Goal: Task Accomplishment & Management: Complete application form

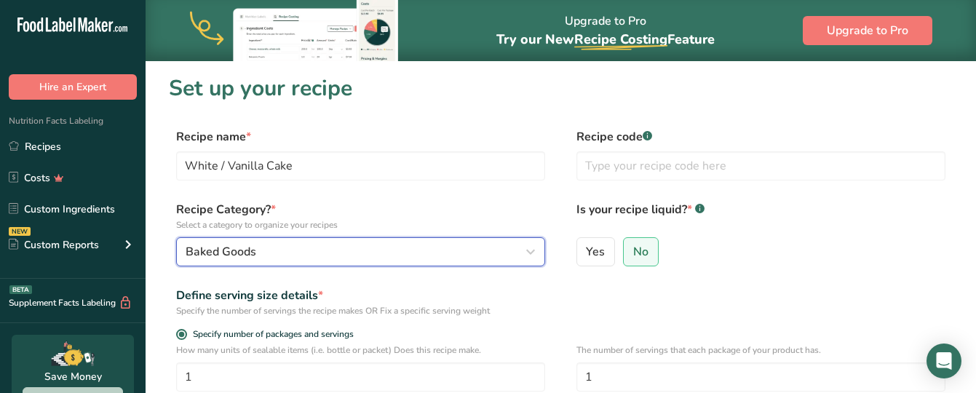
click at [217, 259] on span "Baked Goods" at bounding box center [221, 251] width 71 height 17
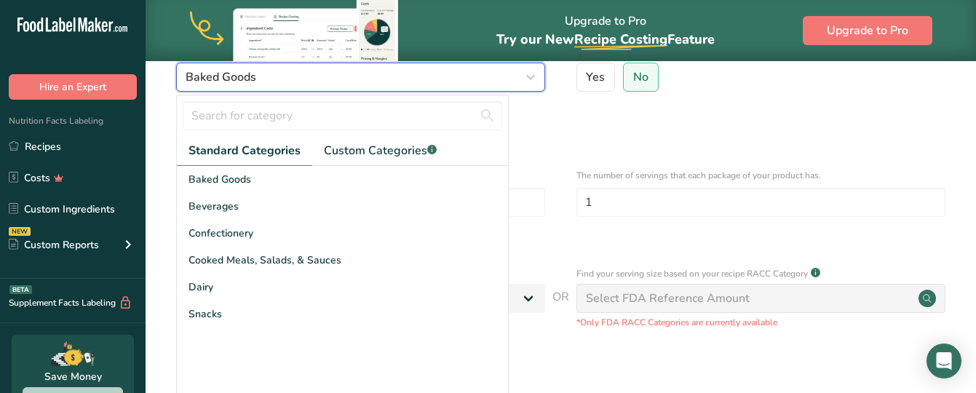
scroll to position [204, 0]
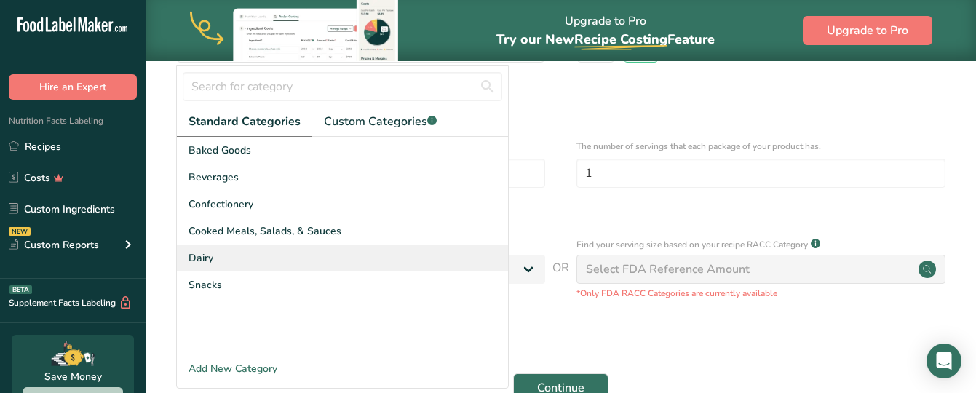
click at [323, 259] on div "Dairy" at bounding box center [342, 257] width 331 height 27
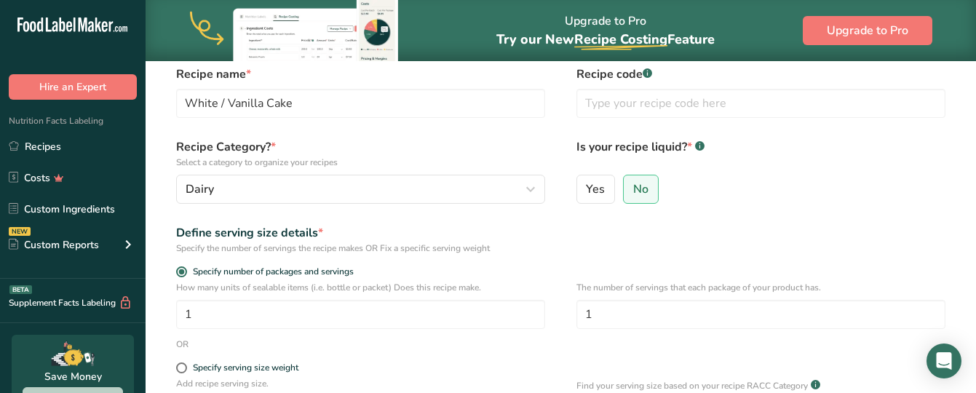
scroll to position [61, 0]
drag, startPoint x: 316, startPoint y: 114, endPoint x: 139, endPoint y: 83, distance: 180.2
click at [139, 83] on div ".a-20{fill:#fff;} Hire an Expert Nutrition Facts Labeling Recipes Costs Custom …" at bounding box center [488, 296] width 976 height 714
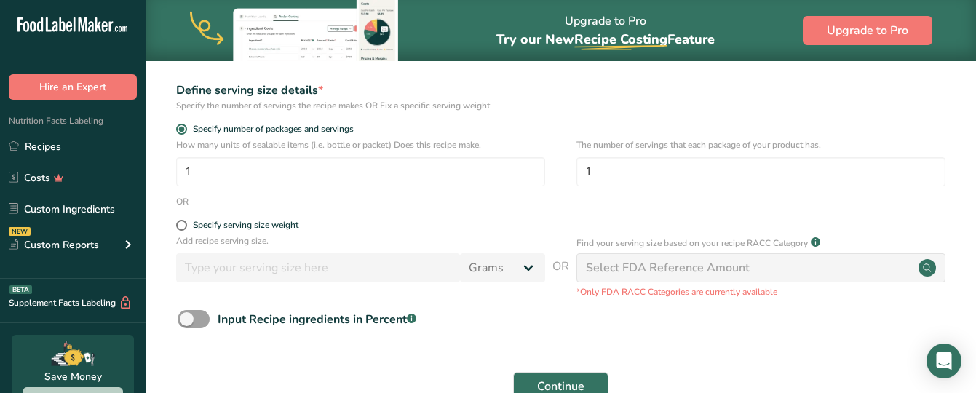
scroll to position [208, 0]
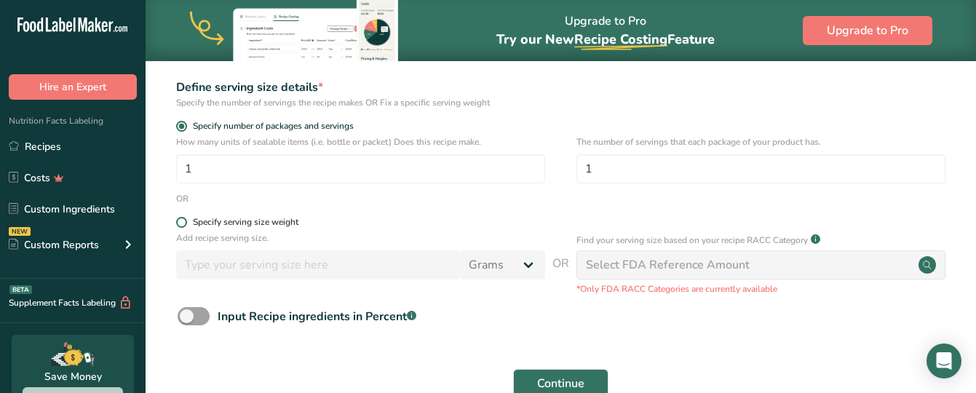
type input "Cheesecake filling"
click at [177, 219] on span at bounding box center [181, 222] width 11 height 11
click at [177, 219] on input "Specify serving size weight" at bounding box center [180, 222] width 9 height 9
radio input "true"
radio input "false"
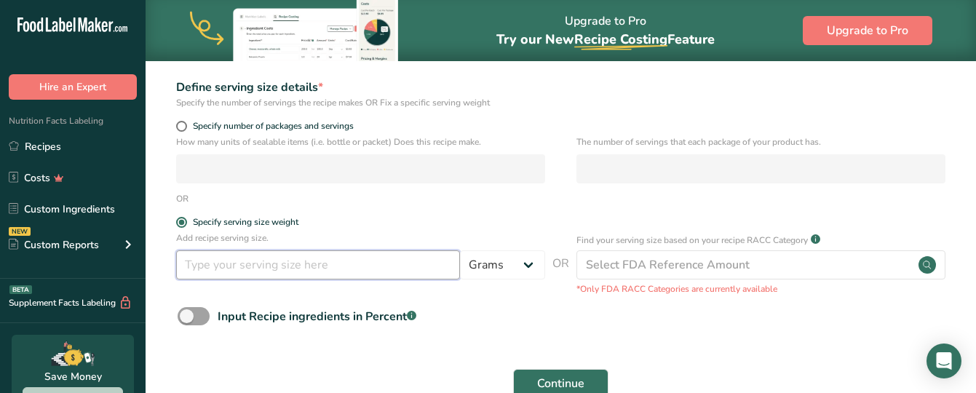
click at [292, 262] on input "number" at bounding box center [318, 264] width 284 height 29
click at [525, 267] on select "Grams kg mg mcg lb oz l mL fl oz tbsp tsp cup qt gallon" at bounding box center [502, 264] width 85 height 29
select select "19"
click at [460, 250] on select "Grams kg mg mcg lb oz l mL fl oz tbsp tsp cup qt gallon" at bounding box center [502, 264] width 85 height 29
select select "22"
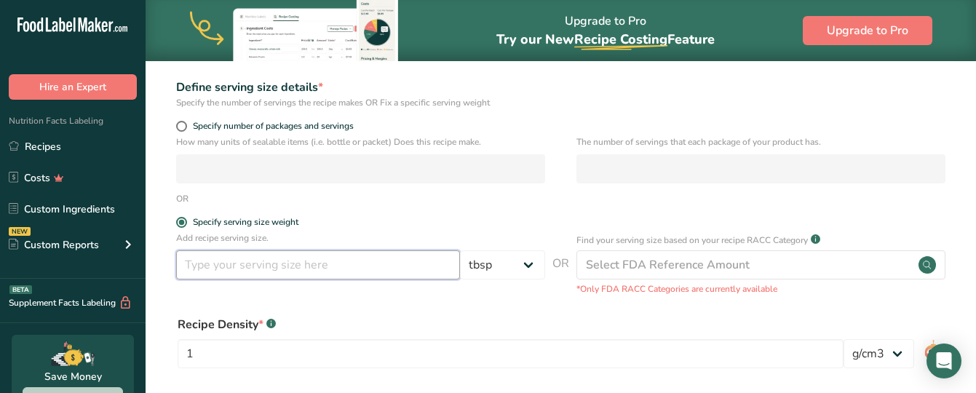
click at [223, 266] on input "number" at bounding box center [318, 264] width 284 height 29
type input "2"
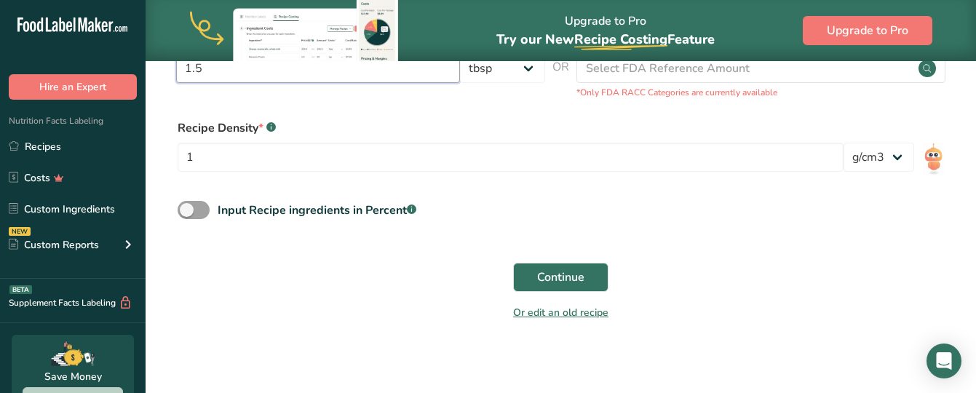
scroll to position [411, 0]
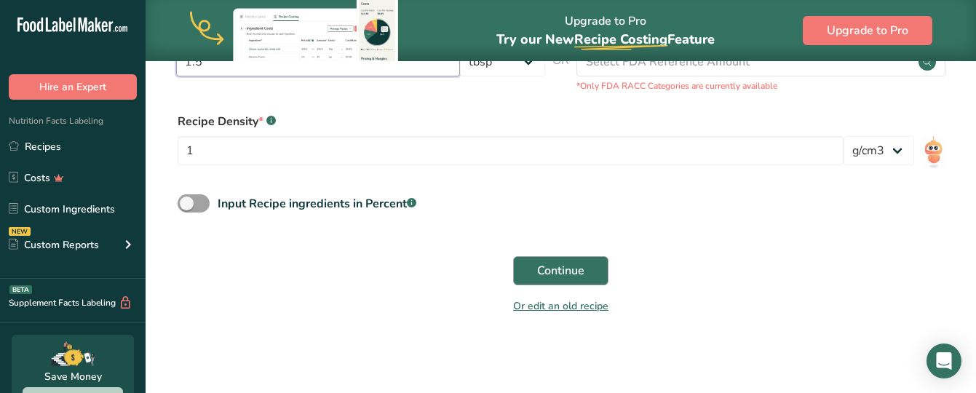
type input "1.5"
click at [576, 271] on span "Continue" at bounding box center [560, 270] width 47 height 17
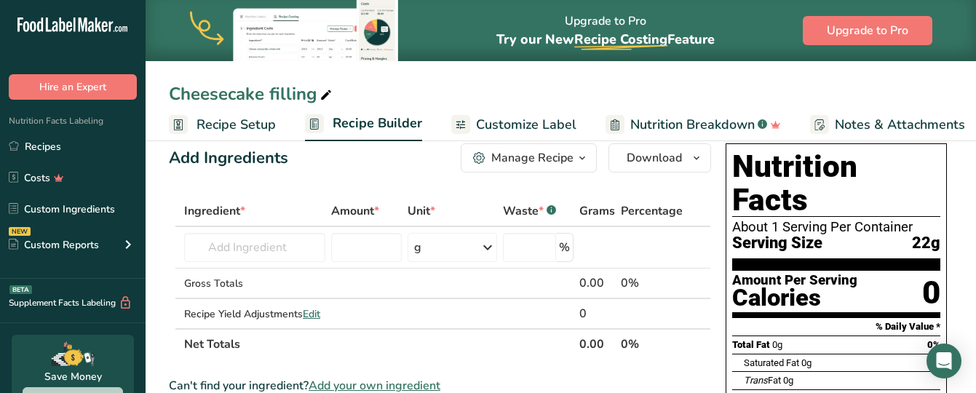
scroll to position [2, 0]
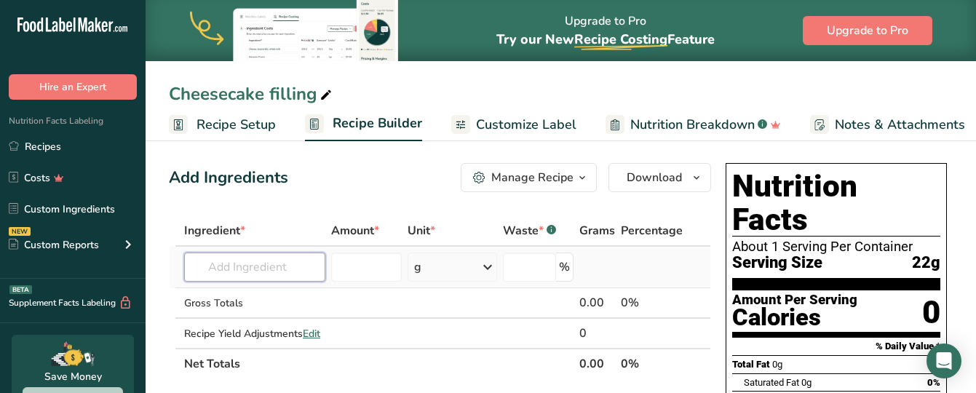
click at [245, 273] on input "text" at bounding box center [254, 266] width 141 height 29
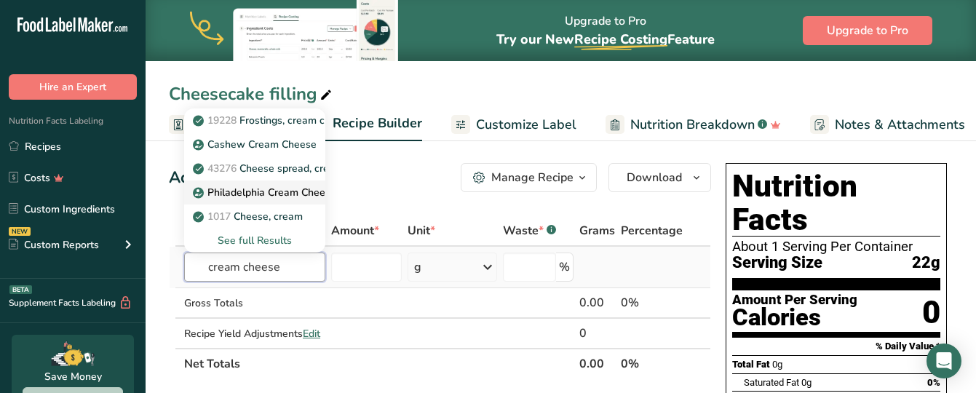
type input "cream cheese"
click at [262, 192] on p "Philadelphia Cream Cheese" at bounding box center [266, 192] width 140 height 15
type input "Philadelphia Cream Cheese"
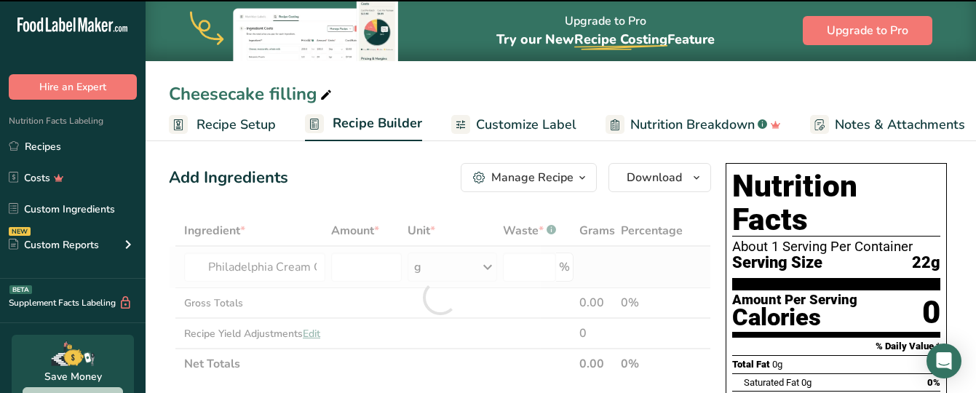
type input "0"
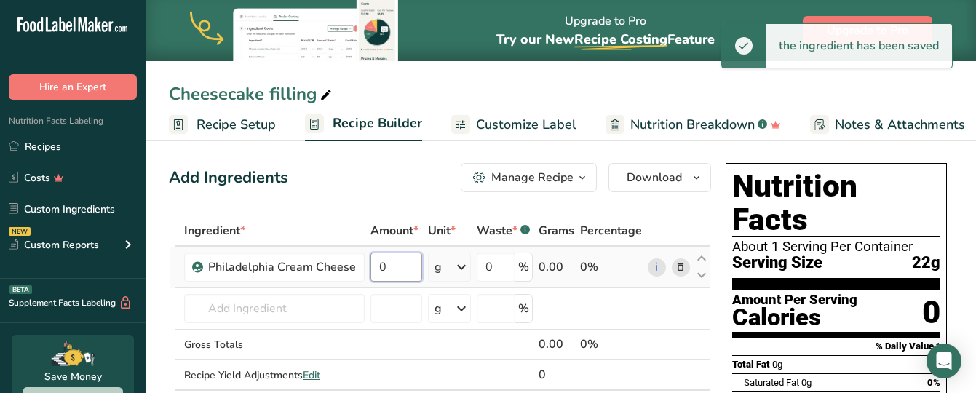
click at [403, 268] on input "0" at bounding box center [396, 266] width 52 height 29
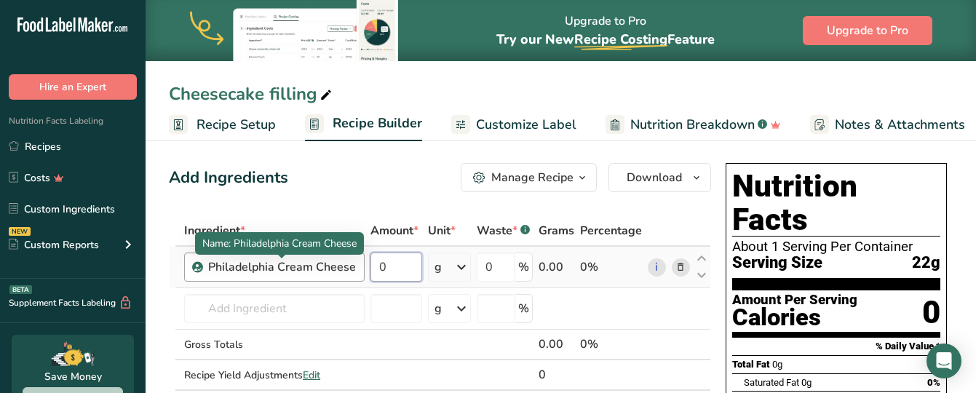
drag, startPoint x: 403, startPoint y: 268, endPoint x: 353, endPoint y: 260, distance: 50.8
click at [353, 260] on tr "Philadelphia Cream Cheese 0 g Weight Units g kg mg See more Volume Units l Volu…" at bounding box center [440, 267] width 541 height 41
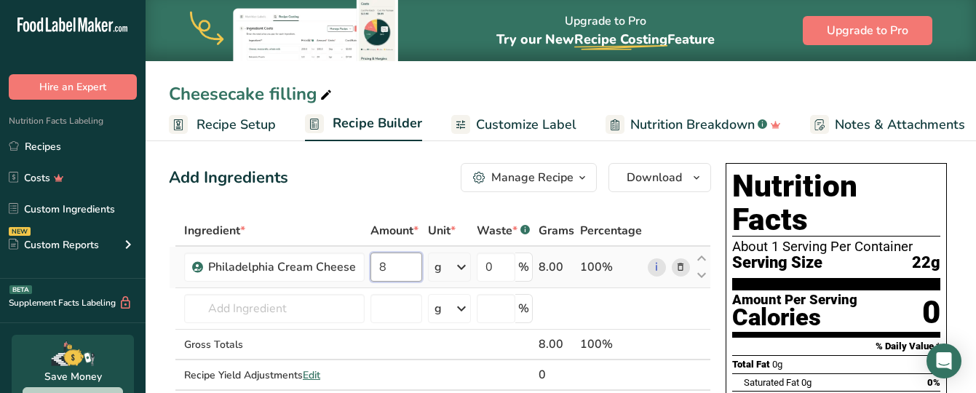
type input "8"
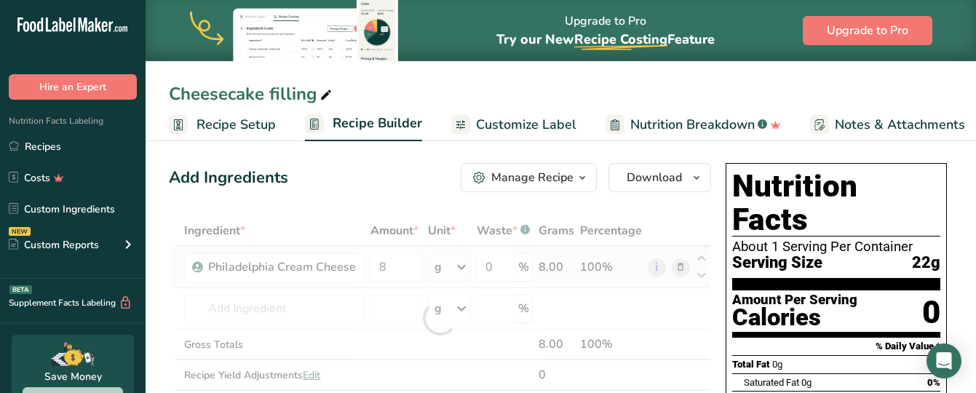
click at [447, 270] on div "Ingredient * Amount * Unit * Waste * .a-a{fill:#347362;}.b-a{fill:#fff;} Grams …" at bounding box center [440, 317] width 542 height 205
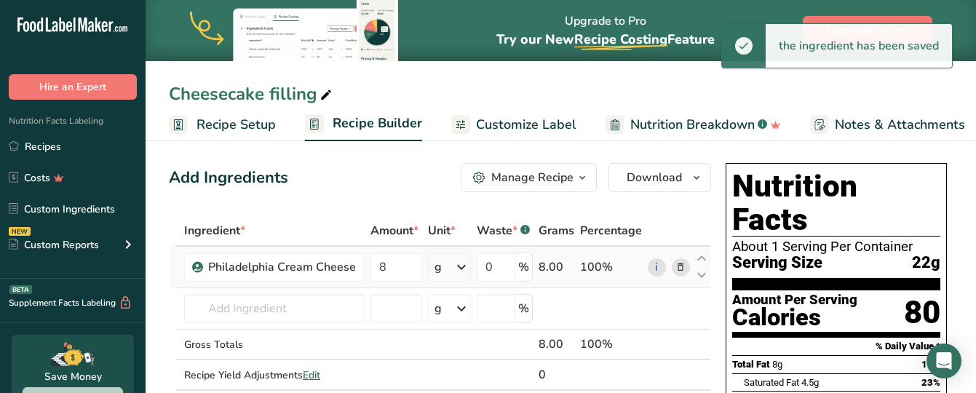
click at [463, 266] on icon at bounding box center [461, 267] width 17 height 26
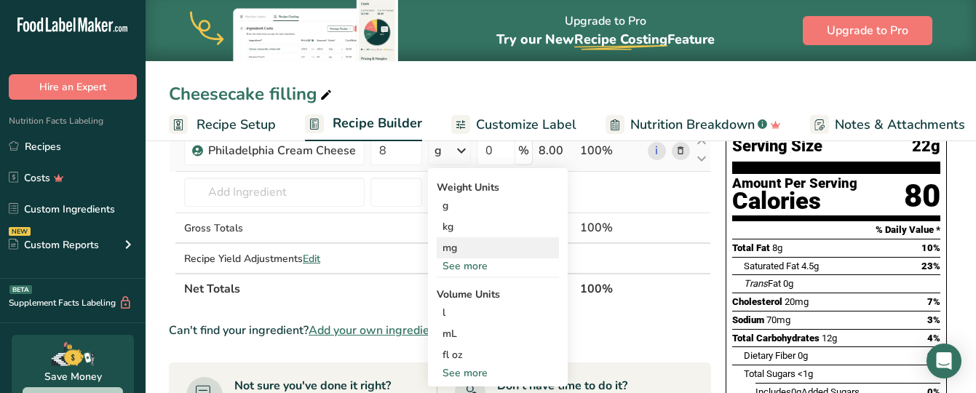
scroll to position [148, 0]
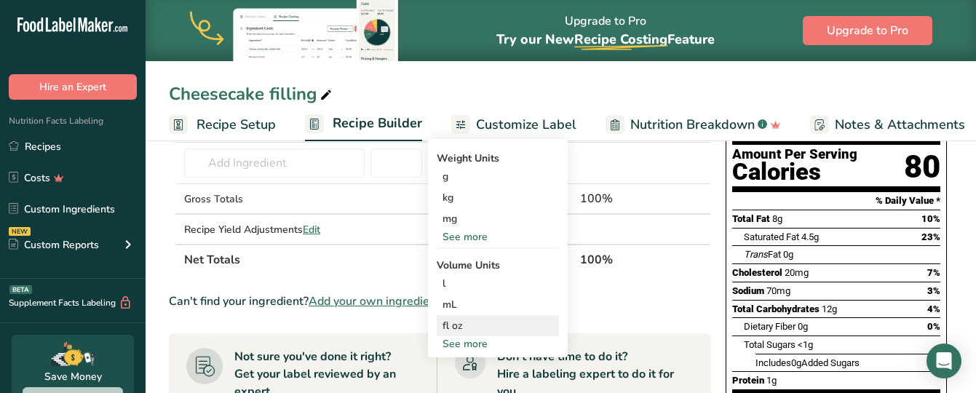
click at [455, 320] on div "fl oz" at bounding box center [497, 325] width 111 height 15
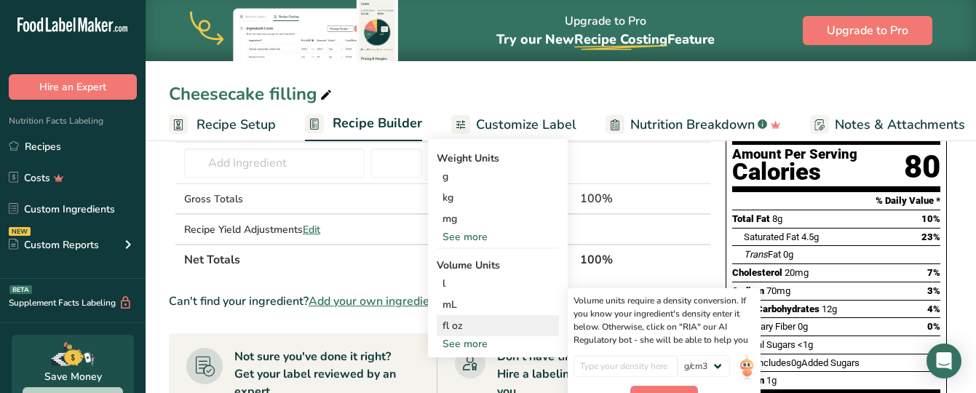
click at [442, 322] on div "fl oz" at bounding box center [497, 325] width 111 height 15
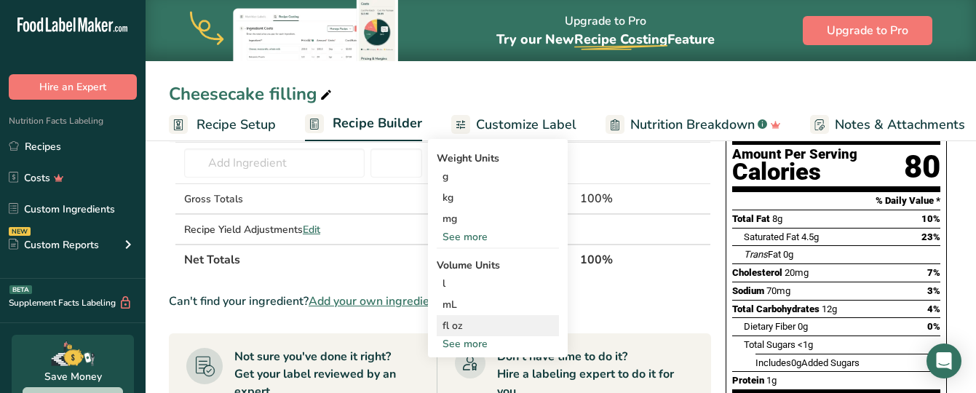
click at [454, 322] on div "fl oz" at bounding box center [497, 325] width 111 height 15
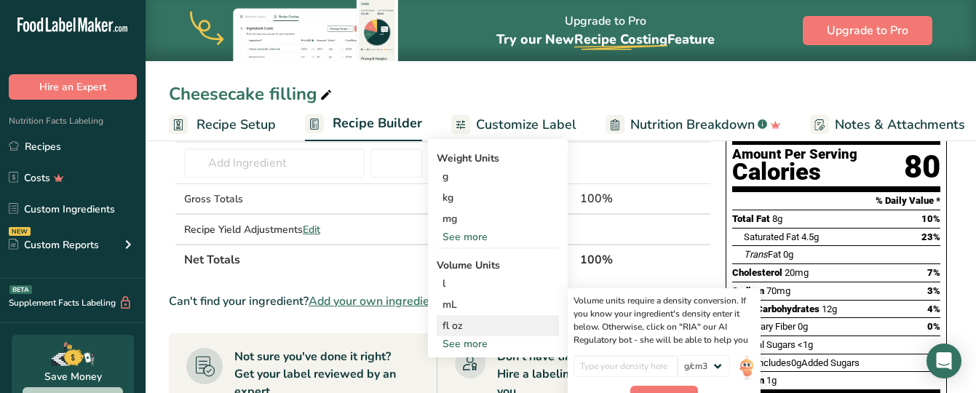
click at [478, 324] on div "fl oz" at bounding box center [497, 325] width 111 height 15
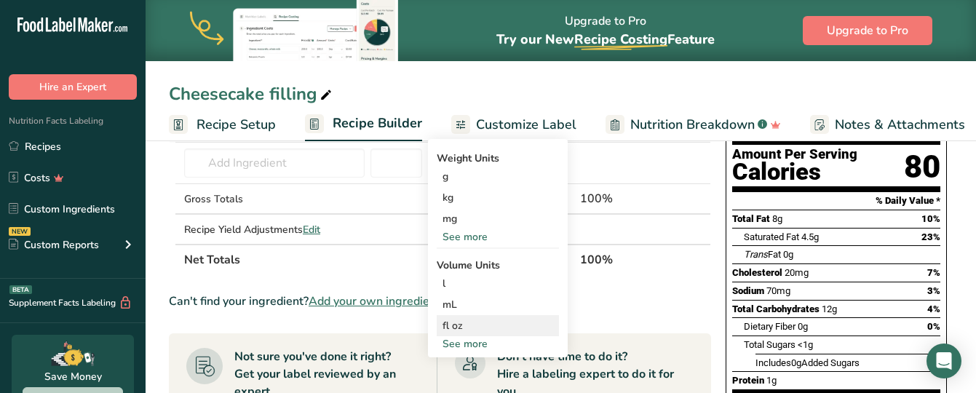
click at [478, 324] on div "fl oz" at bounding box center [497, 325] width 111 height 15
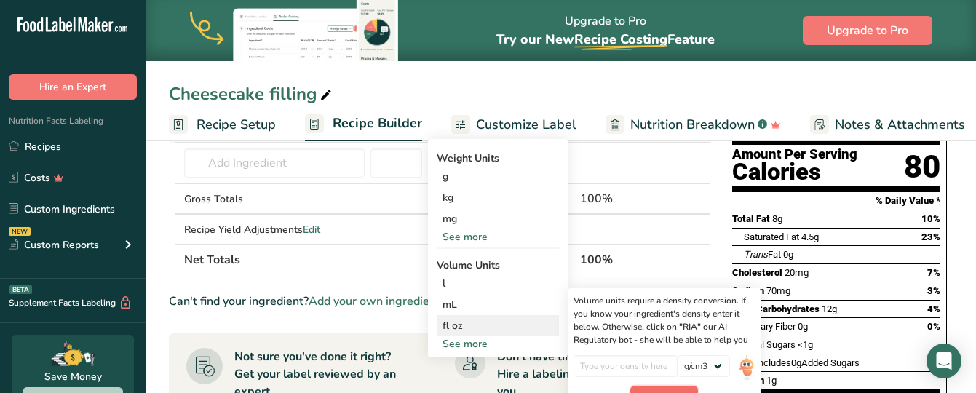
click at [671, 389] on button "Confirm" at bounding box center [664, 397] width 68 height 22
click at [640, 364] on input "number" at bounding box center [625, 366] width 104 height 22
type input "1"
click at [655, 384] on div "1" at bounding box center [625, 370] width 104 height 31
click at [658, 386] on button "Confirm" at bounding box center [664, 397] width 68 height 22
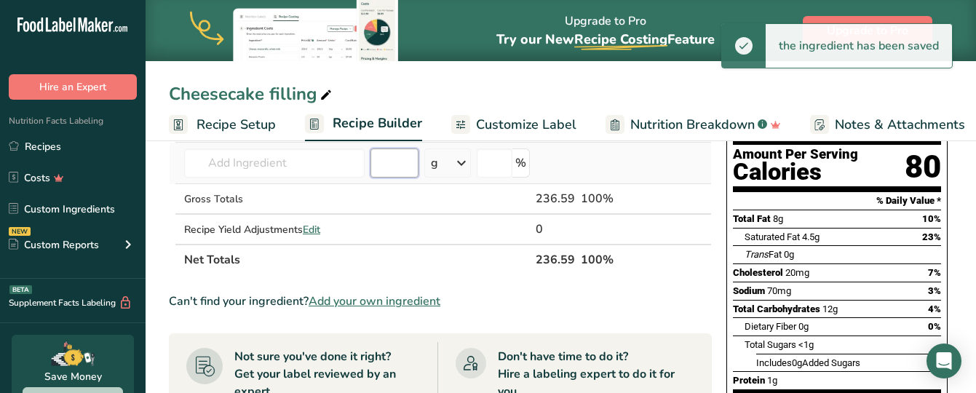
click at [391, 172] on input "number" at bounding box center [394, 162] width 48 height 29
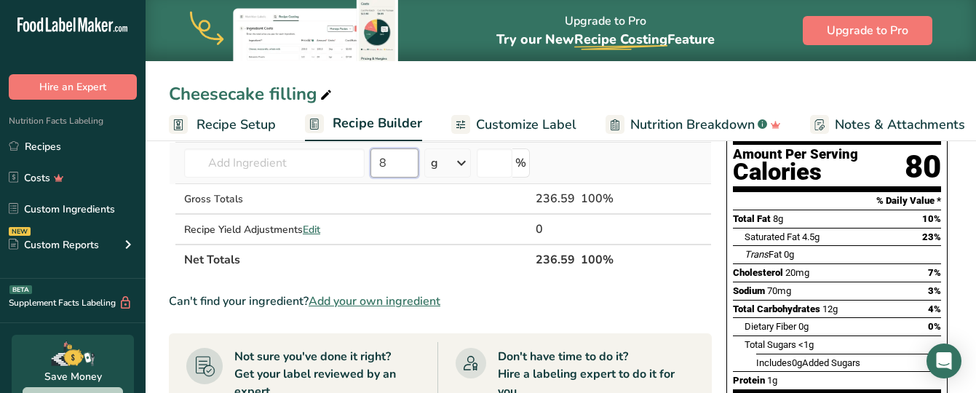
type input "8"
click at [445, 162] on div "g" at bounding box center [447, 162] width 47 height 29
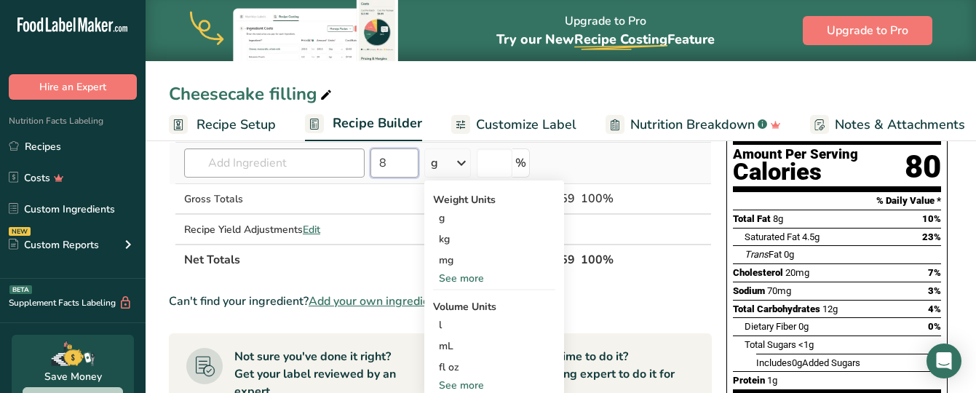
drag, startPoint x: 404, startPoint y: 160, endPoint x: 338, endPoint y: 158, distance: 65.5
click at [338, 158] on tr "19228 Frostings, cream cheese-flavor, ready-to-eat Cashew Cream Cheese 43276 Ch…" at bounding box center [440, 163] width 541 height 41
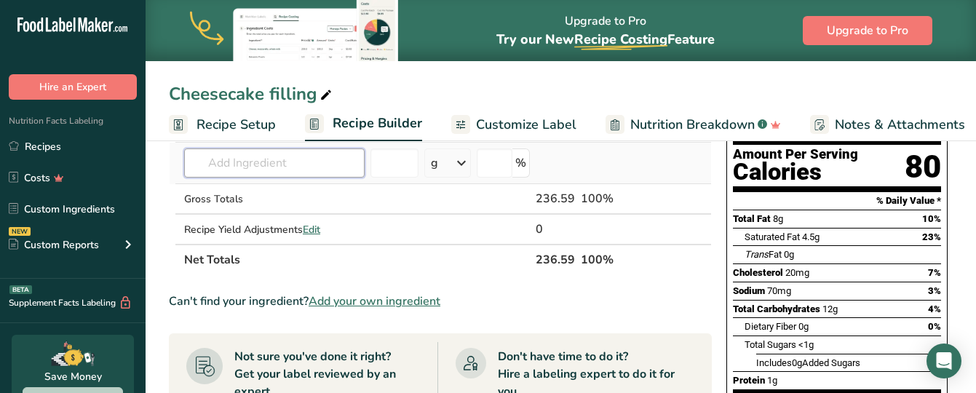
click at [250, 160] on input "text" at bounding box center [274, 162] width 180 height 29
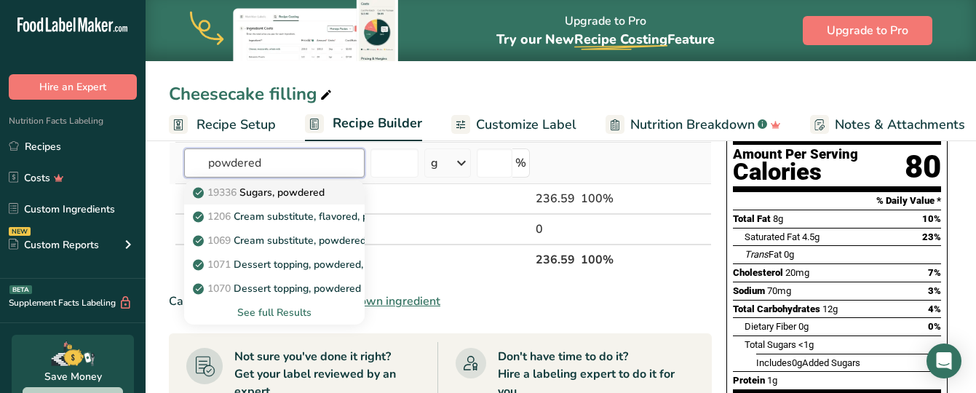
type input "powdered"
click at [276, 203] on link "19336 Sugars, powdered" at bounding box center [274, 192] width 180 height 24
type input "Sugars, powdered"
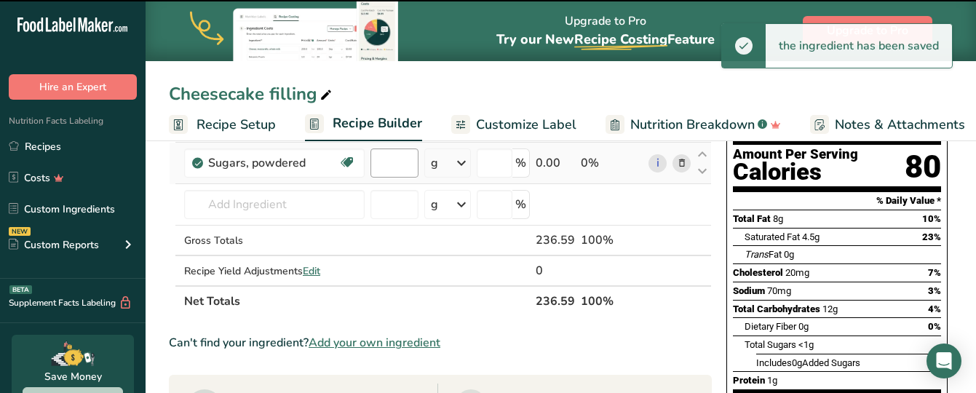
type input "0"
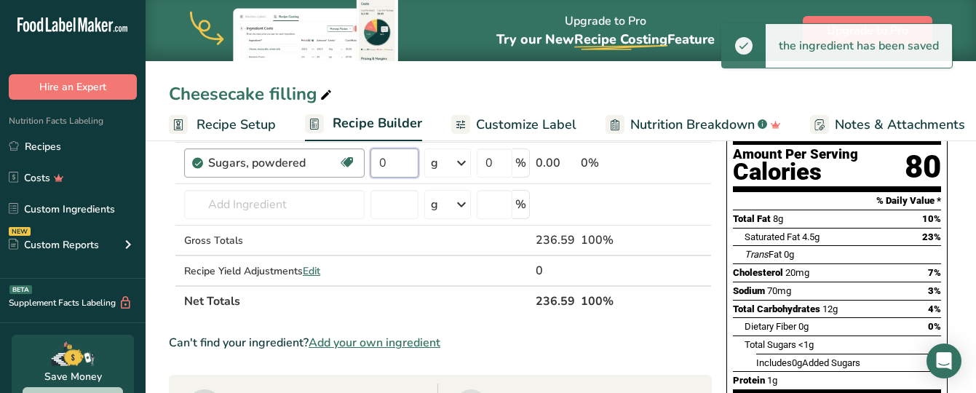
drag, startPoint x: 392, startPoint y: 162, endPoint x: 359, endPoint y: 160, distance: 33.5
click at [359, 160] on tr "Sugars, powdered Dairy free Gluten free Vegan Vegetarian Soy free 0 g Portions …" at bounding box center [440, 163] width 541 height 41
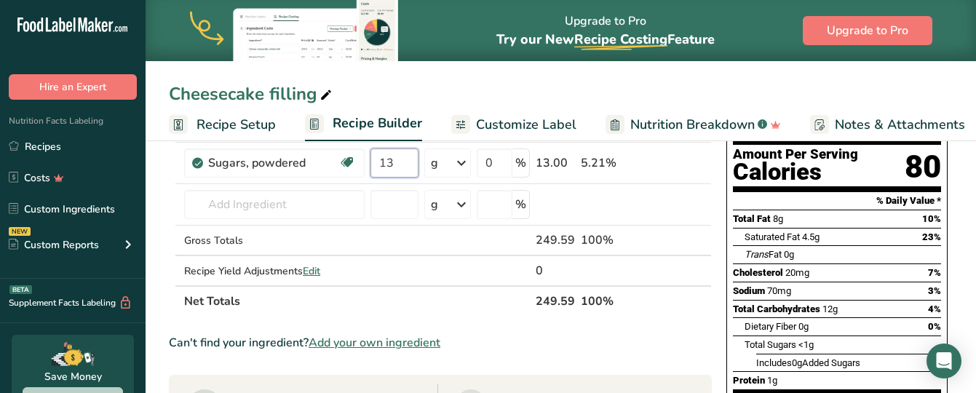
type input "1"
type input "0"
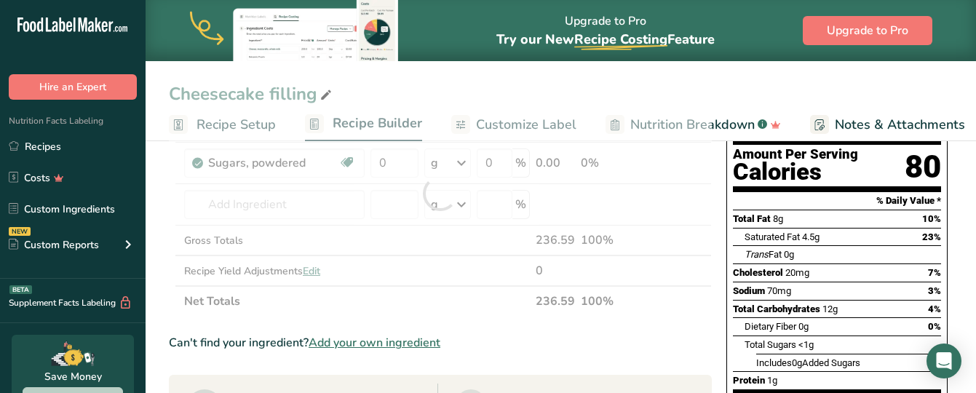
click at [455, 164] on div "Ingredient * Amount * Unit * Waste * .a-a{fill:#347362;}.b-a{fill:#fff;} Grams …" at bounding box center [440, 193] width 543 height 247
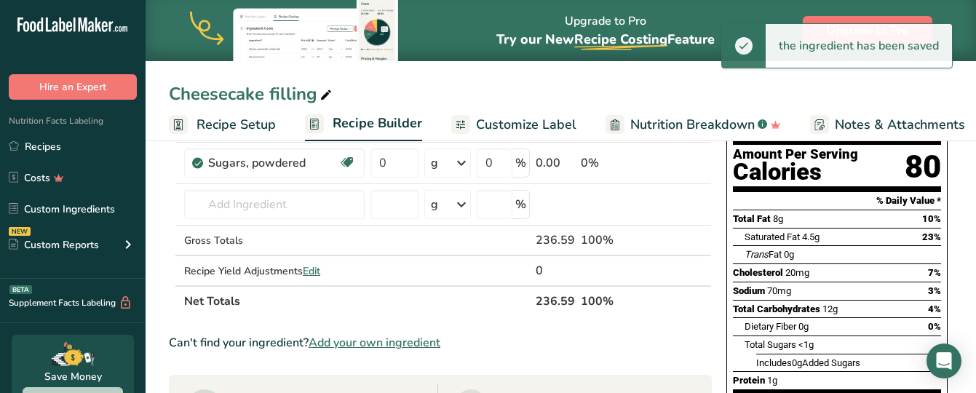
click at [463, 156] on icon at bounding box center [461, 163] width 17 height 26
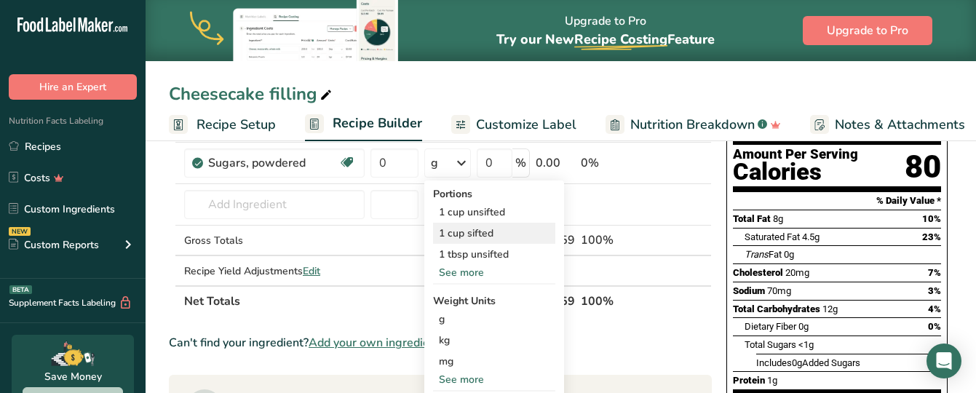
click at [452, 237] on div "1 cup sifted" at bounding box center [494, 233] width 122 height 21
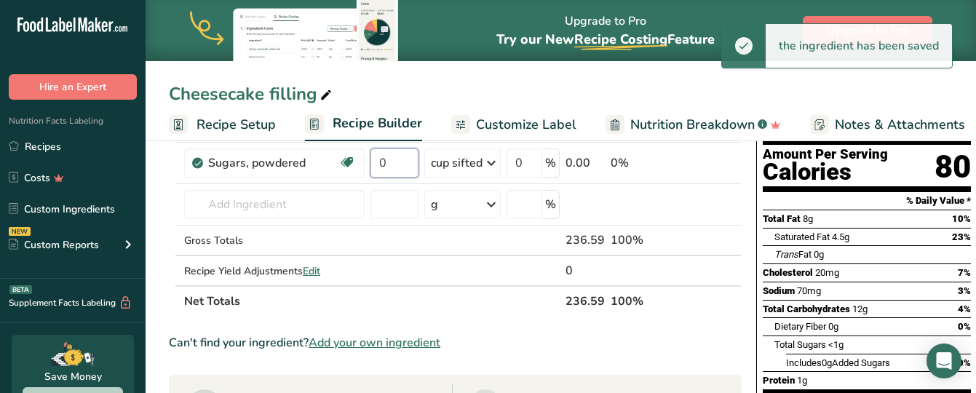
click at [399, 161] on input "0" at bounding box center [394, 162] width 48 height 29
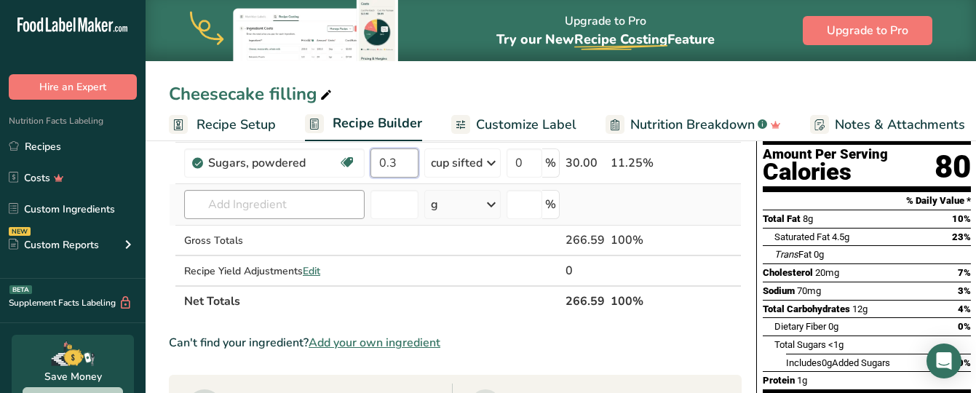
type input "0.3"
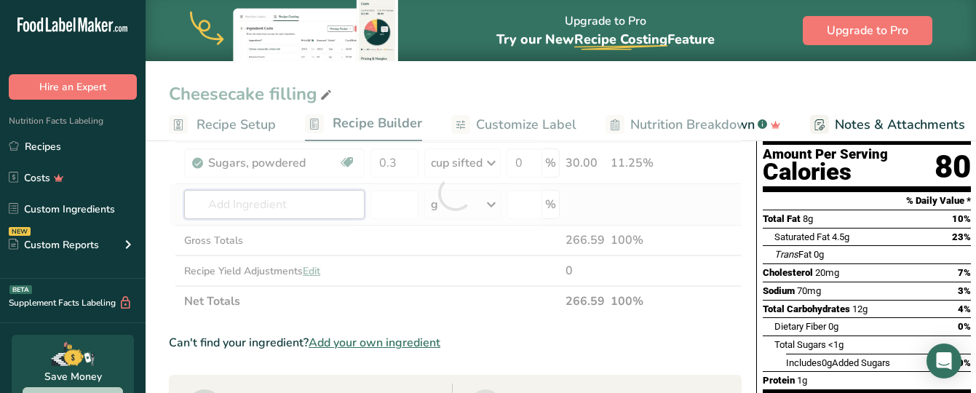
click at [279, 209] on div "Ingredient * Amount * Unit * Waste * .a-a{fill:#347362;}.b-a{fill:#fff;} Grams …" at bounding box center [455, 193] width 573 height 247
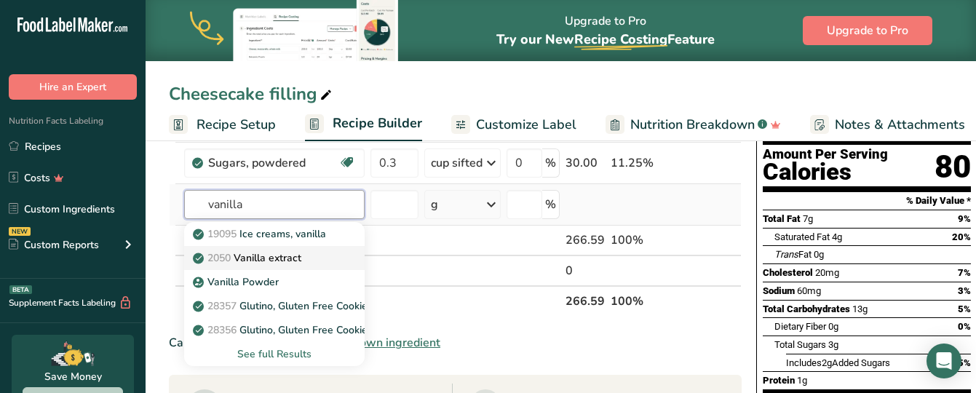
type input "vanilla"
click at [278, 254] on p "2050 Vanilla extract" at bounding box center [248, 257] width 105 height 15
type input "Vanilla extract"
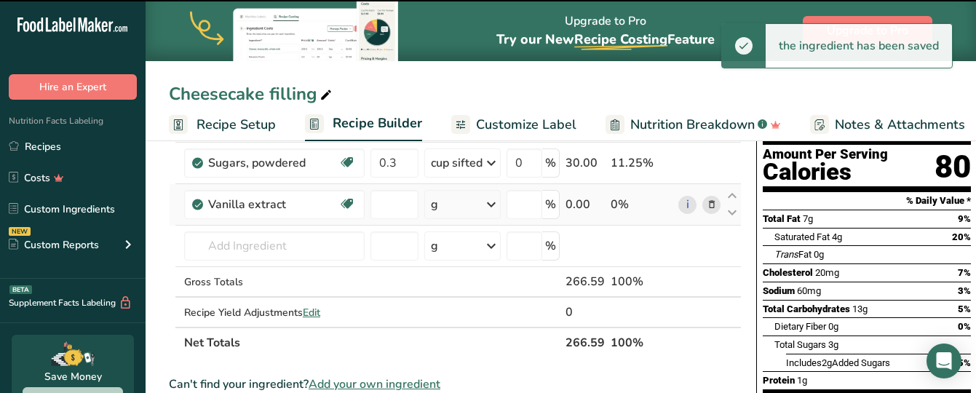
type input "0"
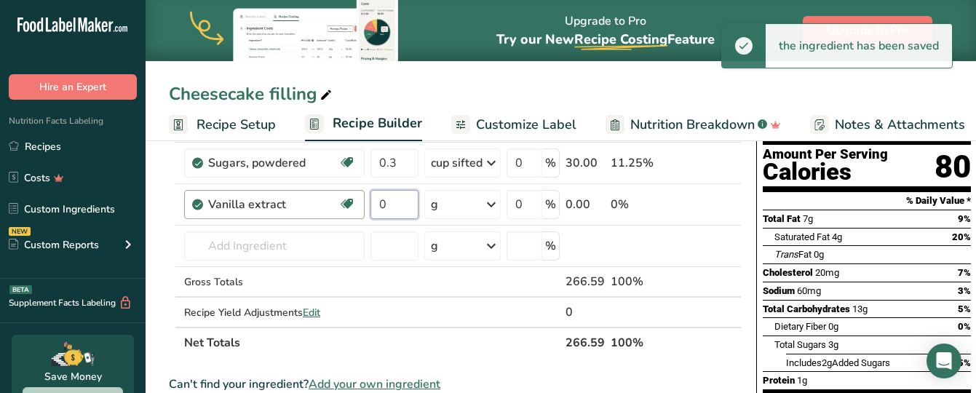
drag, startPoint x: 396, startPoint y: 202, endPoint x: 345, endPoint y: 191, distance: 52.6
click at [345, 191] on tr "Vanilla extract Dairy free Gluten free Vegan Vegetarian Soy free 0 g Portions 1…" at bounding box center [455, 204] width 571 height 41
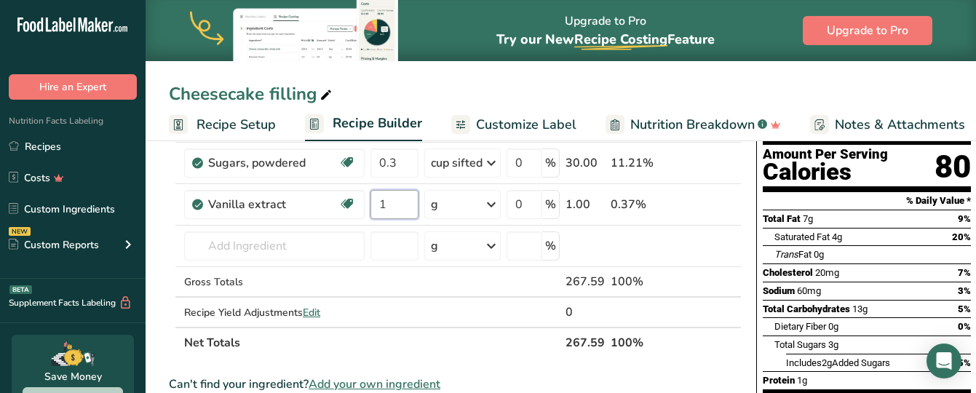
type input "1"
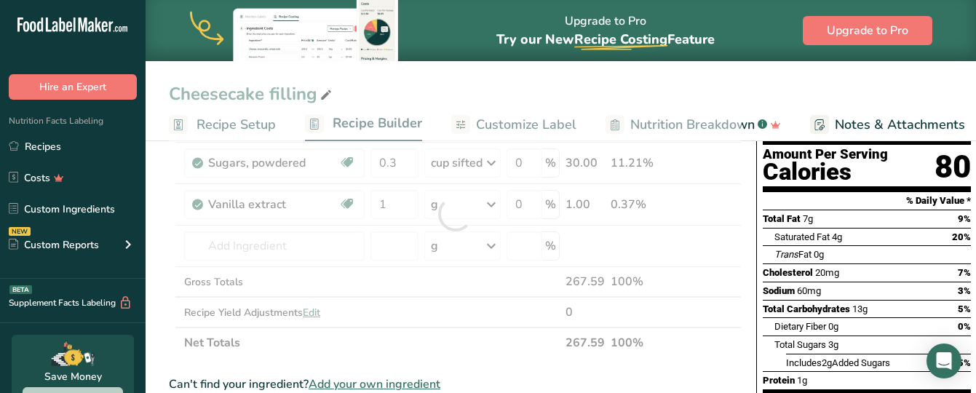
click at [489, 202] on div "Ingredient * Amount * Unit * Waste * .a-a{fill:#347362;}.b-a{fill:#fff;} Grams …" at bounding box center [455, 214] width 573 height 288
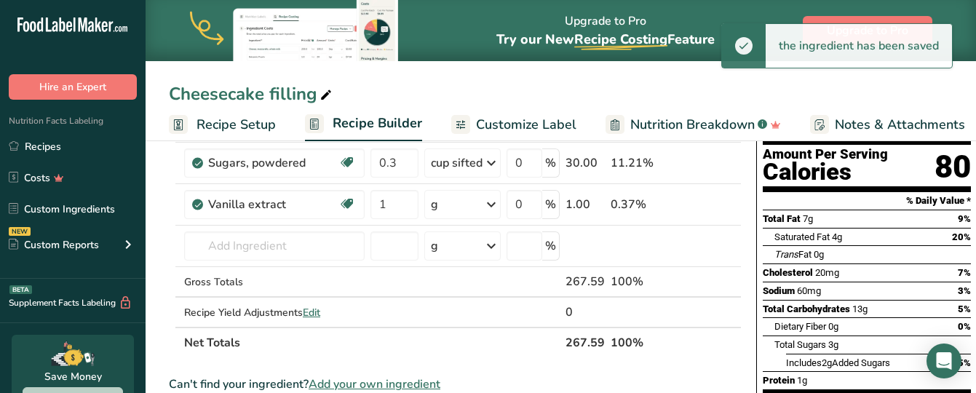
click at [491, 204] on icon at bounding box center [490, 204] width 17 height 26
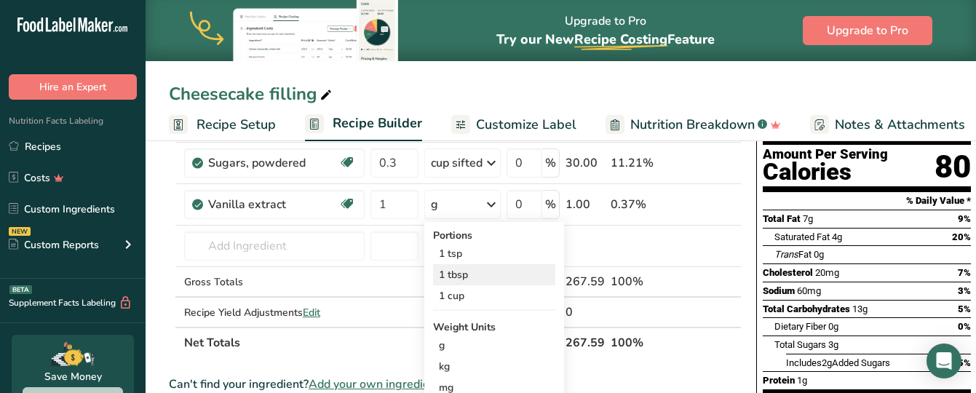
click at [464, 273] on div "1 tbsp" at bounding box center [494, 274] width 122 height 21
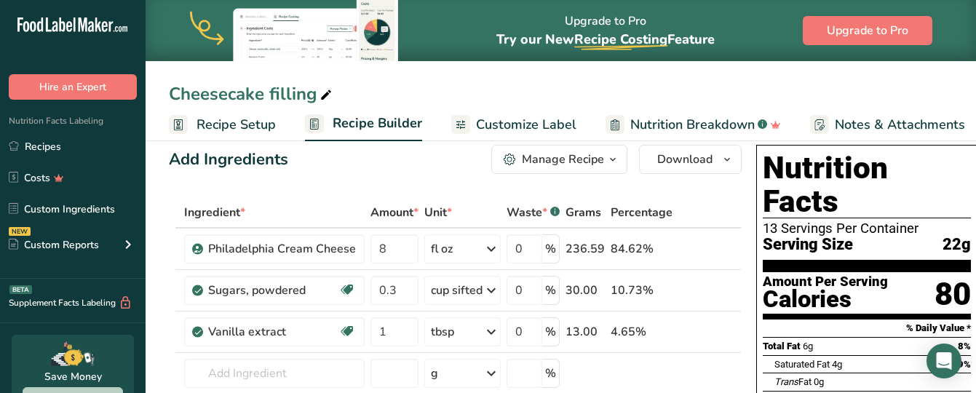
scroll to position [0, 0]
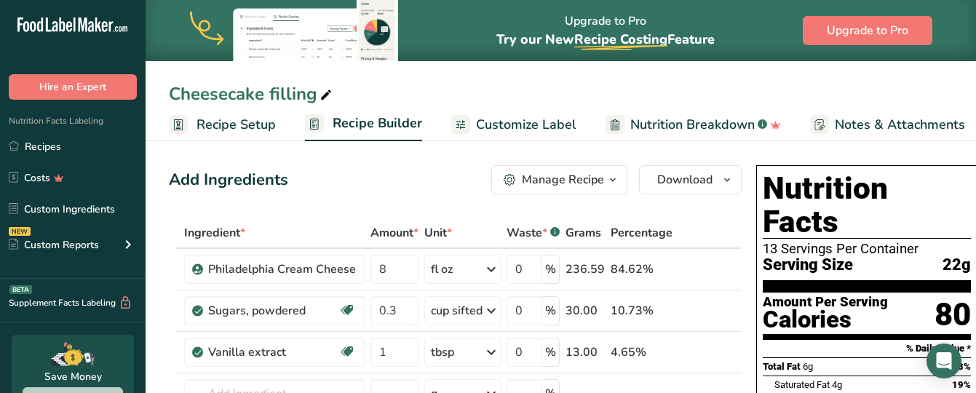
click at [223, 124] on span "Recipe Setup" at bounding box center [235, 125] width 79 height 20
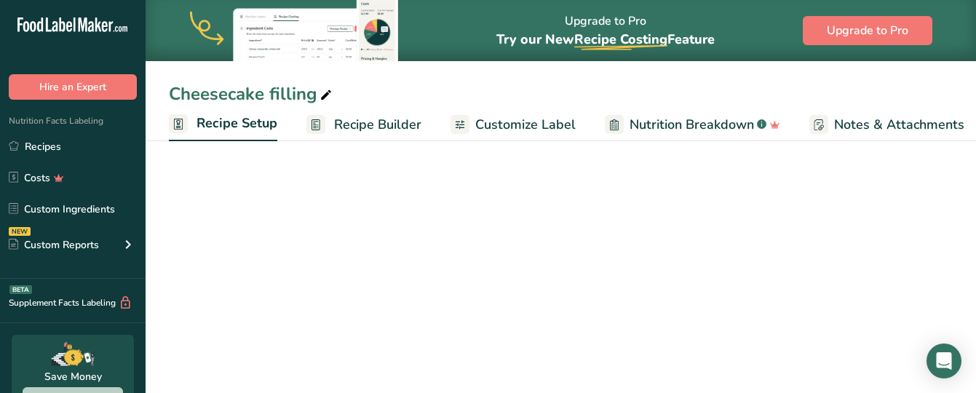
scroll to position [0, 5]
select select "19"
select select "22"
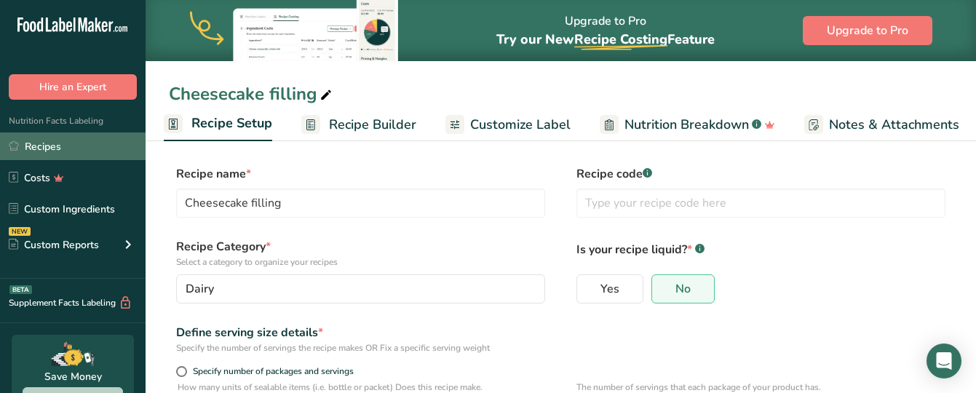
click at [81, 151] on link "Recipes" at bounding box center [73, 146] width 146 height 28
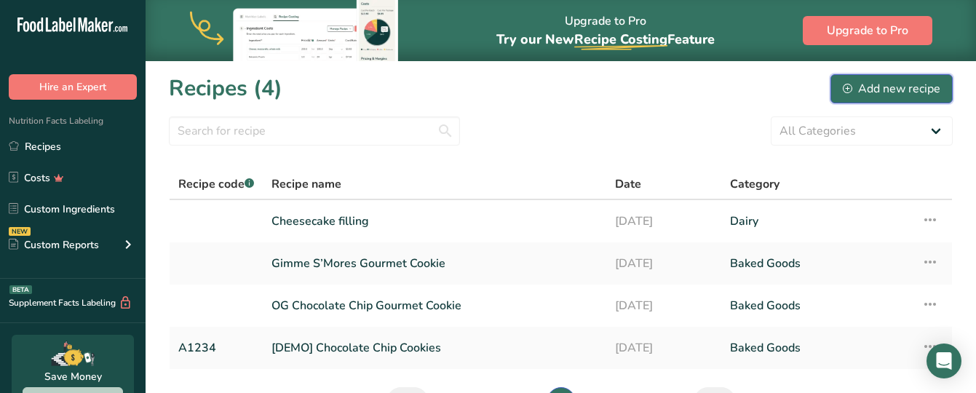
click at [857, 94] on div "Add new recipe" at bounding box center [890, 88] width 97 height 17
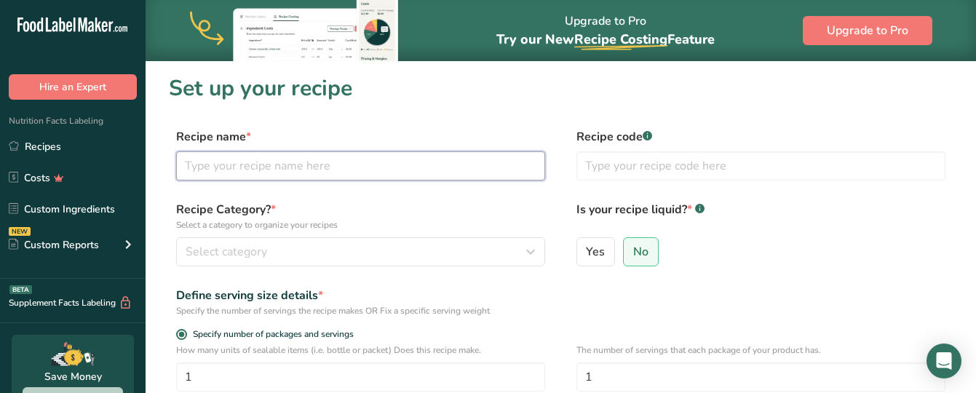
click at [332, 164] on input "text" at bounding box center [360, 165] width 369 height 29
type input "C"
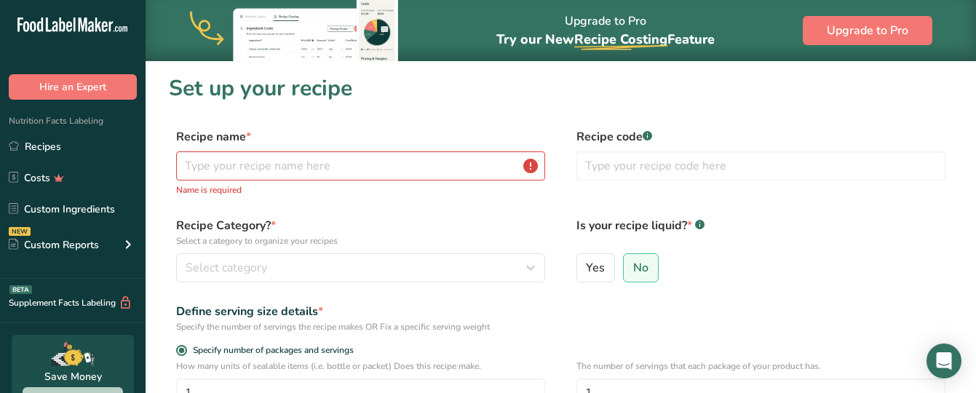
click at [271, 241] on p "Select a category to organize your recipes" at bounding box center [360, 240] width 369 height 13
click at [271, 238] on p "Select a category to organize your recipes" at bounding box center [360, 240] width 369 height 13
click at [266, 162] on input "text" at bounding box center [360, 165] width 369 height 29
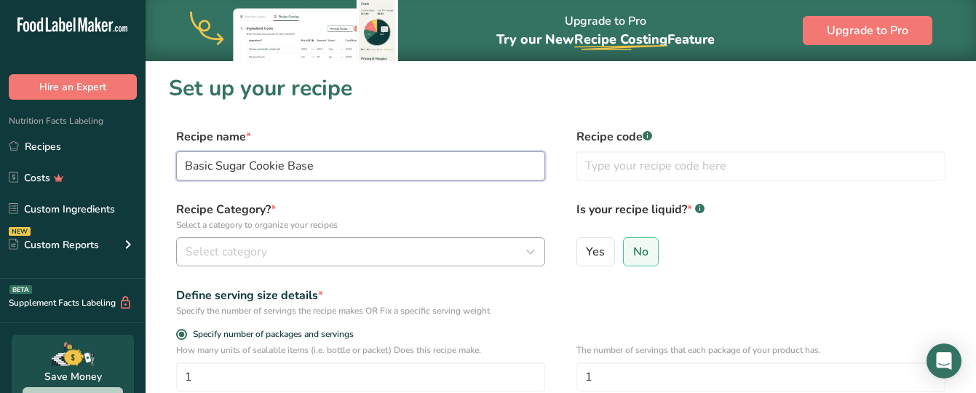
type input "Basic Sugar Cookie Base"
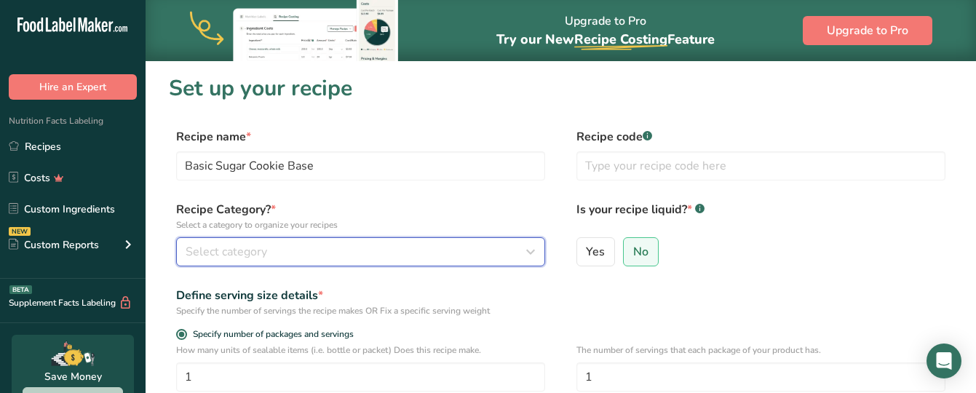
click at [207, 250] on span "Select category" at bounding box center [226, 251] width 81 height 17
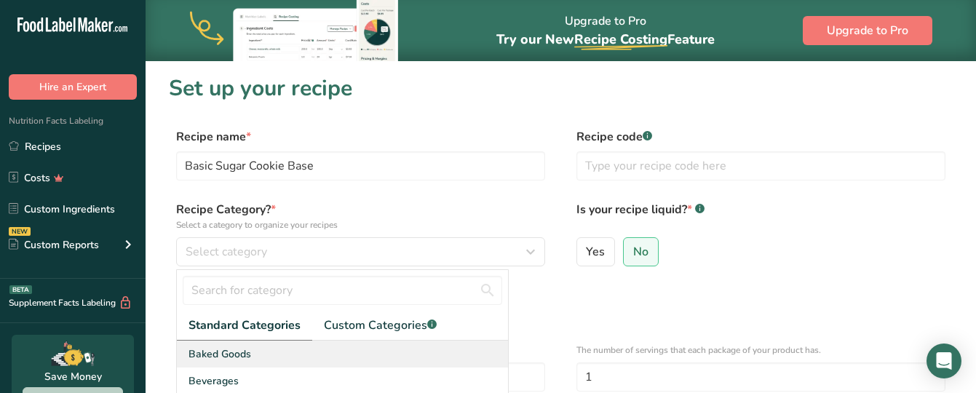
click at [235, 359] on span "Baked Goods" at bounding box center [219, 353] width 63 height 15
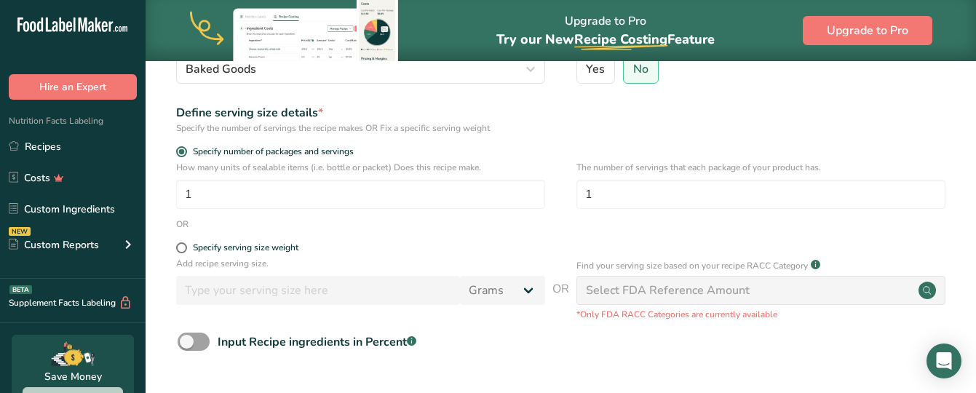
scroll to position [184, 0]
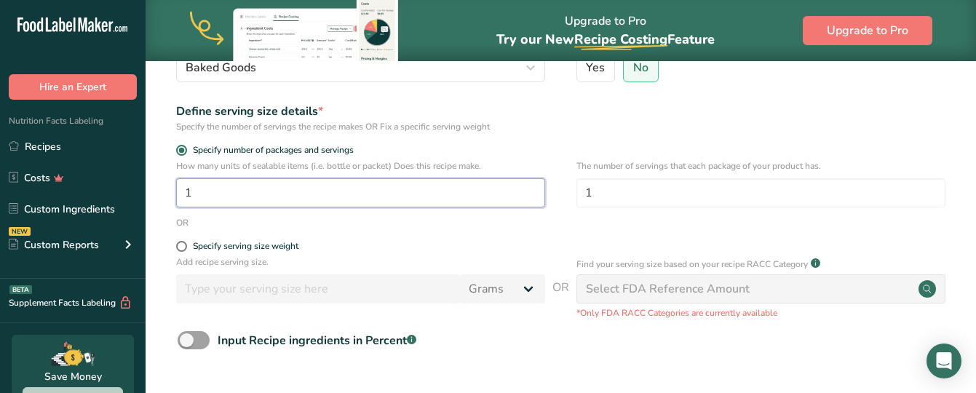
click at [370, 194] on input "1" at bounding box center [360, 192] width 369 height 29
drag, startPoint x: 215, startPoint y: 191, endPoint x: 162, endPoint y: 188, distance: 53.9
click at [162, 188] on section "Set up your recipe Recipe name * Basic Sugar Cookie Base Recipe code .a-a{fill:…" at bounding box center [561, 179] width 830 height 607
type input "2"
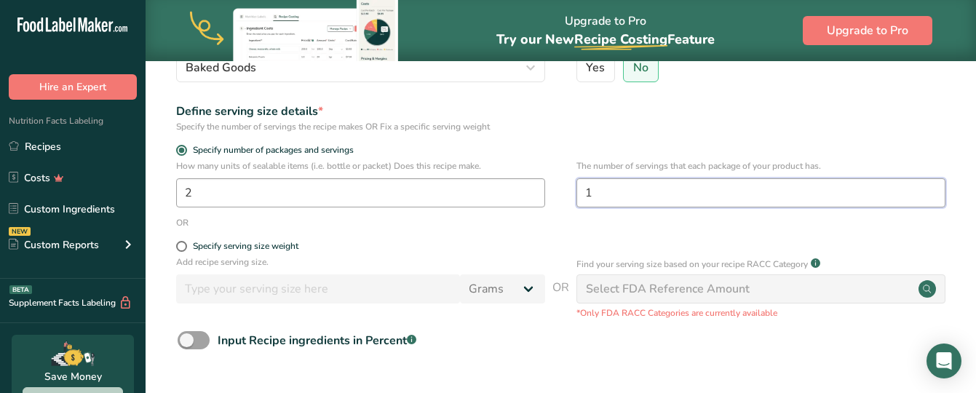
drag, startPoint x: 602, startPoint y: 188, endPoint x: 541, endPoint y: 193, distance: 61.3
click at [541, 193] on div "How many units of sealable items (i.e. bottle or packet) Does this recipe make.…" at bounding box center [561, 187] width 784 height 57
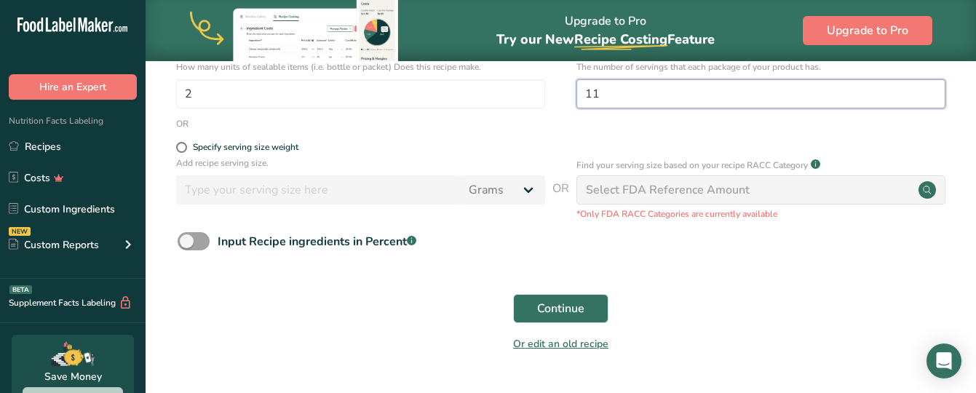
scroll to position [292, 0]
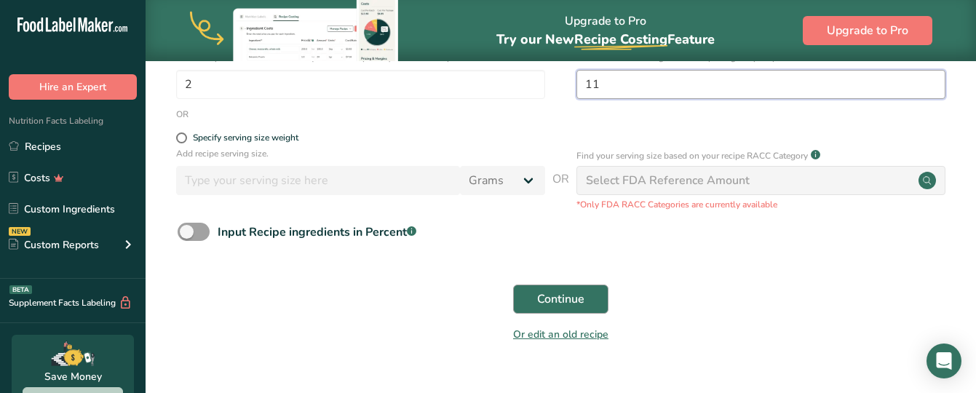
type input "11"
click at [554, 294] on span "Continue" at bounding box center [560, 298] width 47 height 17
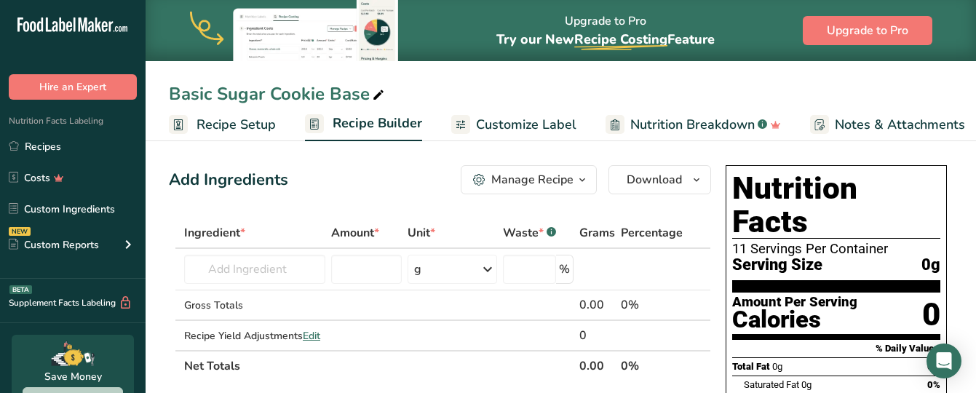
click at [539, 181] on div "Manage Recipe" at bounding box center [532, 179] width 82 height 17
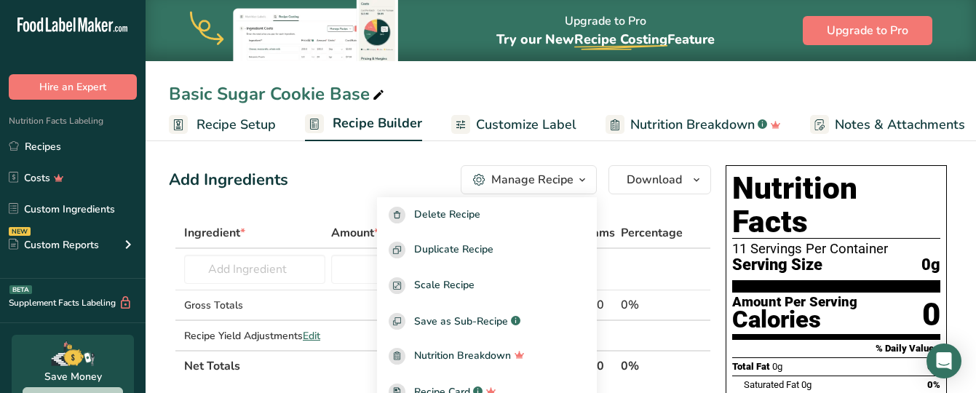
click at [539, 181] on div "Manage Recipe" at bounding box center [532, 179] width 82 height 17
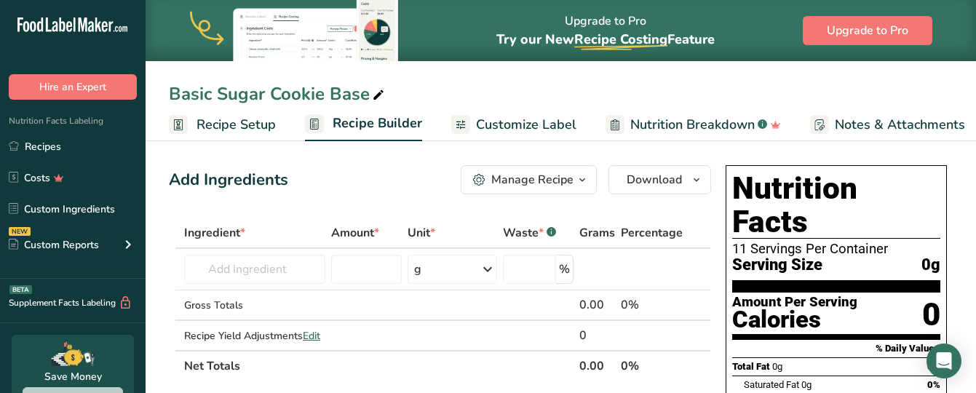
click at [239, 128] on span "Recipe Setup" at bounding box center [235, 125] width 79 height 20
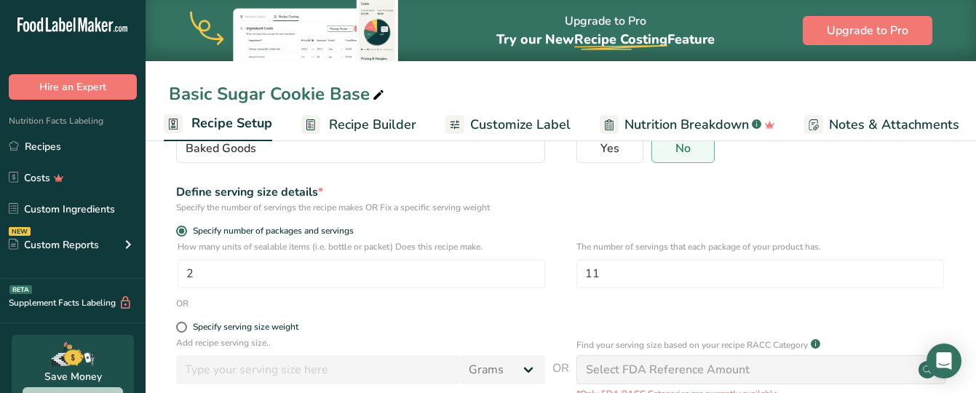
scroll to position [143, 0]
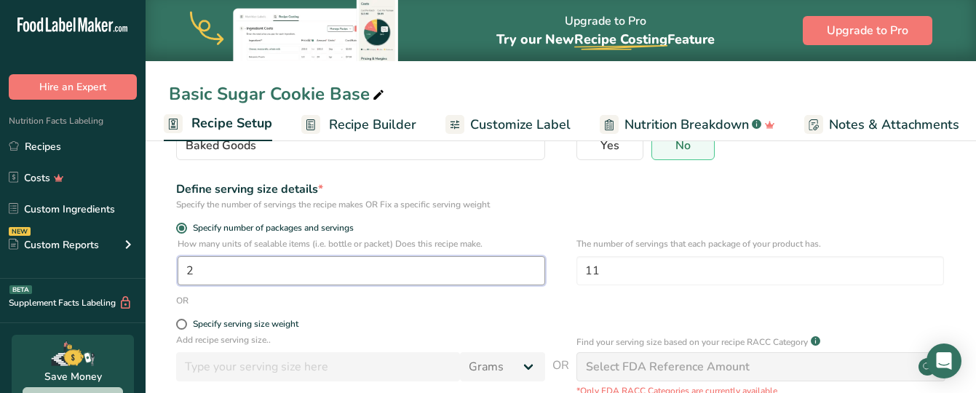
drag, startPoint x: 230, startPoint y: 281, endPoint x: 154, endPoint y: 271, distance: 76.3
click at [154, 271] on section "Recipe name * Basic Sugar Cookie Base Recipe code .a-a{fill:#347362;}.b-a{fill:…" at bounding box center [561, 256] width 830 height 527
type input "11"
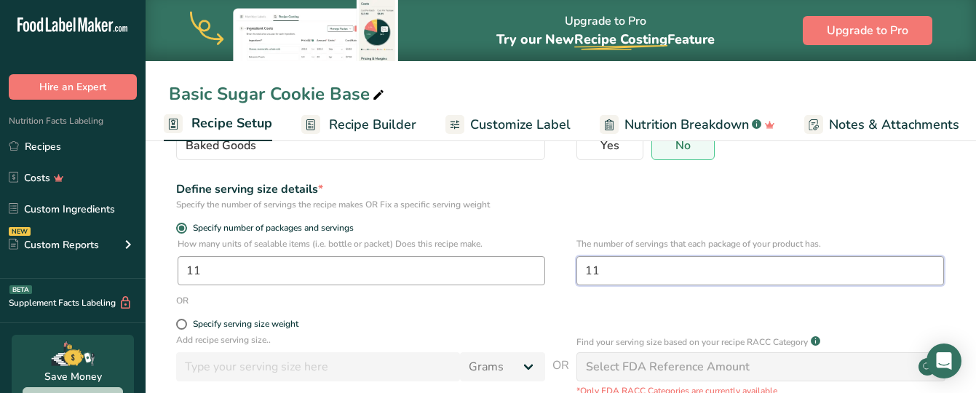
drag, startPoint x: 611, startPoint y: 270, endPoint x: 524, endPoint y: 273, distance: 87.4
click at [524, 273] on div "How many units of sealable items (i.e. bottle or packet) Does this recipe make.…" at bounding box center [561, 265] width 784 height 57
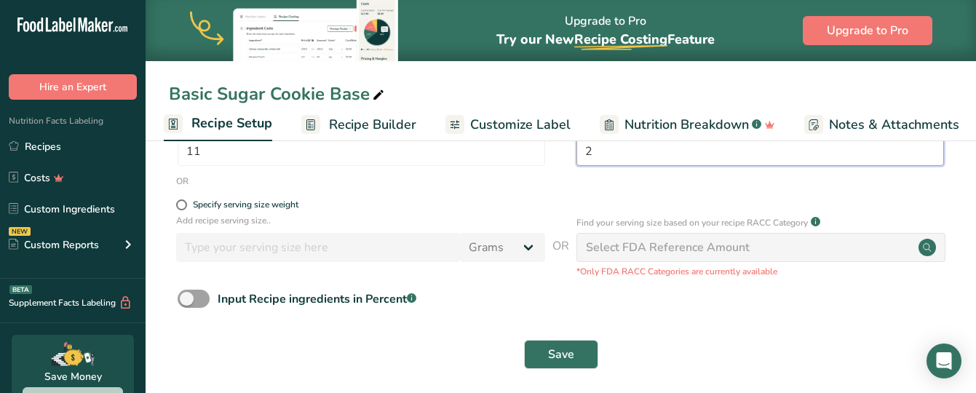
scroll to position [271, 0]
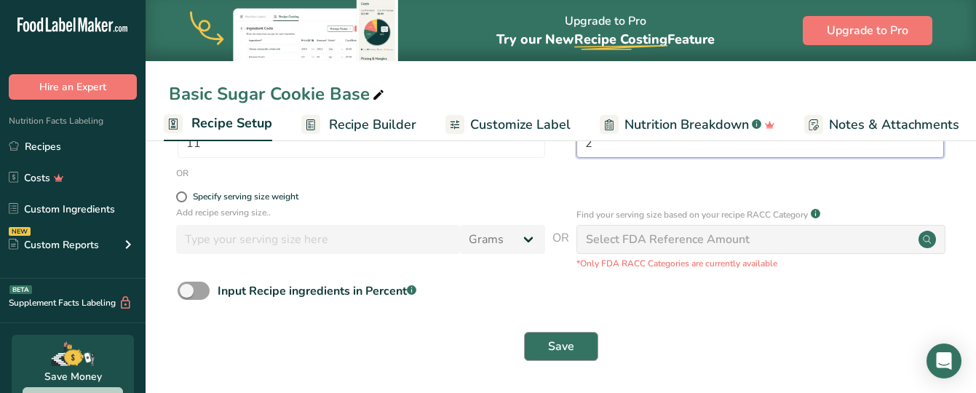
type input "2"
click at [557, 341] on span "Save" at bounding box center [561, 346] width 26 height 17
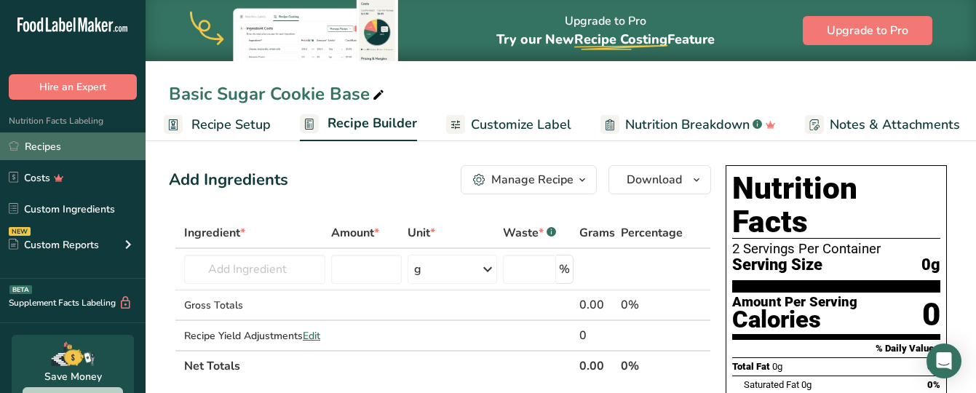
click at [39, 146] on link "Recipes" at bounding box center [73, 146] width 146 height 28
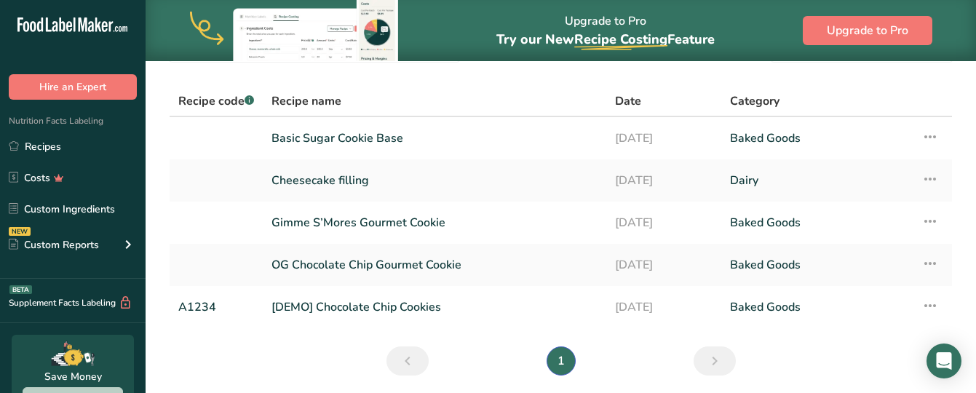
scroll to position [84, 0]
click at [928, 260] on icon at bounding box center [929, 262] width 17 height 26
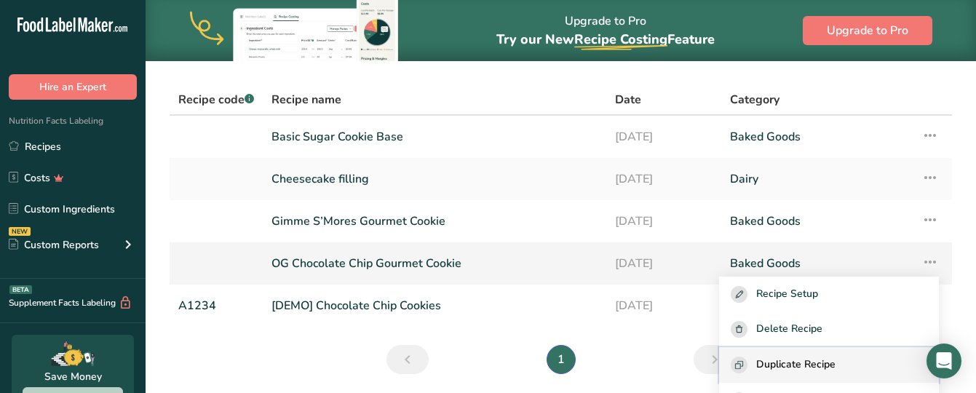
click at [795, 369] on span "Duplicate Recipe" at bounding box center [795, 364] width 79 height 17
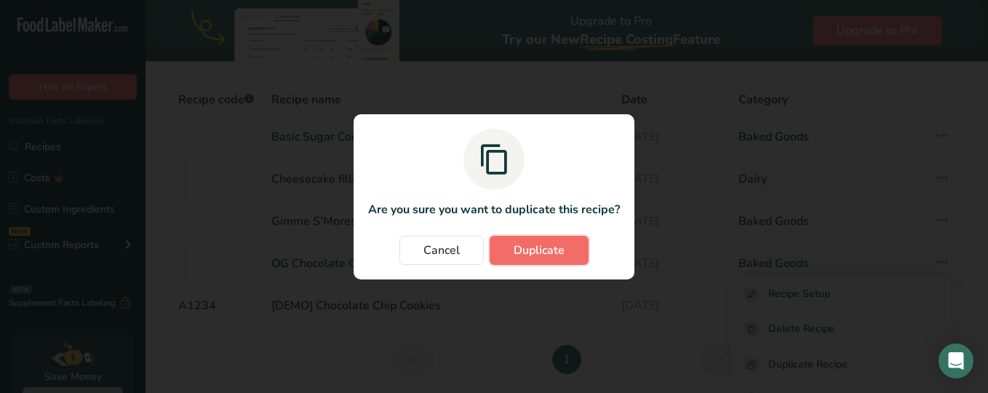
click at [557, 240] on button "Duplicate" at bounding box center [539, 250] width 99 height 29
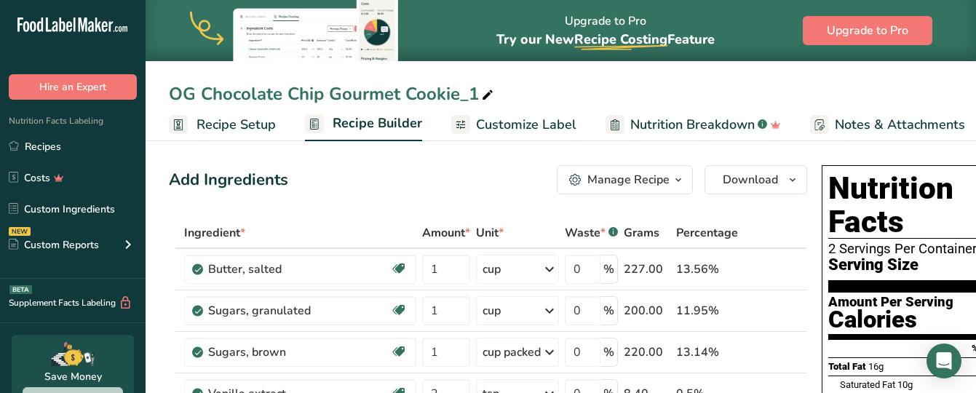
click at [471, 89] on div "OG Chocolate Chip Gourmet Cookie_1" at bounding box center [332, 94] width 327 height 26
drag, startPoint x: 480, startPoint y: 92, endPoint x: 156, endPoint y: 87, distance: 324.5
click at [156, 87] on div "OG Chocolate Chip Gourmet Cookie_1" at bounding box center [561, 94] width 830 height 26
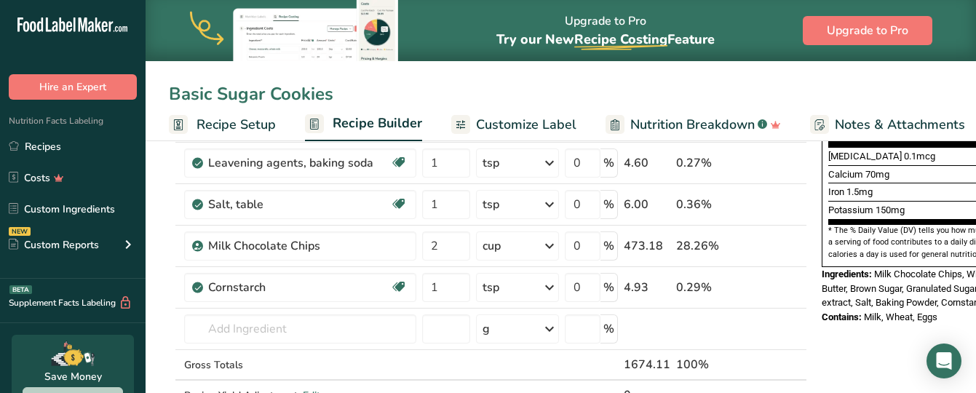
scroll to position [415, 0]
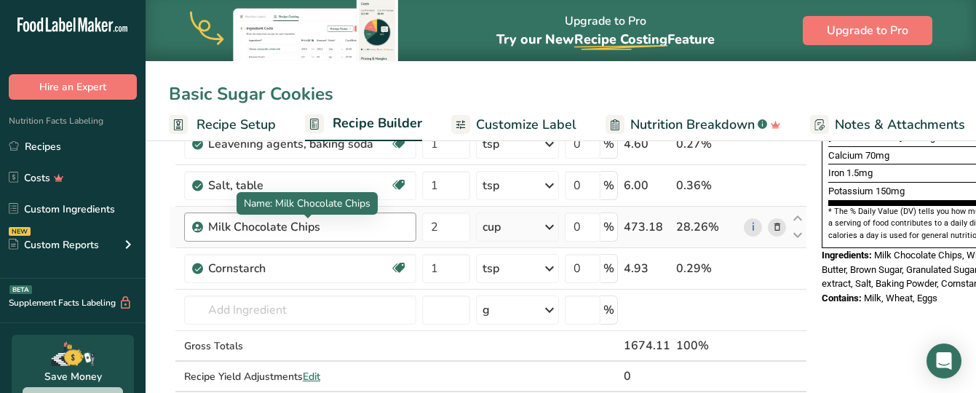
type input "Basic Sugar Cookies"
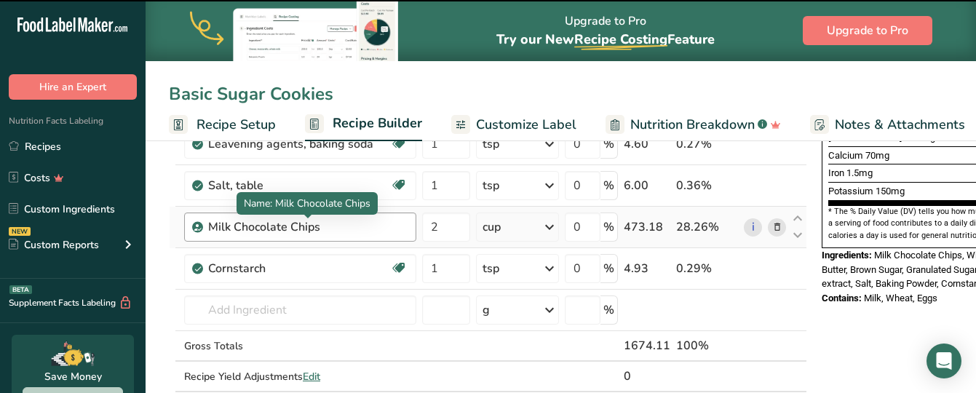
drag, startPoint x: 375, startPoint y: 226, endPoint x: 217, endPoint y: 214, distance: 158.3
click at [217, 214] on div "Milk Chocolate Chips" at bounding box center [300, 226] width 232 height 29
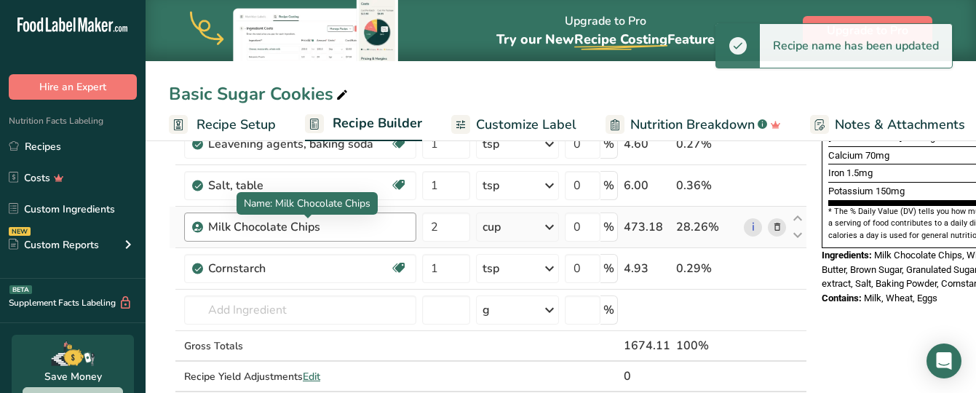
click at [356, 228] on div "Milk Chocolate Chips" at bounding box center [299, 226] width 182 height 17
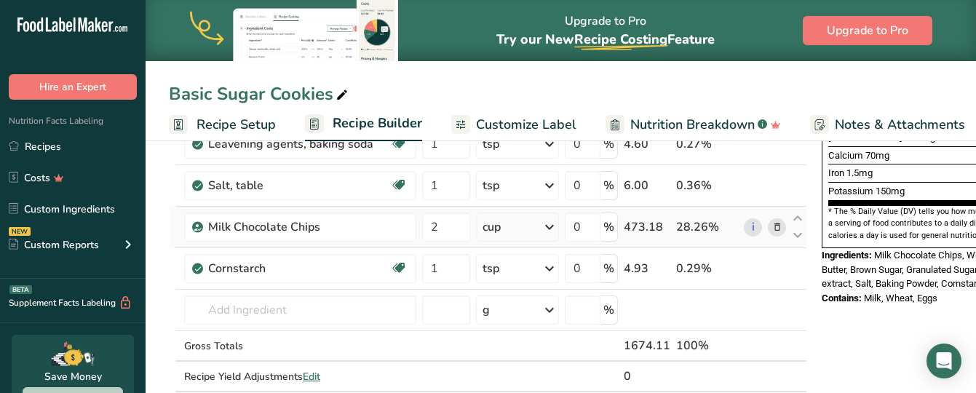
drag, startPoint x: 325, startPoint y: 227, endPoint x: 172, endPoint y: 225, distance: 152.8
click at [172, 225] on tr "Milk Chocolate Chips 2 cup Weight Units g kg mg See more Volume Units l Volume …" at bounding box center [488, 227] width 637 height 41
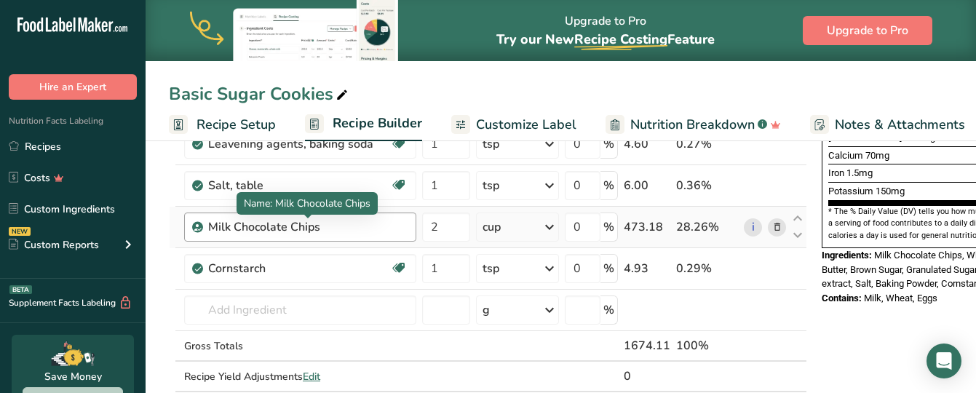
click at [356, 225] on div "Milk Chocolate Chips" at bounding box center [299, 226] width 182 height 17
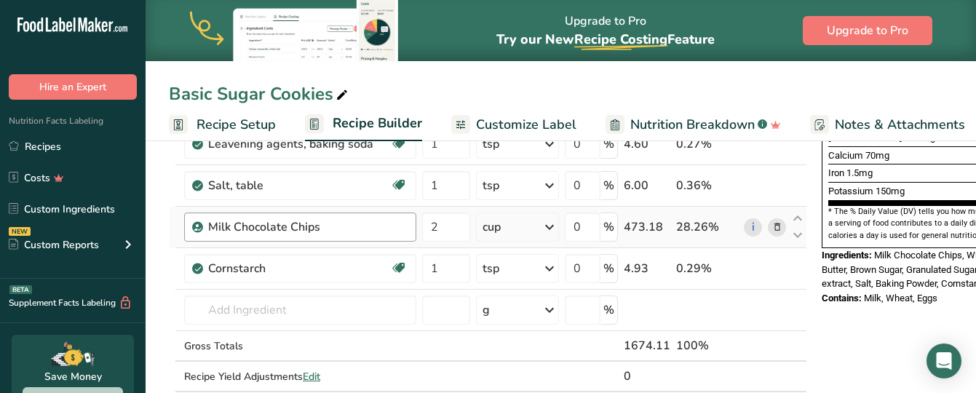
click at [356, 225] on div "Milk Chocolate Chips" at bounding box center [299, 226] width 182 height 17
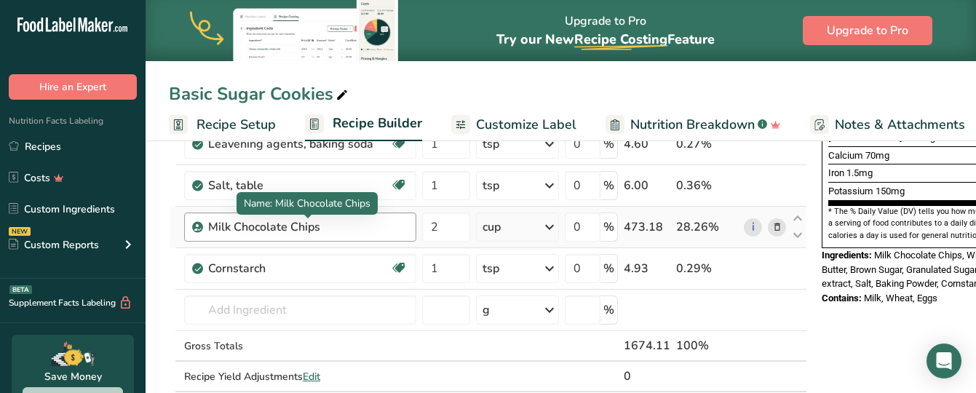
click at [356, 225] on div "Milk Chocolate Chips" at bounding box center [299, 226] width 182 height 17
click at [378, 223] on div "Milk Chocolate Chips" at bounding box center [299, 226] width 182 height 17
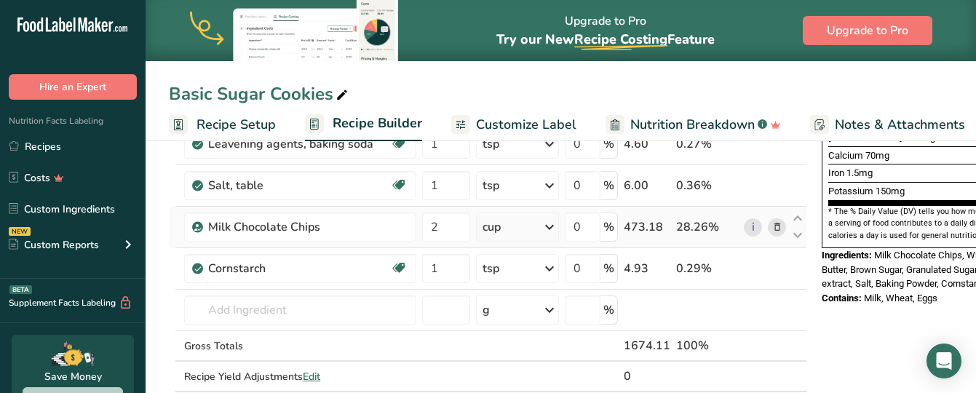
click at [779, 231] on icon at bounding box center [777, 227] width 10 height 15
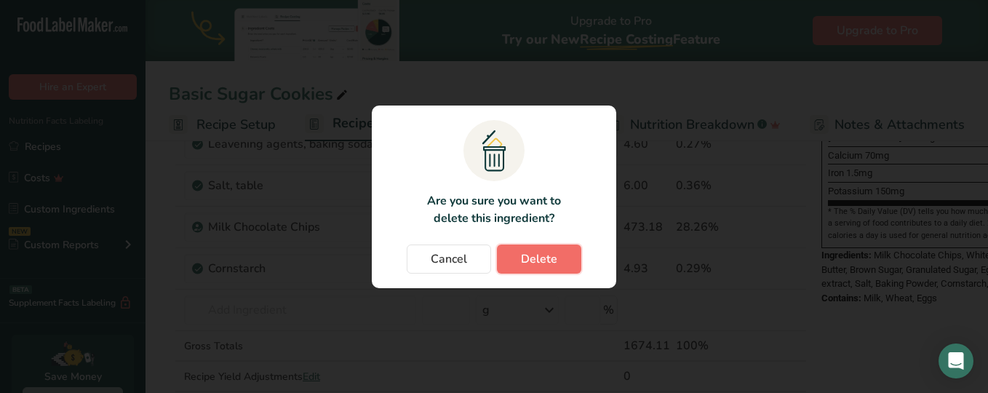
click at [533, 255] on span "Delete" at bounding box center [539, 258] width 36 height 17
type input "1"
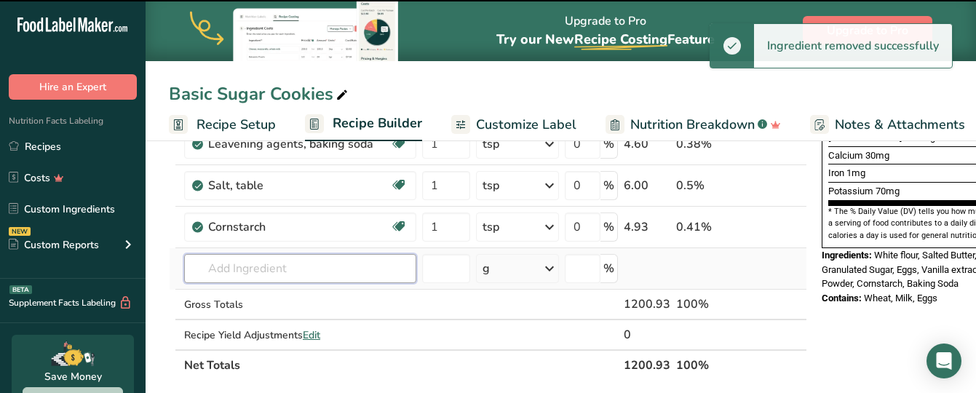
click at [332, 268] on input "text" at bounding box center [300, 268] width 232 height 29
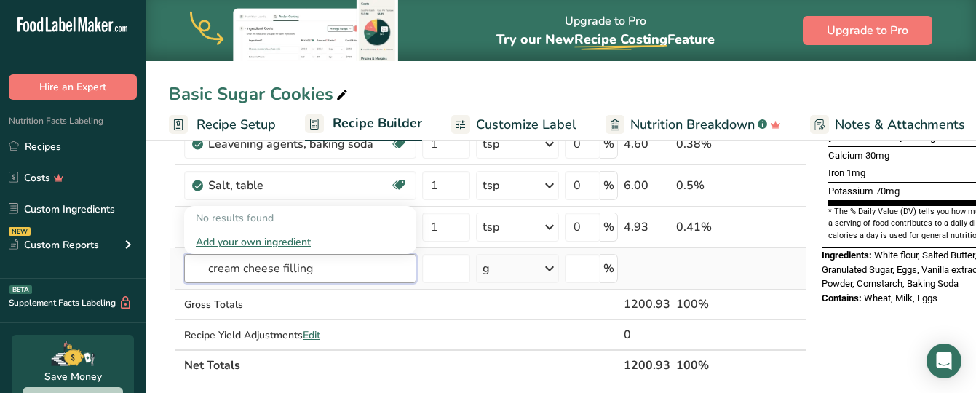
type input "cream cheese filling"
click at [286, 239] on div "Add your own ingredient" at bounding box center [300, 241] width 209 height 15
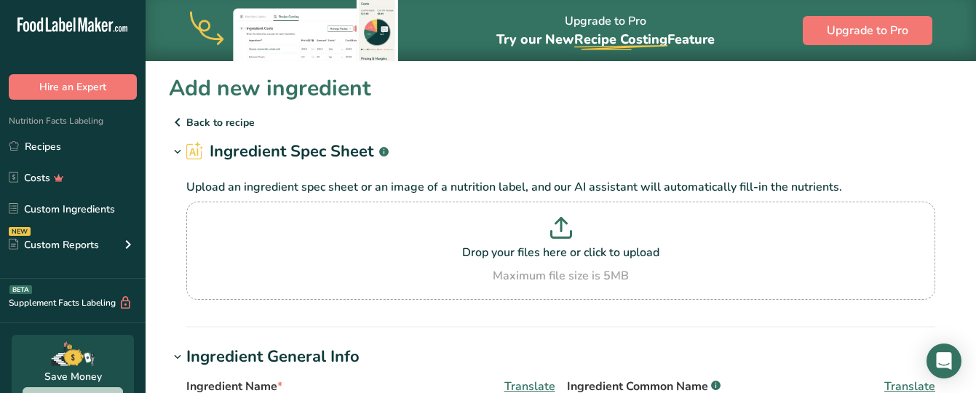
click at [191, 116] on p "Back to recipe" at bounding box center [561, 121] width 784 height 17
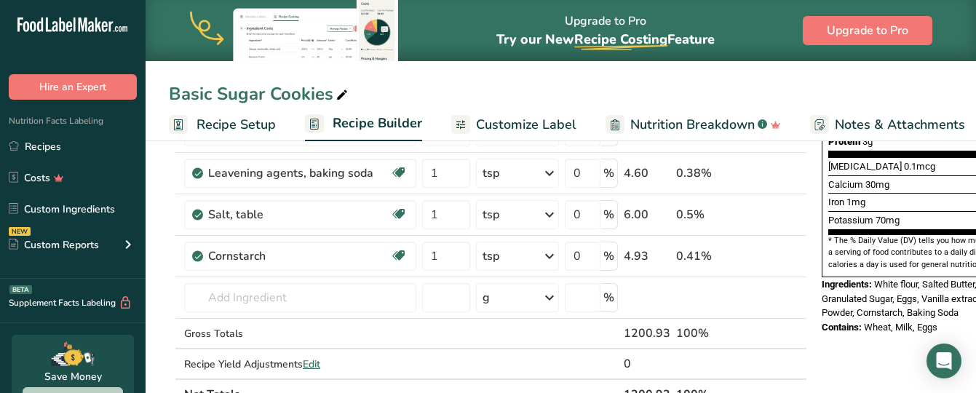
scroll to position [389, 0]
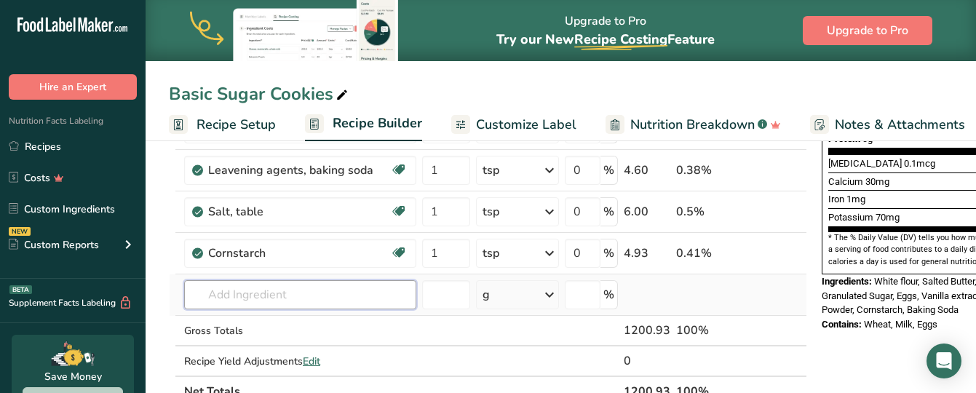
click at [277, 290] on input "text" at bounding box center [300, 294] width 232 height 29
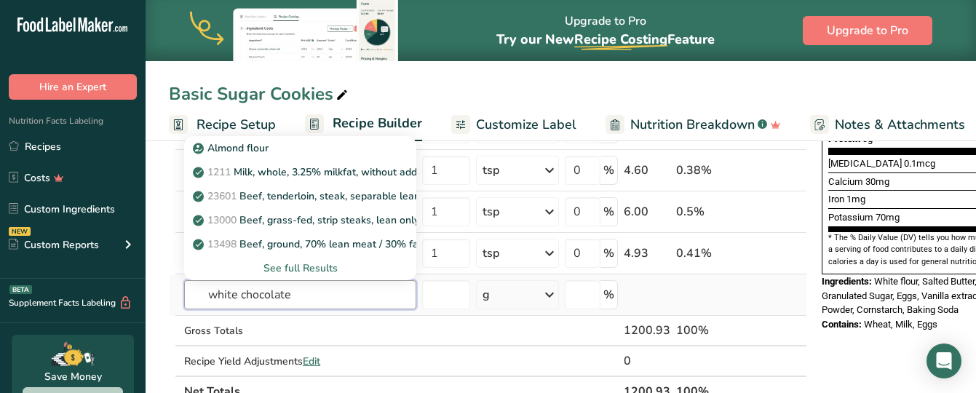
type input "white chocolate"
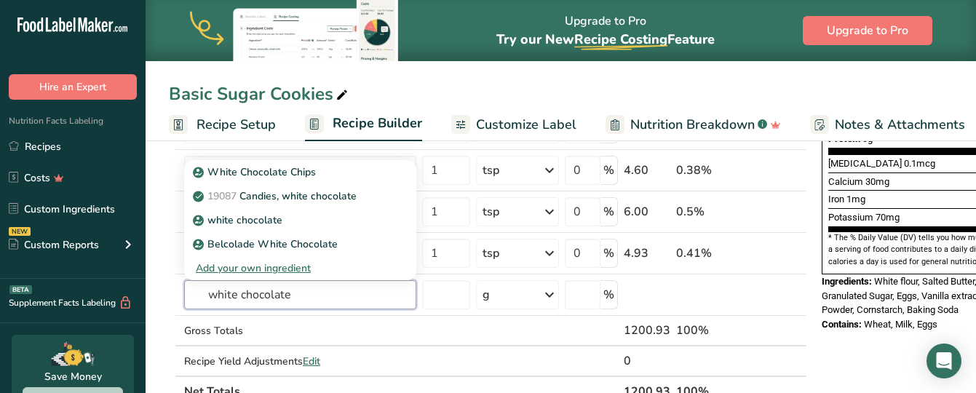
drag, startPoint x: 298, startPoint y: 301, endPoint x: 156, endPoint y: 277, distance: 143.9
click at [156, 277] on section "Add Ingredients Manage Recipe Delete Recipe Duplicate Recipe Scale Recipe Save …" at bounding box center [561, 334] width 830 height 1174
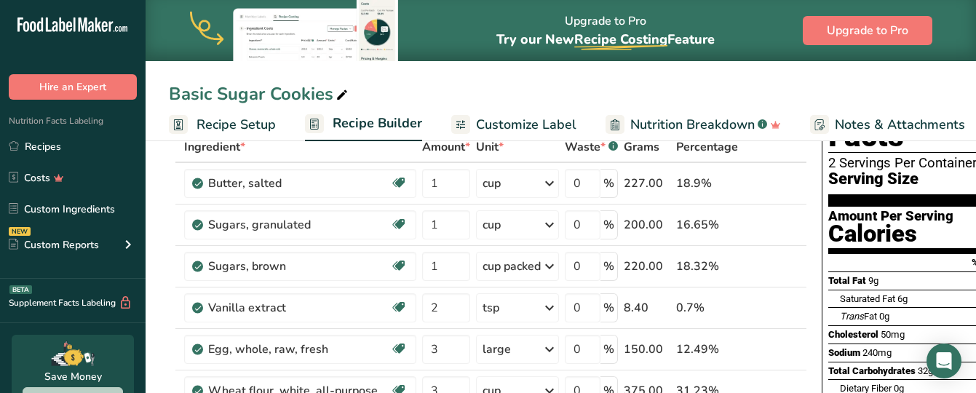
scroll to position [84, 0]
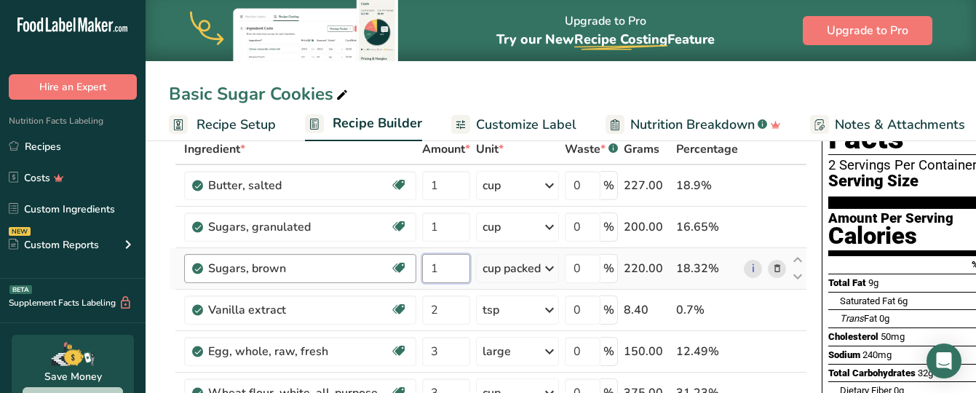
drag, startPoint x: 440, startPoint y: 271, endPoint x: 413, endPoint y: 269, distance: 27.0
click at [413, 269] on tr "Sugars, brown Dairy free Gluten free Vegan Vegetarian Soy free 1 cup packed Por…" at bounding box center [488, 268] width 637 height 41
type input "0.5"
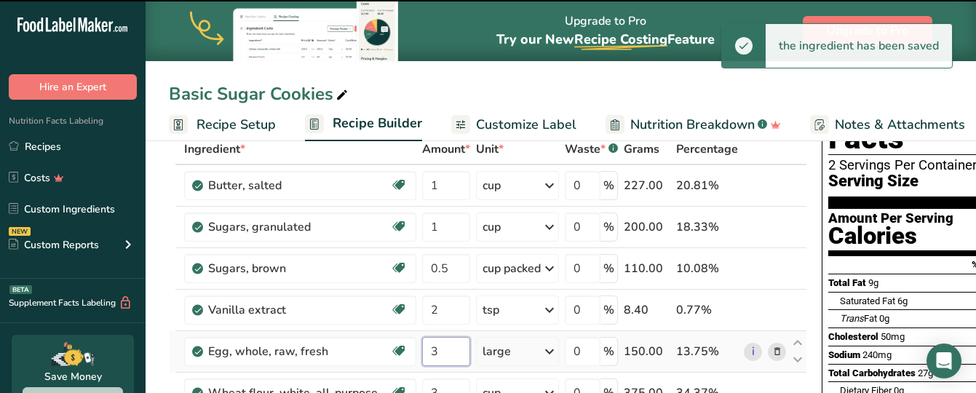
click at [439, 348] on input "3" at bounding box center [446, 351] width 48 height 29
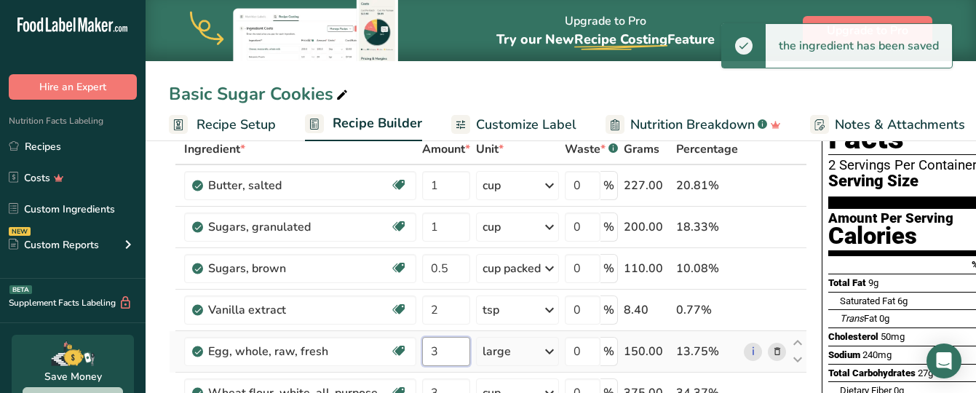
click at [404, 341] on tr "Egg, whole, raw, fresh Gluten free Vegetarian Soy free 3 large Portions 1 large…" at bounding box center [488, 351] width 637 height 41
drag, startPoint x: 445, startPoint y: 348, endPoint x: 427, endPoint y: 346, distance: 18.4
click at [427, 346] on input "3" at bounding box center [446, 351] width 48 height 29
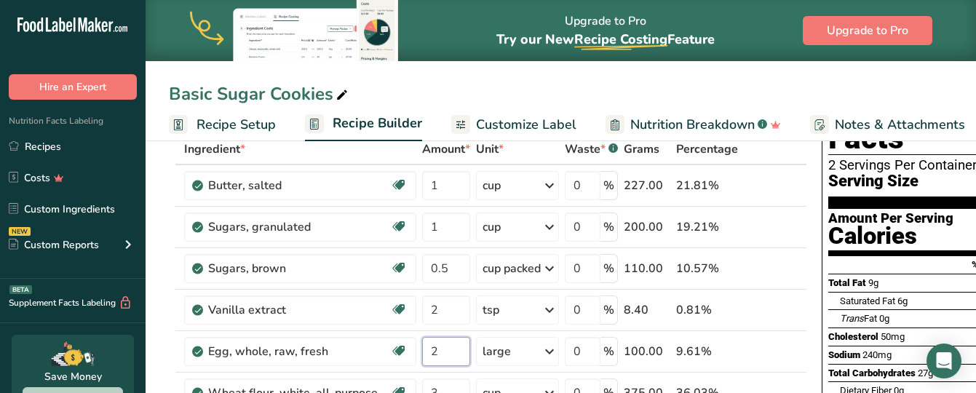
type input "2"
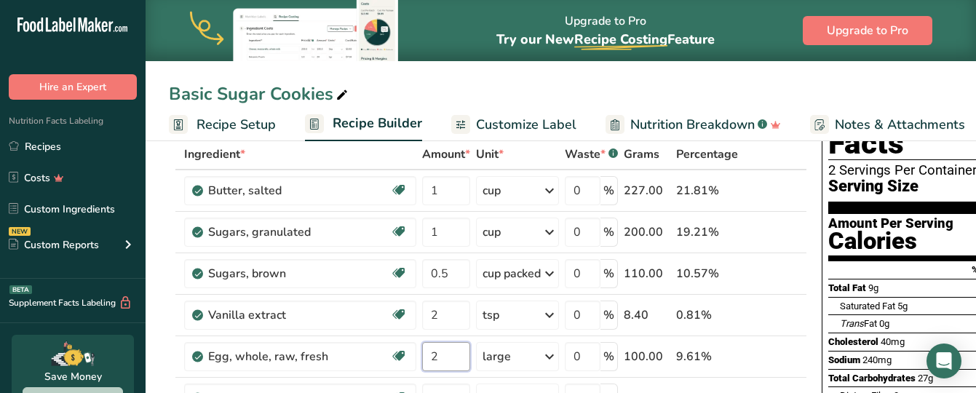
scroll to position [0, 0]
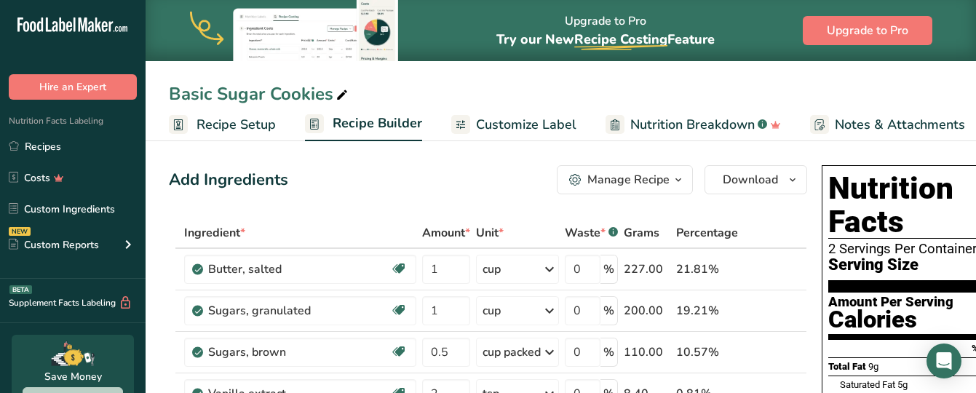
click at [333, 93] on span at bounding box center [341, 95] width 17 height 17
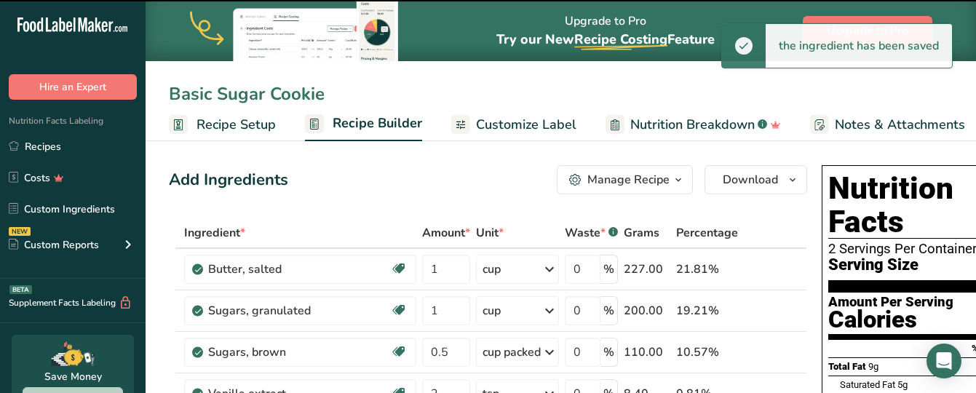
click at [333, 93] on input "Basic Sugar Cookie" at bounding box center [561, 94] width 784 height 26
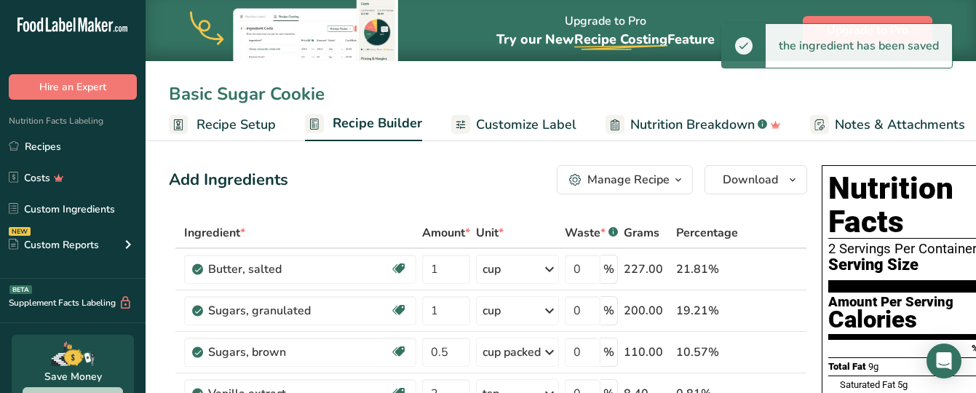
click at [327, 91] on input "Basic Sugar Cookie" at bounding box center [561, 94] width 784 height 26
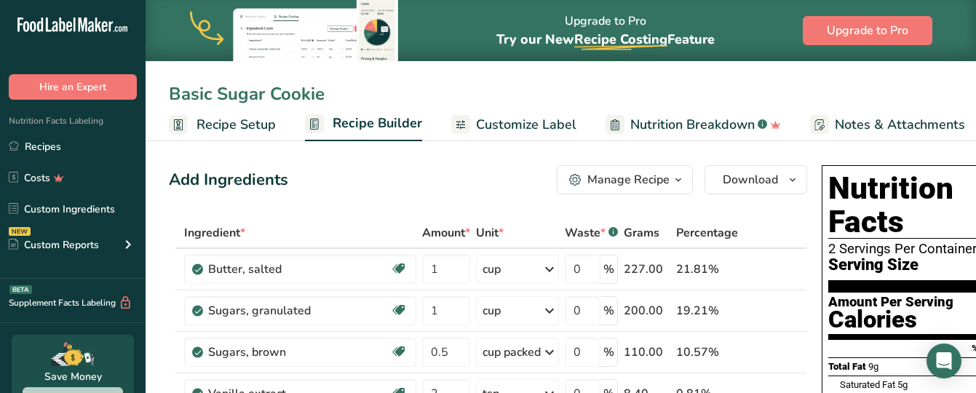
click at [204, 92] on input "Basic Sugar Cookie" at bounding box center [561, 94] width 784 height 26
drag, startPoint x: 212, startPoint y: 95, endPoint x: 111, endPoint y: 71, distance: 103.9
click at [298, 90] on input "Hello My Sugar Cookie" at bounding box center [561, 94] width 784 height 26
type input "Hello My Sugar Gourmet Cookie"
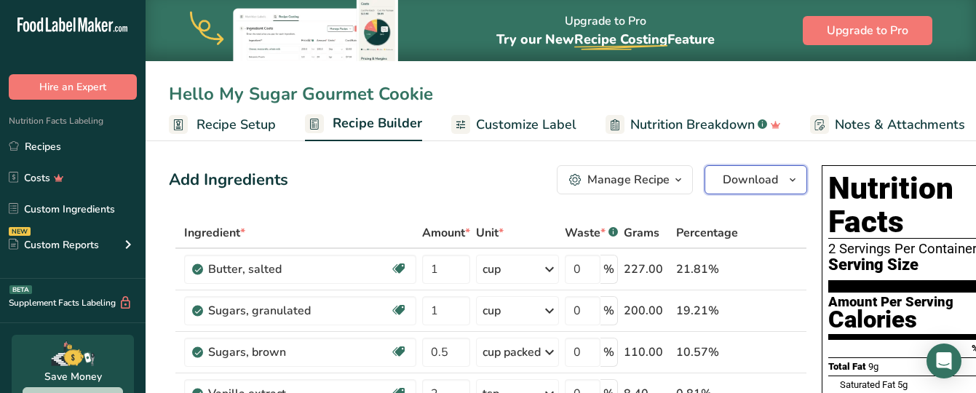
click at [736, 175] on span "Download" at bounding box center [749, 179] width 55 height 17
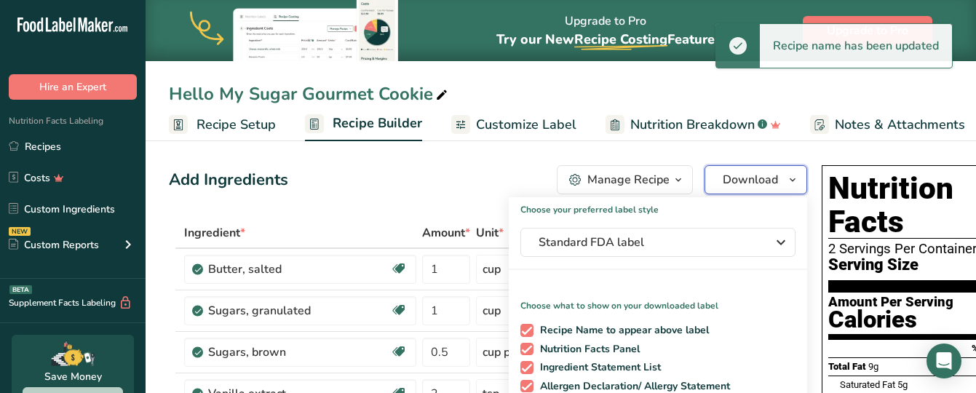
click at [733, 170] on button "Download" at bounding box center [755, 179] width 103 height 29
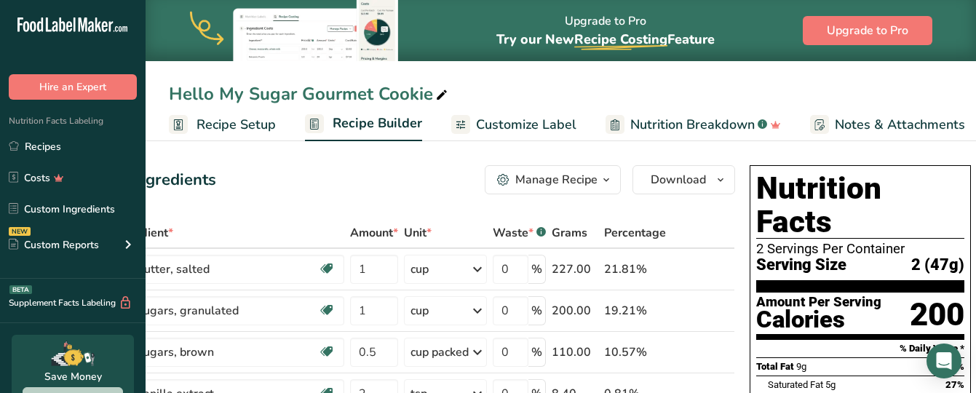
click at [582, 176] on div "Manage Recipe" at bounding box center [556, 179] width 82 height 17
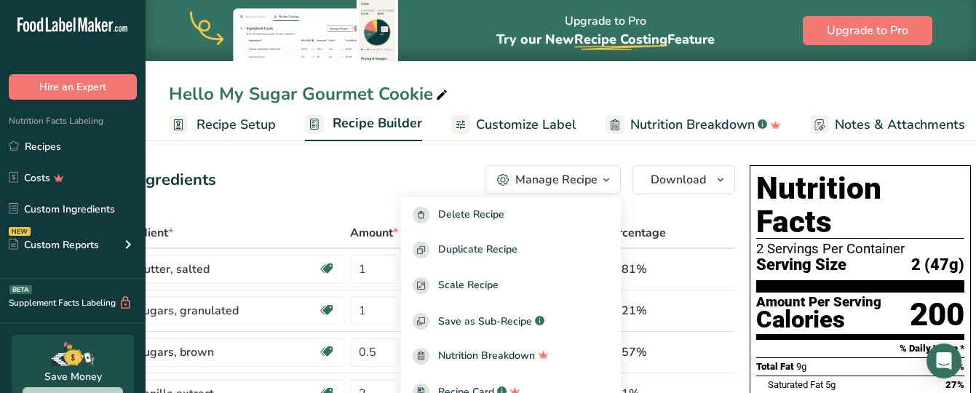
click at [704, 80] on div "Hello My Sugar Gourmet Cookie Recipe Setup Recipe Builder Customize Label Nutri…" at bounding box center [561, 70] width 830 height 141
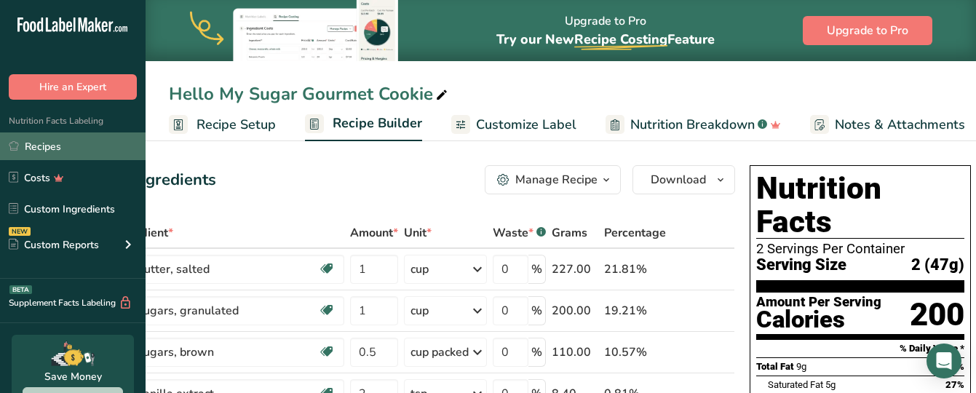
click at [43, 142] on link "Recipes" at bounding box center [73, 146] width 146 height 28
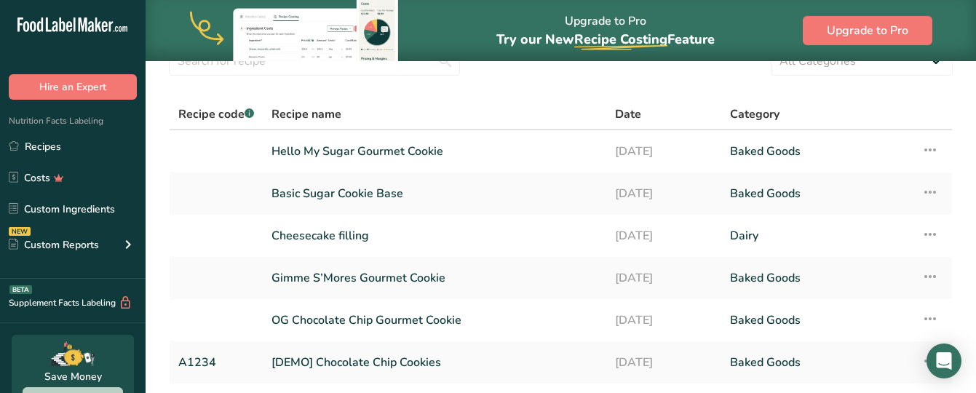
scroll to position [69, 0]
click at [927, 231] on icon at bounding box center [929, 235] width 17 height 26
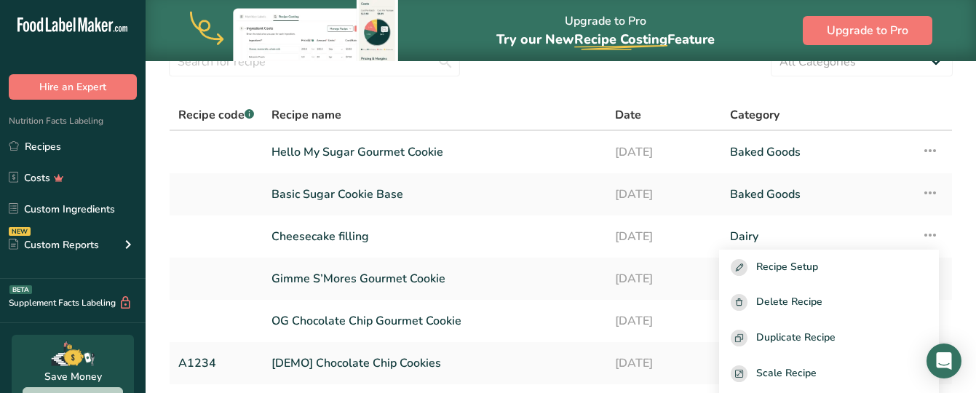
click at [872, 116] on div "Category" at bounding box center [817, 114] width 174 height 17
drag, startPoint x: 968, startPoint y: 90, endPoint x: 719, endPoint y: 76, distance: 249.2
click at [719, 76] on section "Recipes (6) Add new recipe All Categories Baked Goods [GEOGRAPHIC_DATA] Confect…" at bounding box center [561, 222] width 830 height 463
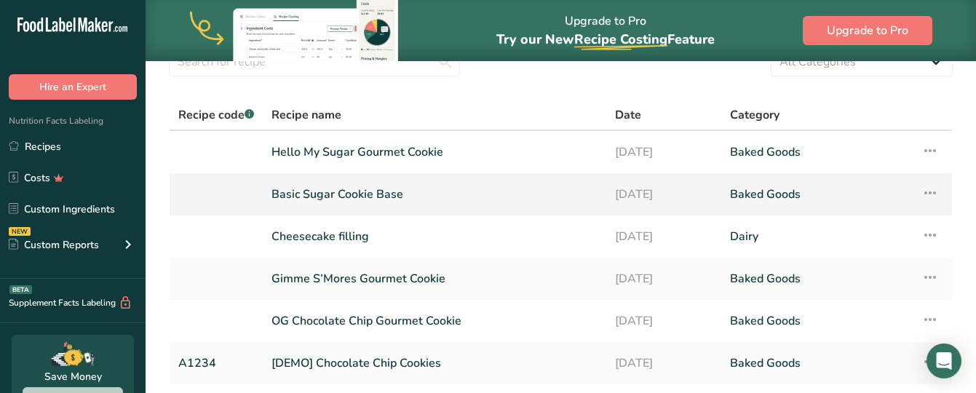
click at [933, 196] on icon at bounding box center [929, 193] width 17 height 26
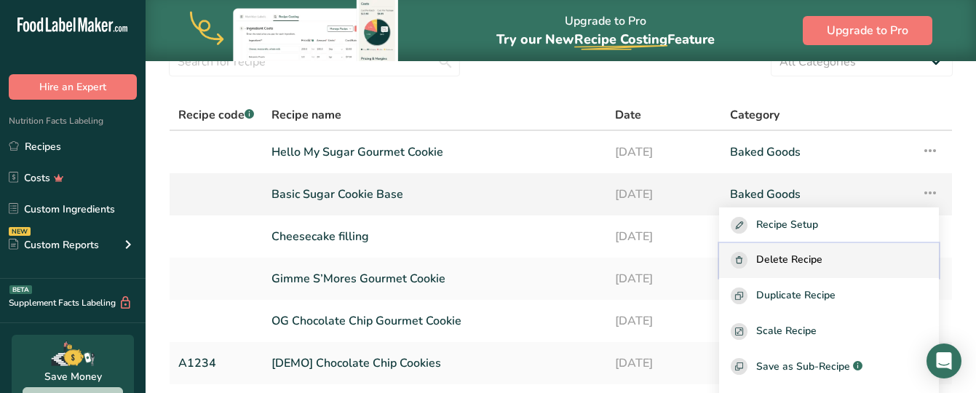
click at [822, 252] on span "Delete Recipe" at bounding box center [789, 260] width 66 height 17
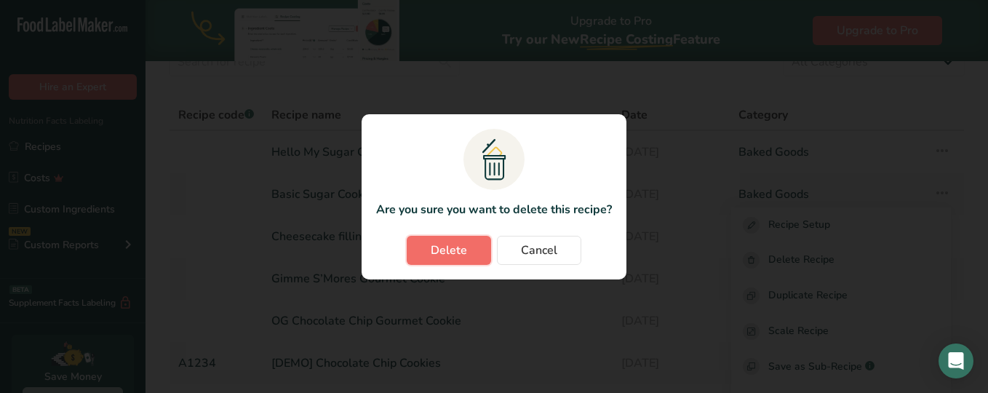
click at [472, 247] on button "Delete" at bounding box center [449, 250] width 84 height 29
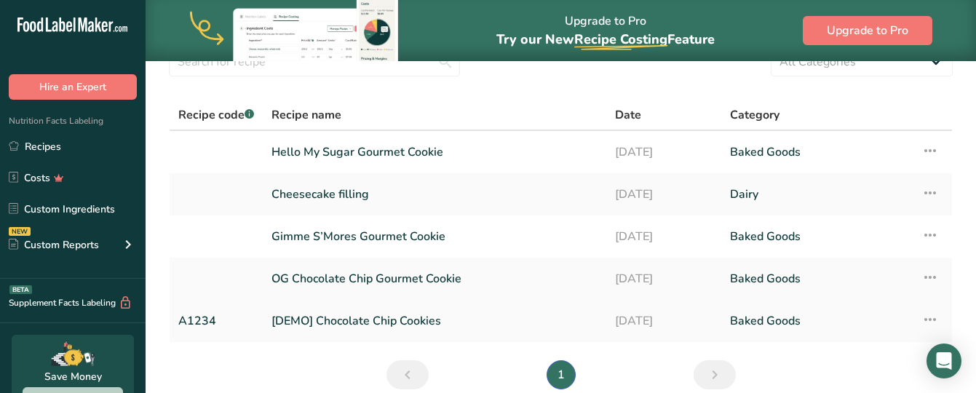
click at [931, 322] on icon at bounding box center [929, 319] width 17 height 26
click at [327, 325] on link "[DEMO] Chocolate Chip Cookies" at bounding box center [434, 321] width 326 height 31
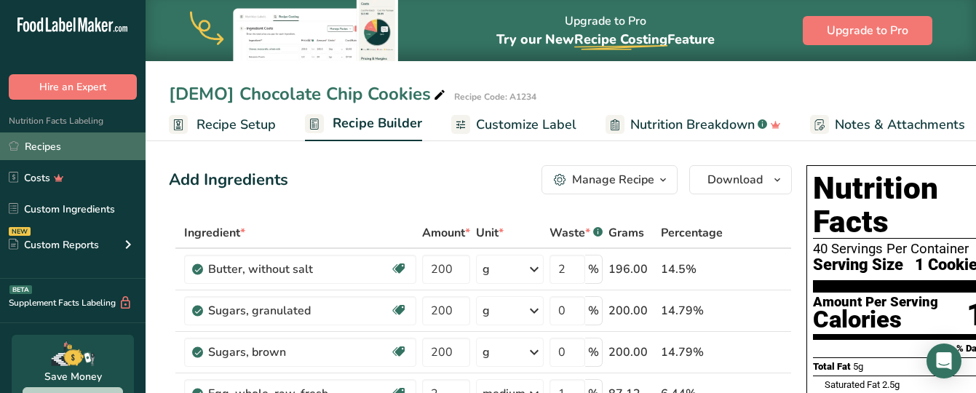
click at [41, 143] on link "Recipes" at bounding box center [73, 146] width 146 height 28
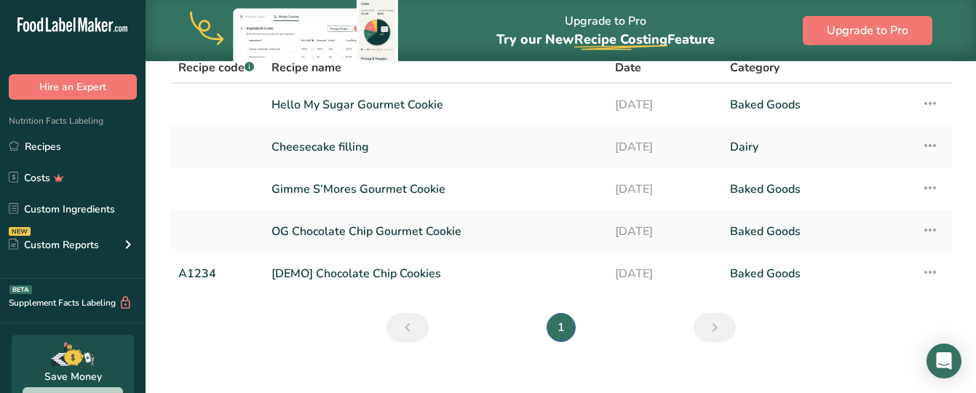
scroll to position [135, 0]
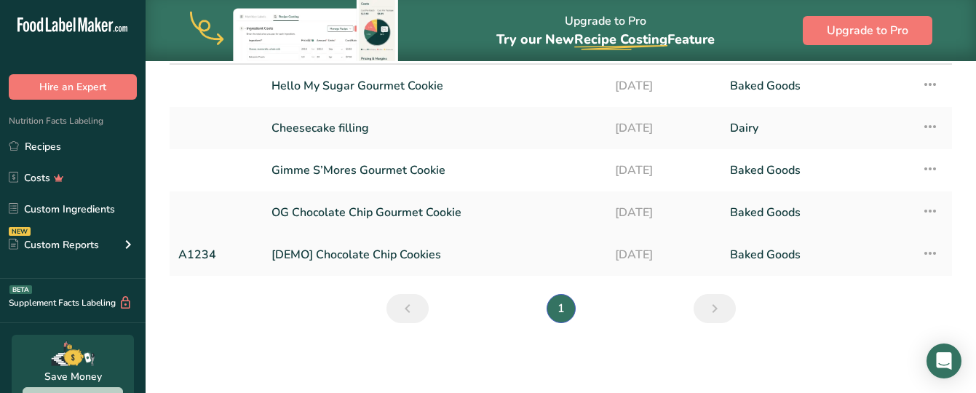
click at [925, 257] on icon at bounding box center [929, 253] width 17 height 26
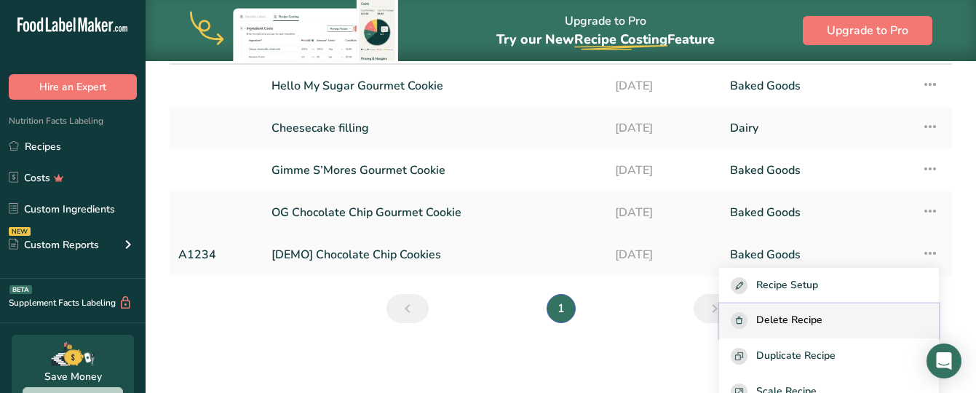
click at [822, 322] on span "Delete Recipe" at bounding box center [789, 320] width 66 height 17
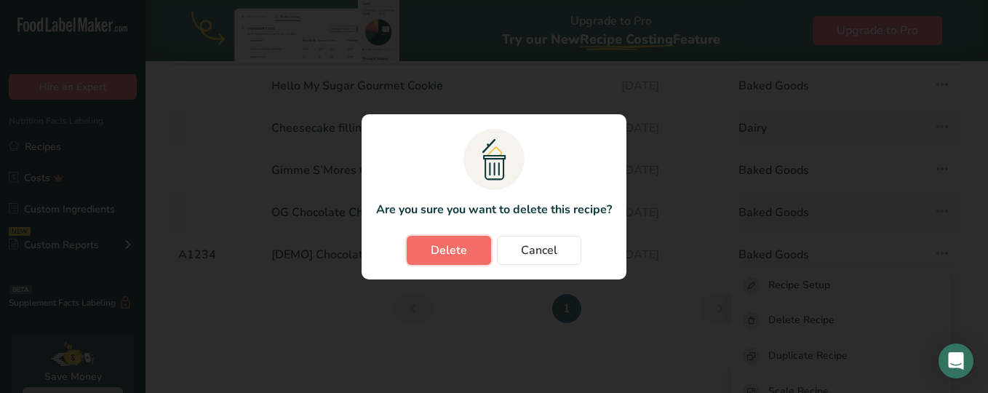
click at [450, 252] on span "Delete" at bounding box center [449, 250] width 36 height 17
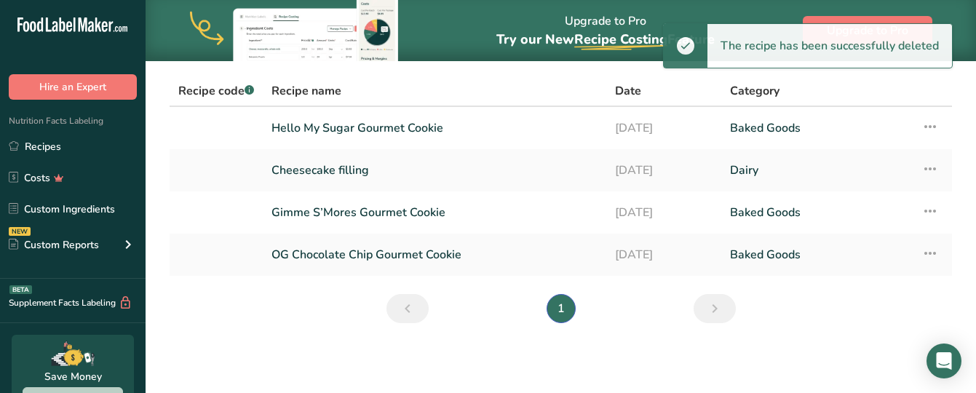
scroll to position [93, 0]
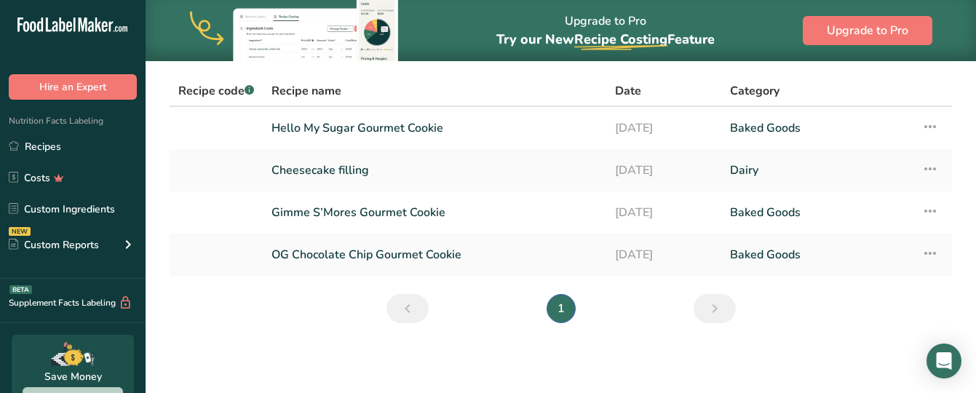
click at [403, 113] on link "Hello My Sugar Gourmet Cookie" at bounding box center [434, 128] width 326 height 31
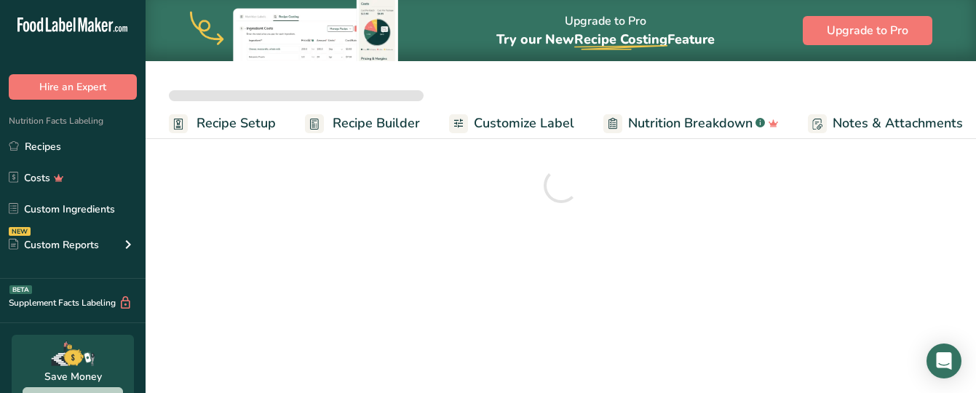
click at [403, 113] on span "Recipe Builder" at bounding box center [375, 123] width 87 height 20
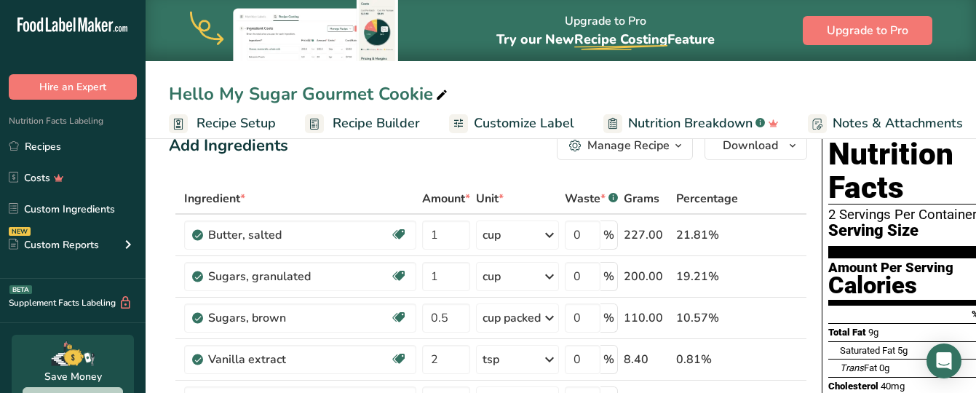
scroll to position [23, 0]
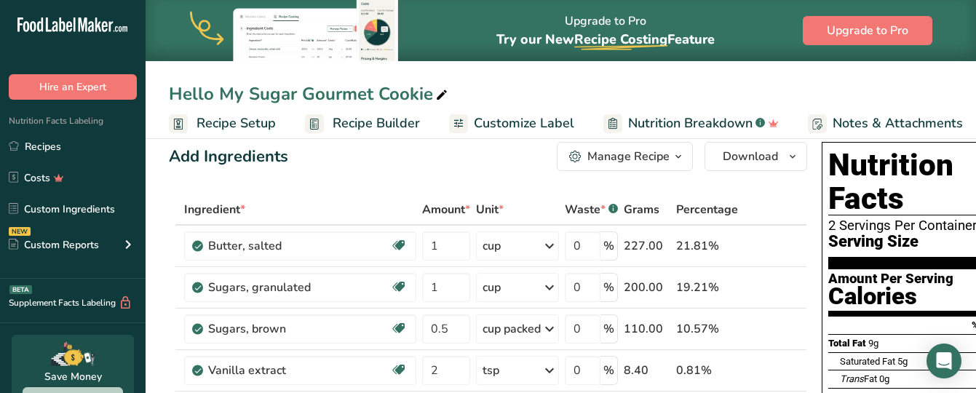
click at [664, 164] on div "Manage Recipe" at bounding box center [628, 156] width 82 height 17
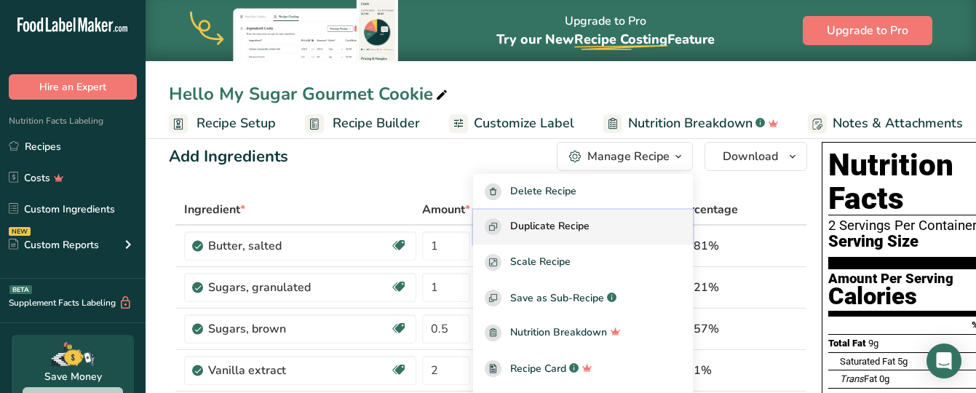
click at [588, 228] on span "Duplicate Recipe" at bounding box center [549, 226] width 79 height 17
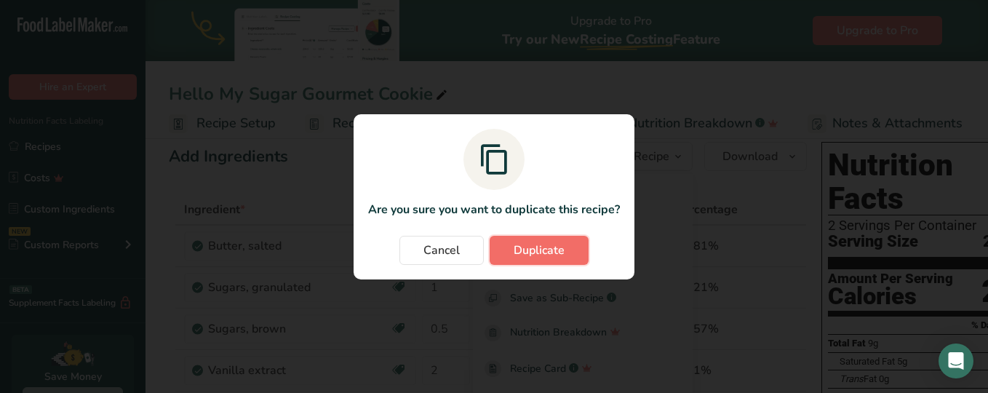
click at [546, 250] on span "Duplicate" at bounding box center [539, 250] width 51 height 17
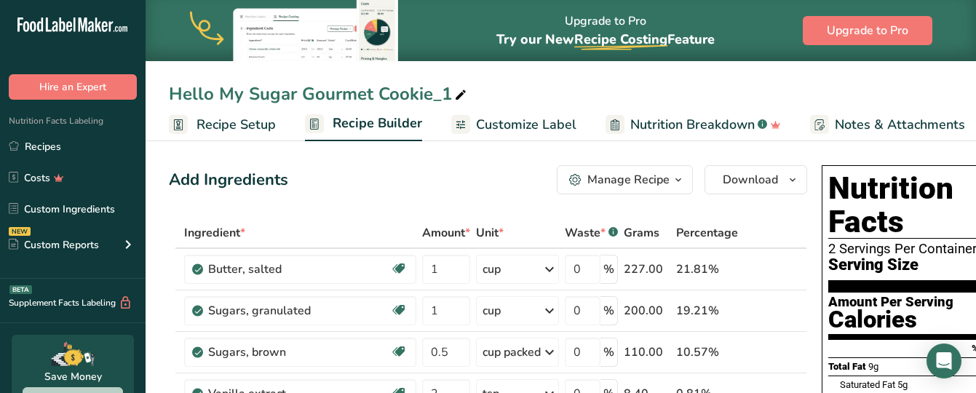
click at [447, 96] on div "Hello My Sugar Gourmet Cookie_1" at bounding box center [319, 94] width 300 height 26
drag, startPoint x: 447, startPoint y: 95, endPoint x: 152, endPoint y: 81, distance: 295.0
click at [152, 81] on div "Hello My Sugar Gourmet Cookie_1" at bounding box center [561, 94] width 830 height 26
click at [298, 89] on input "Hello My Sugar Gourmet Cookie_1" at bounding box center [561, 94] width 784 height 26
drag, startPoint x: 298, startPoint y: 89, endPoint x: 169, endPoint y: 86, distance: 128.8
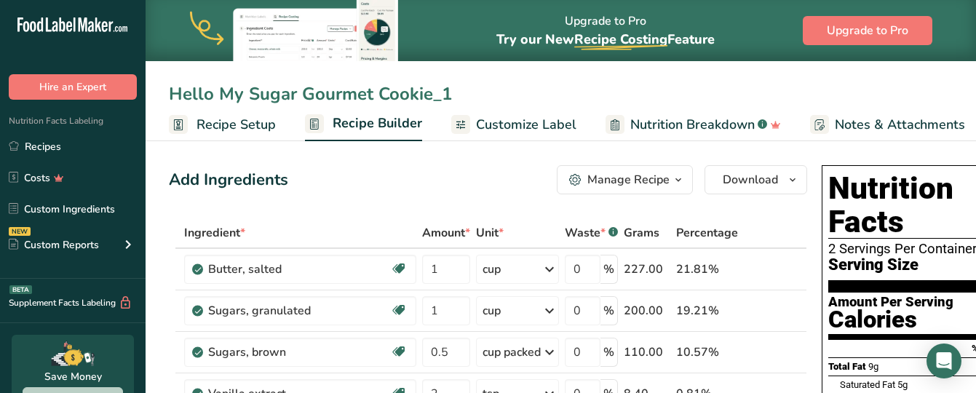
click at [169, 86] on input "Hello My Sugar Gourmet Cookie_1" at bounding box center [561, 94] width 784 height 26
drag, startPoint x: 498, startPoint y: 94, endPoint x: 535, endPoint y: 100, distance: 37.0
click at [535, 100] on input "Strawberry Cheesecake Gourmet Cookie_1" at bounding box center [561, 94] width 784 height 26
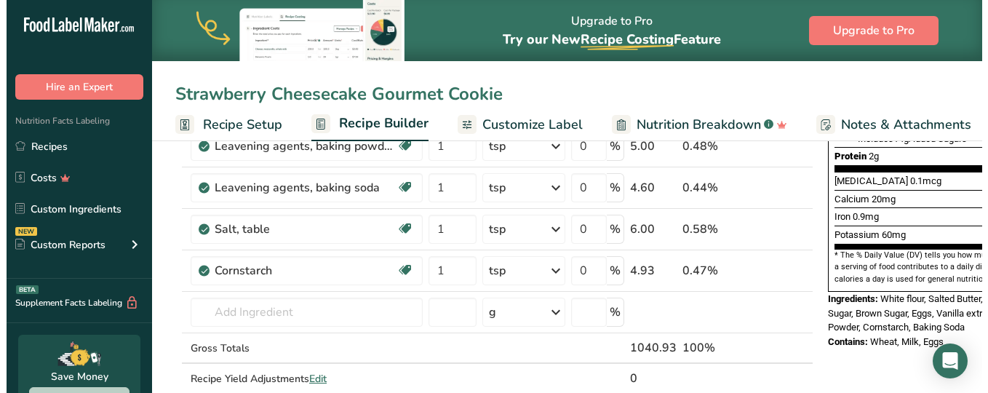
scroll to position [387, 0]
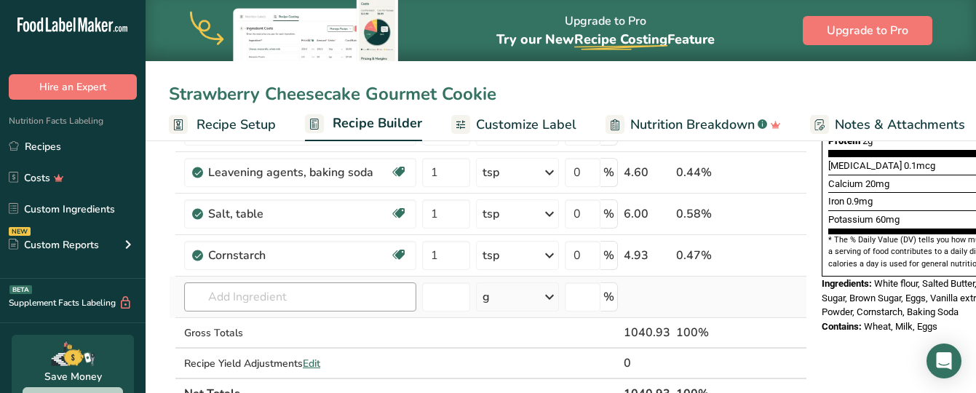
type input "Strawberry Cheesecake Gourmet Cookie"
click at [255, 298] on input "text" at bounding box center [300, 296] width 232 height 29
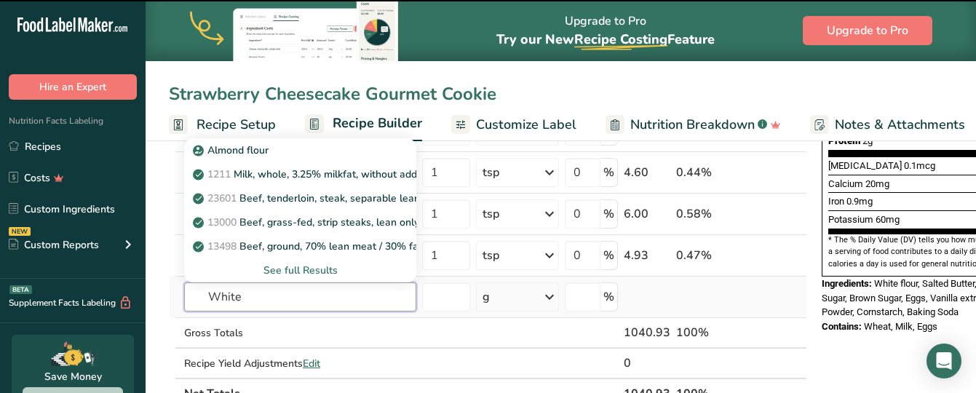
type input "White"
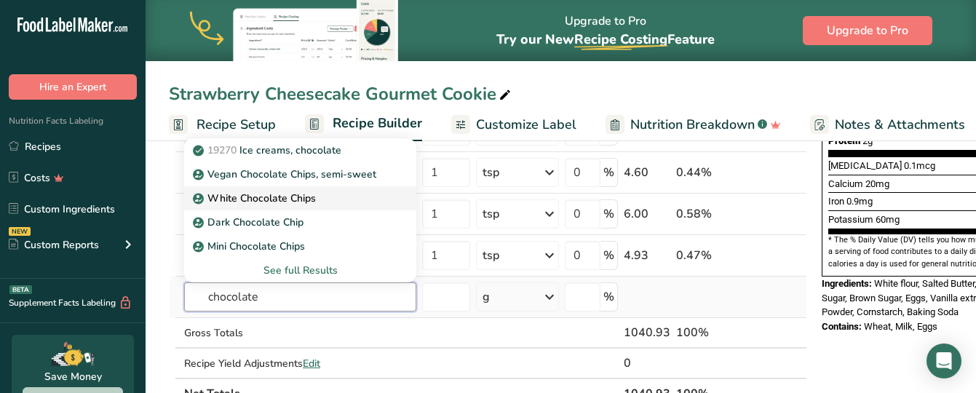
type input "chocolate"
click at [252, 200] on p "White Chocolate Chips" at bounding box center [256, 198] width 120 height 15
type input "White Chocolate Chips"
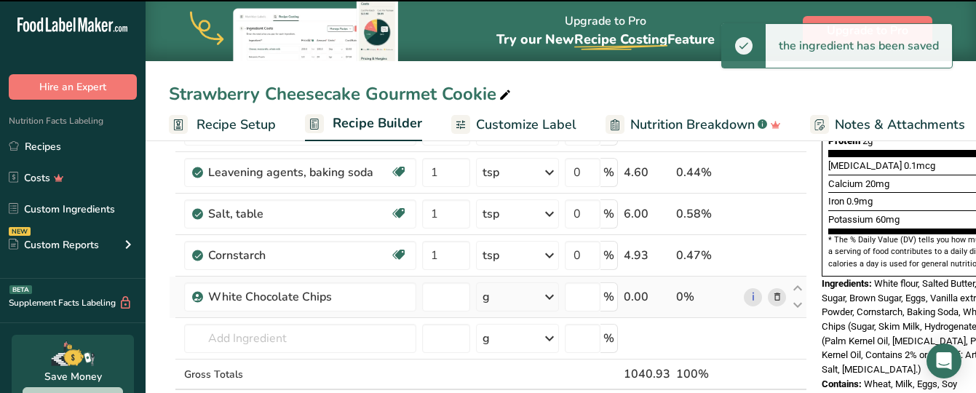
type input "0"
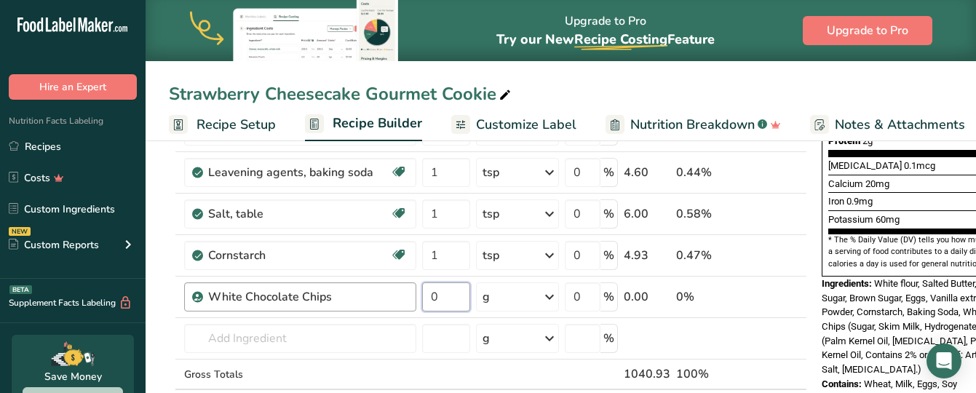
drag, startPoint x: 448, startPoint y: 293, endPoint x: 410, endPoint y: 284, distance: 38.8
click at [410, 284] on tr "White Chocolate Chips 0 g Weight Units g kg mg See more Volume Units l Volume u…" at bounding box center [488, 296] width 637 height 41
type input "200"
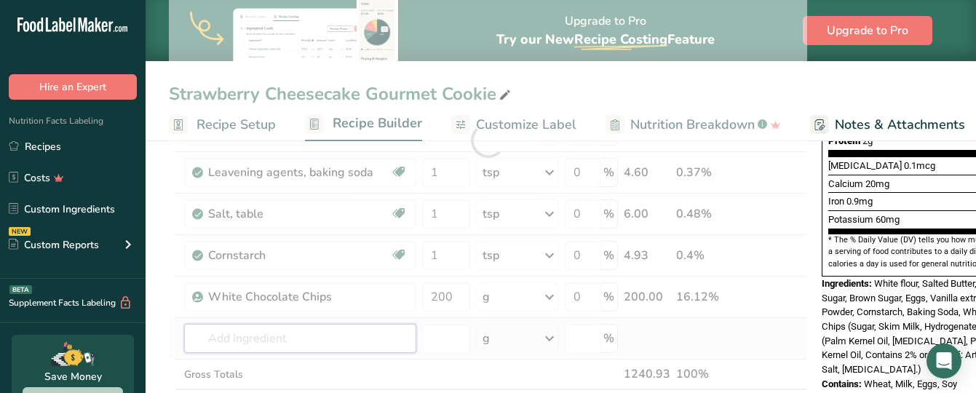
click at [215, 332] on div "Ingredient * Amount * Unit * Waste * .a-a{fill:#347362;}.b-a{fill:#fff;} Grams …" at bounding box center [488, 140] width 638 height 620
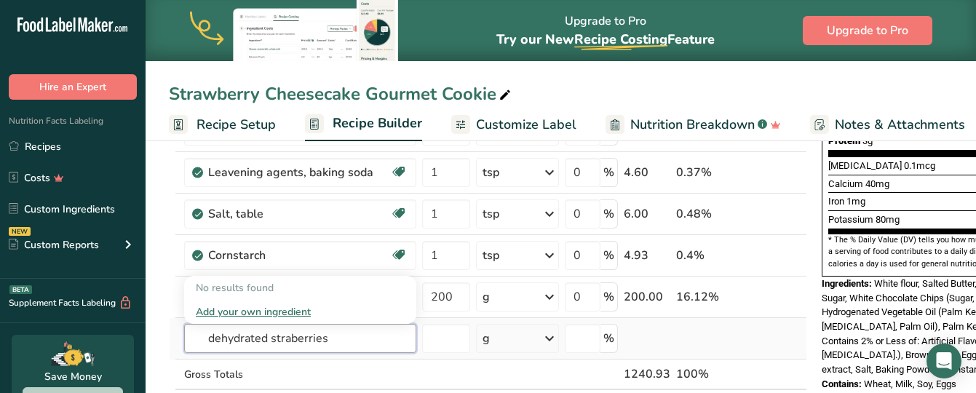
type input "dehydrated straberries"
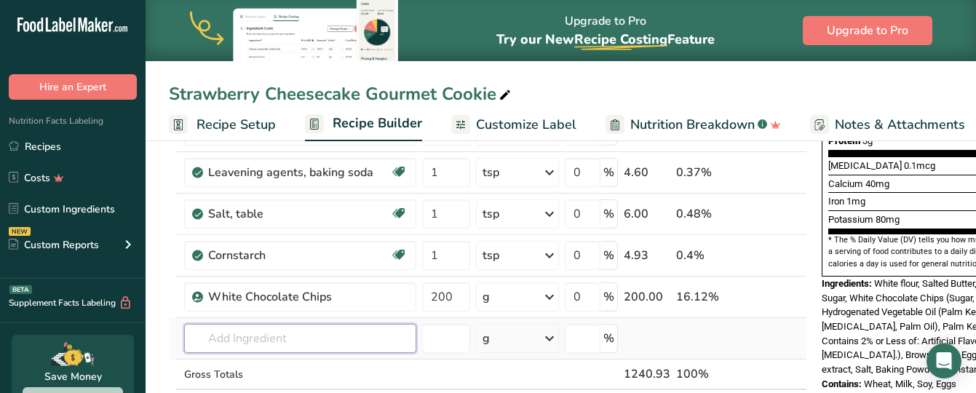
click at [215, 332] on input "text" at bounding box center [300, 338] width 232 height 29
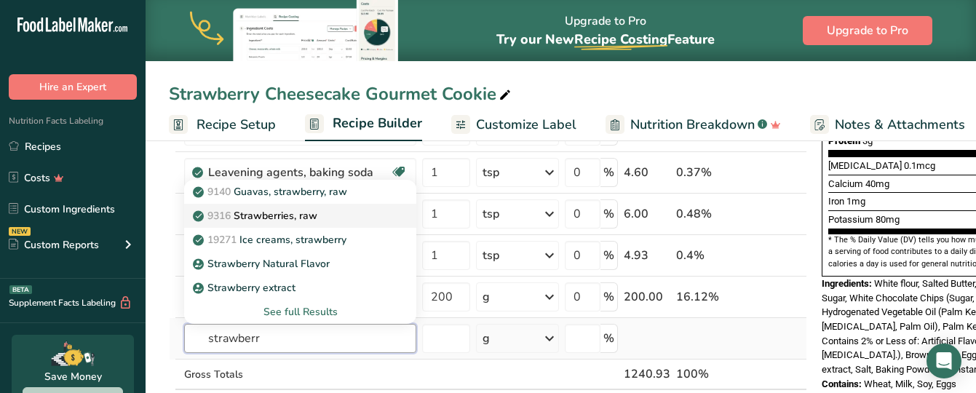
type input "strawberr"
click at [304, 220] on p "9316 Strawberries, raw" at bounding box center [256, 215] width 121 height 15
type input "Strawberries, raw"
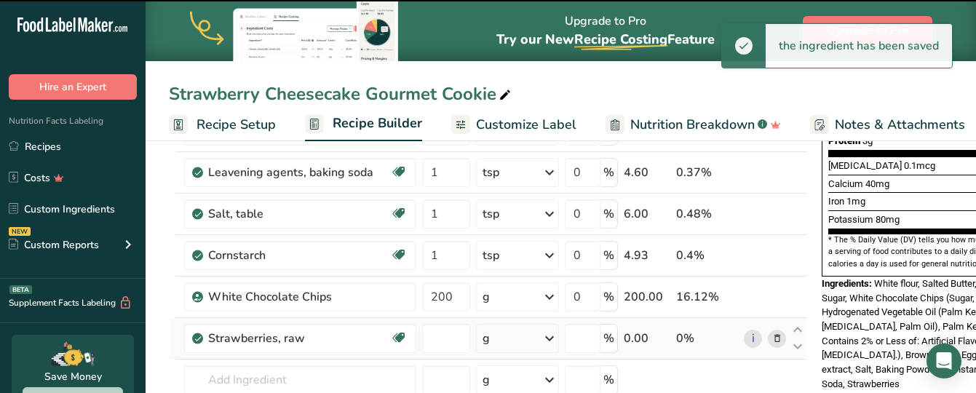
type input "0"
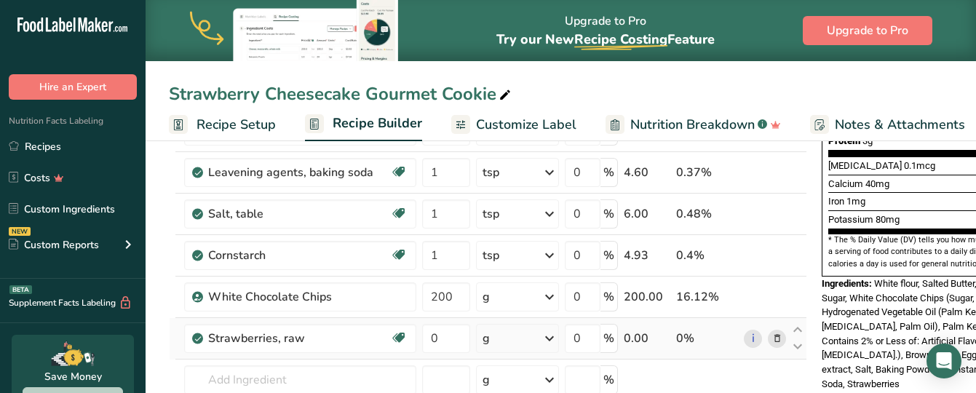
click at [485, 340] on div "g" at bounding box center [485, 338] width 7 height 17
click at [501, 385] on div "1 cup, halves" at bounding box center [546, 387] width 122 height 21
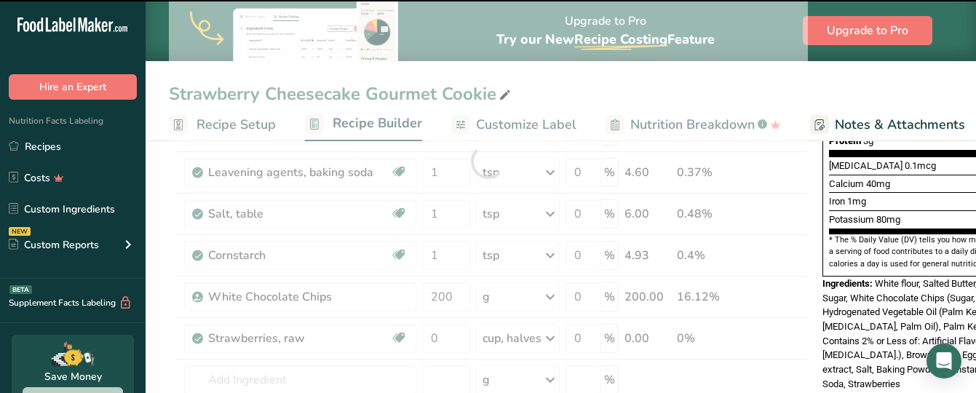
click at [442, 335] on div at bounding box center [488, 160] width 639 height 661
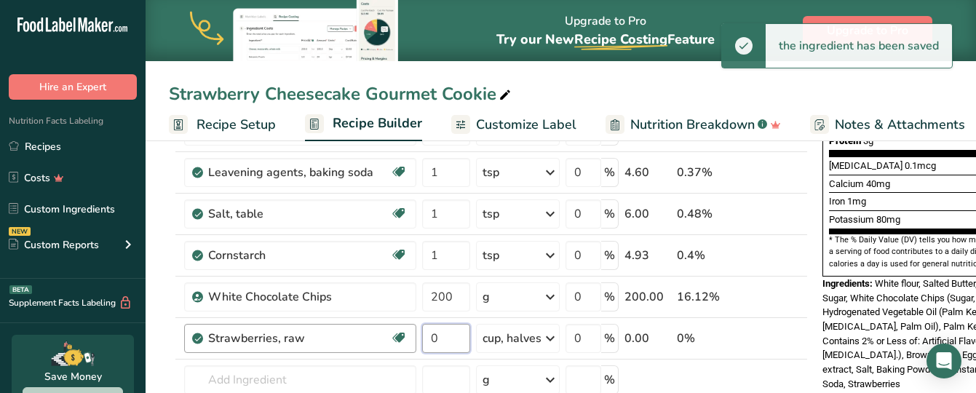
drag, startPoint x: 446, startPoint y: 338, endPoint x: 406, endPoint y: 329, distance: 41.0
click at [406, 329] on tr "Strawberries, raw Source of Antioxidants Dairy free Gluten free Vegan Vegetaria…" at bounding box center [488, 338] width 637 height 41
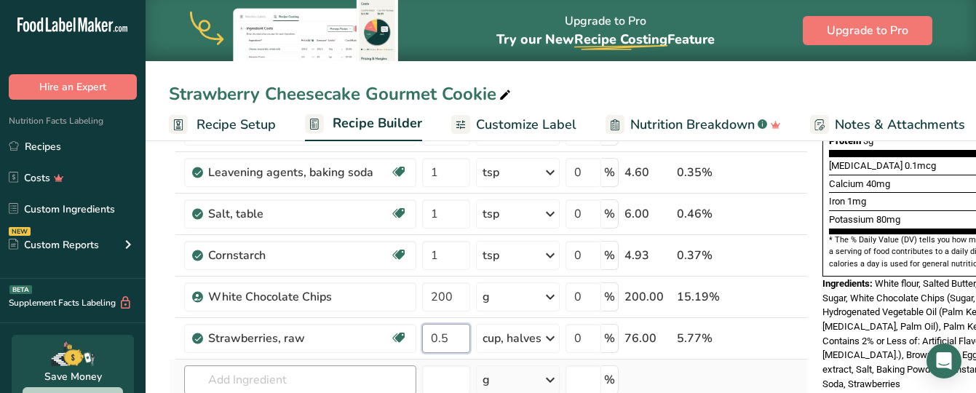
type input "0.5"
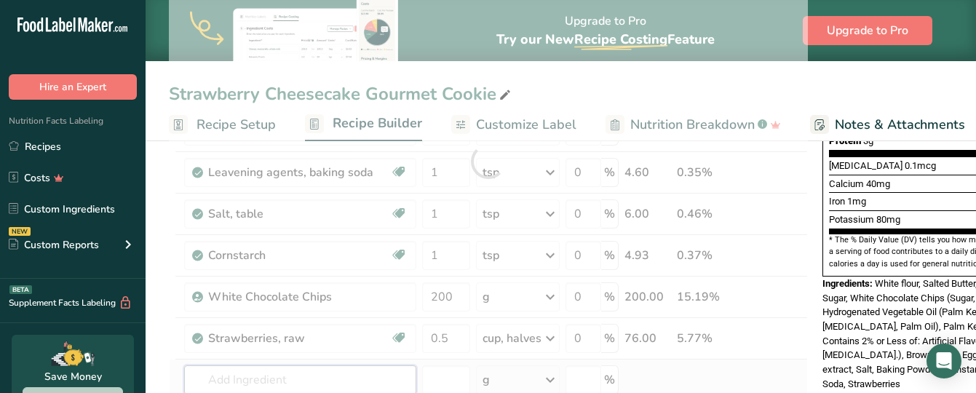
click at [288, 371] on div "Ingredient * Amount * Unit * Waste * .a-a{fill:#347362;}.b-a{fill:#fff;} Grams …" at bounding box center [488, 160] width 639 height 661
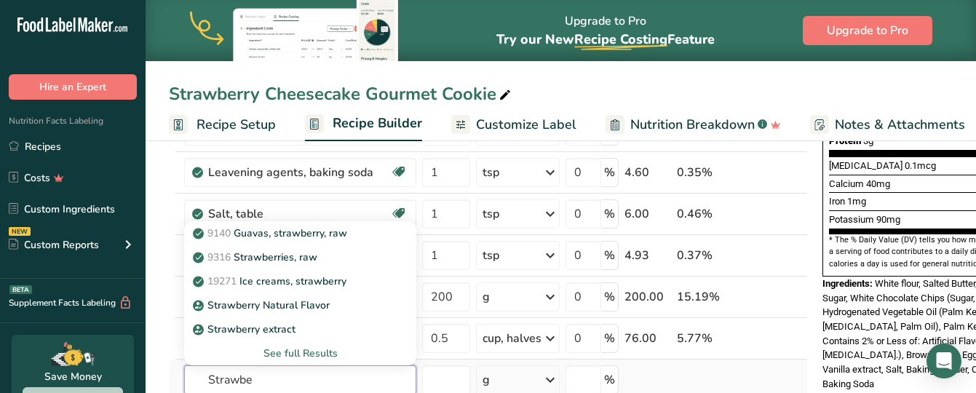
type input "Strawbe"
click at [318, 348] on div "See full Results" at bounding box center [300, 353] width 209 height 15
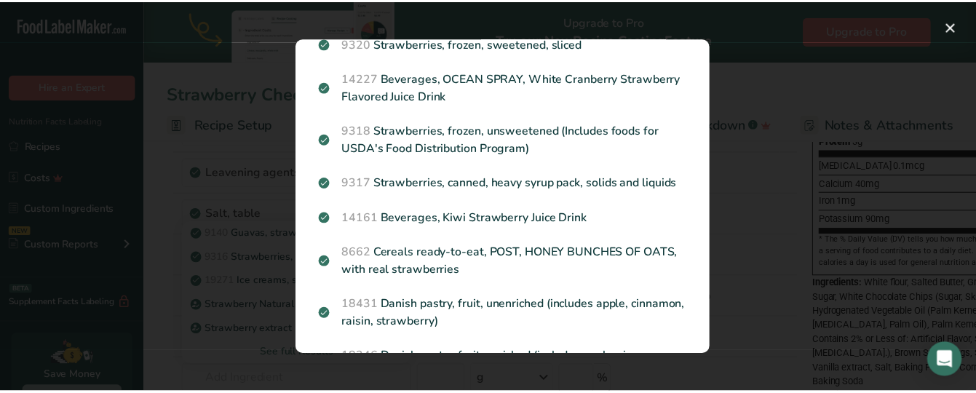
scroll to position [769, 0]
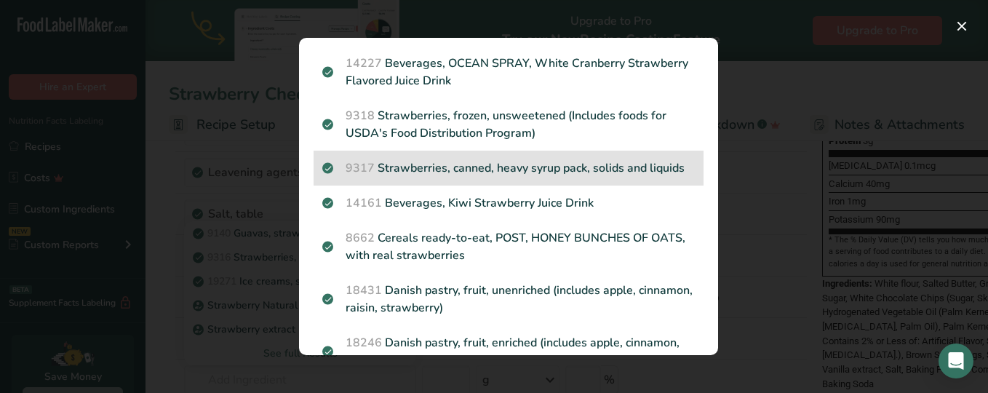
click at [593, 177] on p "9317 Strawberries, canned, heavy syrup pack, solids and liquids" at bounding box center [508, 167] width 372 height 17
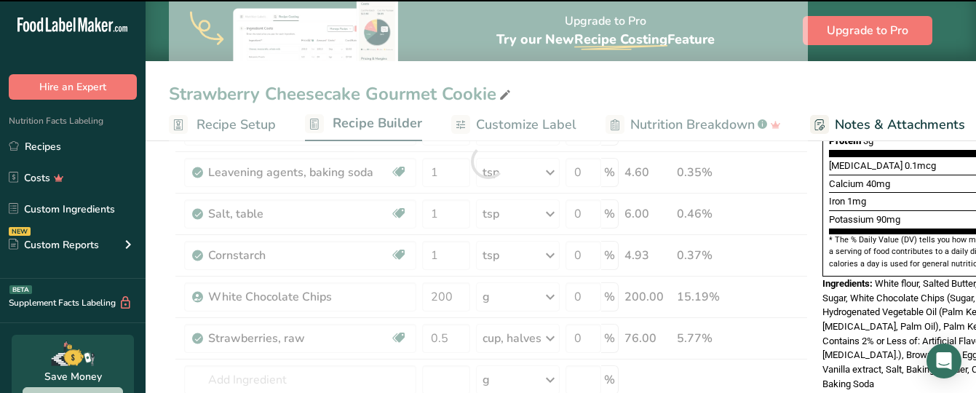
type input "0"
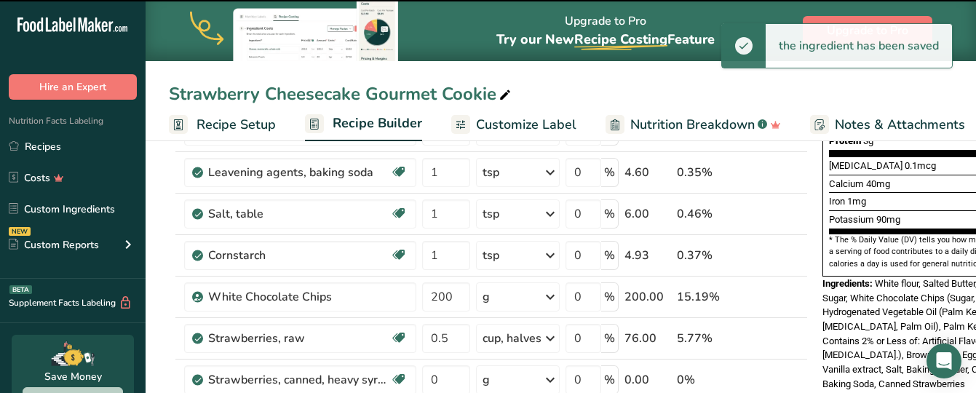
scroll to position [390, 0]
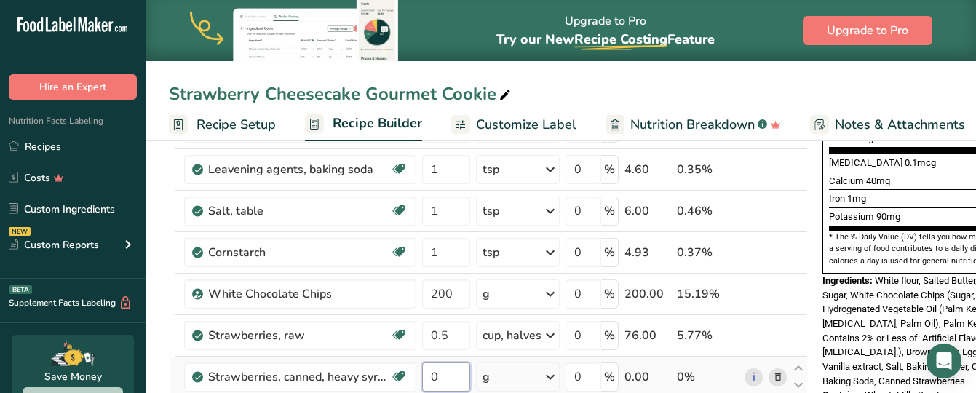
drag, startPoint x: 436, startPoint y: 375, endPoint x: 421, endPoint y: 377, distance: 14.6
click at [421, 377] on td "0" at bounding box center [446, 376] width 54 height 41
click at [493, 381] on div "Ingredient * Amount * Unit * Waste * .a-a{fill:#347362;}.b-a{fill:#fff;} Grams …" at bounding box center [488, 179] width 639 height 703
click at [485, 372] on div "g" at bounding box center [485, 376] width 7 height 17
click at [503, 372] on div "g" at bounding box center [518, 376] width 84 height 29
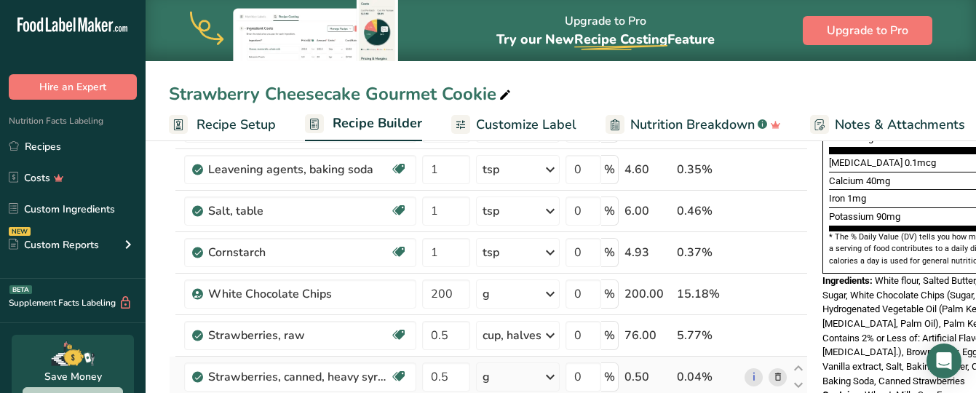
click at [551, 371] on icon at bounding box center [549, 377] width 17 height 26
click at [551, 372] on icon at bounding box center [549, 377] width 17 height 26
drag, startPoint x: 448, startPoint y: 371, endPoint x: 416, endPoint y: 373, distance: 32.1
click at [416, 373] on tr "Strawberries, canned, heavy syrup pack, solids and liquids Dairy free Gluten fr…" at bounding box center [488, 376] width 637 height 41
type input "6"
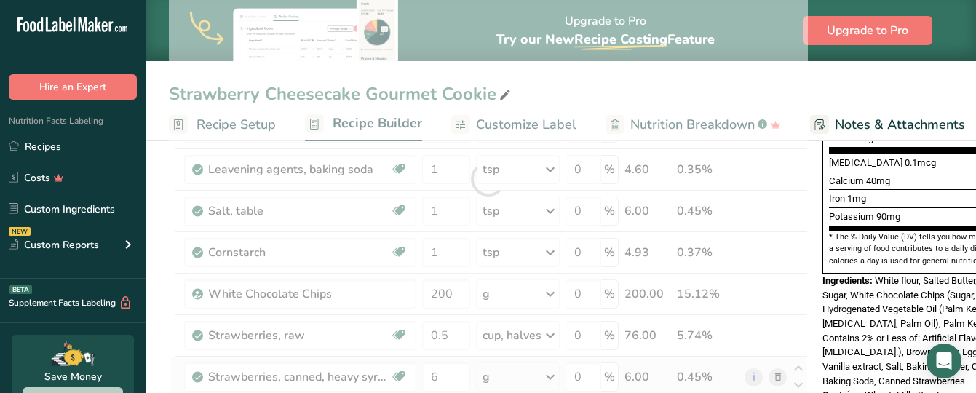
click at [505, 380] on div "Ingredient * Amount * Unit * Waste * .a-a{fill:#347362;}.b-a{fill:#fff;} Grams …" at bounding box center [488, 179] width 639 height 703
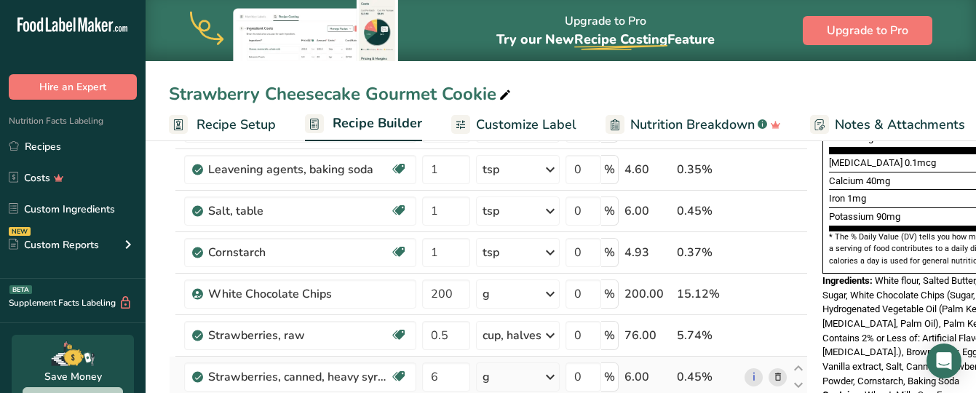
click at [548, 378] on icon at bounding box center [549, 377] width 17 height 26
click at [553, 374] on icon at bounding box center [549, 377] width 17 height 26
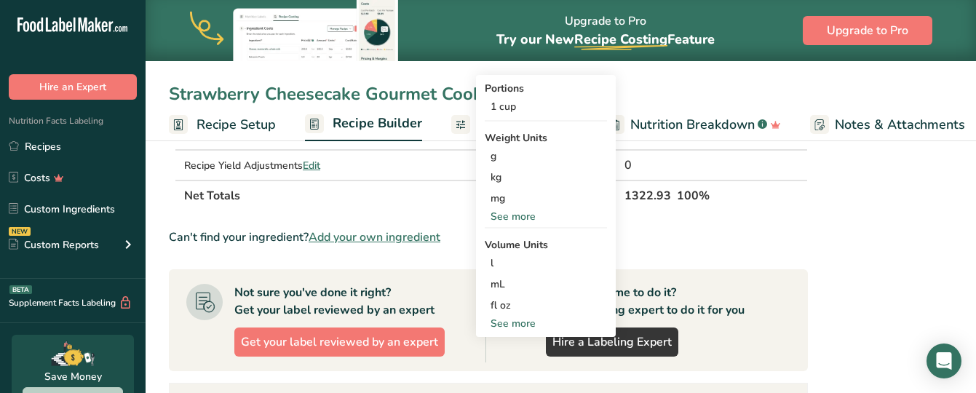
scroll to position [718, 0]
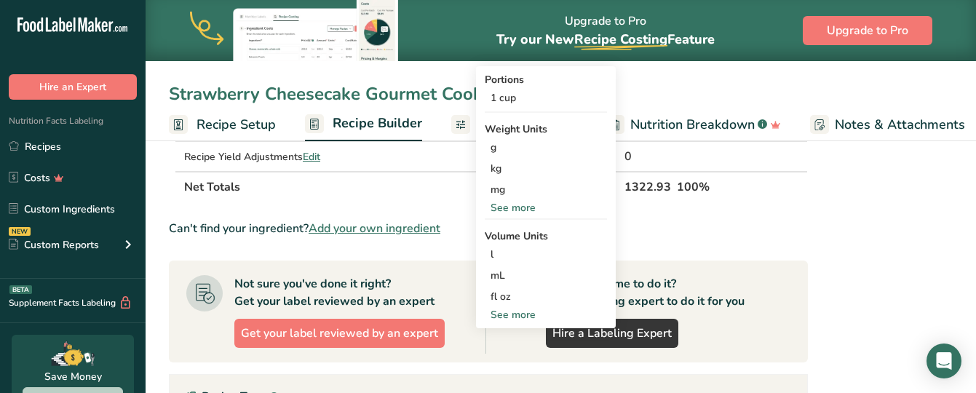
click at [530, 313] on div "See more" at bounding box center [546, 314] width 122 height 15
select select "22"
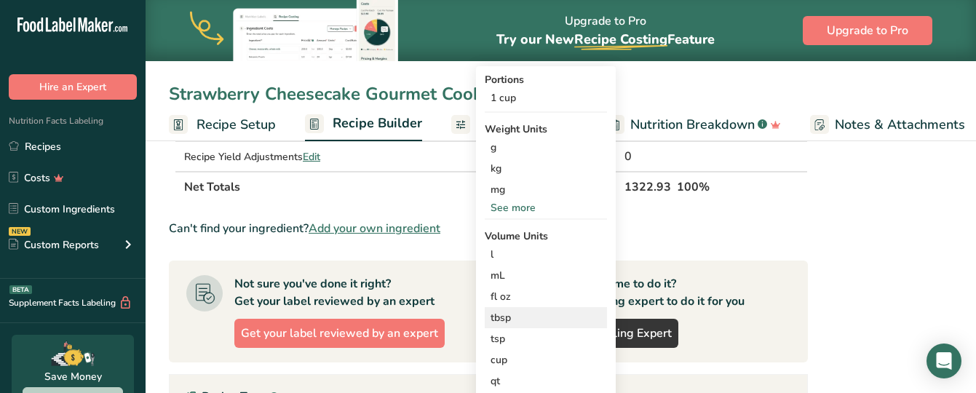
click at [512, 314] on div "tbsp" at bounding box center [545, 317] width 111 height 15
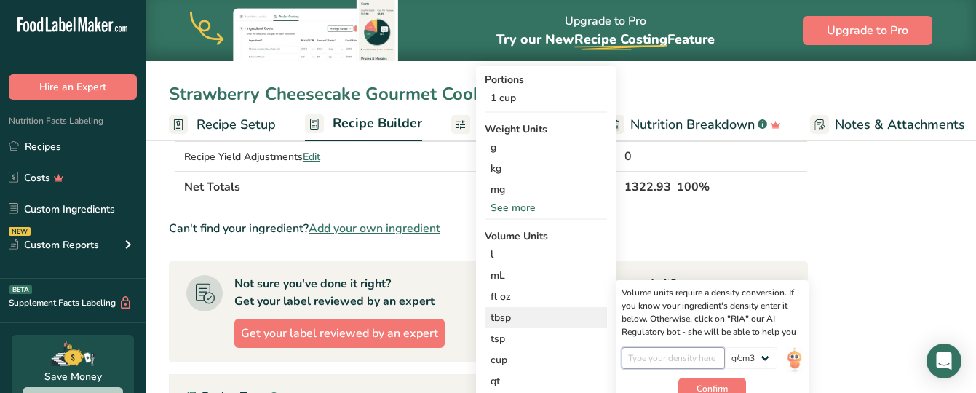
click at [642, 352] on input "number" at bounding box center [673, 358] width 104 height 22
type input "1"
click at [700, 389] on span "Confirm" at bounding box center [711, 388] width 31 height 13
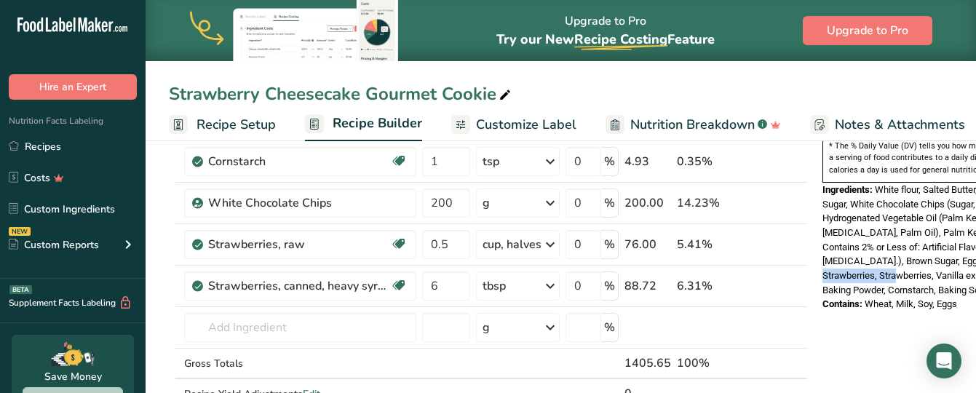
scroll to position [0, 72]
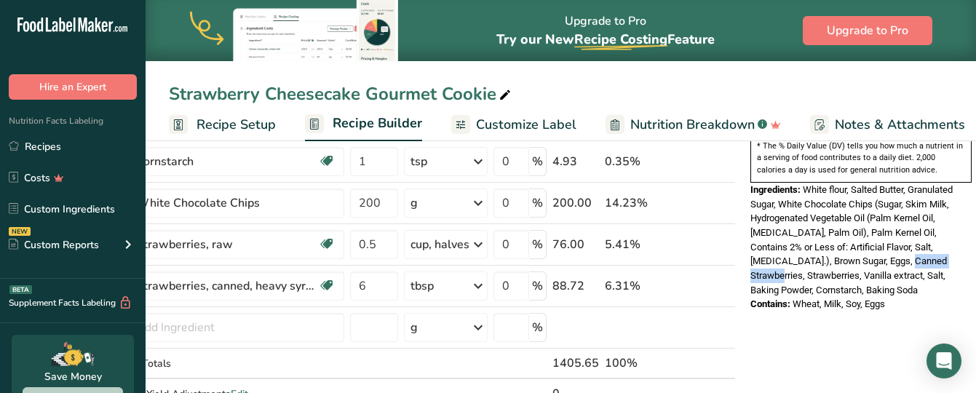
drag, startPoint x: 917, startPoint y: 222, endPoint x: 903, endPoint y: 235, distance: 19.0
click at [903, 235] on div "Ingredients: White flour, Salted Butter, Granulated Sugar, White Chocolate Chip…" at bounding box center [860, 240] width 221 height 115
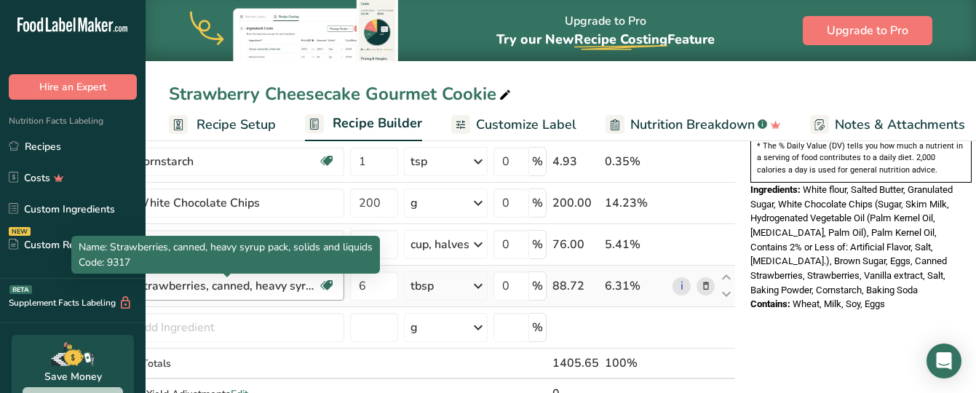
click at [276, 283] on div "Strawberries, canned, heavy syrup pack, solids and liquids" at bounding box center [227, 285] width 182 height 17
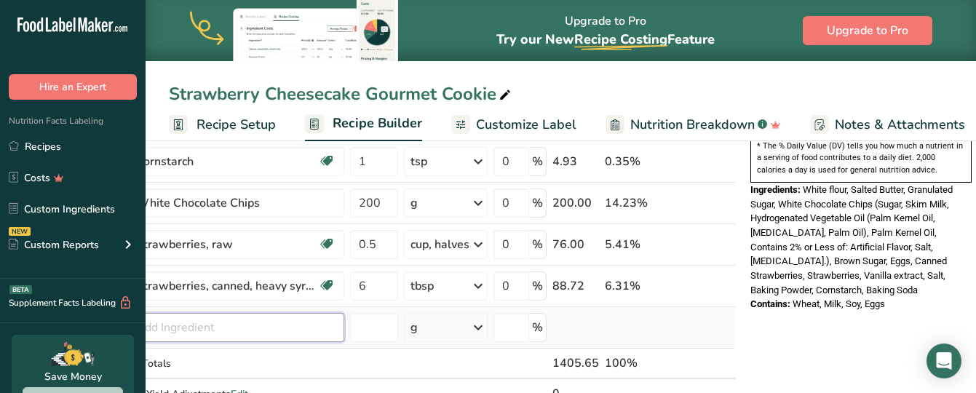
click at [196, 329] on input "text" at bounding box center [228, 327] width 232 height 29
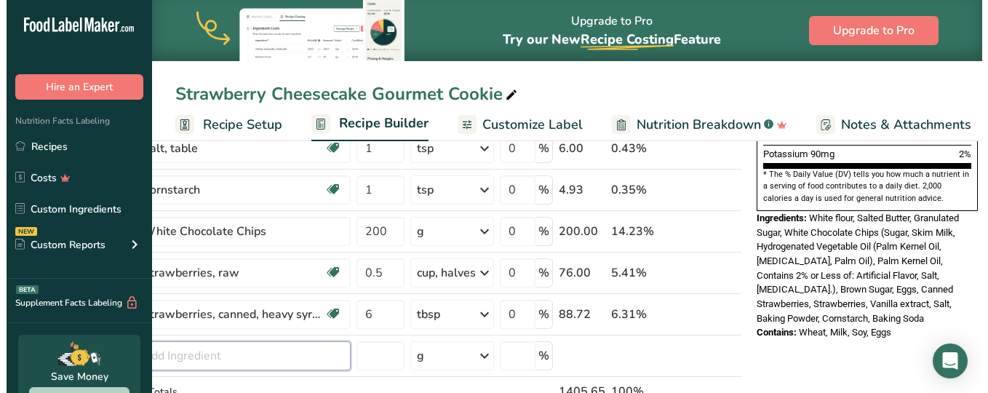
scroll to position [455, 0]
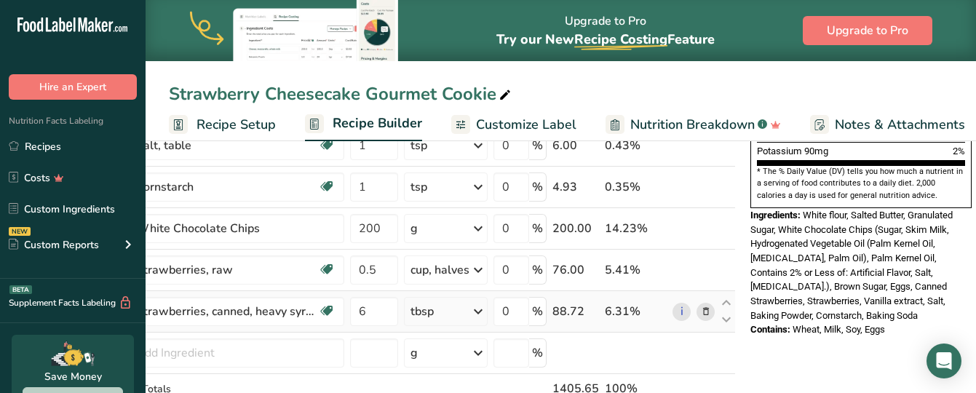
click at [705, 314] on icon at bounding box center [706, 311] width 10 height 15
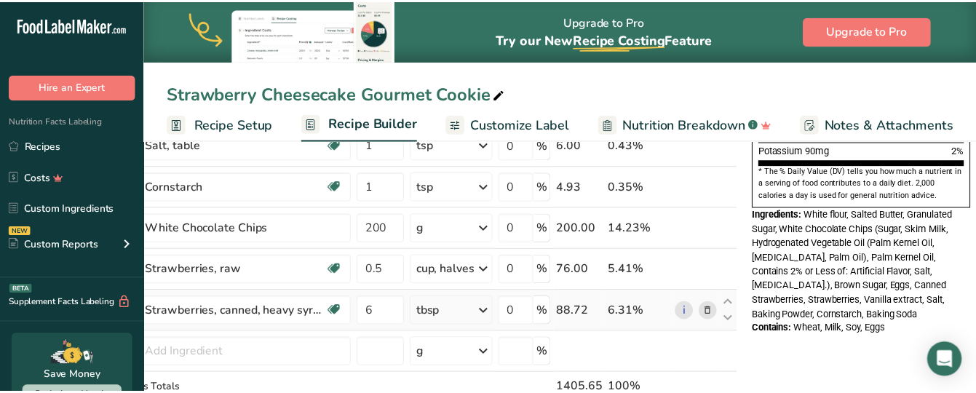
scroll to position [0, 60]
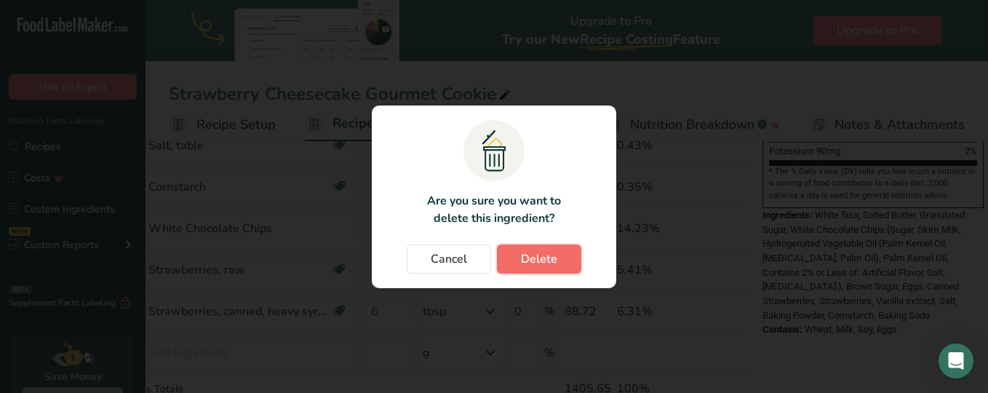
click at [557, 260] on button "Delete" at bounding box center [539, 258] width 84 height 29
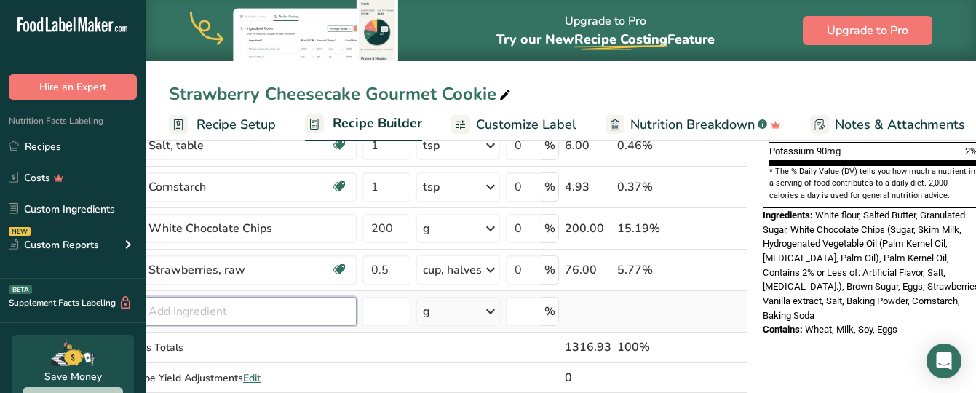
click at [178, 302] on input "text" at bounding box center [240, 311] width 232 height 29
click at [242, 116] on span "Recipe Setup" at bounding box center [235, 125] width 79 height 20
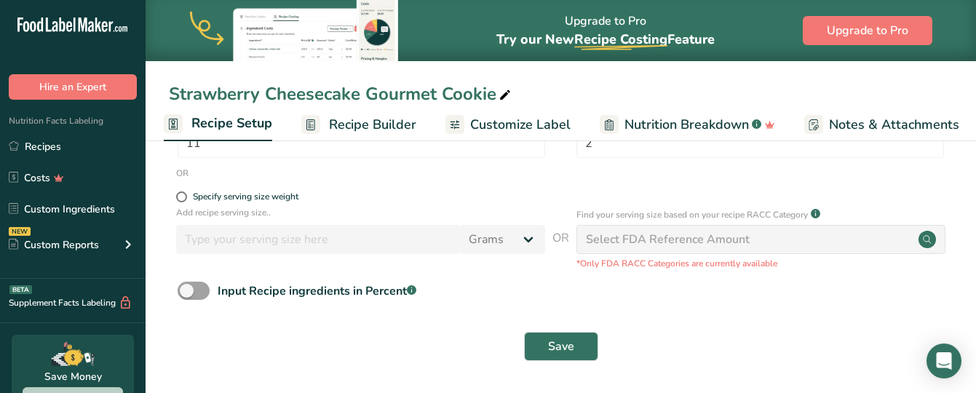
click at [356, 119] on span "Recipe Builder" at bounding box center [372, 125] width 87 height 20
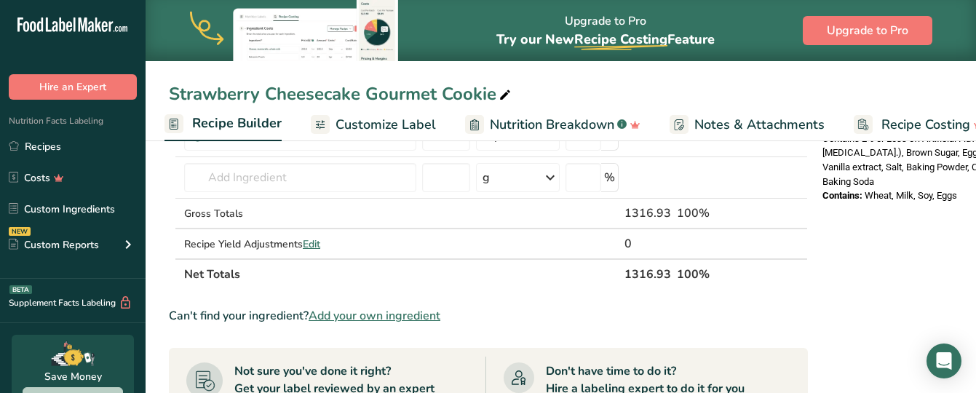
scroll to position [586, 0]
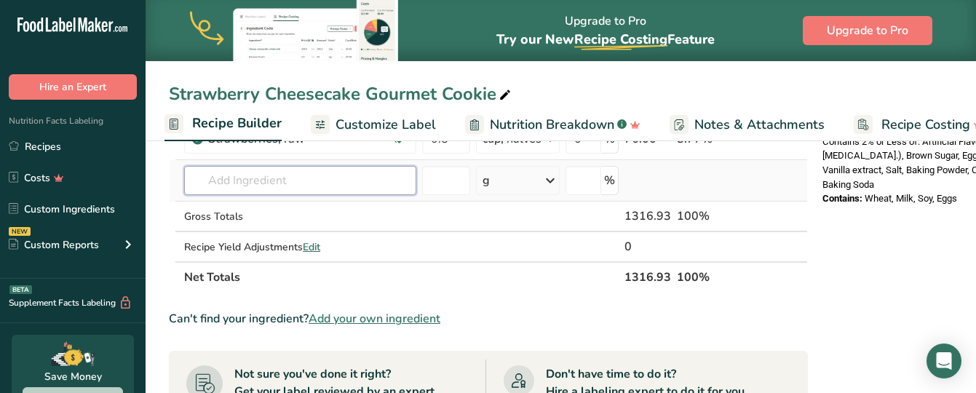
click at [254, 182] on input "text" at bounding box center [300, 180] width 232 height 29
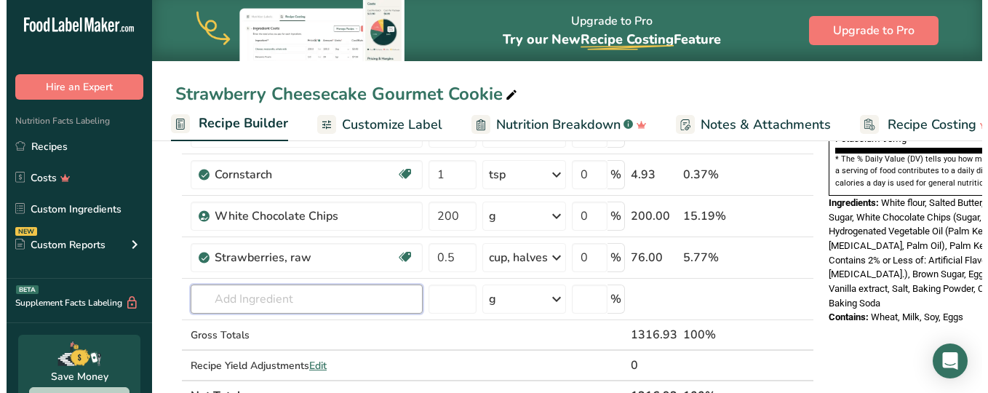
scroll to position [465, 0]
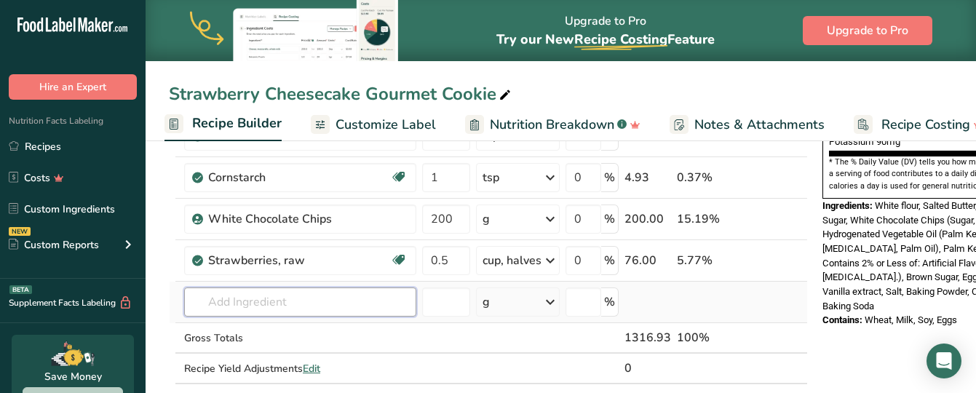
click at [283, 306] on input "text" at bounding box center [300, 301] width 232 height 29
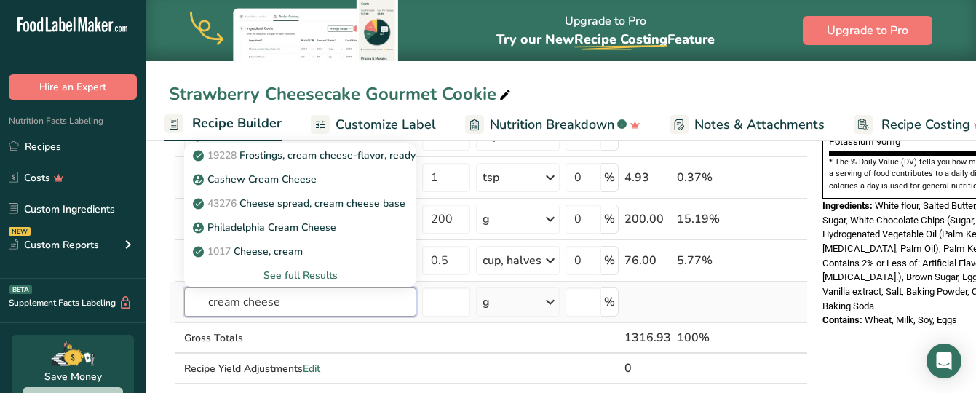
type input "cream cheese"
click at [284, 275] on div "See full Results" at bounding box center [300, 275] width 209 height 15
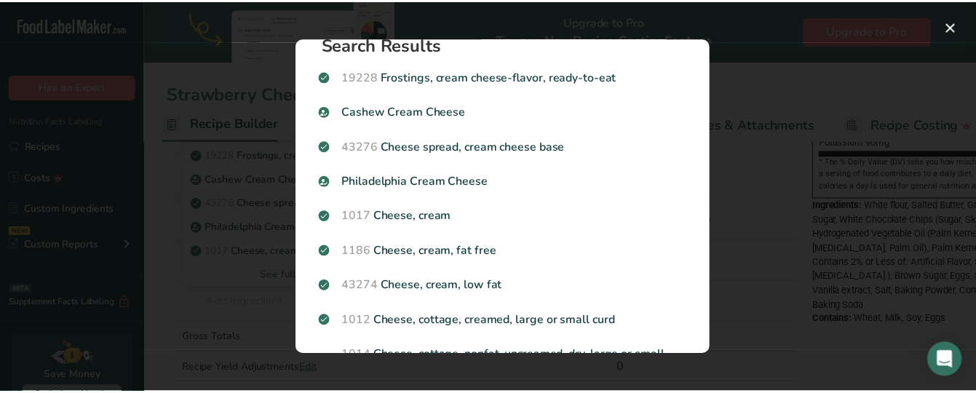
scroll to position [20, 0]
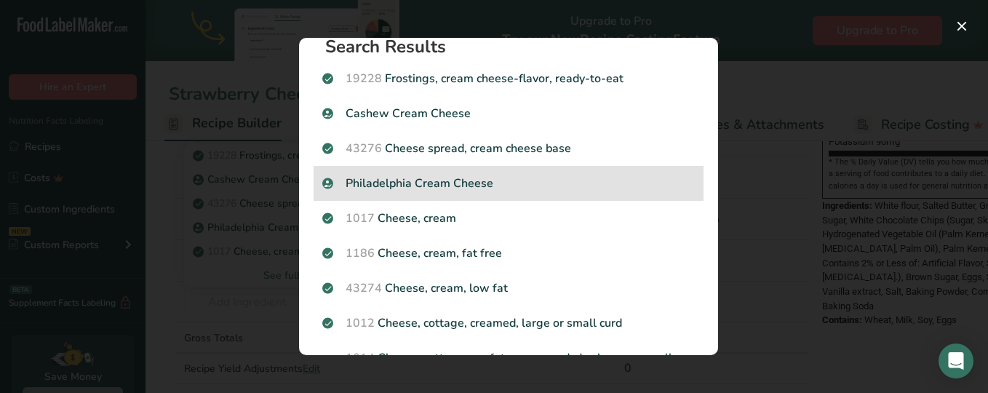
click at [455, 183] on p "Philadelphia Cream Cheese" at bounding box center [508, 183] width 372 height 17
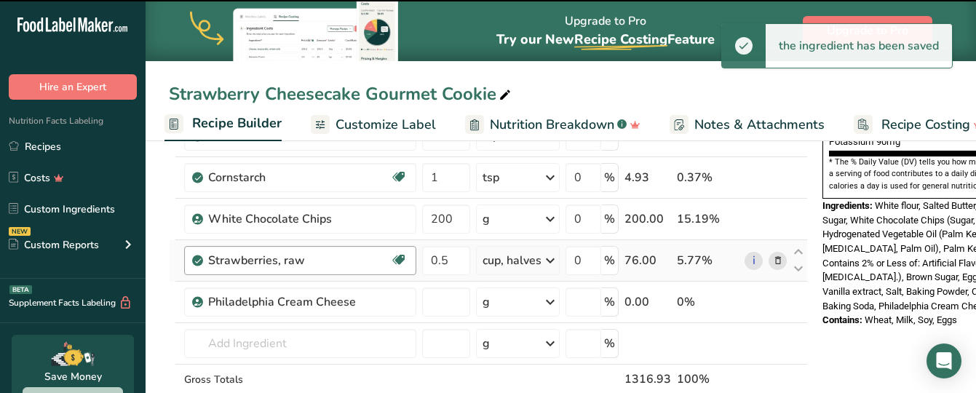
type input "0"
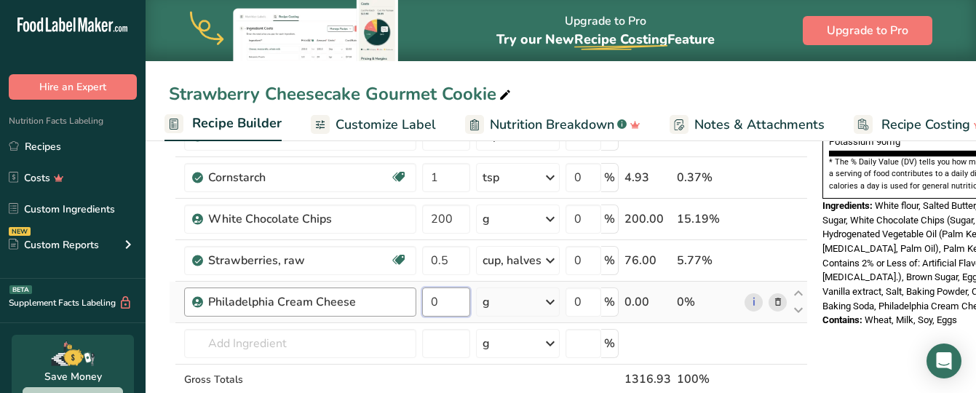
drag, startPoint x: 445, startPoint y: 304, endPoint x: 399, endPoint y: 293, distance: 46.4
click at [399, 293] on tr "Philadelphia Cream Cheese 0 g Weight Units g kg mg See more Volume Units l Volu…" at bounding box center [488, 302] width 637 height 41
drag, startPoint x: 442, startPoint y: 299, endPoint x: 395, endPoint y: 296, distance: 47.4
click at [395, 296] on tr "Philadelphia Cream Cheese 8 g Weight Units g kg mg See more Volume Units l Volu…" at bounding box center [488, 302] width 637 height 41
type input "6"
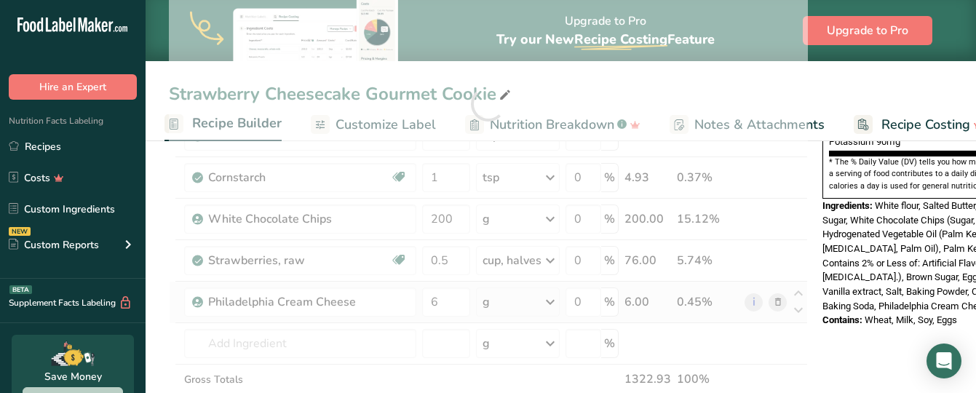
click at [514, 303] on div "Ingredient * Amount * Unit * Waste * .a-a{fill:#347362;}.b-a{fill:#fff;} Grams …" at bounding box center [488, 104] width 639 height 703
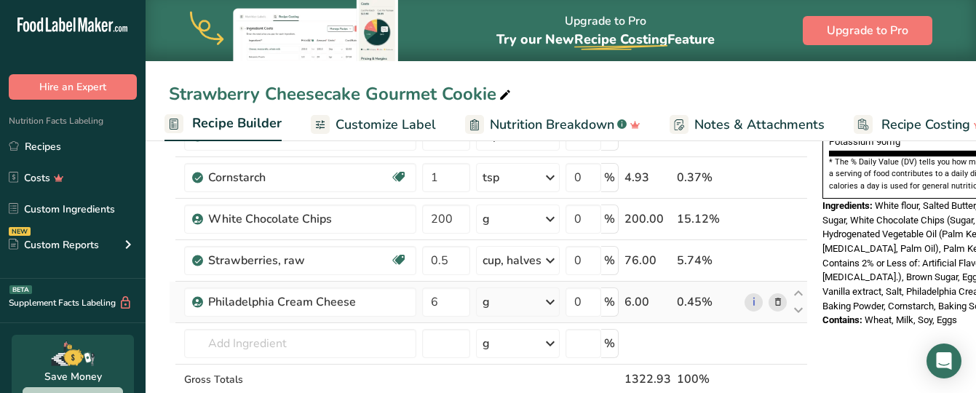
click at [551, 301] on icon at bounding box center [549, 302] width 17 height 26
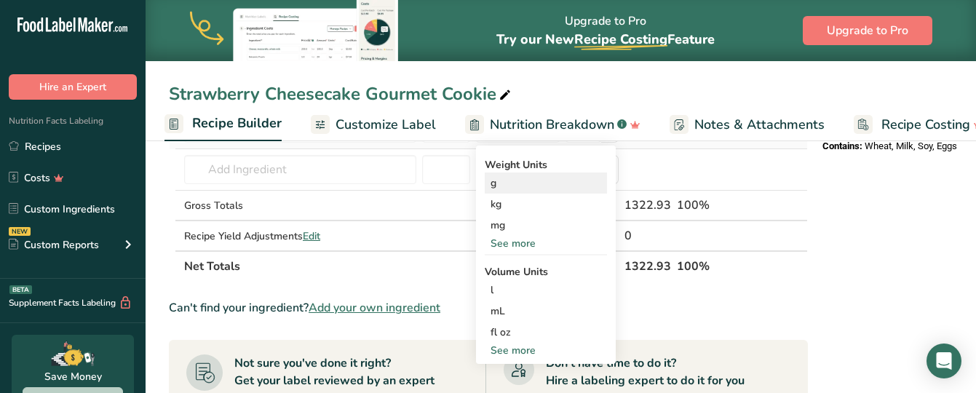
scroll to position [639, 0]
click at [515, 327] on div "fl oz" at bounding box center [545, 331] width 111 height 15
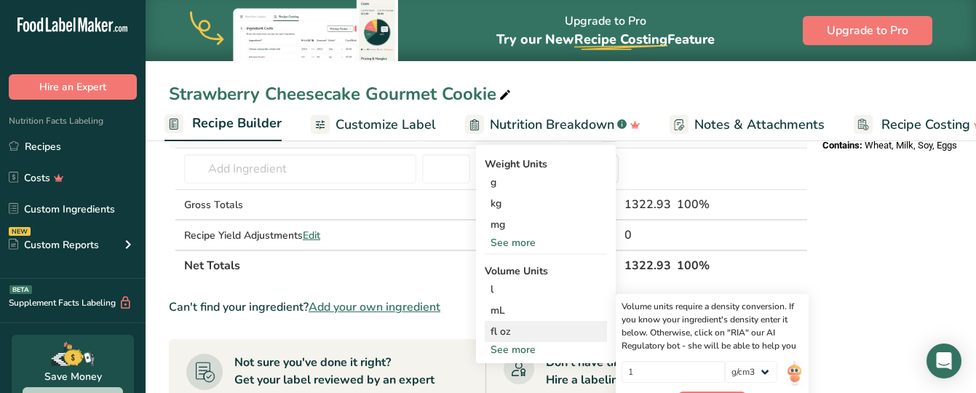
click at [705, 391] on div "1" at bounding box center [673, 376] width 104 height 31
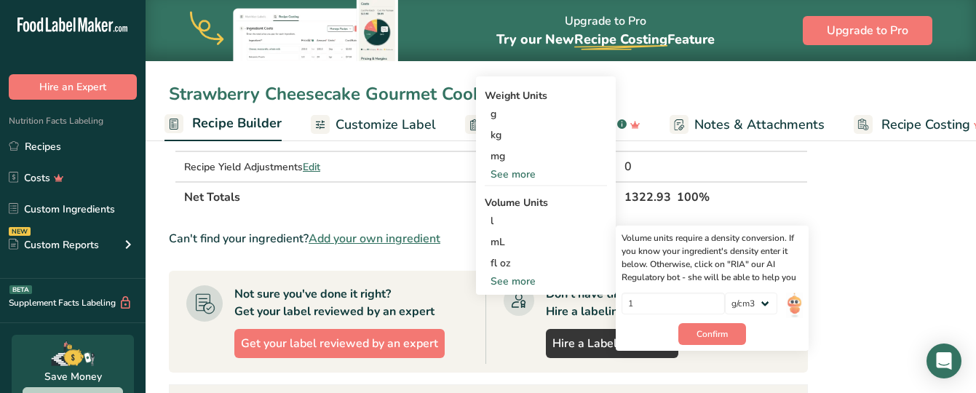
scroll to position [711, 0]
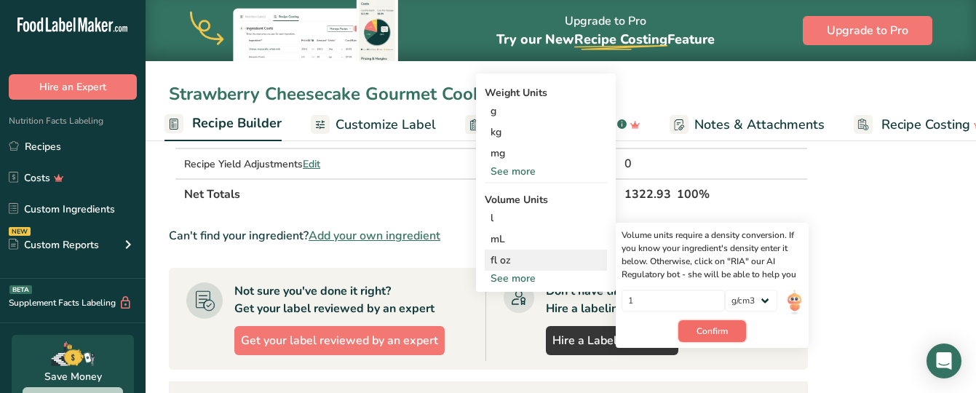
click at [707, 334] on span "Confirm" at bounding box center [711, 330] width 31 height 13
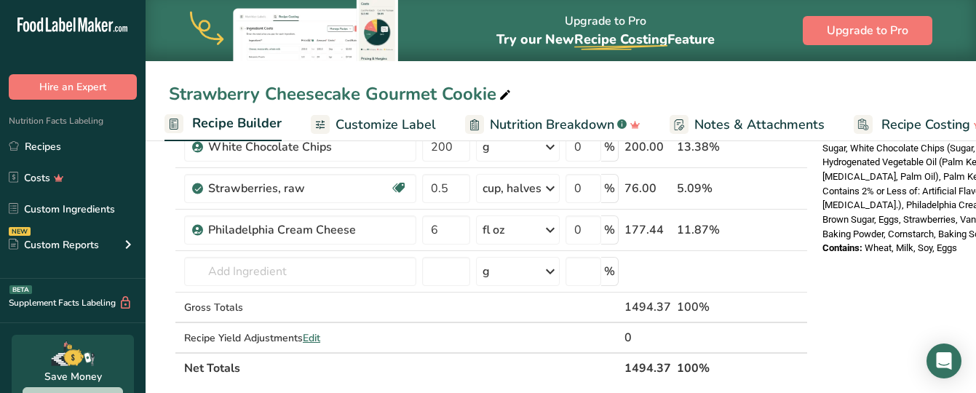
scroll to position [531, 0]
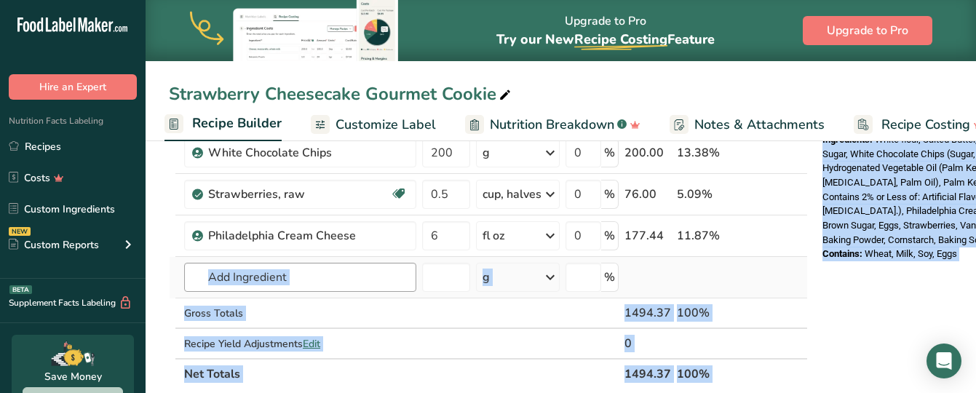
drag, startPoint x: 237, startPoint y: 266, endPoint x: 199, endPoint y: 286, distance: 43.3
click at [199, 286] on body ".a-20{fill:#fff;} Hire an Expert Nutrition Facts Labeling Recipes Costs Custom …" at bounding box center [488, 186] width 976 height 1435
click at [199, 286] on input "text" at bounding box center [300, 277] width 232 height 29
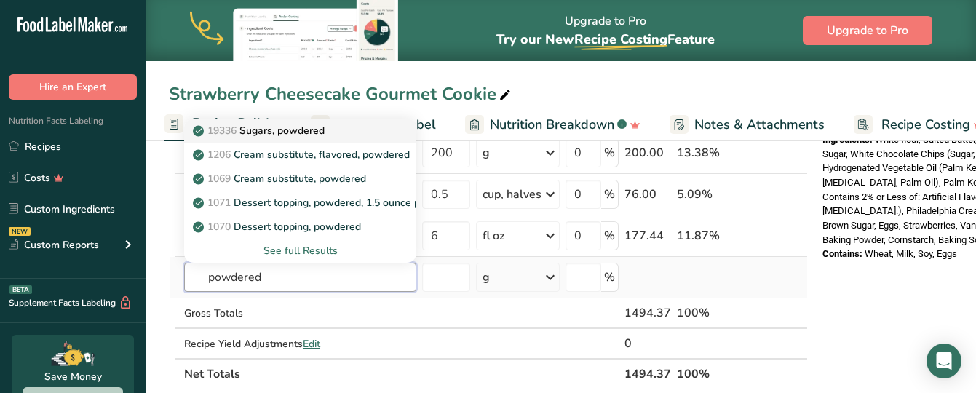
type input "powdered"
click at [290, 133] on p "19336 Sugars, powdered" at bounding box center [260, 130] width 129 height 15
type input "Sugars, powdered"
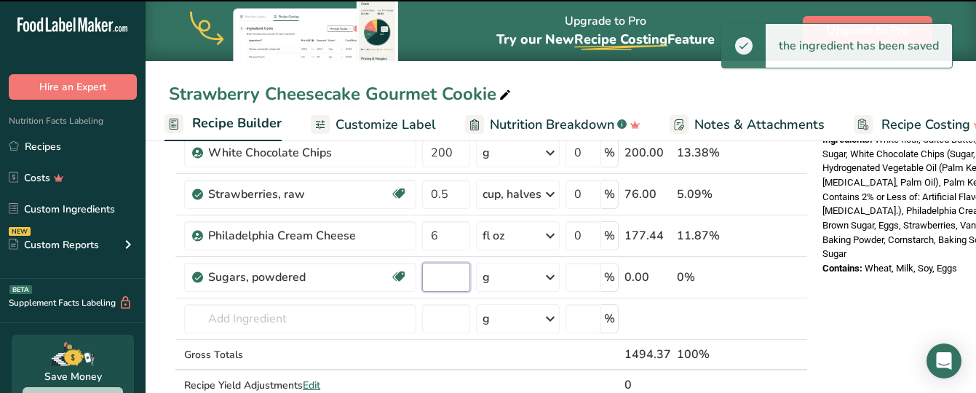
click at [444, 282] on input "number" at bounding box center [446, 277] width 48 height 29
type input "0"
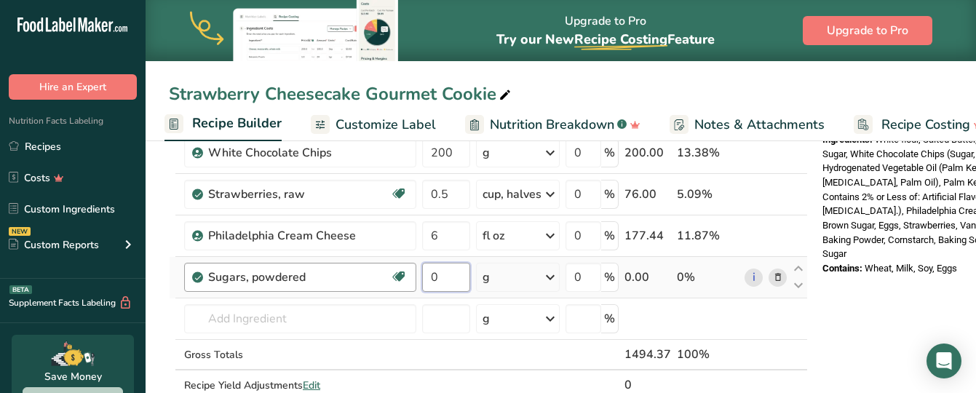
drag, startPoint x: 444, startPoint y: 282, endPoint x: 369, endPoint y: 265, distance: 76.9
click at [369, 265] on tr "Sugars, powdered Dairy free Gluten free Vegan Vegetarian Soy free 0 g Portions …" at bounding box center [488, 277] width 637 height 41
type input "1"
type input "0.3"
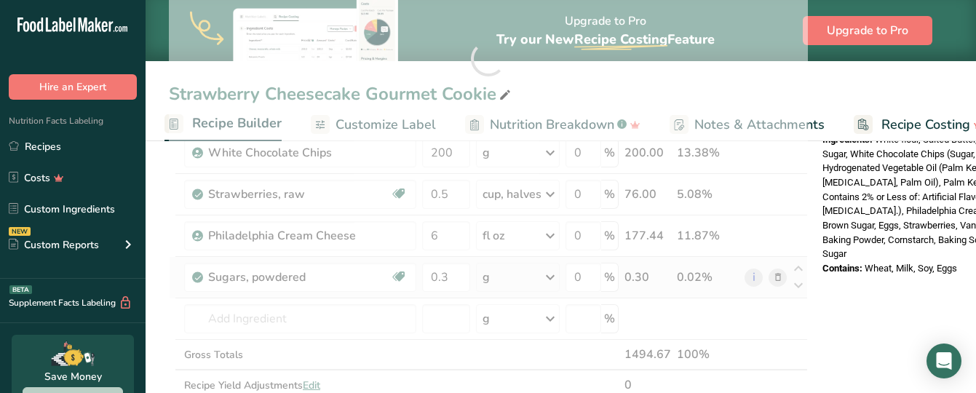
click at [546, 271] on div "Ingredient * Amount * Unit * Waste * .a-a{fill:#347362;}.b-a{fill:#fff;} Grams …" at bounding box center [488, 58] width 639 height 744
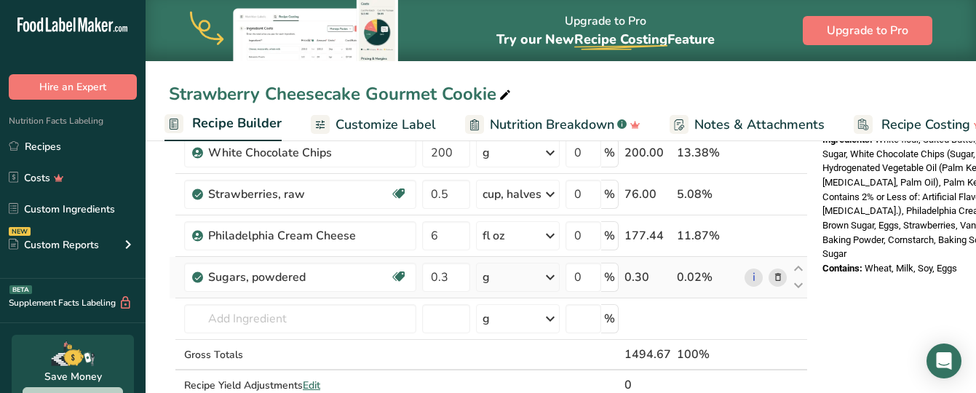
click at [550, 276] on icon at bounding box center [549, 277] width 17 height 26
click at [541, 324] on div "1 cup unsifted" at bounding box center [546, 326] width 122 height 21
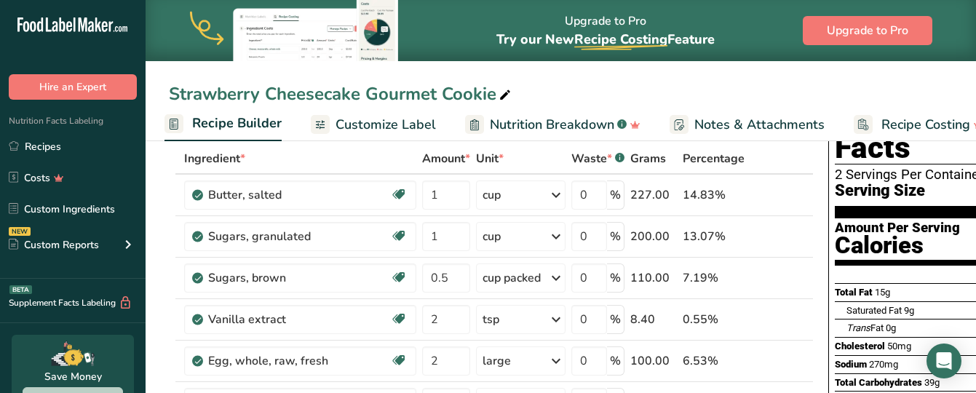
scroll to position [77, 0]
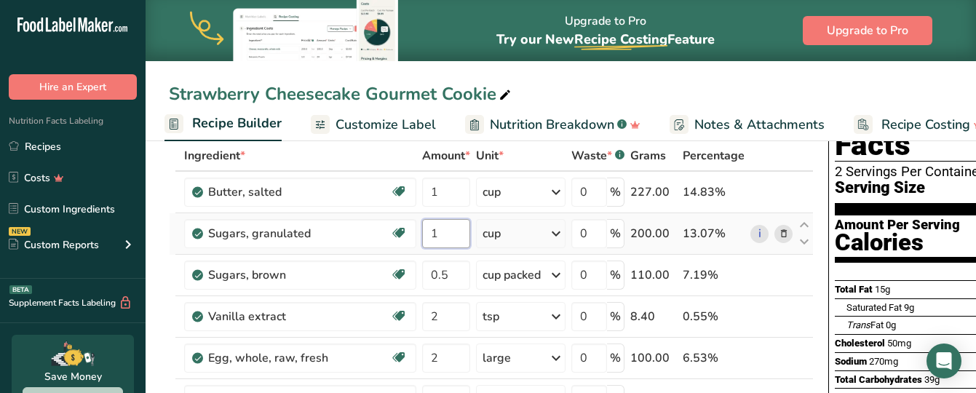
click at [444, 231] on input "1" at bounding box center [446, 233] width 48 height 29
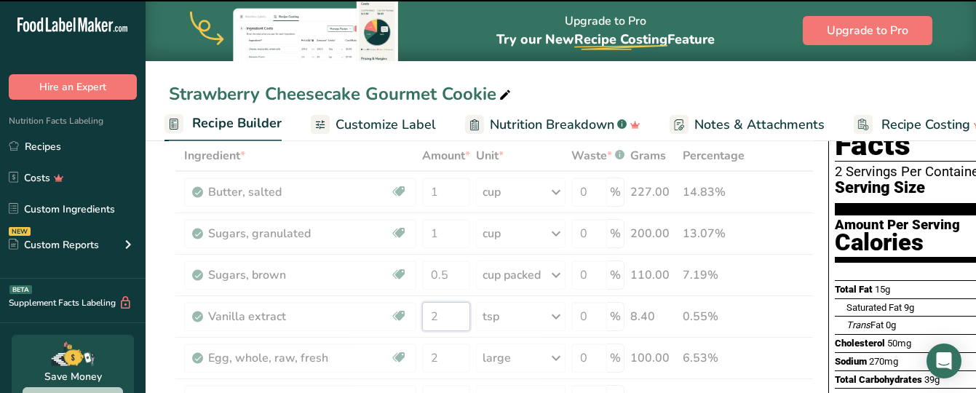
drag, startPoint x: 442, startPoint y: 314, endPoint x: 410, endPoint y: 314, distance: 32.0
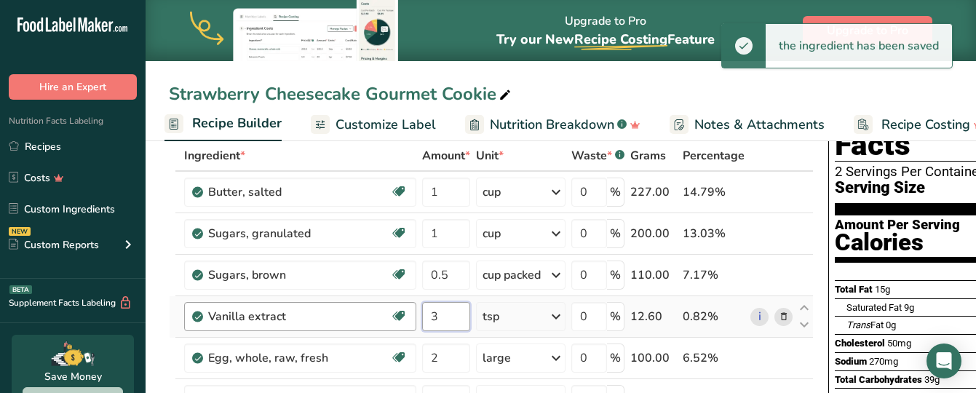
click at [454, 304] on input "3" at bounding box center [446, 316] width 48 height 29
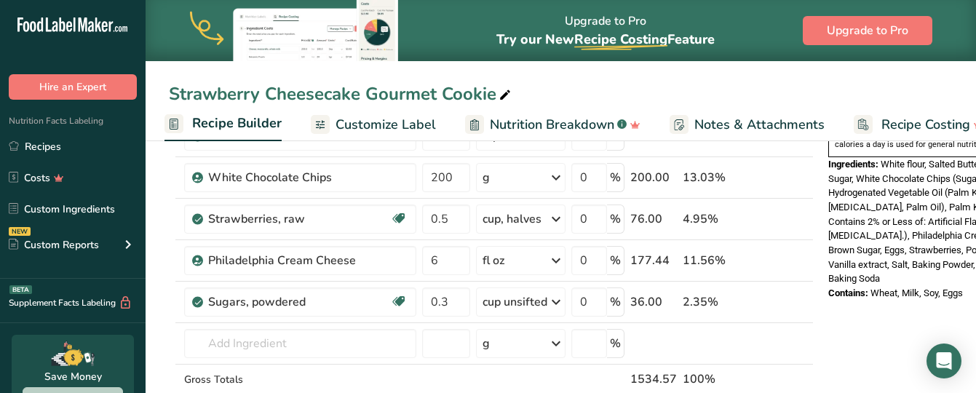
scroll to position [545, 0]
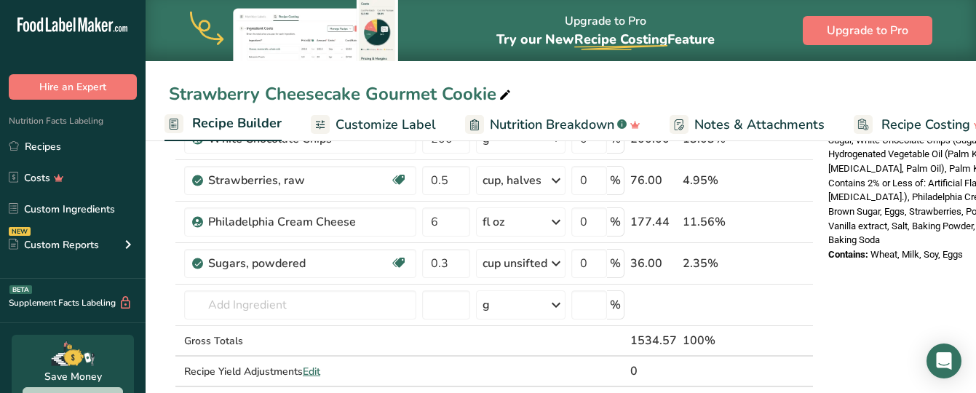
type input "3"
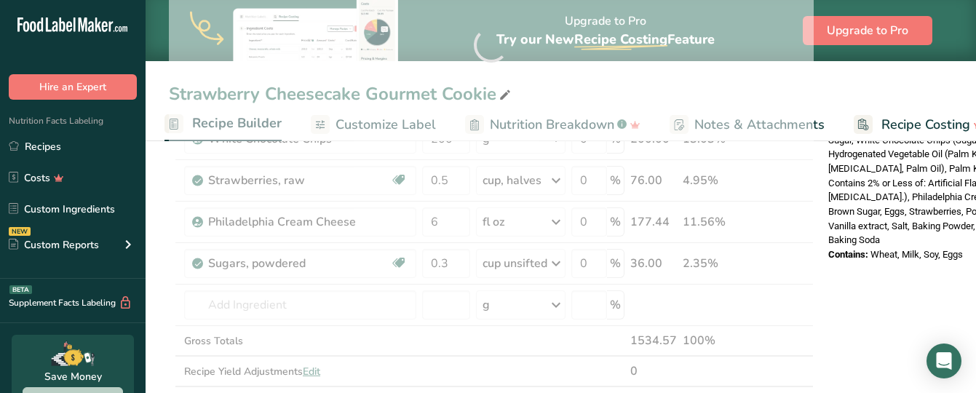
click at [843, 252] on div "Nutrition Facts 2 Servings Per Container Serving Size 2 (70g) Amount Per Servin…" at bounding box center [938, 261] width 233 height 1294
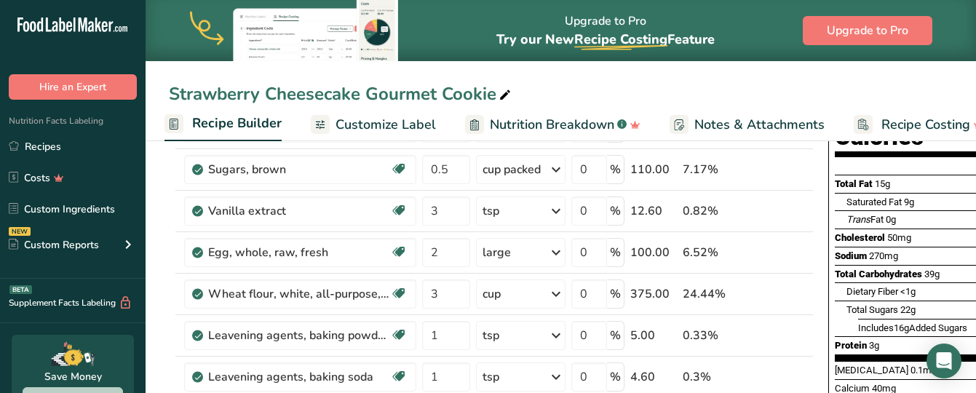
scroll to position [180, 0]
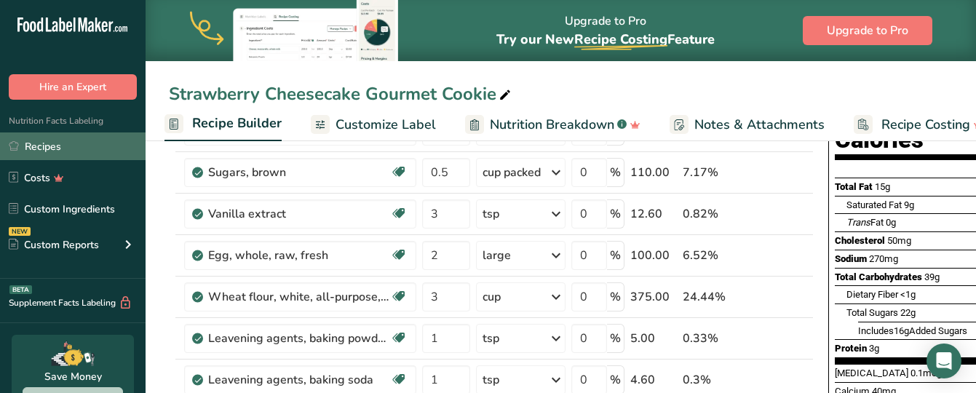
click at [57, 146] on link "Recipes" at bounding box center [73, 146] width 146 height 28
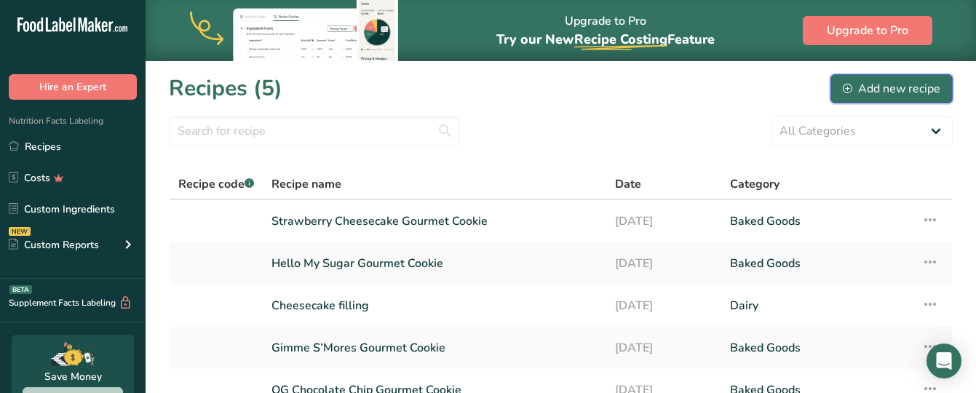
click at [866, 89] on div "Add new recipe" at bounding box center [890, 88] width 97 height 17
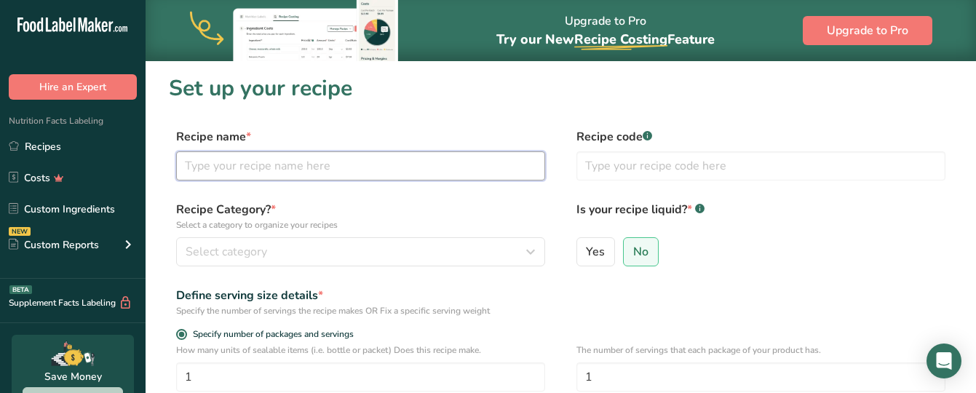
click at [268, 164] on input "text" at bounding box center [360, 165] width 369 height 29
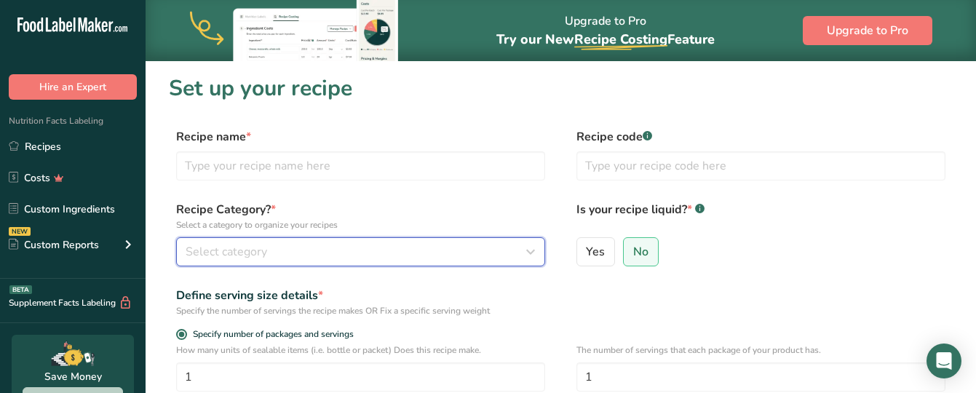
click at [194, 249] on span "Select category" at bounding box center [226, 251] width 81 height 17
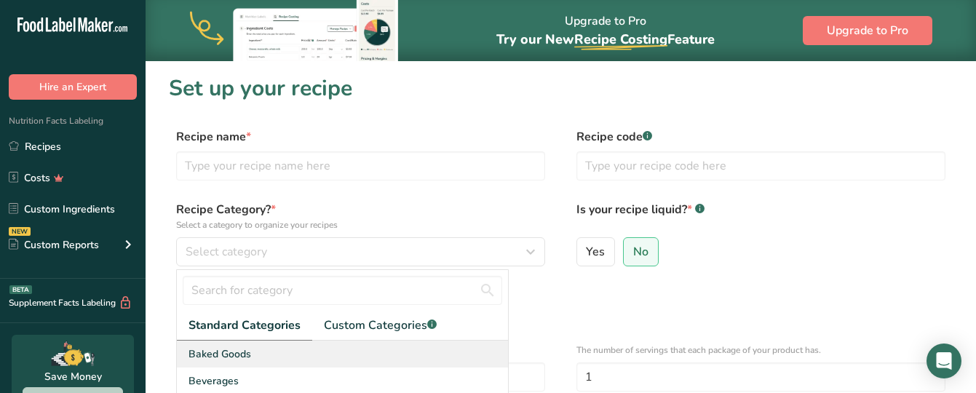
click at [235, 355] on span "Baked Goods" at bounding box center [219, 353] width 63 height 15
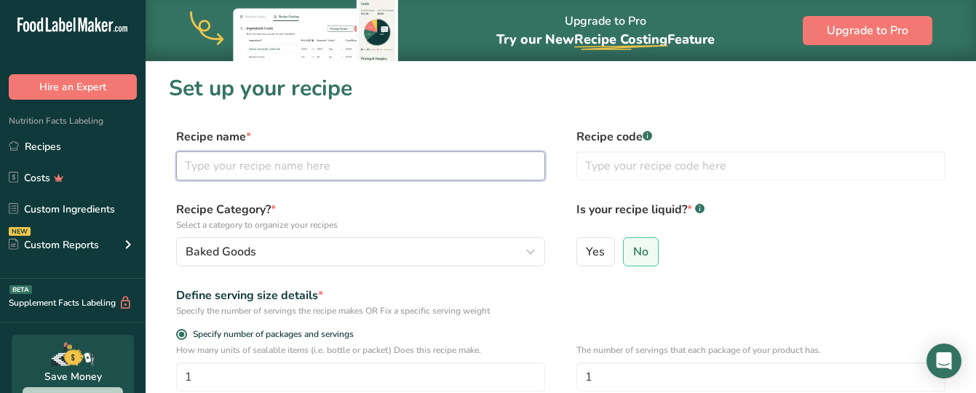
click at [303, 174] on input "text" at bounding box center [360, 165] width 369 height 29
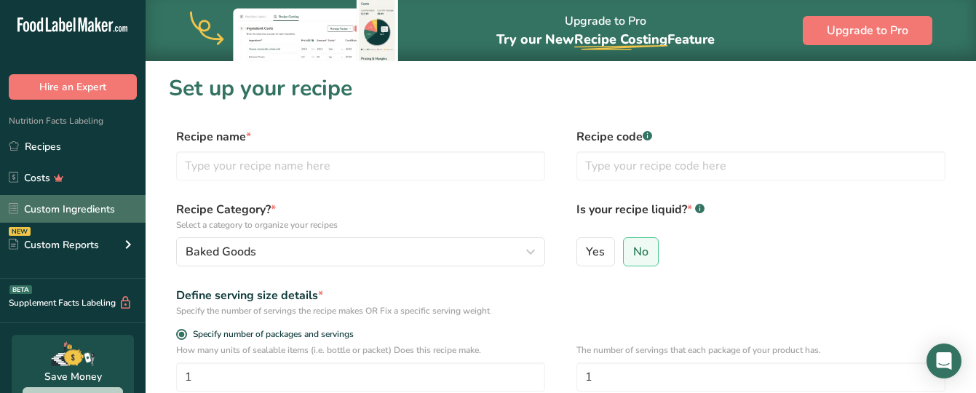
click at [65, 212] on link "Custom Ingredients" at bounding box center [73, 209] width 146 height 28
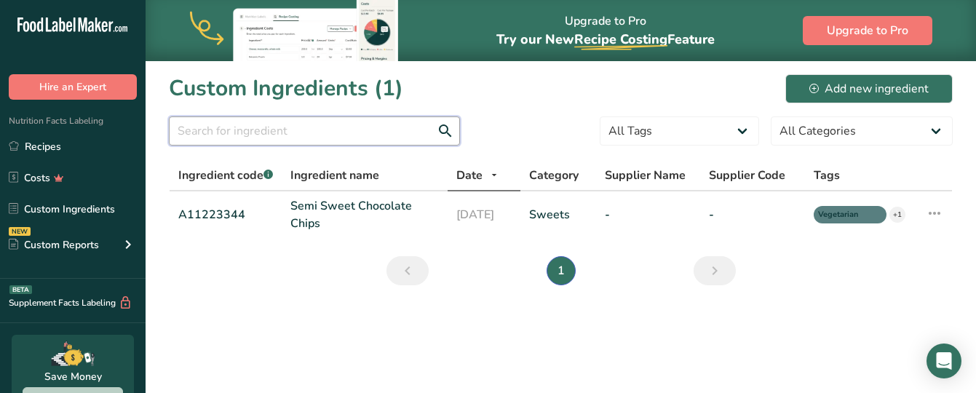
click at [250, 127] on input "text" at bounding box center [314, 130] width 291 height 29
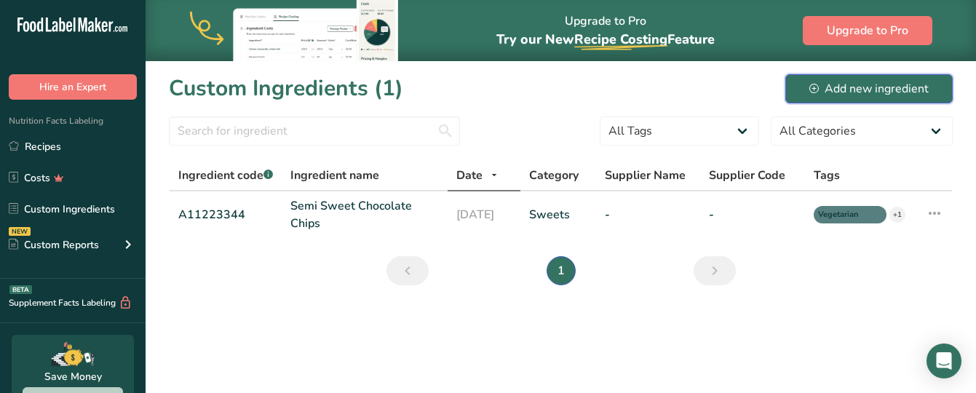
click at [868, 84] on div "Add new ingredient" at bounding box center [868, 88] width 119 height 17
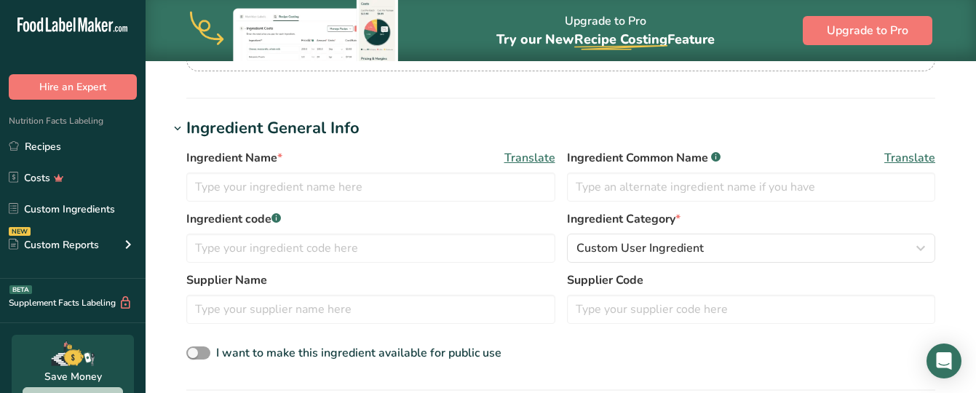
scroll to position [222, 0]
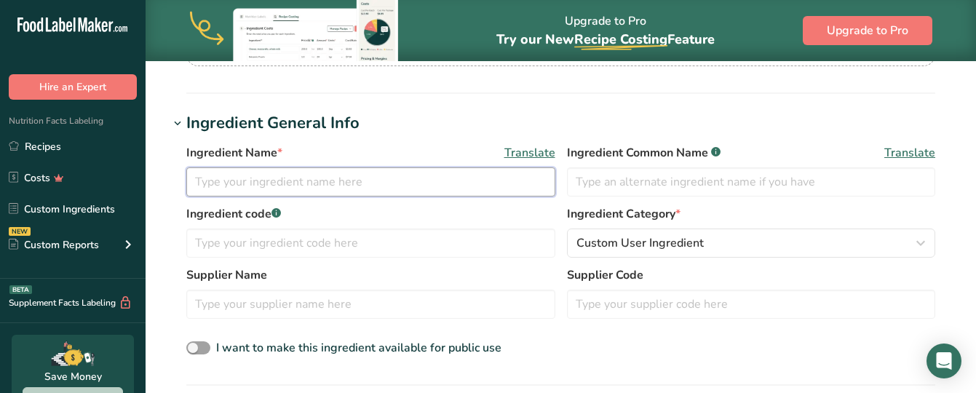
click at [275, 178] on input "text" at bounding box center [370, 181] width 369 height 29
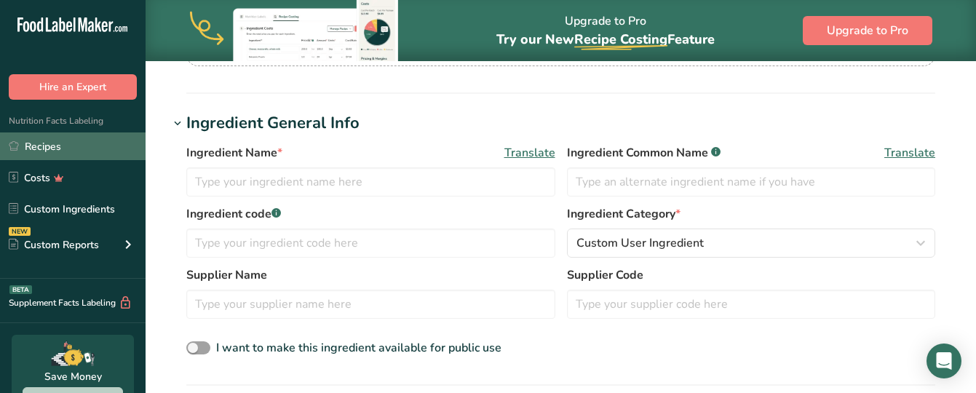
click at [51, 146] on link "Recipes" at bounding box center [73, 146] width 146 height 28
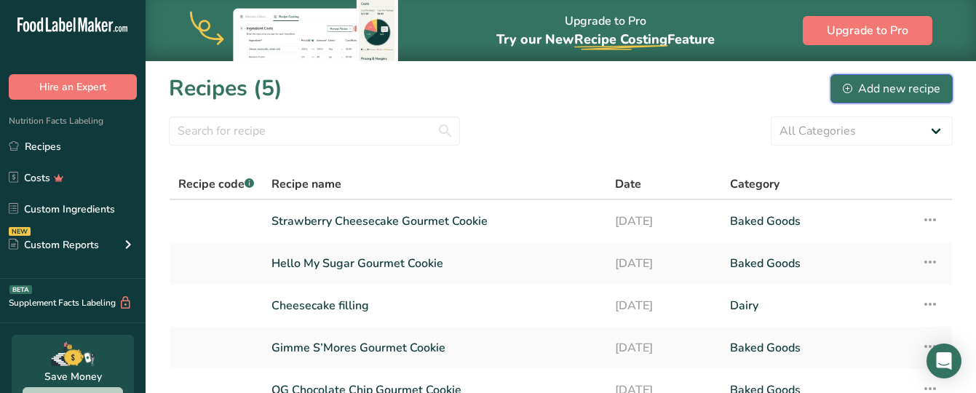
click at [874, 89] on div "Add new recipe" at bounding box center [890, 88] width 97 height 17
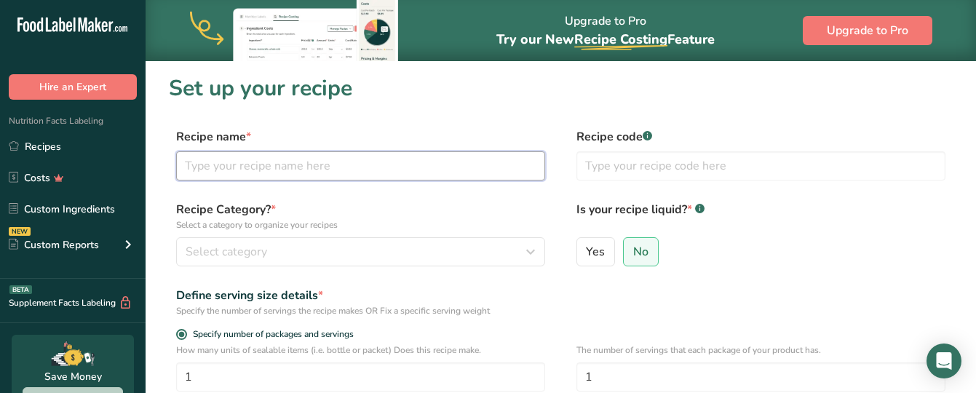
click at [306, 176] on input "text" at bounding box center [360, 165] width 369 height 29
type input "v"
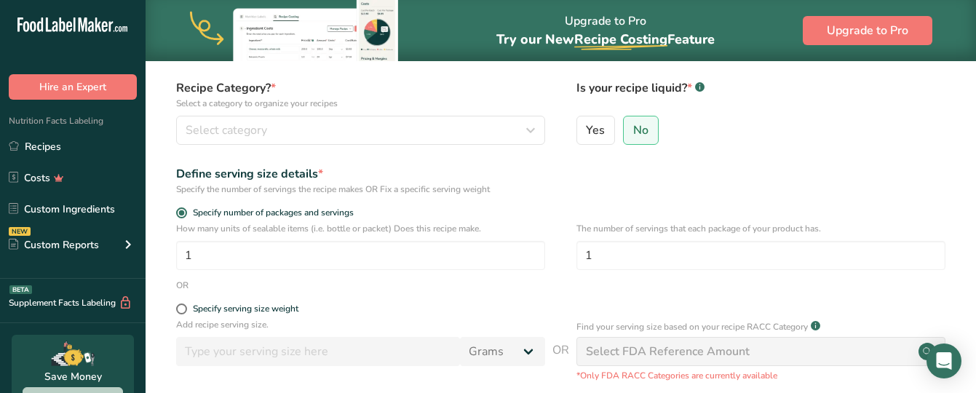
scroll to position [124, 0]
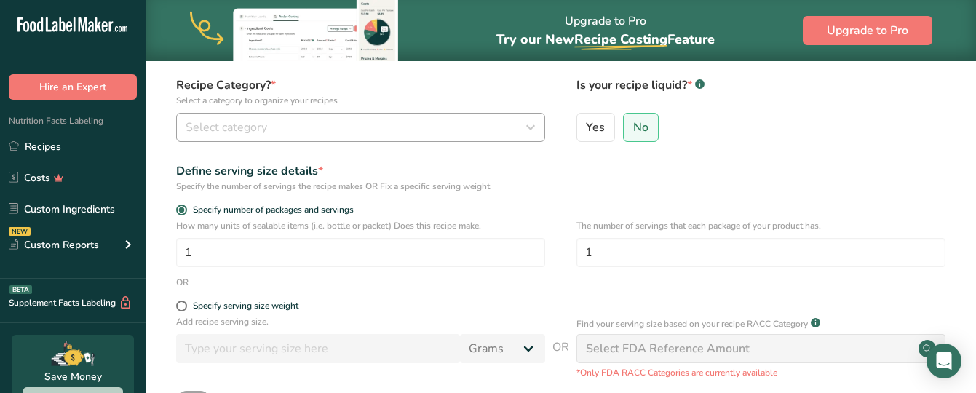
type input "Vanilla Cake"
click at [519, 129] on div "Select category" at bounding box center [356, 127] width 341 height 17
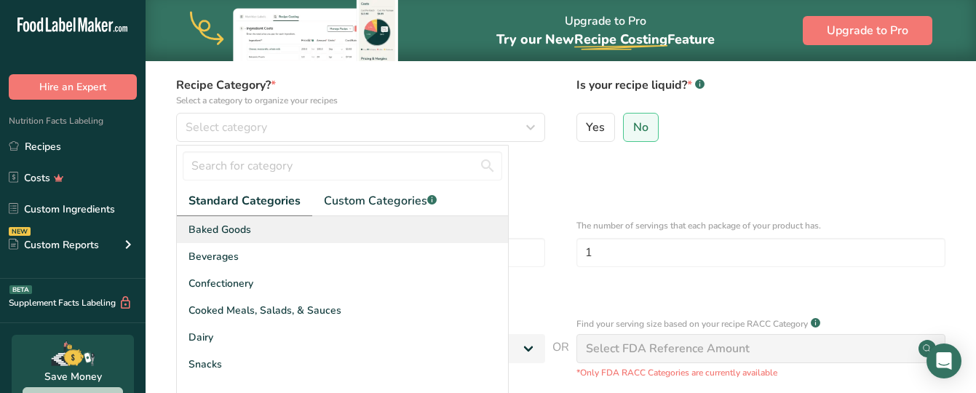
click at [358, 237] on div "Baked Goods" at bounding box center [342, 229] width 331 height 27
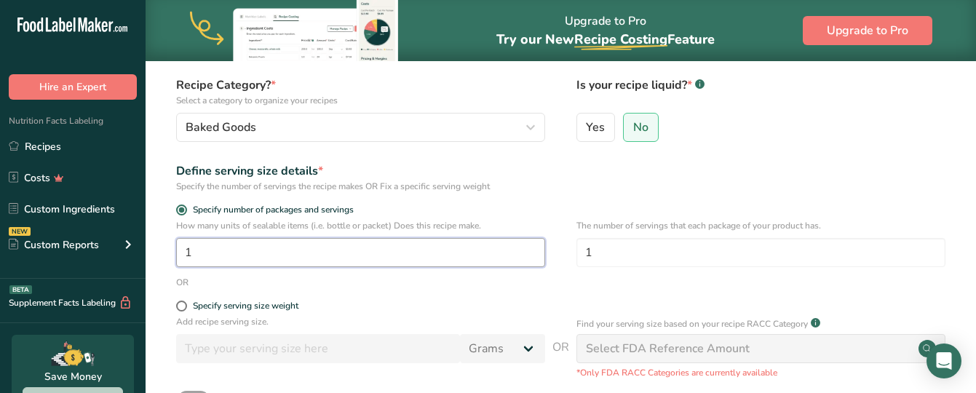
drag, startPoint x: 269, startPoint y: 260, endPoint x: 166, endPoint y: 235, distance: 106.4
click at [166, 235] on section "Set up your recipe Recipe name * Vanilla Cake Recipe code .a-a{fill:#347362;}.b…" at bounding box center [561, 239] width 830 height 607
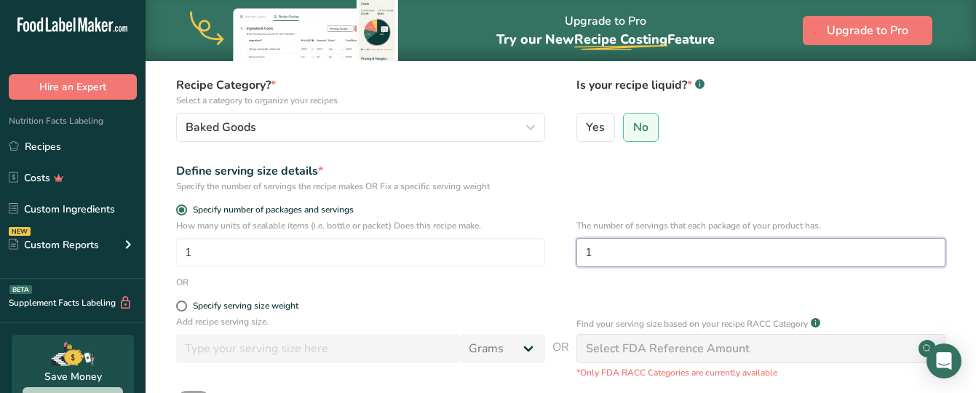
drag, startPoint x: 633, startPoint y: 244, endPoint x: 564, endPoint y: 256, distance: 70.2
click at [564, 256] on div "How many units of sealable items (i.e. bottle or packet) Does this recipe make.…" at bounding box center [561, 247] width 784 height 57
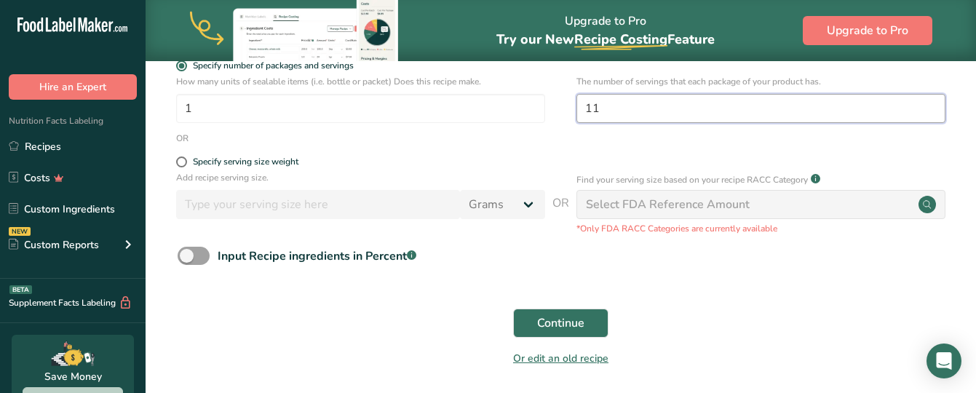
scroll to position [263, 0]
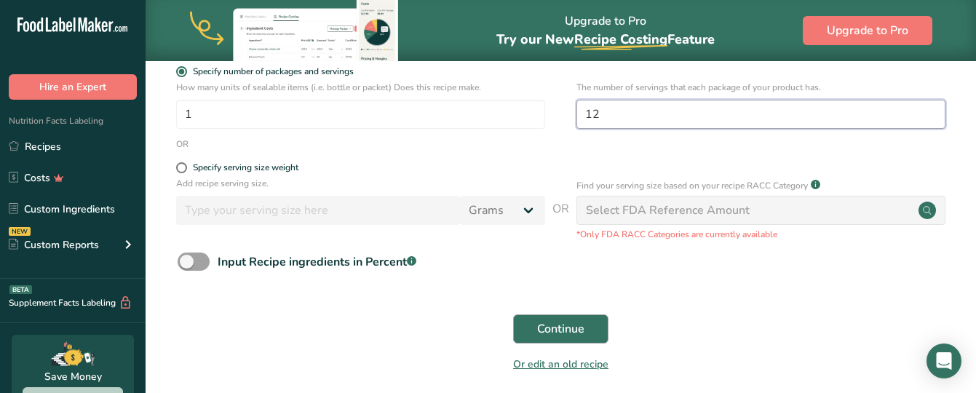
type input "12"
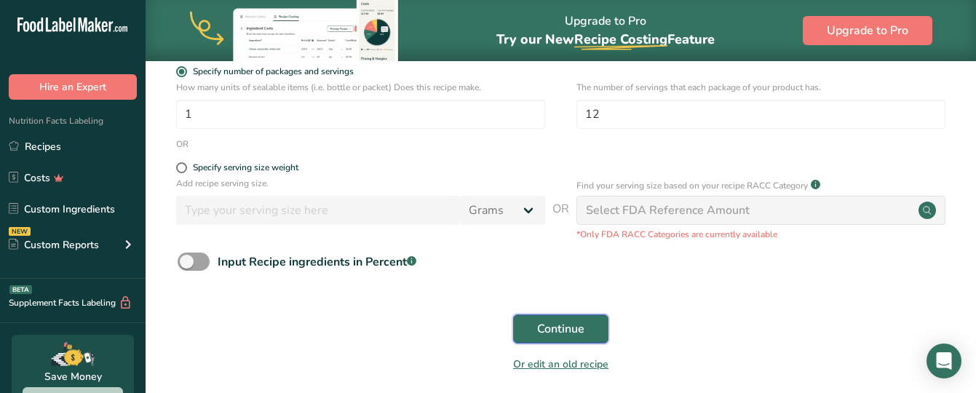
click at [563, 325] on span "Continue" at bounding box center [560, 328] width 47 height 17
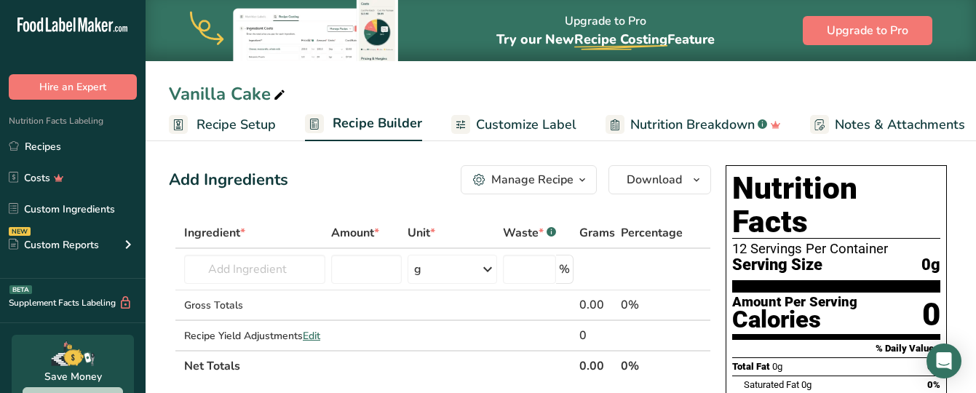
click at [234, 123] on span "Recipe Setup" at bounding box center [235, 125] width 79 height 20
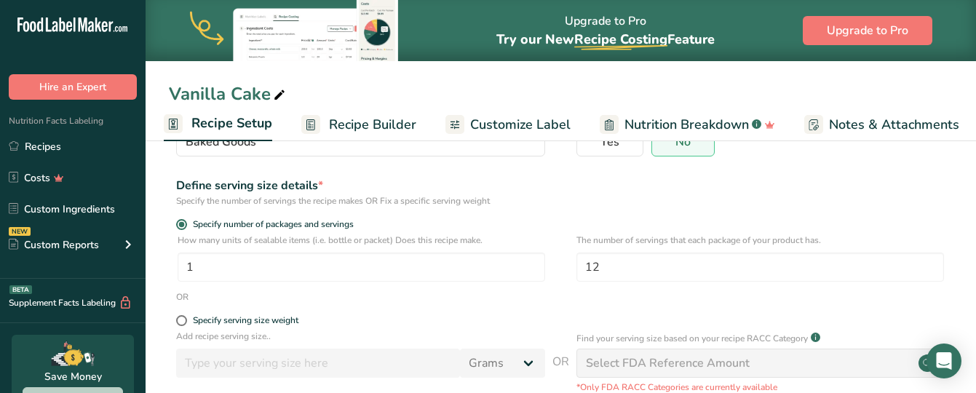
scroll to position [150, 0]
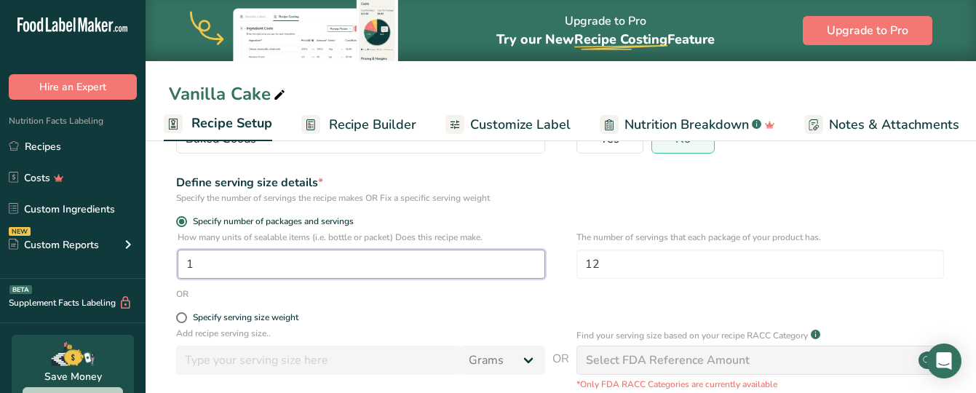
click at [208, 266] on input "1" at bounding box center [361, 264] width 367 height 29
type input "12"
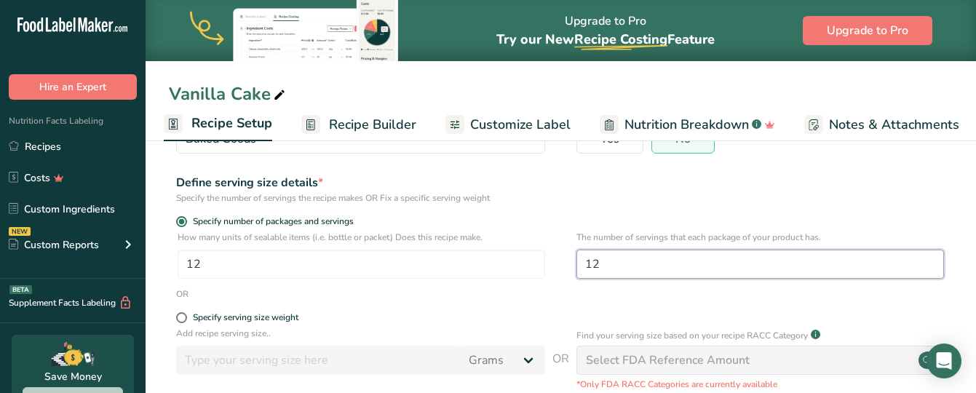
drag, startPoint x: 593, startPoint y: 258, endPoint x: 615, endPoint y: 261, distance: 22.7
click at [615, 261] on input "12" at bounding box center [759, 264] width 367 height 29
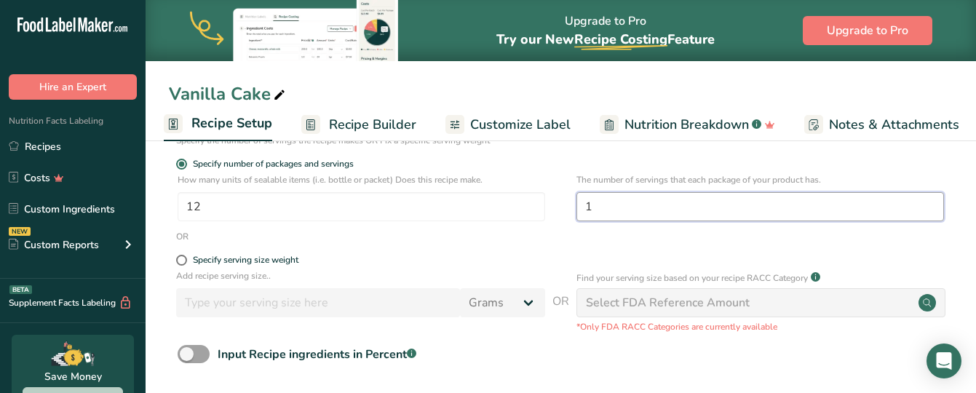
scroll to position [271, 0]
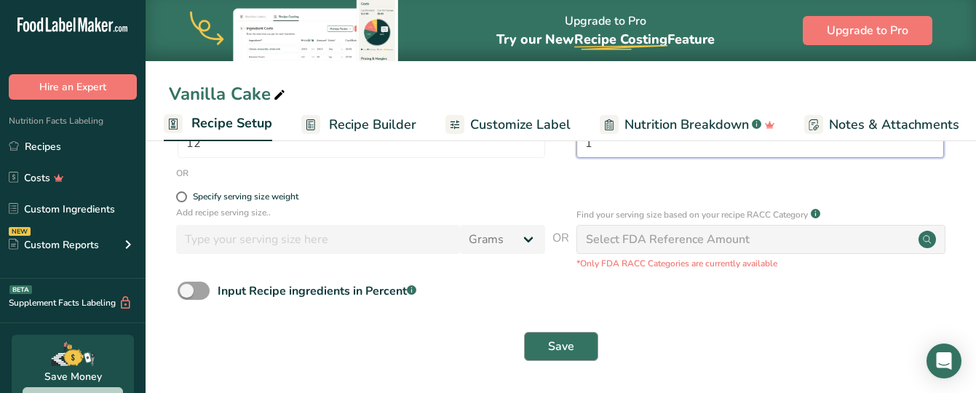
type input "1"
click at [543, 354] on button "Save" at bounding box center [561, 346] width 74 height 29
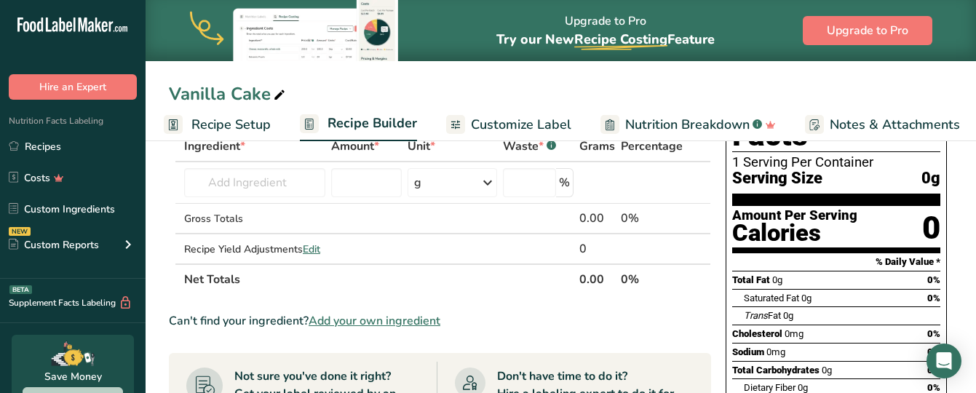
scroll to position [60, 0]
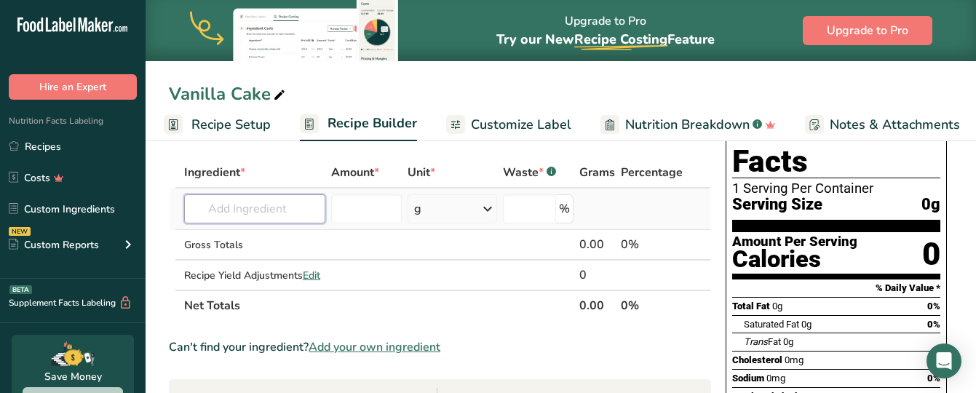
click at [233, 209] on input "text" at bounding box center [254, 208] width 141 height 29
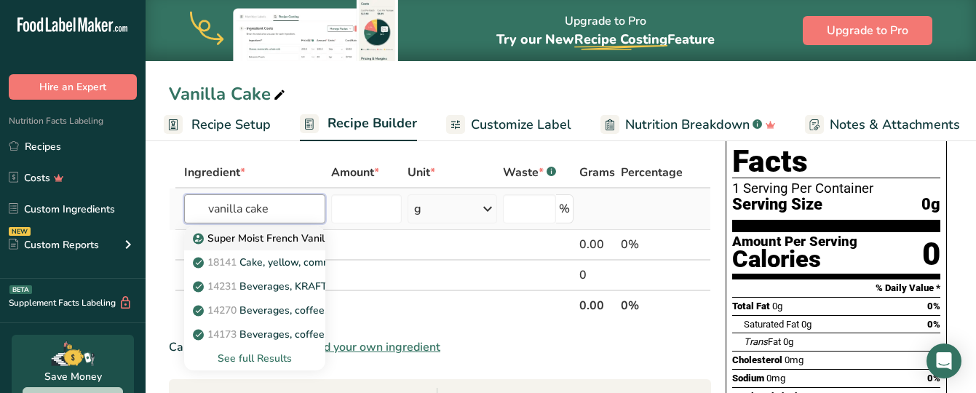
type input "vanilla cake"
click at [284, 240] on p "Super Moist French Vanilla Cake Mix ([PERSON_NAME] [PERSON_NAME])" at bounding box center [376, 238] width 360 height 15
type input "Super Moist French Vanilla Cake Mix ([PERSON_NAME] [PERSON_NAME])"
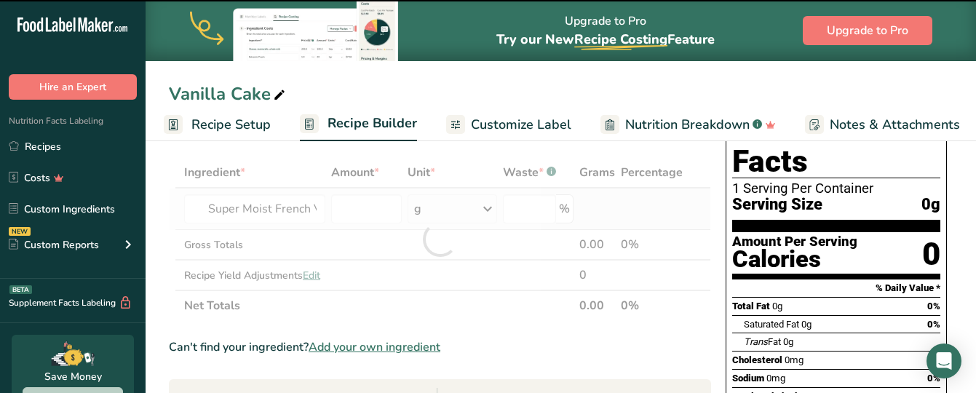
type input "0"
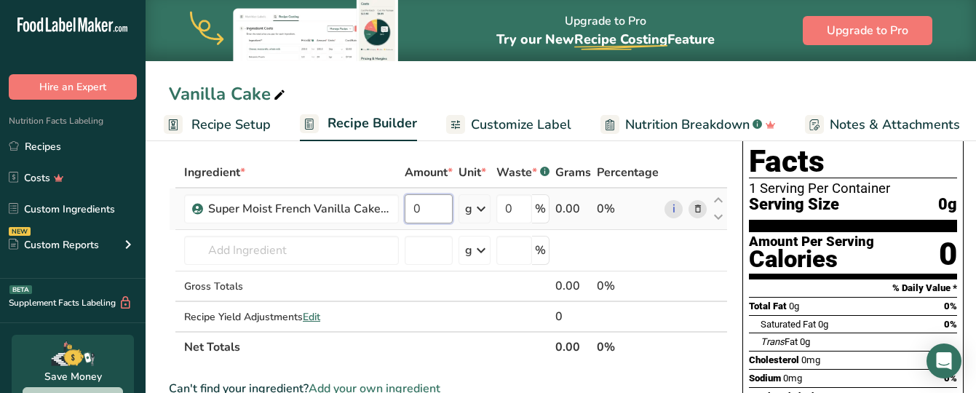
drag, startPoint x: 437, startPoint y: 212, endPoint x: 406, endPoint y: 211, distance: 31.3
click at [406, 211] on input "0" at bounding box center [428, 208] width 48 height 29
type input "2"
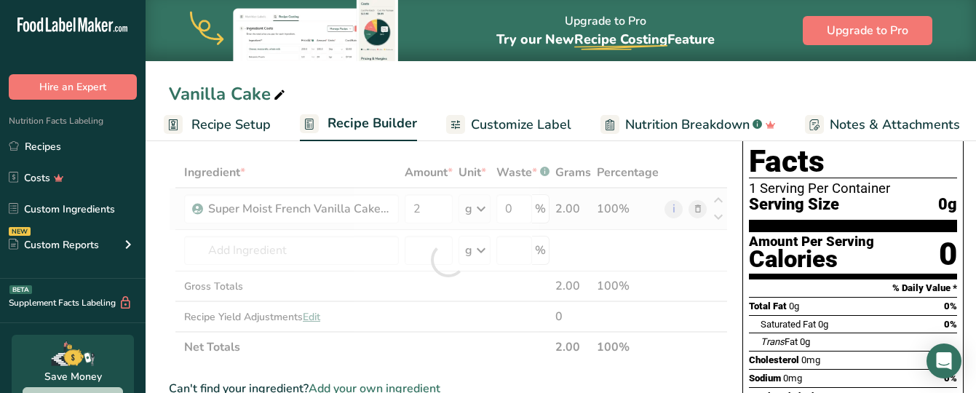
click at [472, 208] on div "Ingredient * Amount * Unit * Waste * .a-a{fill:#347362;}.b-a{fill:#fff;} Grams …" at bounding box center [448, 259] width 559 height 205
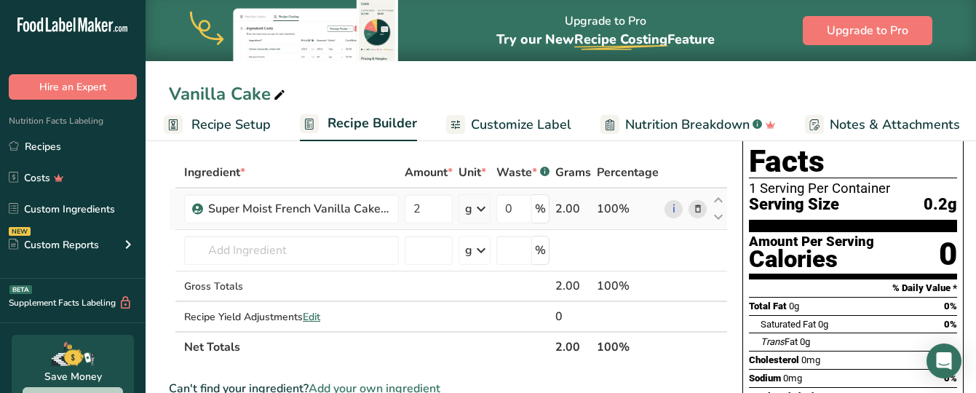
click at [471, 210] on div "g" at bounding box center [468, 208] width 7 height 17
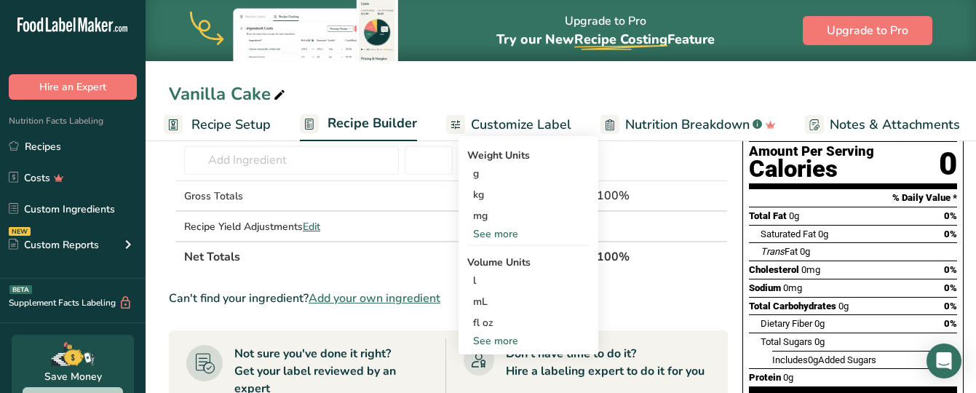
scroll to position [148, 0]
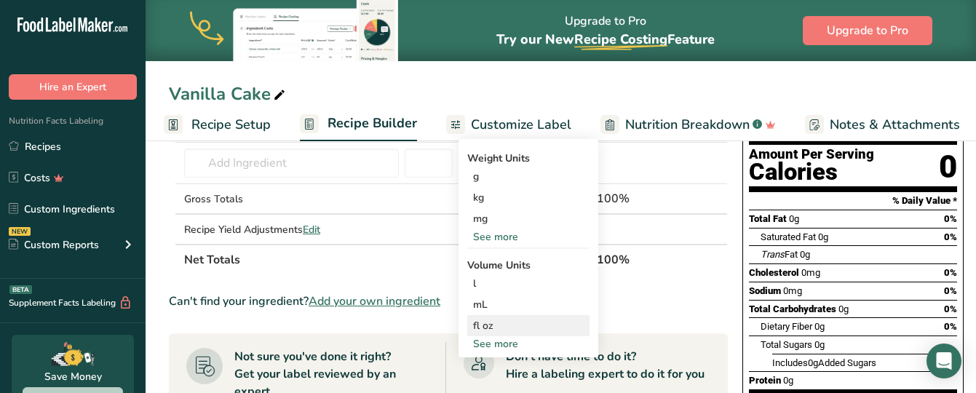
click at [487, 322] on div "fl oz" at bounding box center [528, 325] width 111 height 15
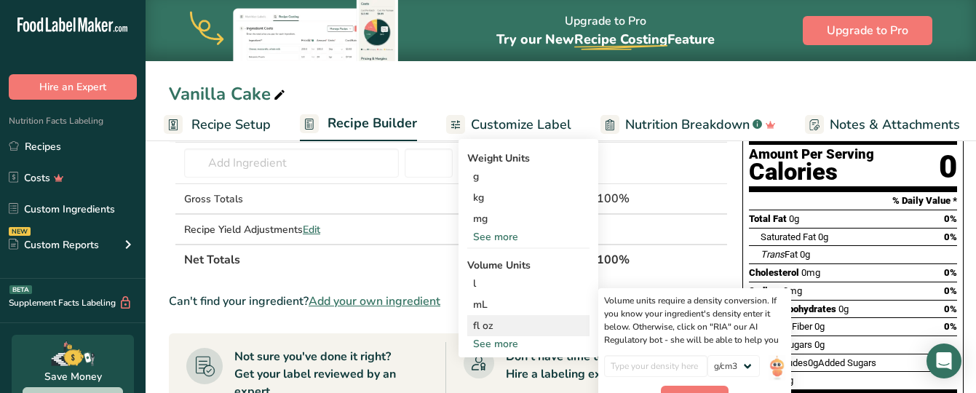
click at [503, 324] on div "fl oz" at bounding box center [528, 325] width 111 height 15
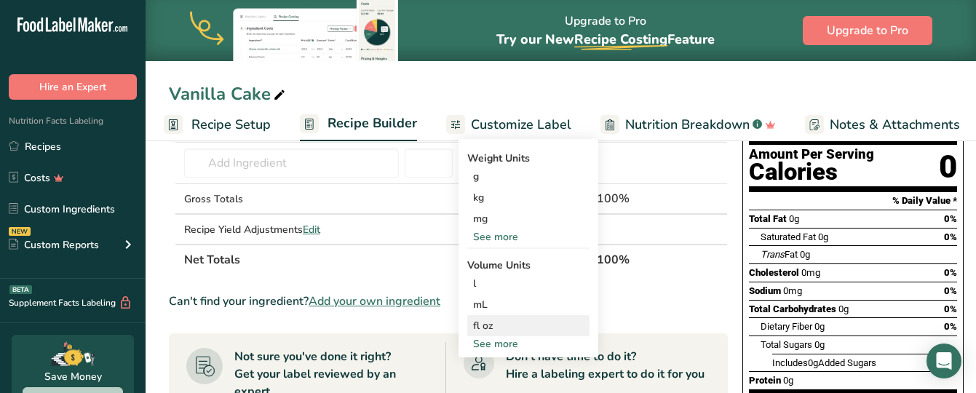
click at [503, 324] on div "fl oz" at bounding box center [528, 325] width 111 height 15
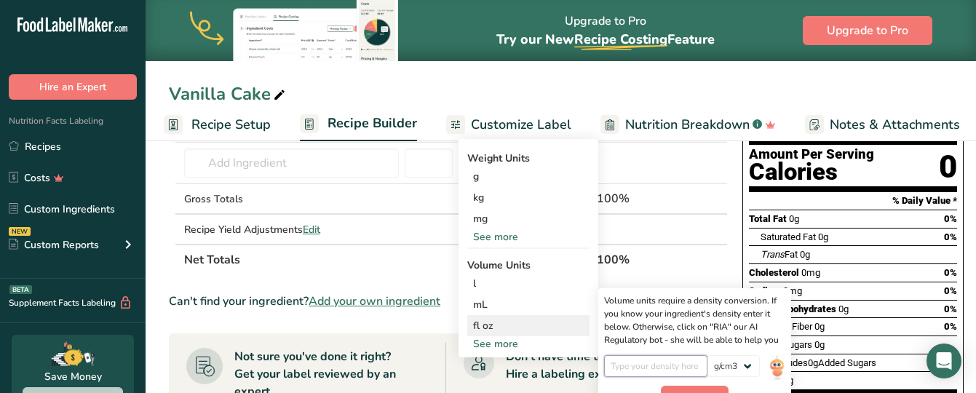
click at [636, 370] on input "number" at bounding box center [656, 366] width 104 height 22
type input "1"
click at [697, 386] on button "Confirm" at bounding box center [695, 397] width 68 height 22
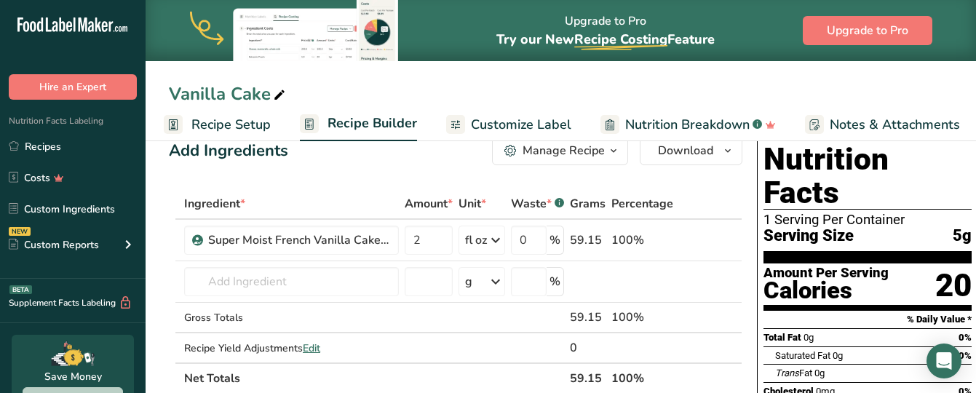
scroll to position [0, 0]
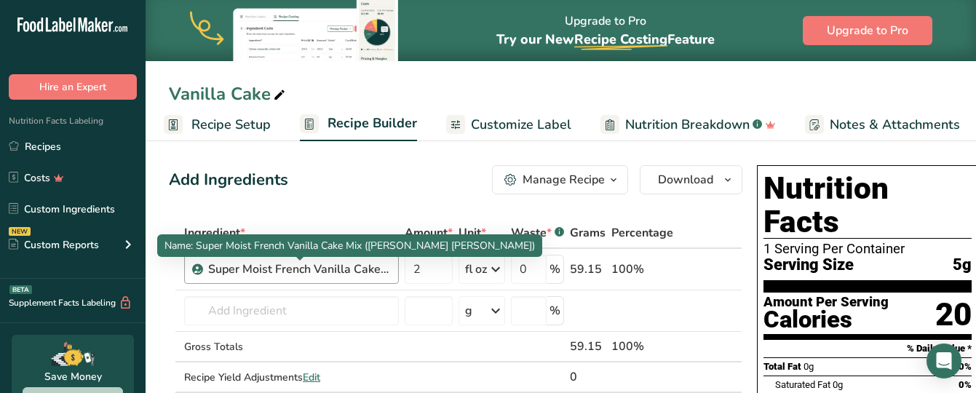
click at [389, 270] on div "Super Moist French Vanilla Cake Mix ([PERSON_NAME] [PERSON_NAME])" at bounding box center [299, 268] width 182 height 17
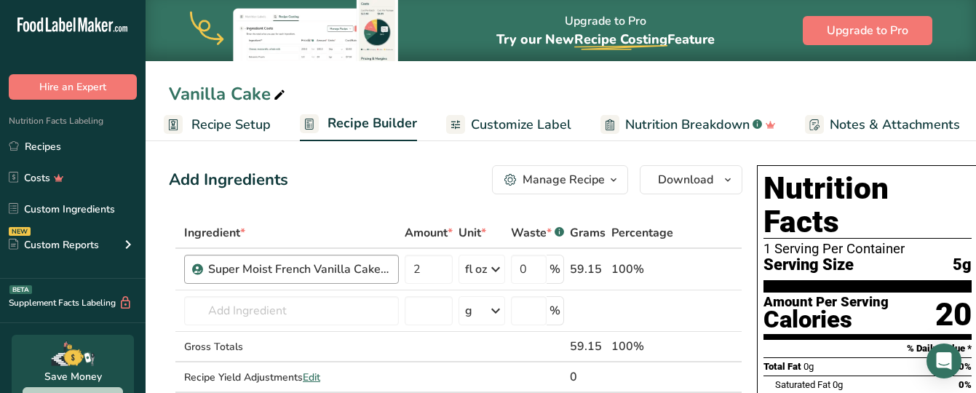
click at [389, 270] on div "Super Moist French Vanilla Cake Mix ([PERSON_NAME] [PERSON_NAME])" at bounding box center [299, 268] width 182 height 17
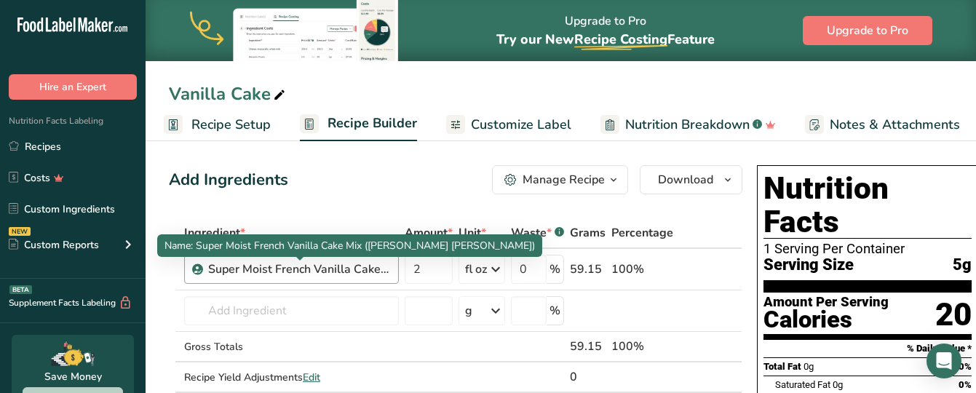
click at [389, 270] on div "Super Moist French Vanilla Cake Mix ([PERSON_NAME] [PERSON_NAME])" at bounding box center [299, 268] width 182 height 17
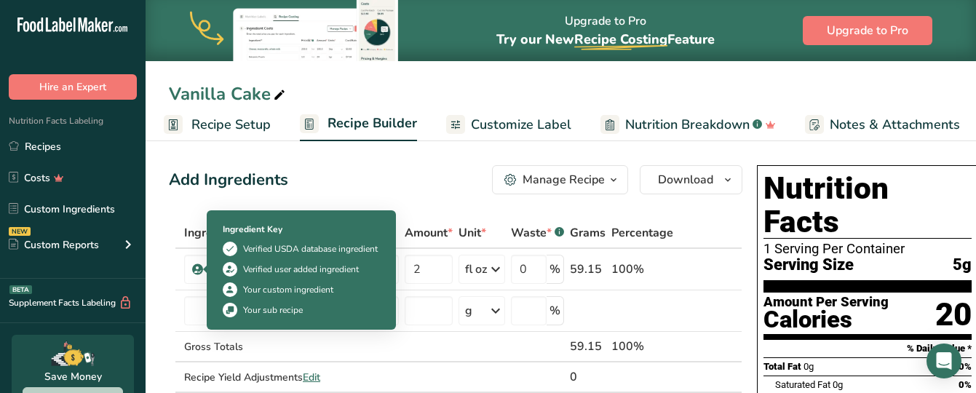
click at [276, 313] on div "Your sub recipe" at bounding box center [273, 309] width 60 height 13
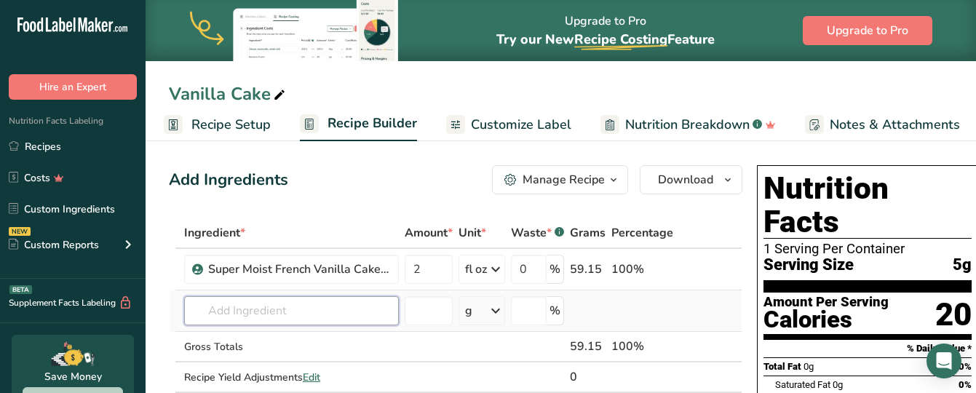
click at [285, 305] on input "text" at bounding box center [291, 310] width 215 height 29
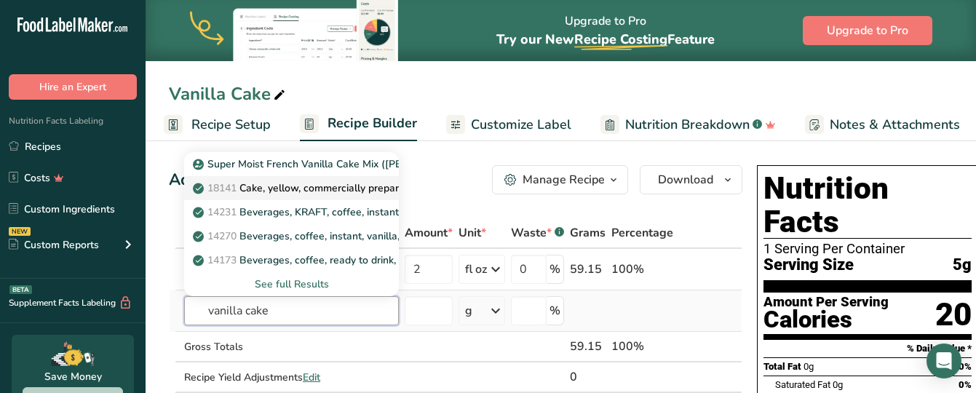
type input "vanilla cake"
click at [316, 191] on p "18141 Cake, yellow, commercially prepared, with vanilla frosting" at bounding box center [352, 187] width 312 height 15
type input "Cake, yellow, commercially prepared, with vanilla frosting"
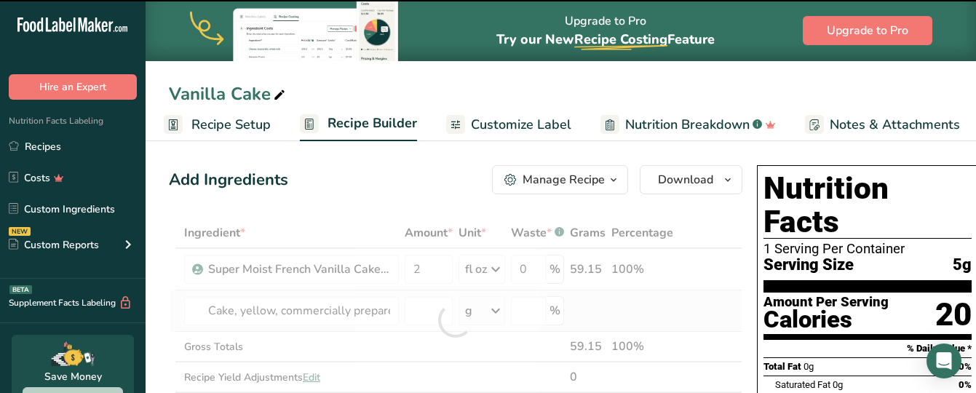
type input "0"
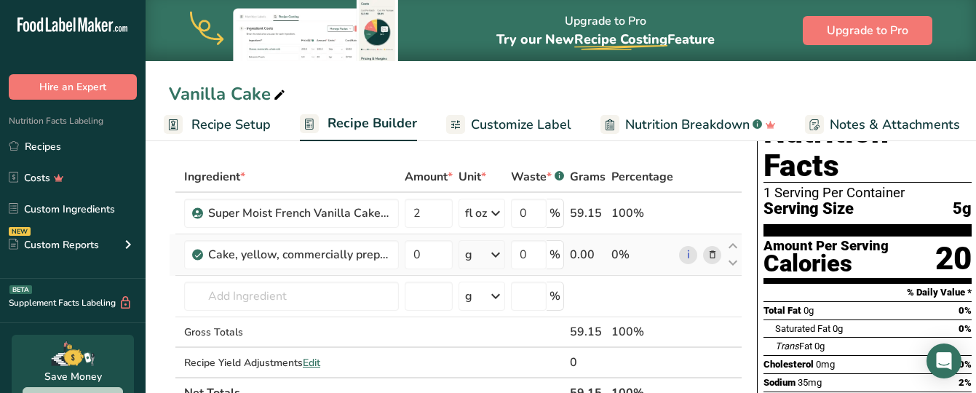
scroll to position [48, 0]
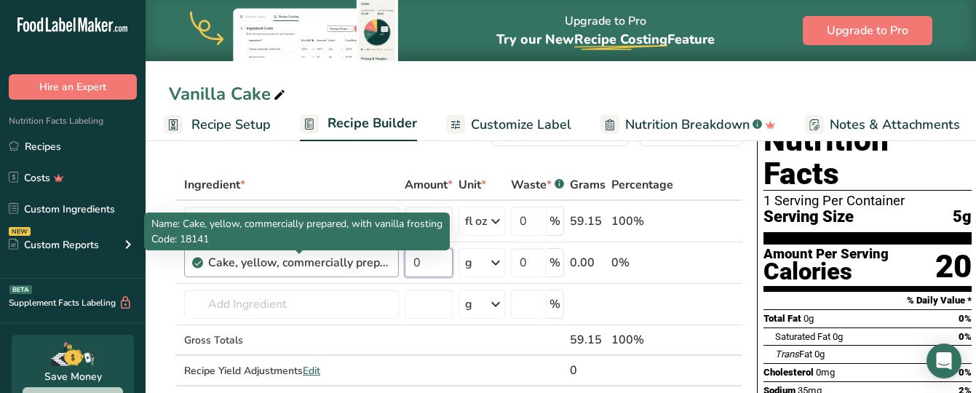
drag, startPoint x: 432, startPoint y: 261, endPoint x: 375, endPoint y: 263, distance: 56.8
click at [375, 263] on tr "Cake, yellow, commercially prepared, with vanilla frosting 0 g Portions 1 servi…" at bounding box center [456, 262] width 572 height 41
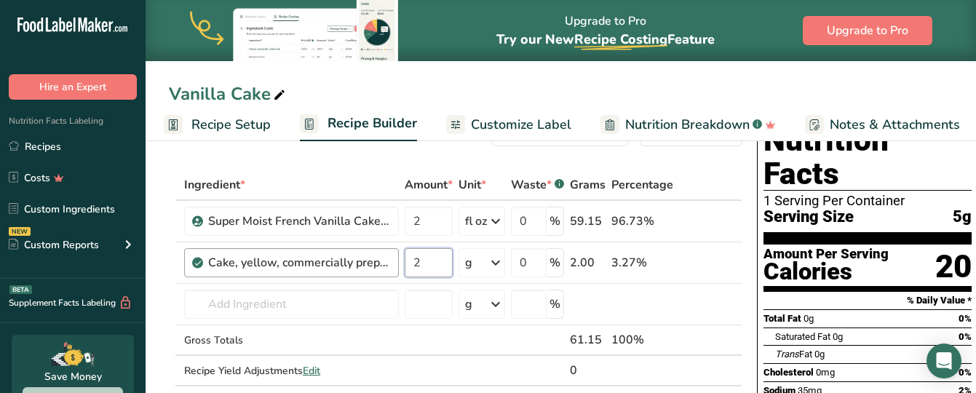
drag, startPoint x: 433, startPoint y: 260, endPoint x: 391, endPoint y: 263, distance: 41.6
click at [391, 263] on tr "Cake, yellow, commercially prepared, with vanilla frosting 2 g Portions 1 servi…" at bounding box center [456, 262] width 572 height 41
type input "3"
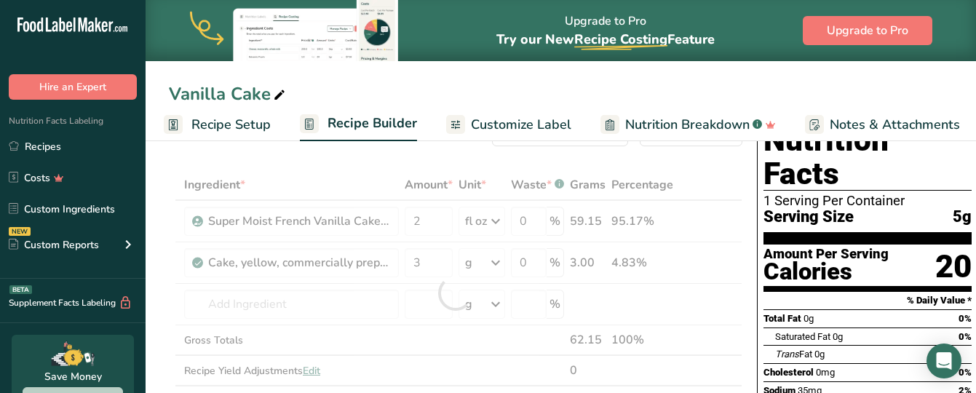
click at [492, 258] on div "Ingredient * Amount * Unit * Waste * .a-a{fill:#347362;}.b-a{fill:#fff;} Grams …" at bounding box center [455, 293] width 573 height 247
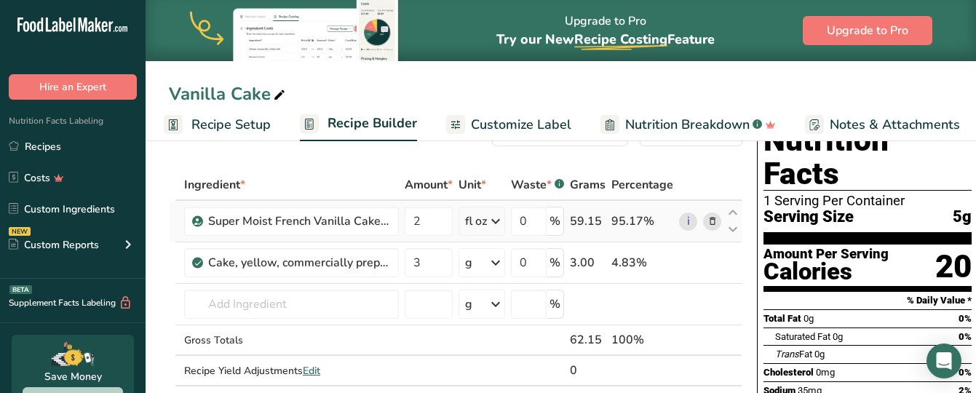
click at [710, 218] on icon at bounding box center [712, 221] width 10 height 15
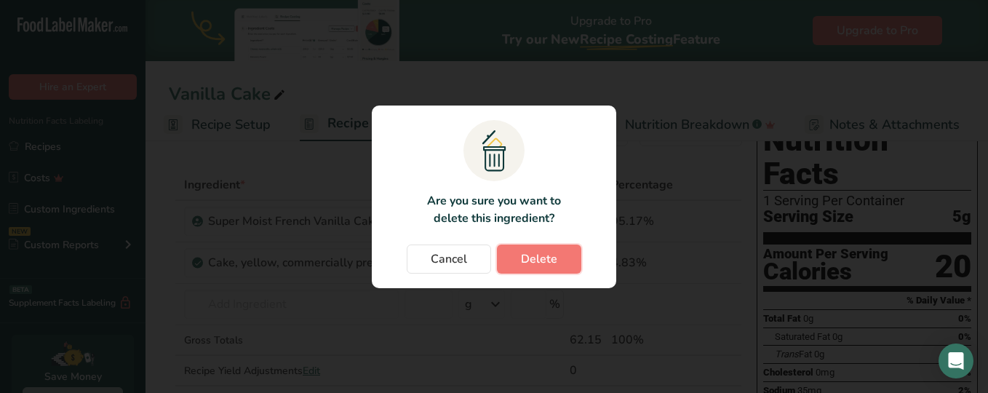
drag, startPoint x: 526, startPoint y: 249, endPoint x: 530, endPoint y: 231, distance: 18.5
click at [530, 231] on section ".a{fill:#f5f3ed;}.b,.e{fill:#0f393a;}.c{fill:none;}.d{fill:#f2c549;}.e{stroke:r…" at bounding box center [494, 196] width 244 height 183
click at [525, 256] on span "Delete" at bounding box center [539, 258] width 36 height 17
type input "3"
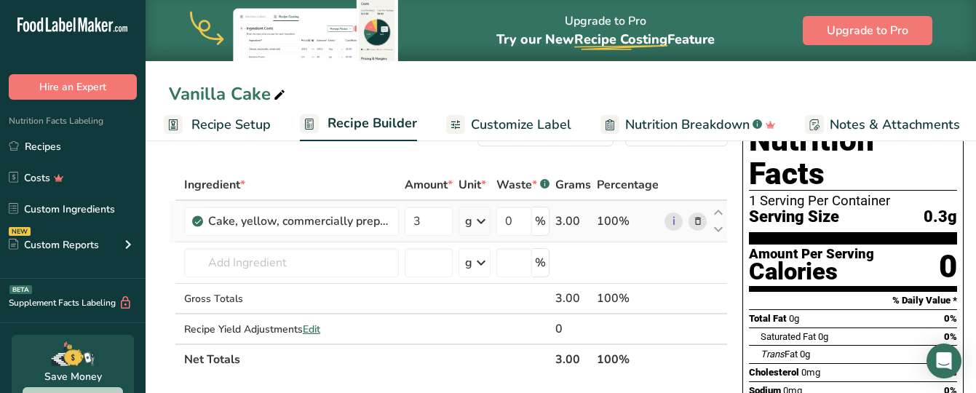
click at [478, 225] on icon at bounding box center [480, 221] width 17 height 26
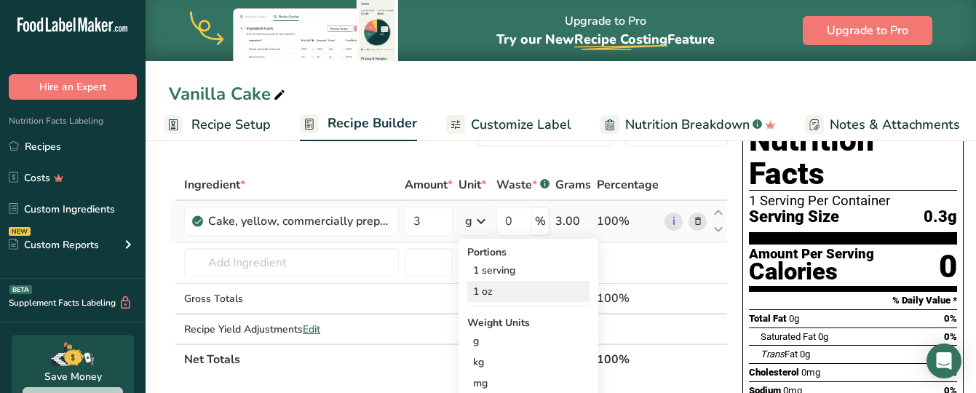
click at [498, 292] on div "1 oz" at bounding box center [528, 291] width 122 height 21
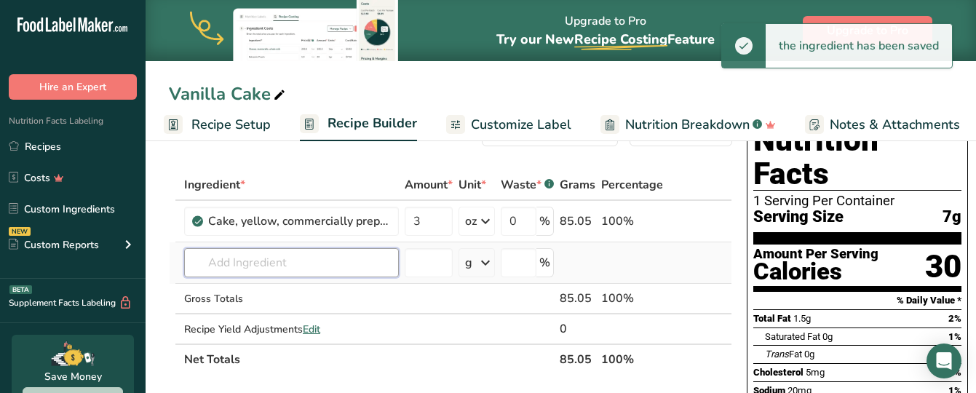
click at [248, 261] on input "text" at bounding box center [291, 262] width 215 height 29
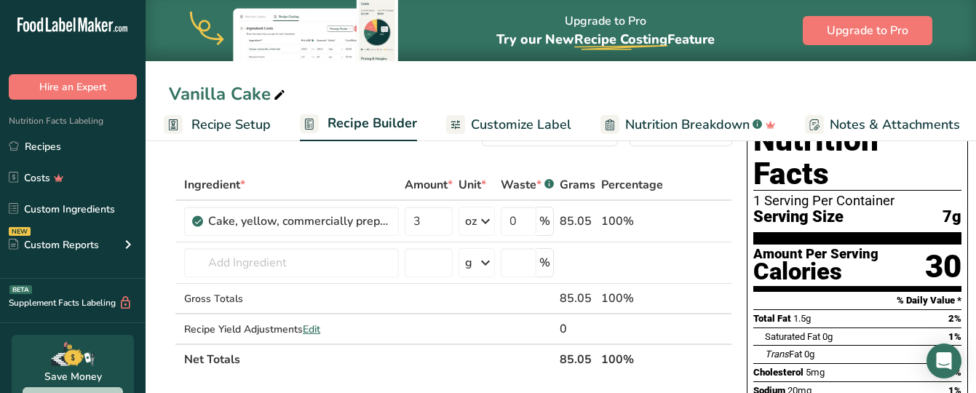
click at [278, 95] on icon at bounding box center [279, 95] width 13 height 20
drag, startPoint x: 269, startPoint y: 95, endPoint x: 170, endPoint y: 101, distance: 99.2
click at [170, 101] on input "Vanilla Cake" at bounding box center [561, 94] width 784 height 26
type input "V"
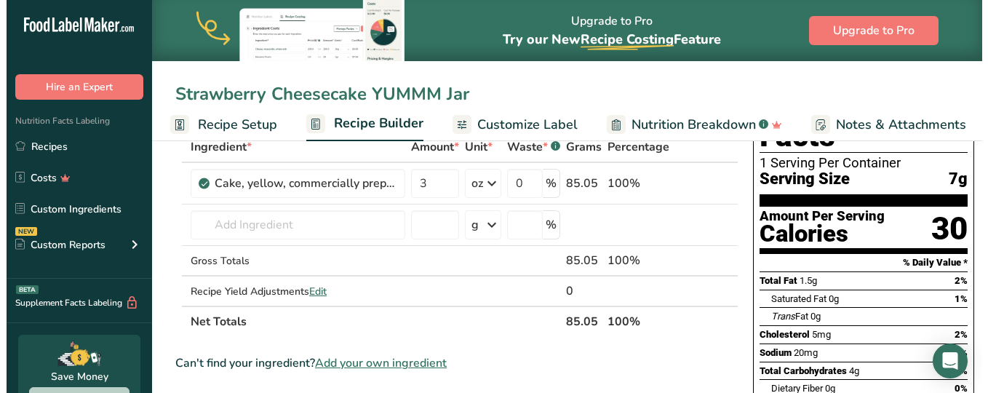
scroll to position [80, 0]
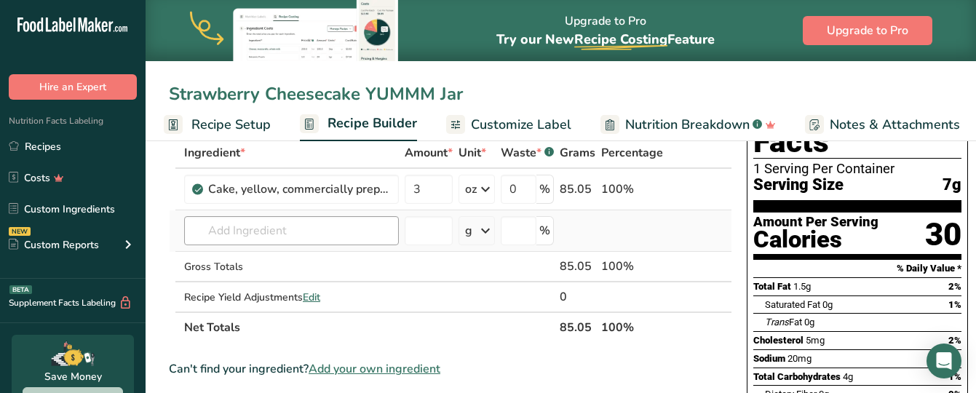
type input "Strawberry Cheesecake YUMMM Jar"
click at [234, 235] on input "text" at bounding box center [291, 230] width 215 height 29
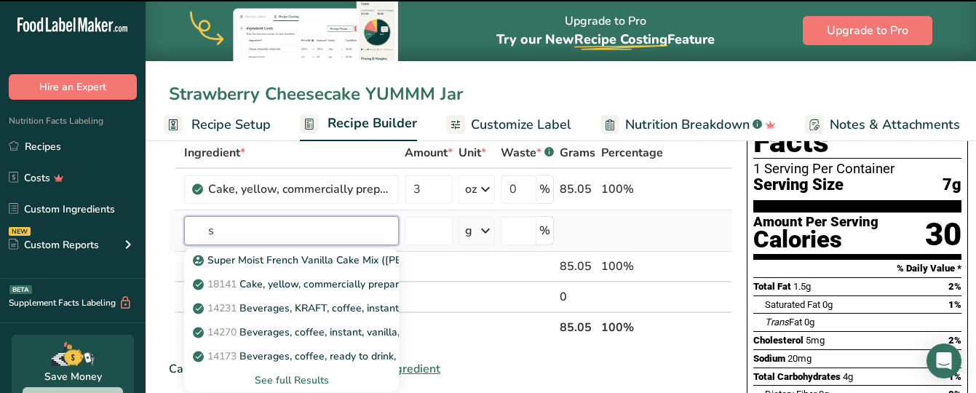
type input "st"
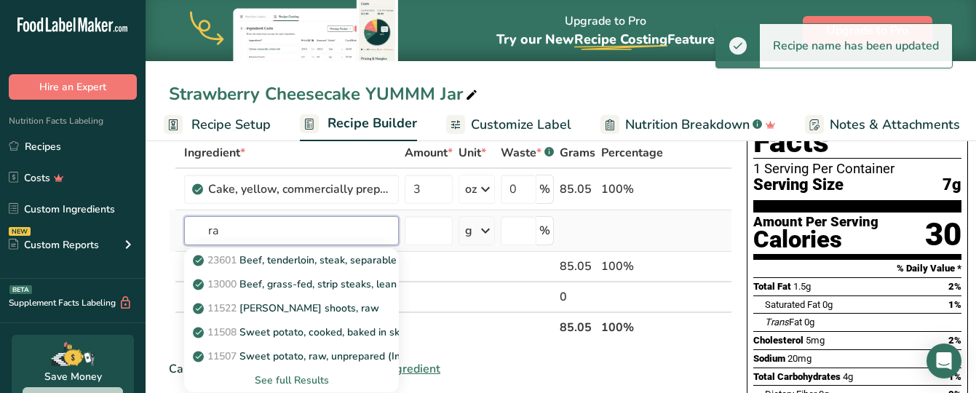
type input "r"
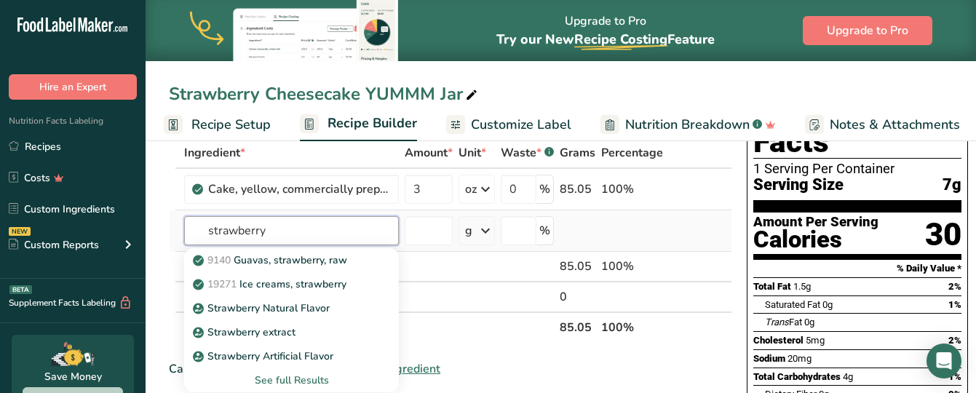
type input "strawberry"
click at [288, 375] on div "See full Results" at bounding box center [291, 379] width 191 height 15
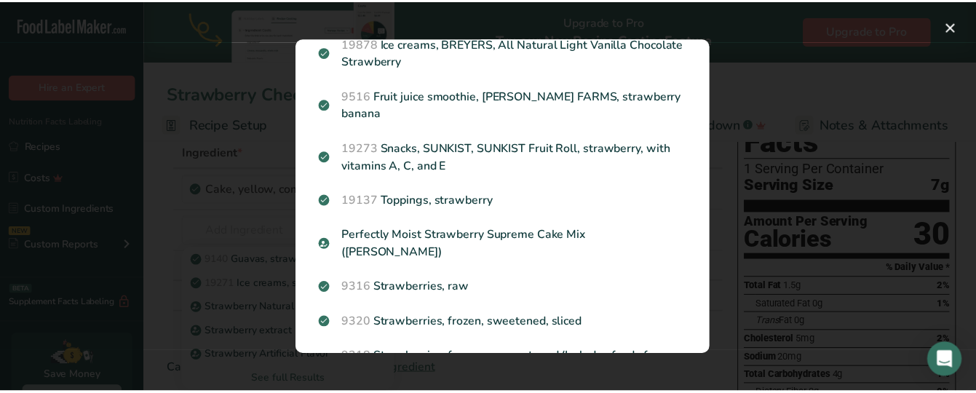
scroll to position [1528, 0]
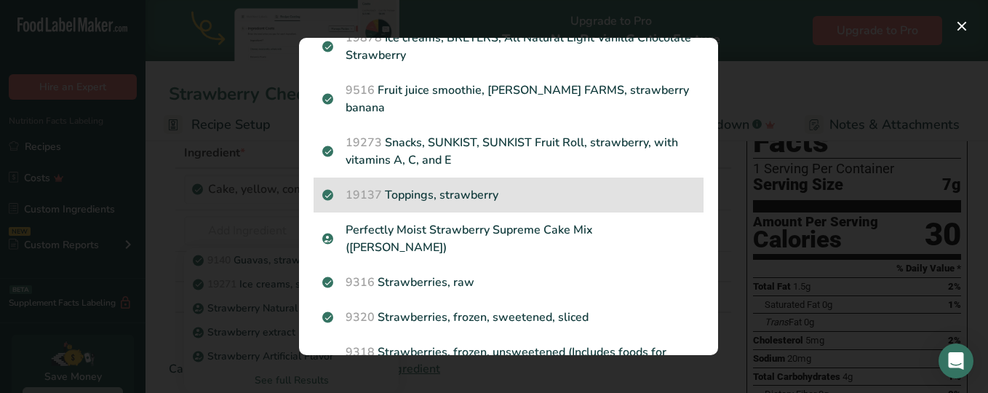
click at [465, 204] on p "19137 Toppings, strawberry" at bounding box center [508, 194] width 372 height 17
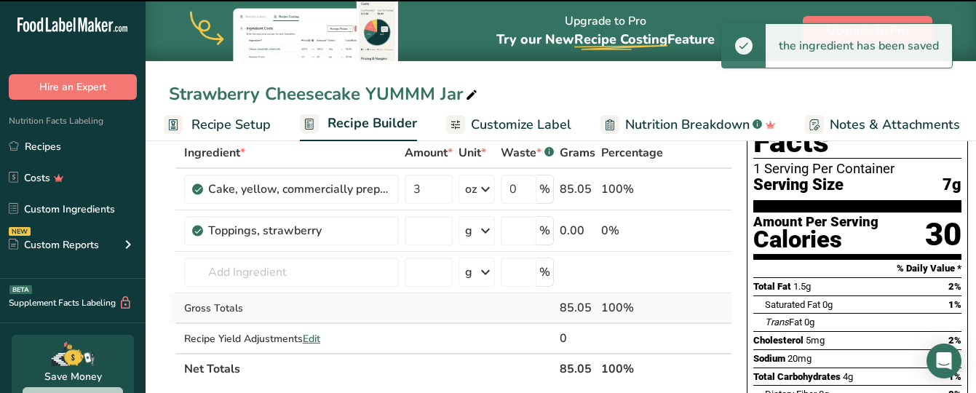
type input "0"
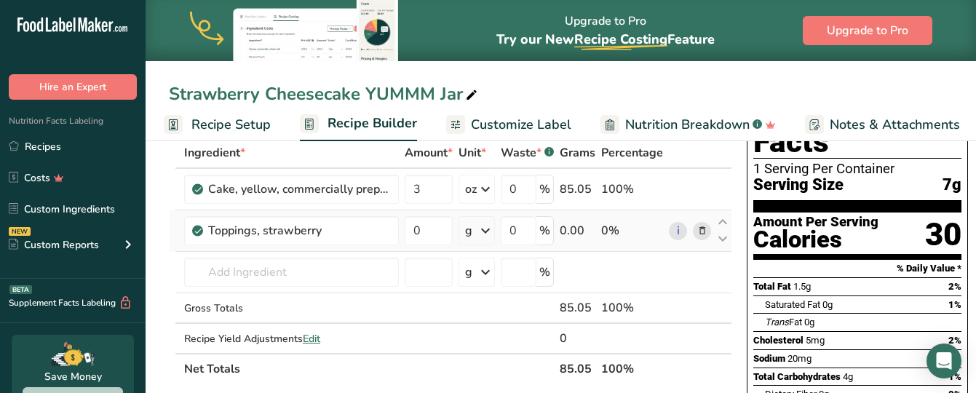
click at [484, 233] on icon at bounding box center [485, 231] width 17 height 26
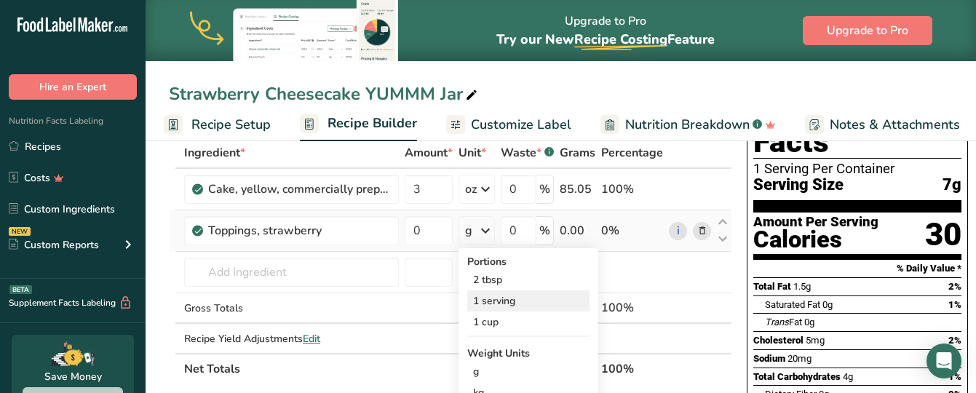
click at [485, 300] on div "1 serving" at bounding box center [528, 300] width 122 height 21
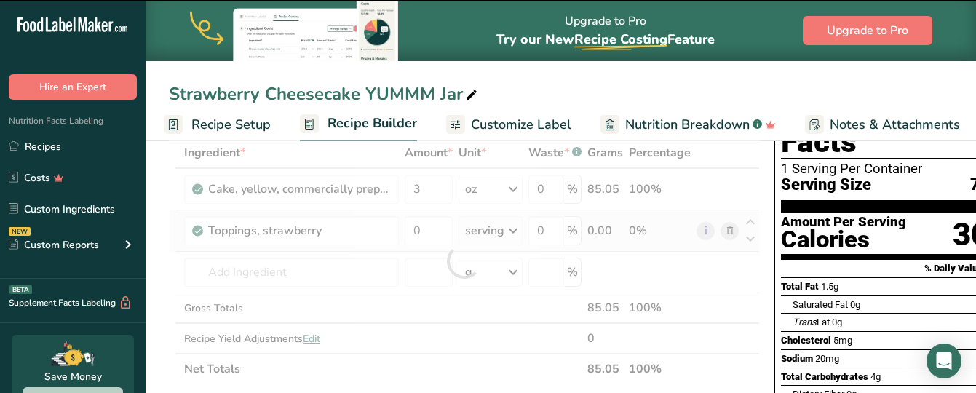
click at [485, 300] on div at bounding box center [464, 261] width 591 height 247
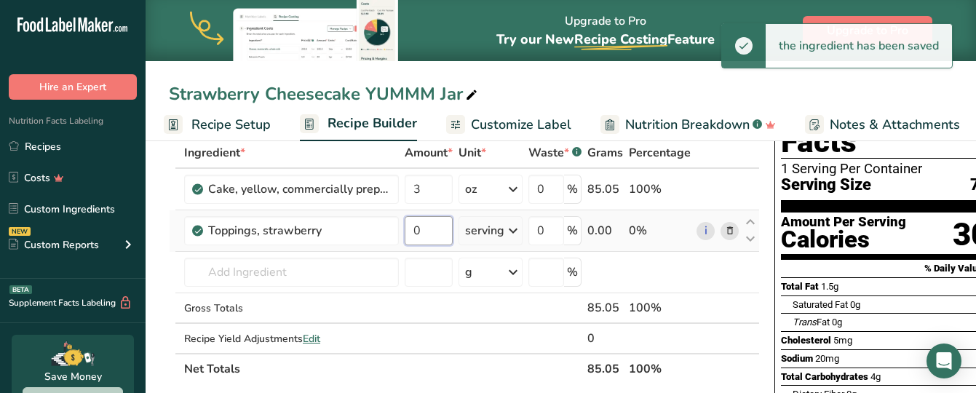
drag, startPoint x: 418, startPoint y: 229, endPoint x: 406, endPoint y: 224, distance: 13.4
click at [406, 224] on input "0" at bounding box center [428, 230] width 48 height 29
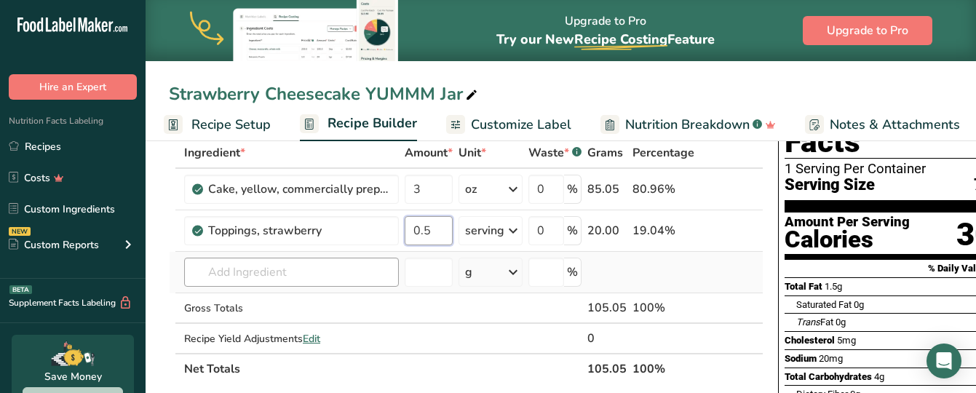
type input "0.5"
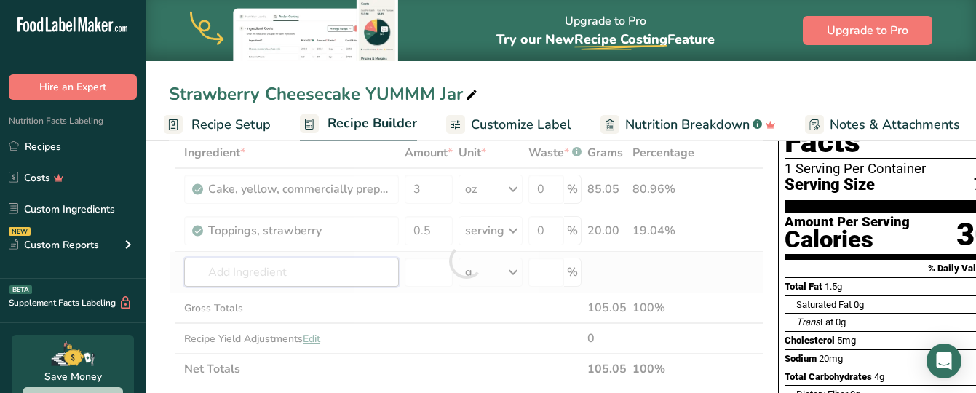
click at [295, 279] on div "Ingredient * Amount * Unit * Waste * .a-a{fill:#347362;}.b-a{fill:#fff;} Grams …" at bounding box center [466, 261] width 594 height 247
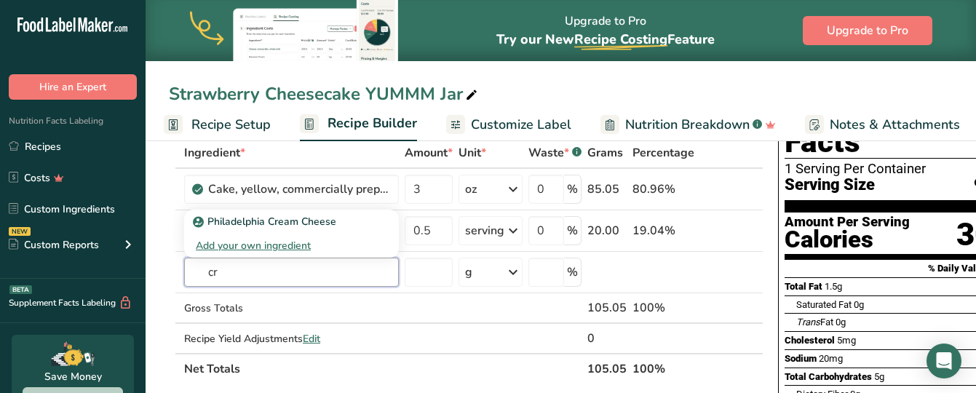
type input "c"
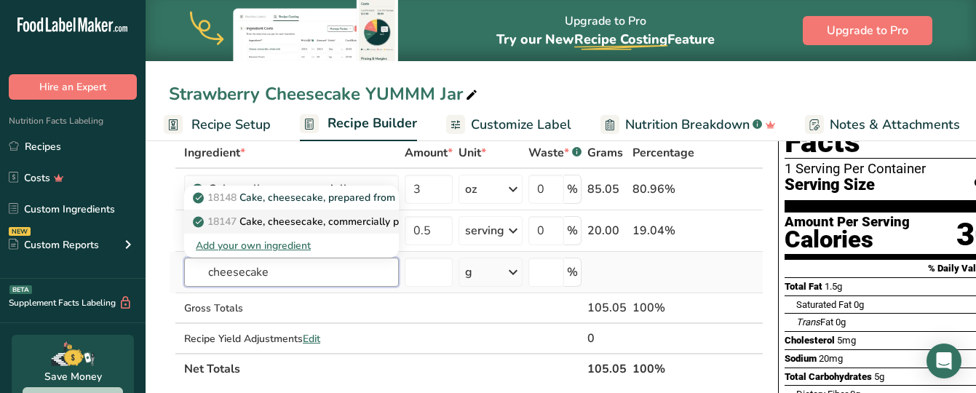
type input "cheesecake"
click at [303, 223] on p "18147 Cake, cheesecake, commercially prepared" at bounding box center [315, 221] width 239 height 15
type input "Cake, cheesecake, commercially prepared"
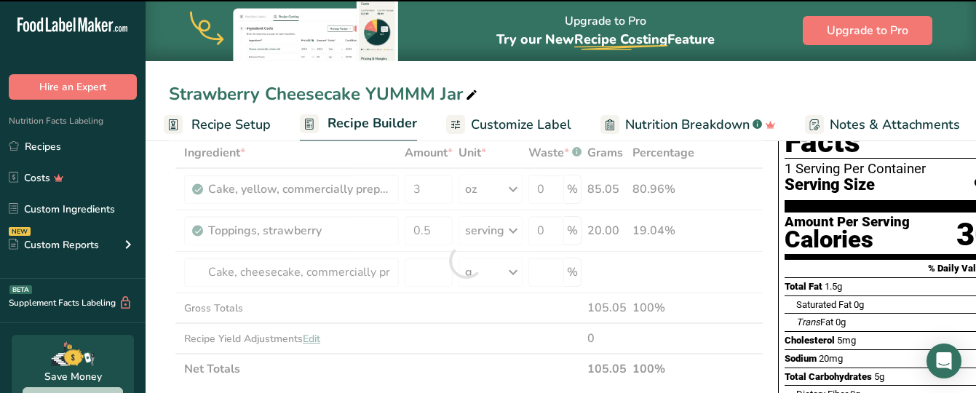
type input "0"
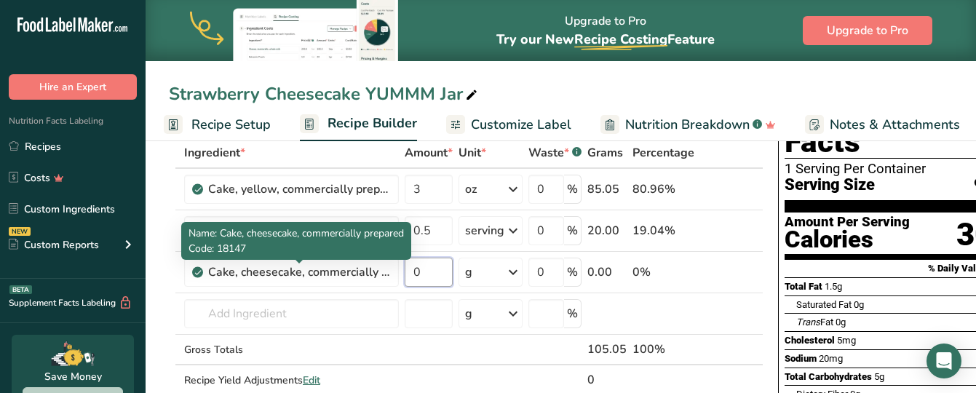
drag, startPoint x: 422, startPoint y: 267, endPoint x: 372, endPoint y: 258, distance: 51.0
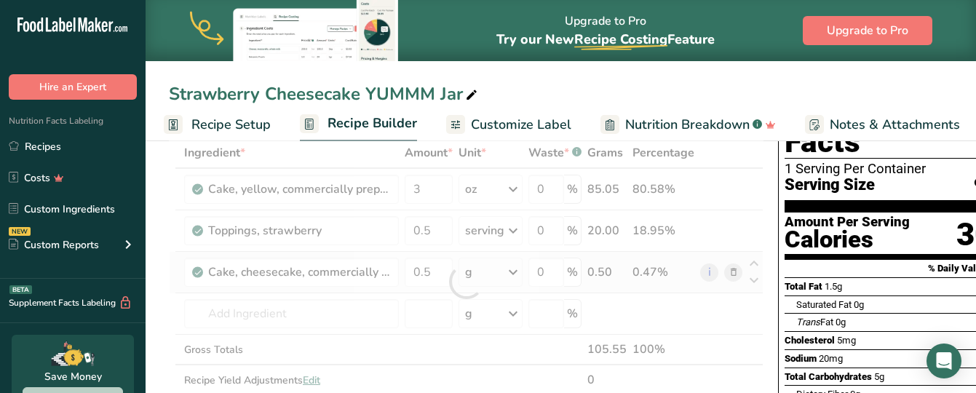
click at [508, 268] on div "Ingredient * Amount * Unit * Waste * .a-a{fill:#347362;}.b-a{fill:#fff;} Grams …" at bounding box center [466, 282] width 594 height 288
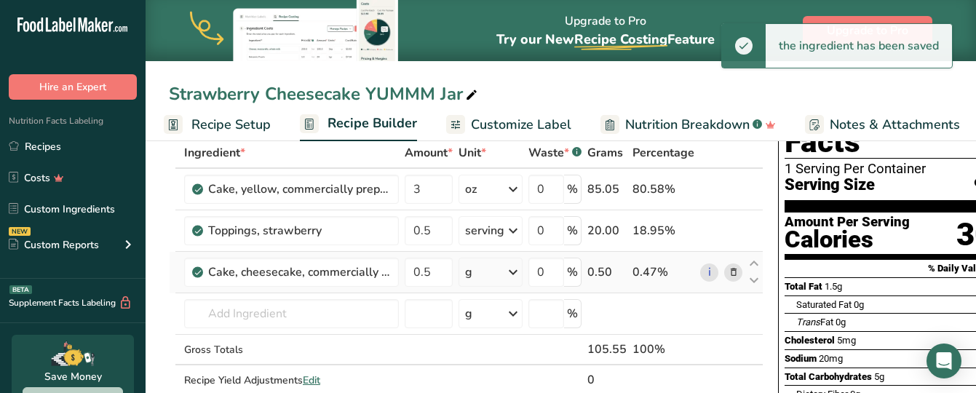
click at [508, 268] on icon at bounding box center [512, 272] width 17 height 26
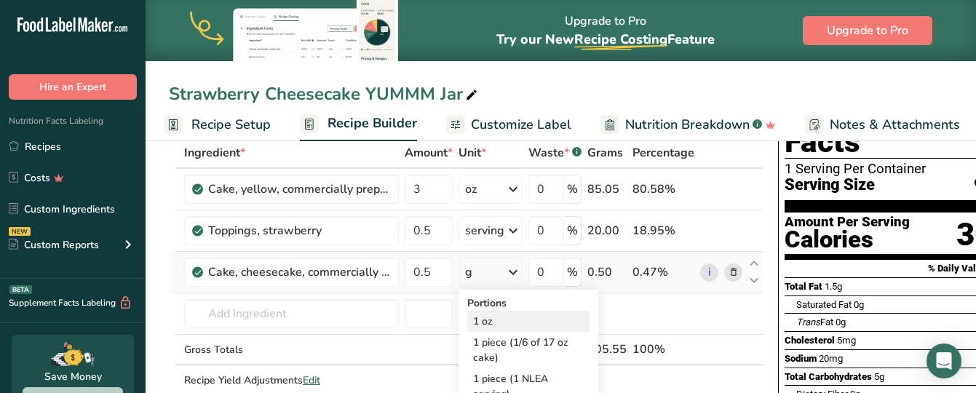
click at [490, 322] on div "1 oz" at bounding box center [528, 321] width 122 height 21
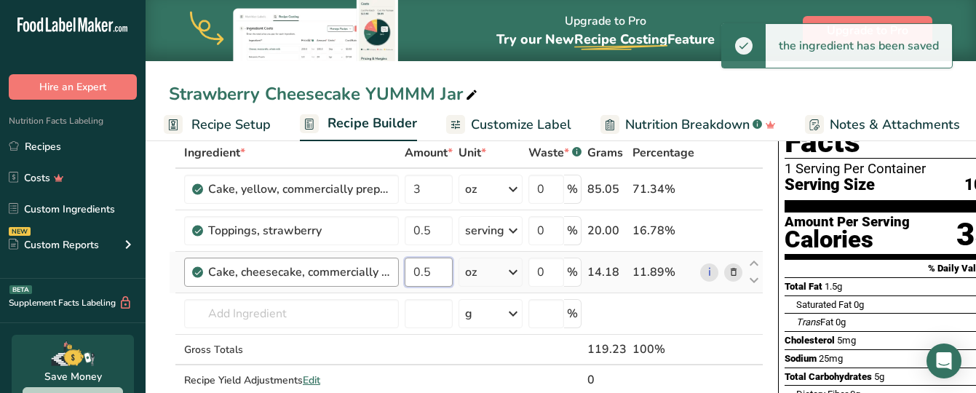
drag, startPoint x: 436, startPoint y: 268, endPoint x: 344, endPoint y: 282, distance: 92.7
click at [344, 282] on tr "Cake, cheesecake, commercially prepared 0.5 oz Portions 1 oz 1 piece (1/6 of 17…" at bounding box center [466, 272] width 593 height 41
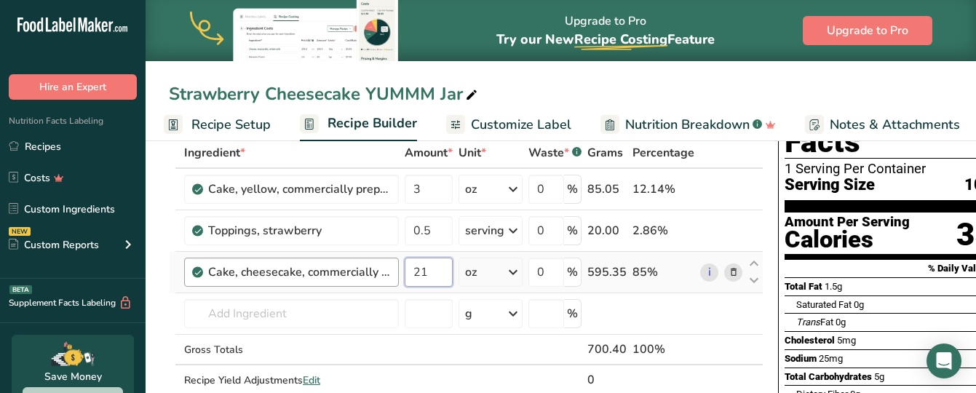
type input "2"
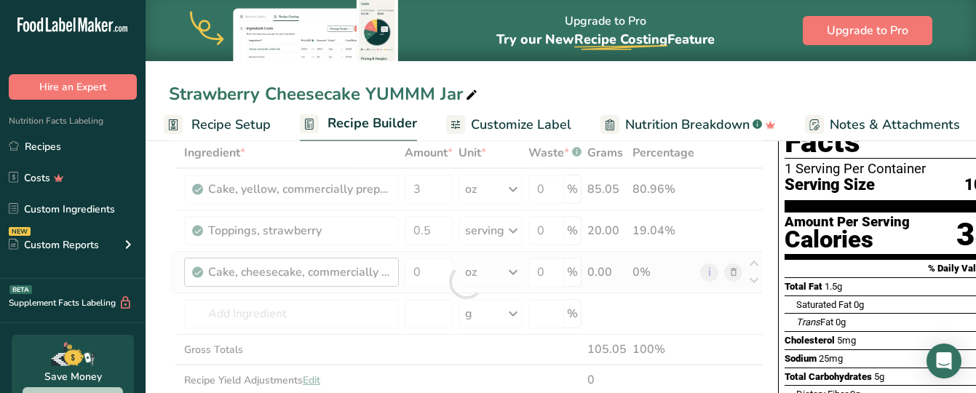
click at [344, 282] on div "Ingredient * Amount * Unit * Waste * .a-a{fill:#347362;}.b-a{fill:#fff;} Grams …" at bounding box center [466, 282] width 594 height 288
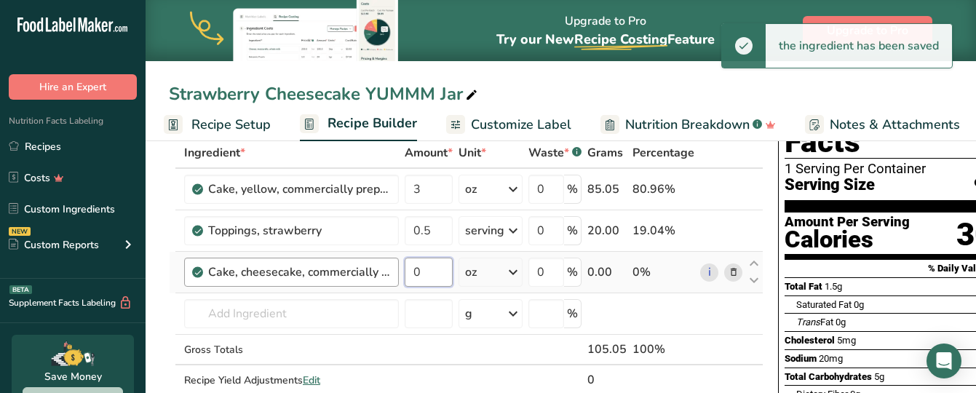
drag, startPoint x: 427, startPoint y: 266, endPoint x: 382, endPoint y: 281, distance: 47.4
click at [382, 281] on tr "Cake, cheesecake, commercially prepared 0 oz Portions 1 oz 1 piece (1/6 of 17 o…" at bounding box center [466, 272] width 593 height 41
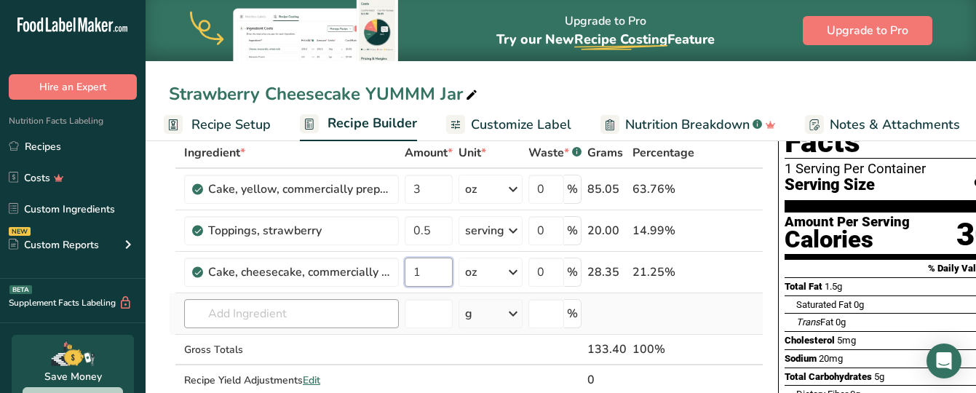
type input "1"
click at [274, 318] on div "Ingredient * Amount * Unit * Waste * .a-a{fill:#347362;}.b-a{fill:#fff;} Grams …" at bounding box center [466, 282] width 594 height 288
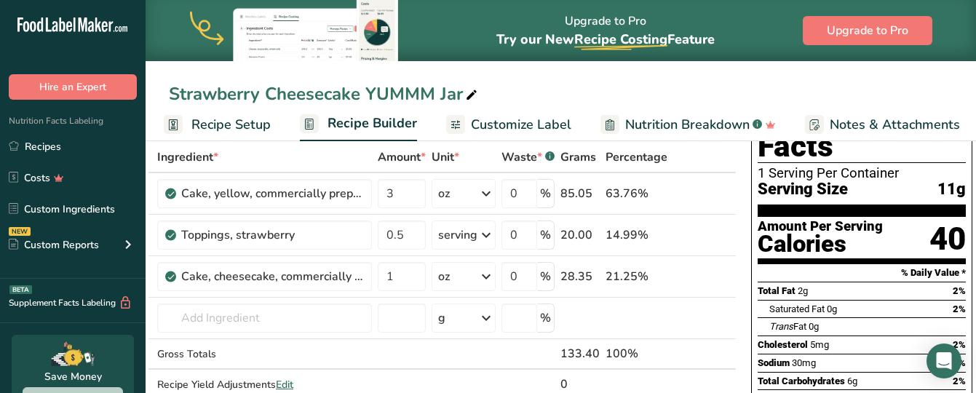
scroll to position [86, 0]
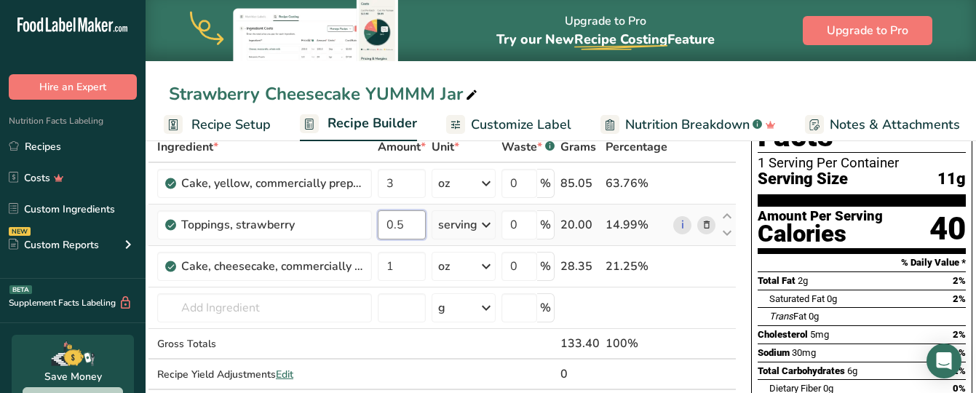
click at [399, 224] on input "0.5" at bounding box center [402, 224] width 48 height 29
drag, startPoint x: 402, startPoint y: 227, endPoint x: 366, endPoint y: 217, distance: 37.8
click at [366, 217] on tr "Toppings, strawberry 0.5 serving Portions 2 tbsp 1 serving 1 cup Weight Units g…" at bounding box center [439, 224] width 593 height 41
type input "1"
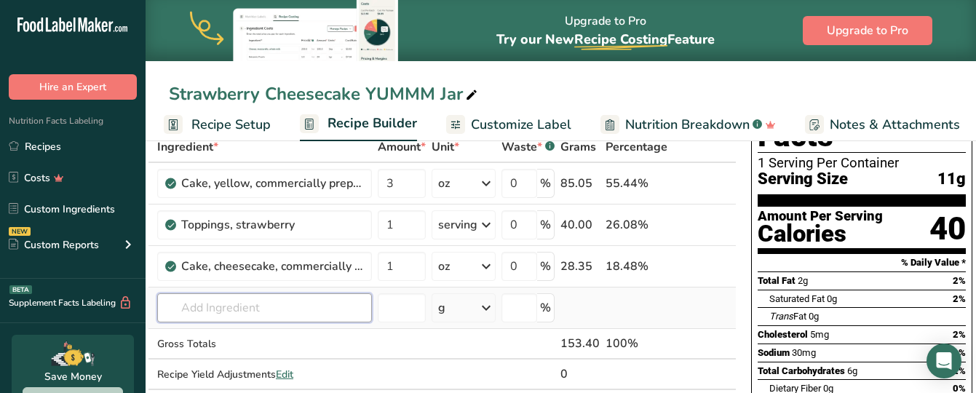
click at [266, 298] on div "Ingredient * Amount * Unit * Waste * .a-a{fill:#347362;}.b-a{fill:#fff;} Grams …" at bounding box center [439, 276] width 594 height 288
drag, startPoint x: 412, startPoint y: 185, endPoint x: 378, endPoint y: 178, distance: 35.0
click at [378, 178] on input "3" at bounding box center [402, 183] width 48 height 29
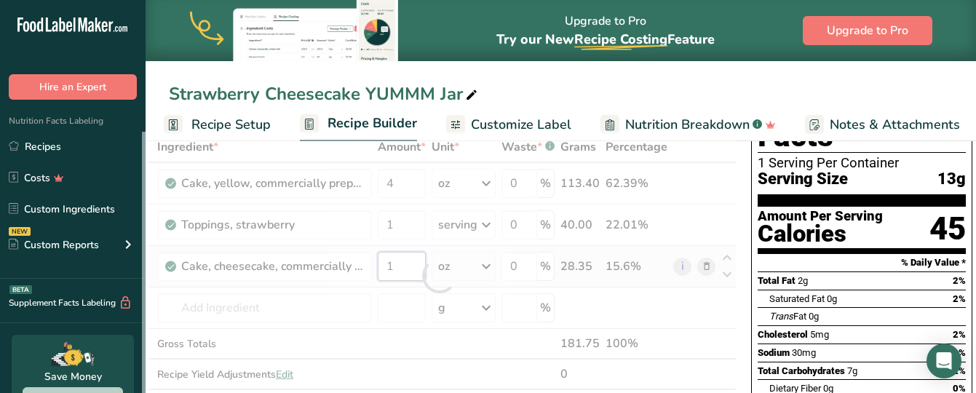
click at [391, 269] on div "Ingredient * Amount * Unit * Waste * .a-a{fill:#347362;}.b-a{fill:#fff;} Grams …" at bounding box center [439, 276] width 594 height 288
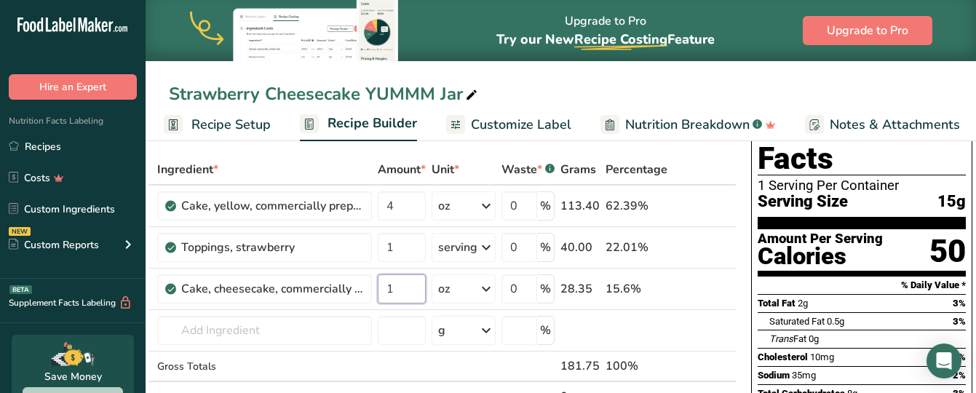
scroll to position [0, 0]
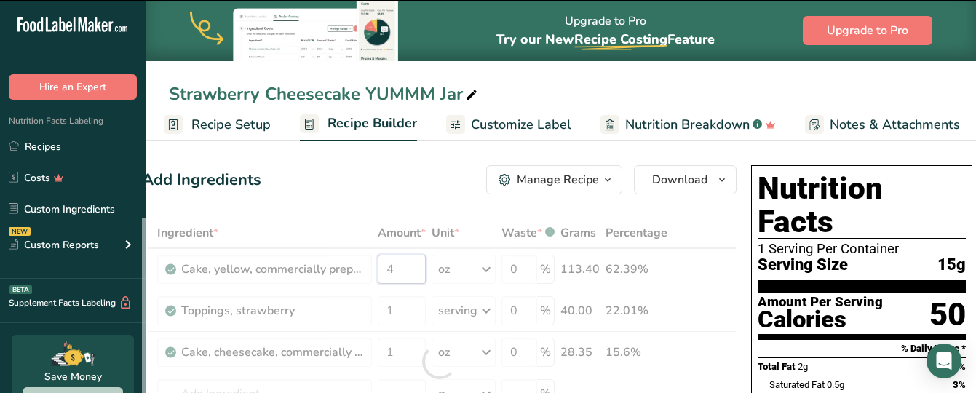
drag, startPoint x: 392, startPoint y: 271, endPoint x: 379, endPoint y: 270, distance: 13.1
click at [379, 270] on div "Ingredient * Amount * Unit * Waste * .a-a{fill:#347362;}.b-a{fill:#fff;} Grams …" at bounding box center [439, 362] width 594 height 288
type input "4"
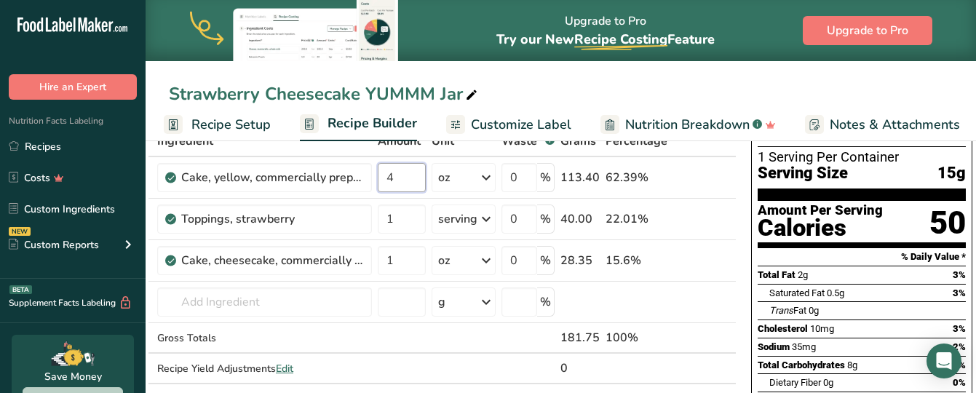
scroll to position [94, 0]
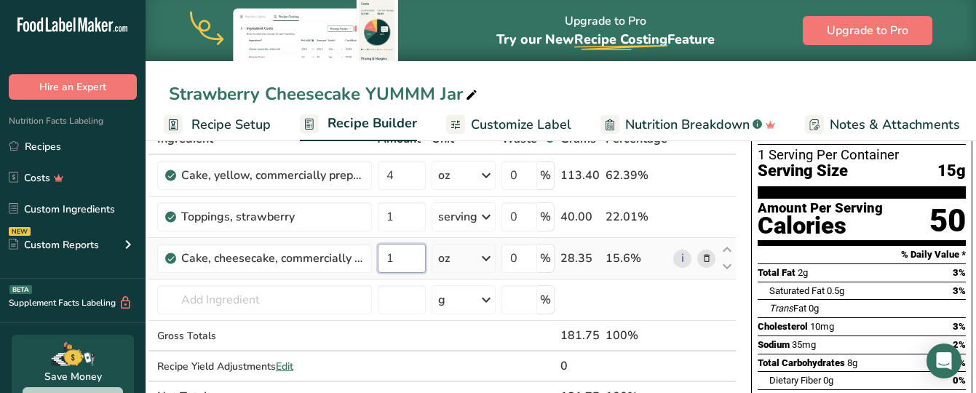
click at [395, 254] on div "Ingredient * Amount * Unit * Waste * .a-a{fill:#347362;}.b-a{fill:#fff;} Grams …" at bounding box center [439, 268] width 594 height 288
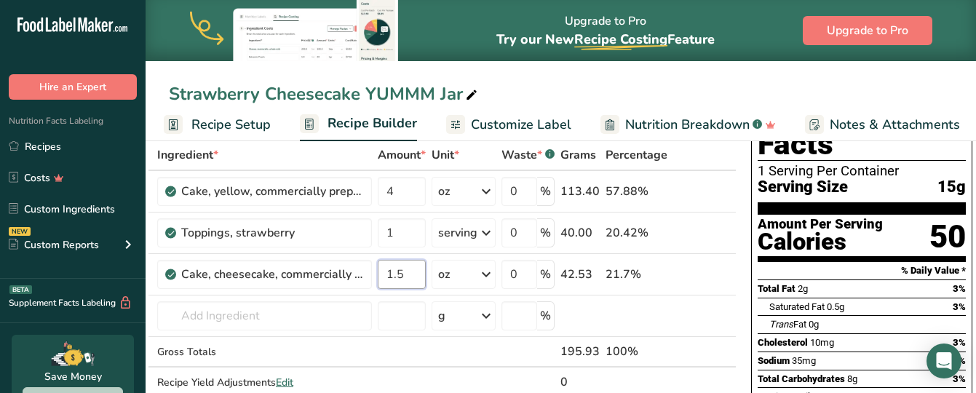
scroll to position [80, 0]
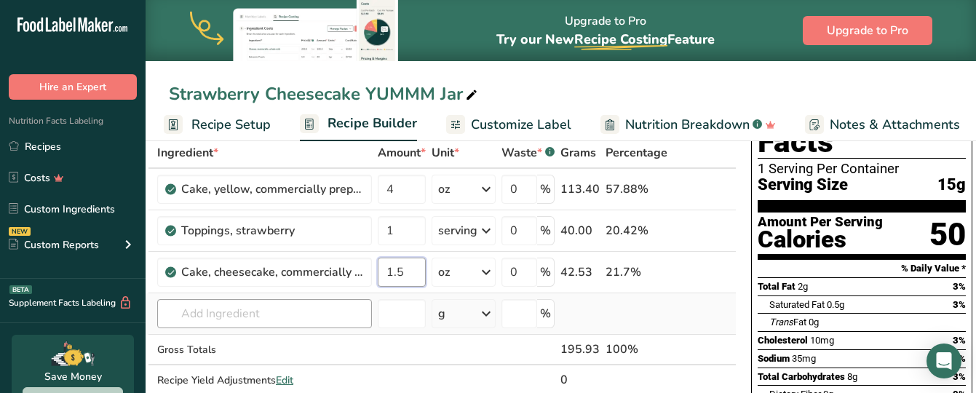
type input "1.5"
click at [305, 324] on div "Ingredient * Amount * Unit * Waste * .a-a{fill:#347362;}.b-a{fill:#fff;} Grams …" at bounding box center [439, 282] width 594 height 288
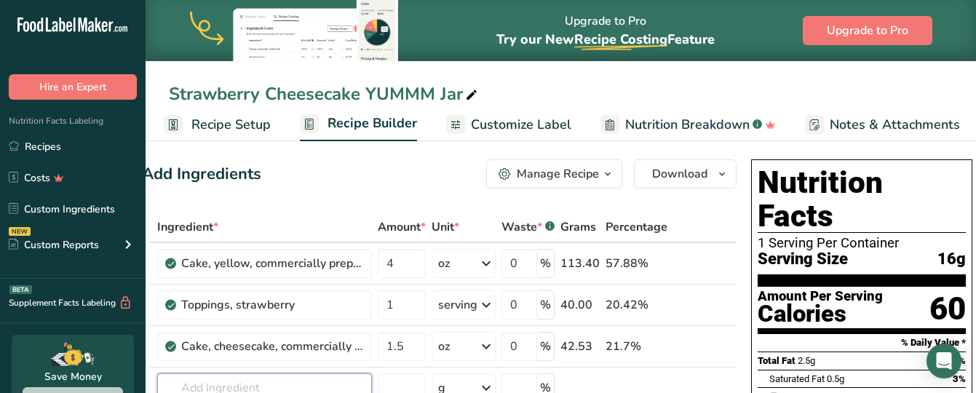
scroll to position [0, 0]
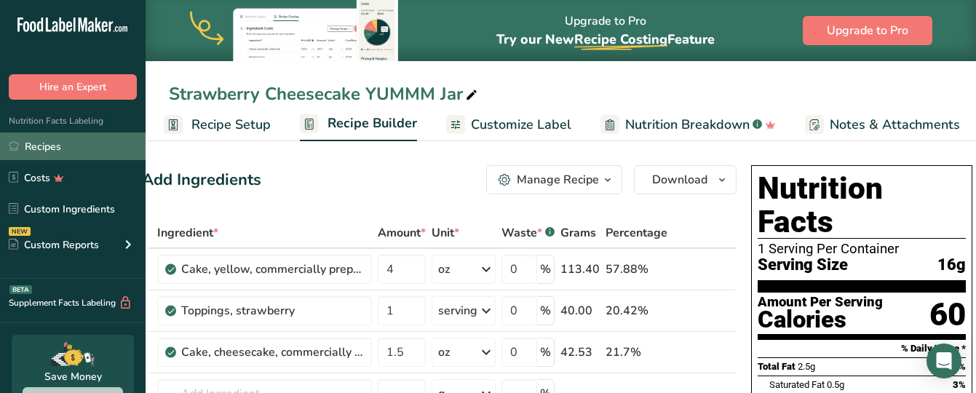
click at [29, 148] on link "Recipes" at bounding box center [73, 146] width 146 height 28
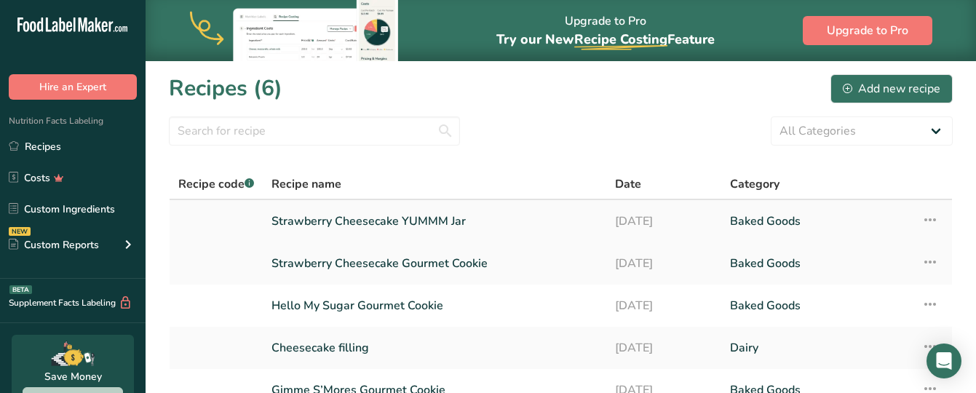
click at [931, 220] on icon at bounding box center [929, 220] width 17 height 26
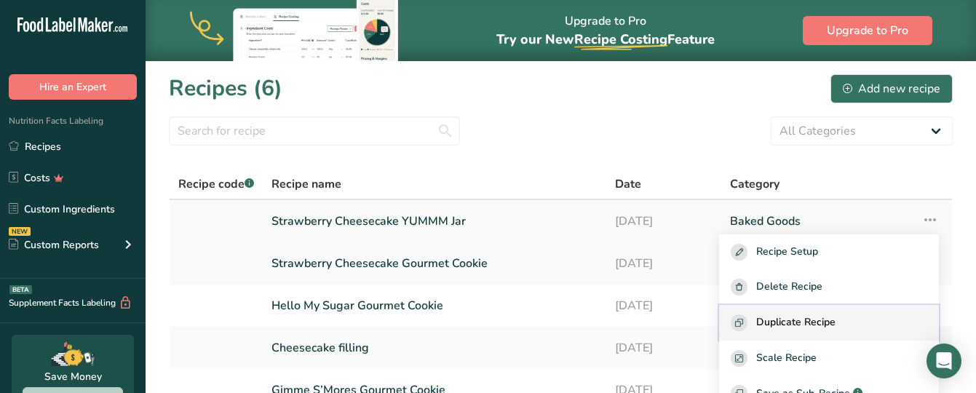
click at [806, 326] on span "Duplicate Recipe" at bounding box center [795, 322] width 79 height 17
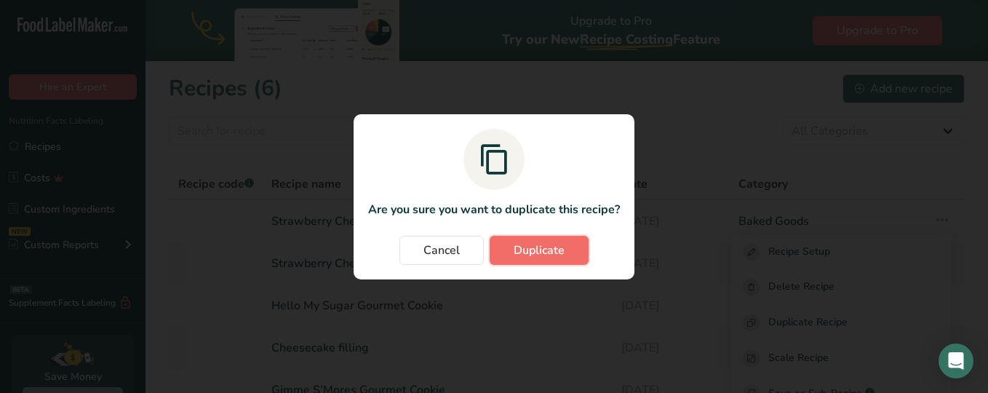
click at [561, 242] on span "Duplicate" at bounding box center [539, 250] width 51 height 17
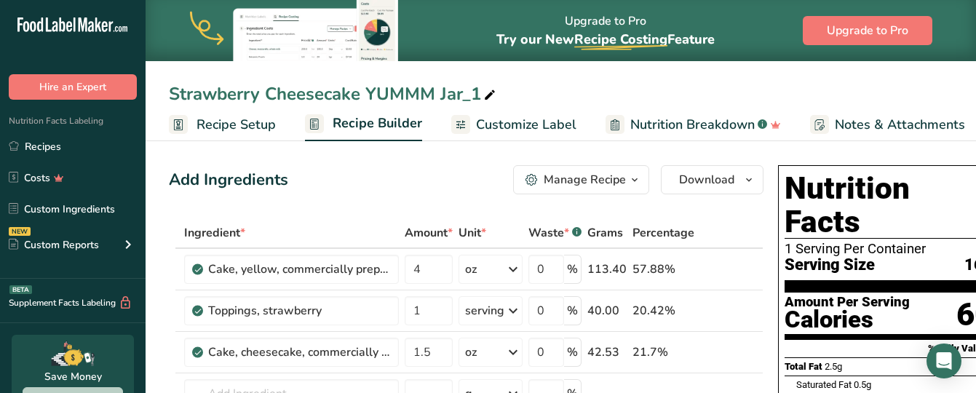
click at [480, 92] on div "Strawberry Cheesecake YUMMM Jar_1" at bounding box center [334, 94] width 330 height 26
drag, startPoint x: 360, startPoint y: 95, endPoint x: 153, endPoint y: 84, distance: 207.6
click at [153, 84] on div "Strawberry Cheesecake YUMMM Jar" at bounding box center [561, 94] width 830 height 26
click at [225, 94] on input "Not Yo [PERSON_NAME] Cake YUMMM Jar" at bounding box center [561, 94] width 784 height 26
click at [228, 95] on input "Not Yo [PERSON_NAME] Cake YUMMM Jar" at bounding box center [561, 94] width 784 height 26
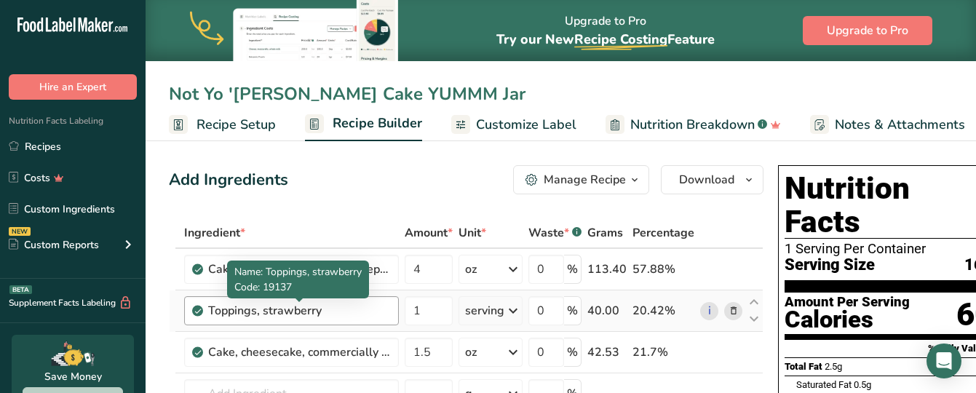
type input "Not Yo '[PERSON_NAME] Cake YUMMM Jar"
click at [277, 315] on div "Toppings, strawberry" at bounding box center [299, 310] width 182 height 17
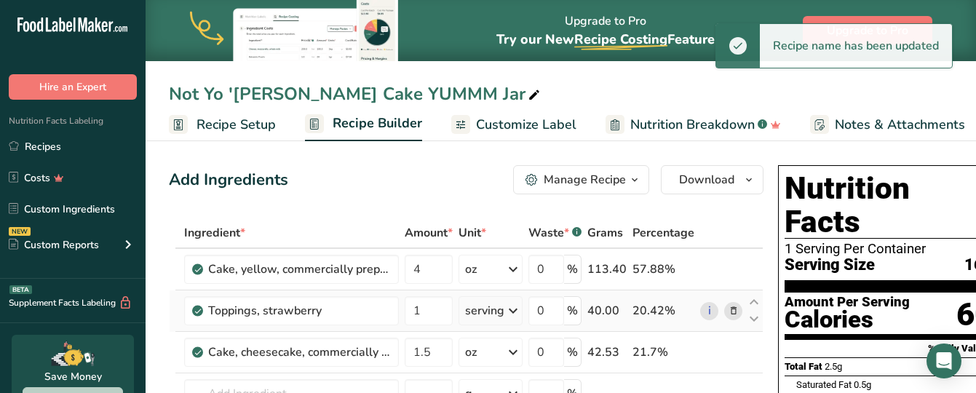
click at [735, 303] on icon at bounding box center [733, 310] width 10 height 15
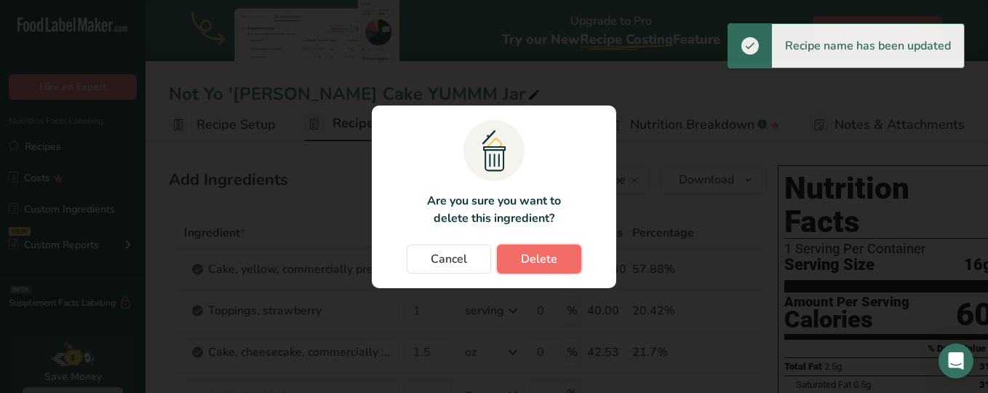
click at [517, 256] on button "Delete" at bounding box center [539, 258] width 84 height 29
type input "1.5"
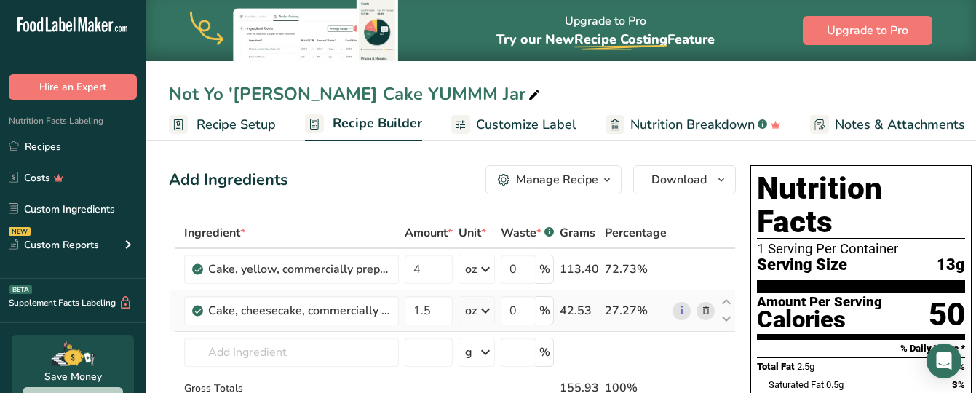
click at [706, 311] on icon at bounding box center [706, 310] width 10 height 15
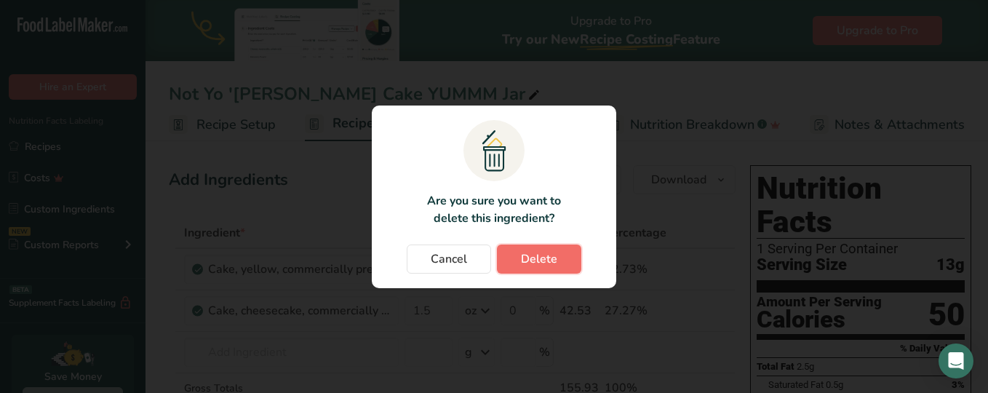
click at [537, 258] on span "Delete" at bounding box center [539, 258] width 36 height 17
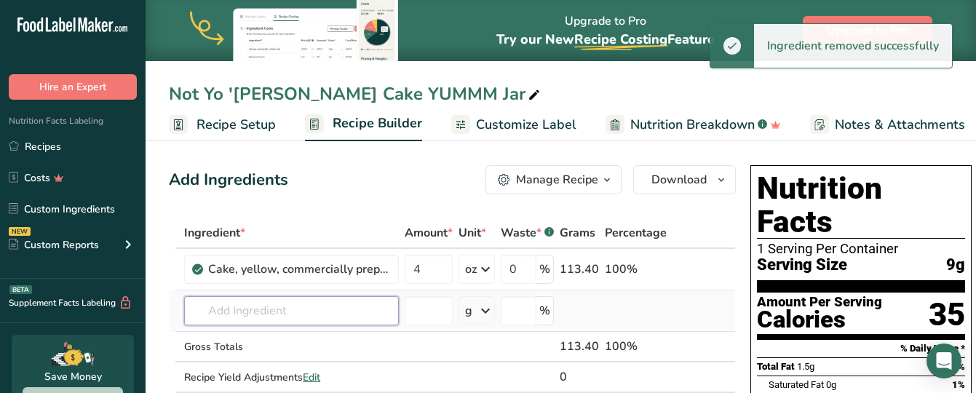
click at [219, 307] on input "text" at bounding box center [291, 310] width 215 height 29
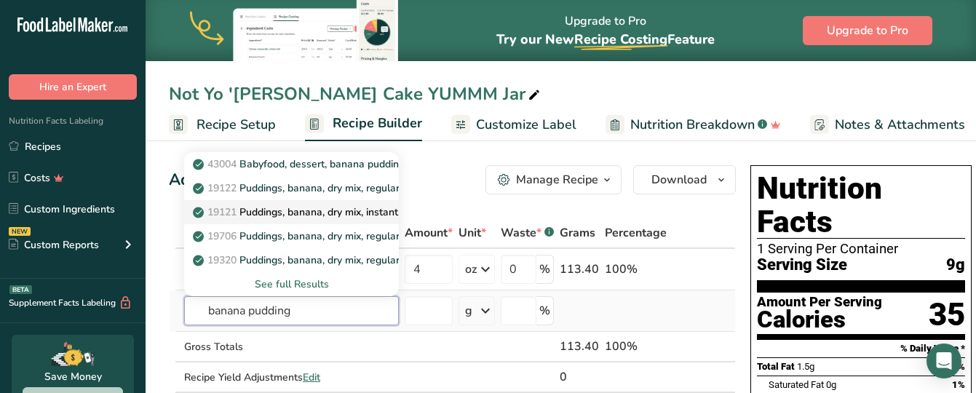
type input "banana pudding"
click at [300, 215] on p "19121 Puddings, banana, dry mix, instant, prepared with 2% milk" at bounding box center [352, 211] width 313 height 15
type input "Puddings, banana, dry mix, instant, prepared with 2% milk"
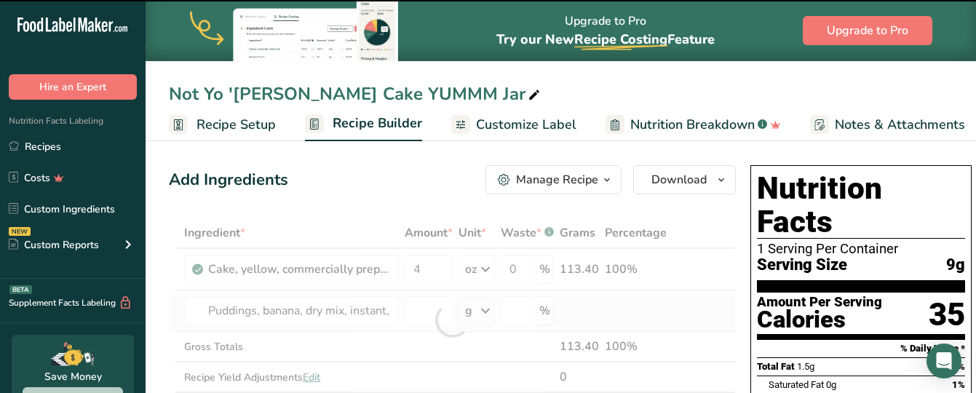
type input "0"
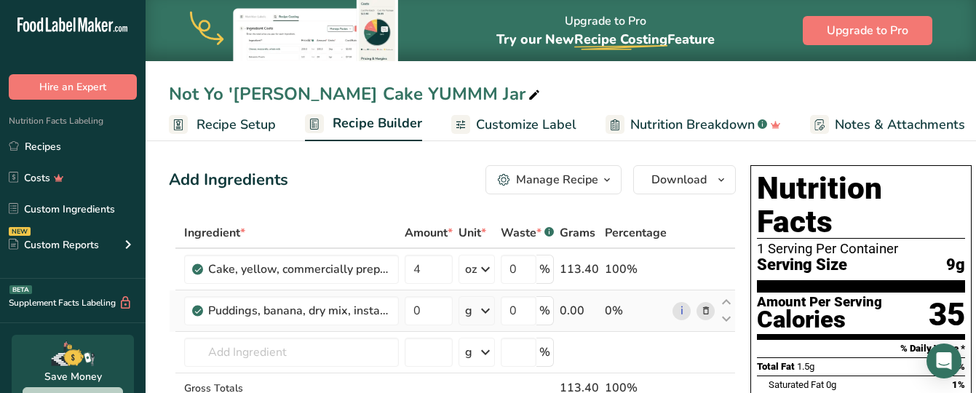
click at [479, 312] on icon at bounding box center [485, 311] width 17 height 26
click at [487, 360] on div "0.5 cup From 19191" at bounding box center [528, 359] width 122 height 21
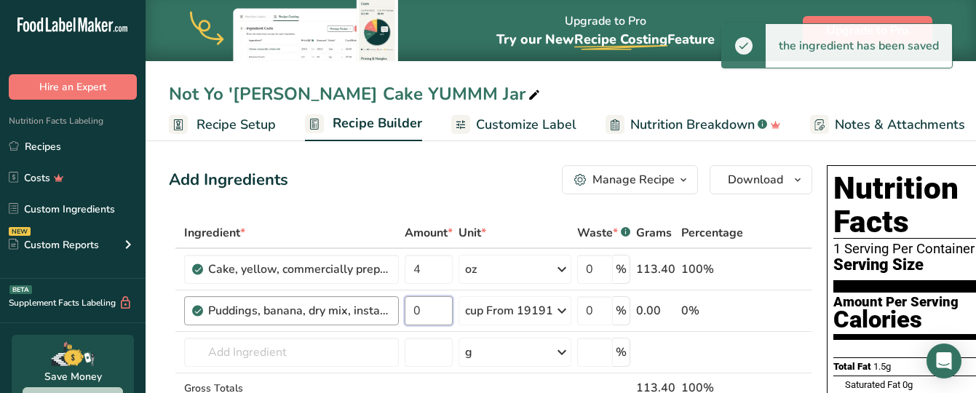
drag, startPoint x: 434, startPoint y: 304, endPoint x: 383, endPoint y: 299, distance: 51.2
click at [383, 299] on tr "Puddings, banana, dry mix, instant, prepared with 2% milk 0 cup From 19191 Port…" at bounding box center [491, 310] width 642 height 41
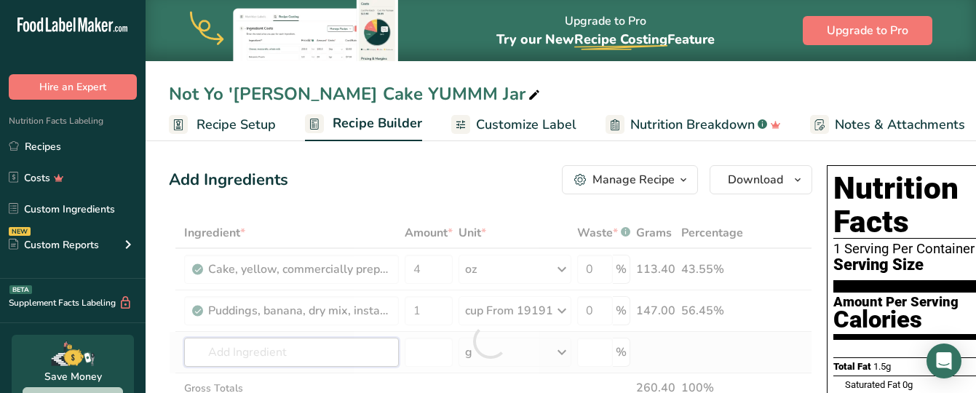
click at [251, 357] on div "Ingredient * Amount * Unit * Waste * .a-a{fill:#347362;}.b-a{fill:#fff;} Grams …" at bounding box center [490, 341] width 643 height 247
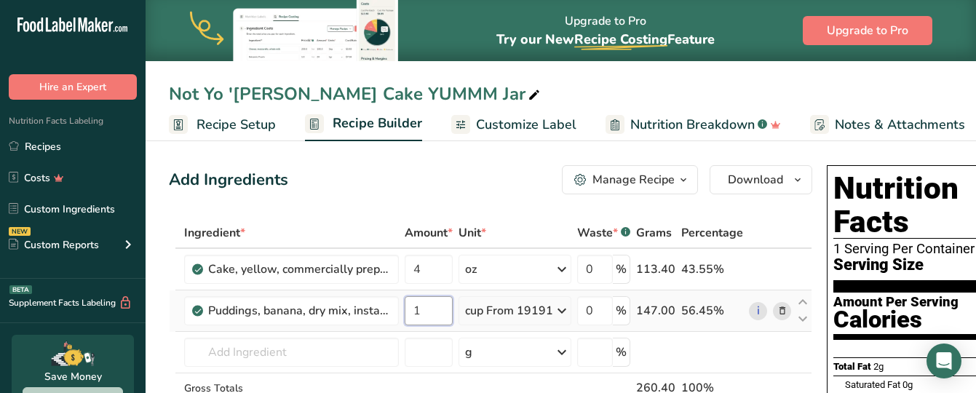
drag, startPoint x: 431, startPoint y: 308, endPoint x: 403, endPoint y: 311, distance: 27.8
click at [403, 311] on td "1" at bounding box center [429, 310] width 54 height 41
type input "2"
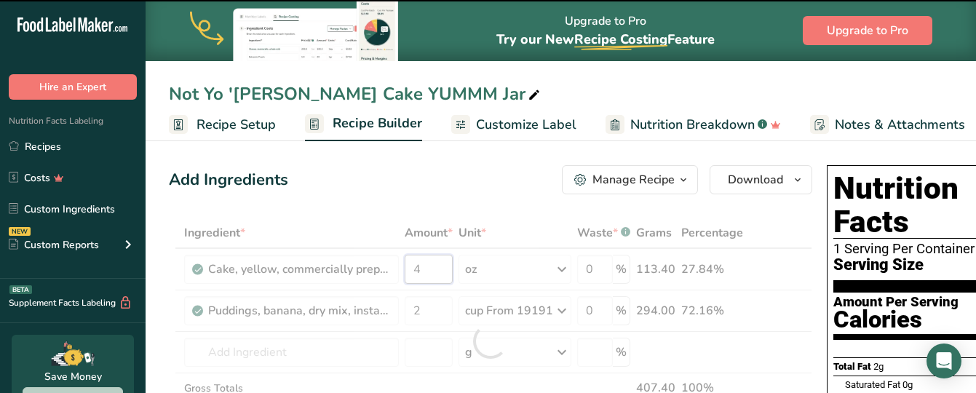
drag, startPoint x: 433, startPoint y: 268, endPoint x: 397, endPoint y: 269, distance: 35.7
click at [397, 269] on div "Ingredient * Amount * Unit * Waste * .a-a{fill:#347362;}.b-a{fill:#fff;} Grams …" at bounding box center [490, 341] width 643 height 247
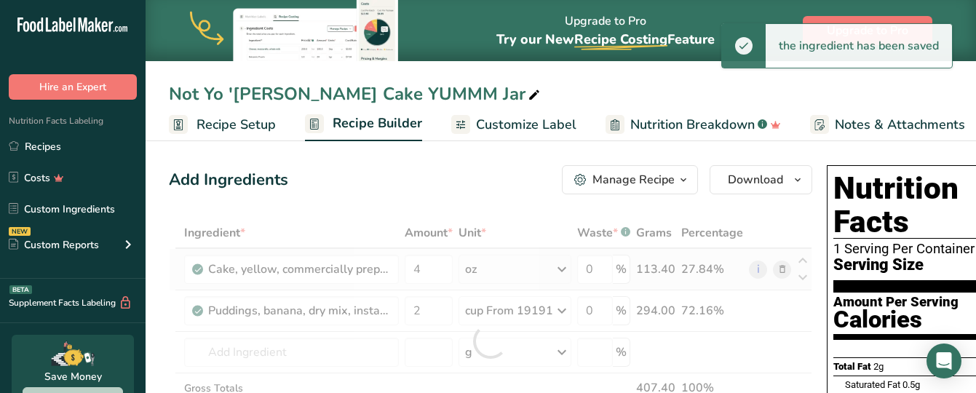
click at [488, 268] on div "Ingredient * Amount * Unit * Waste * .a-a{fill:#347362;}.b-a{fill:#fff;} Grams …" at bounding box center [490, 341] width 643 height 247
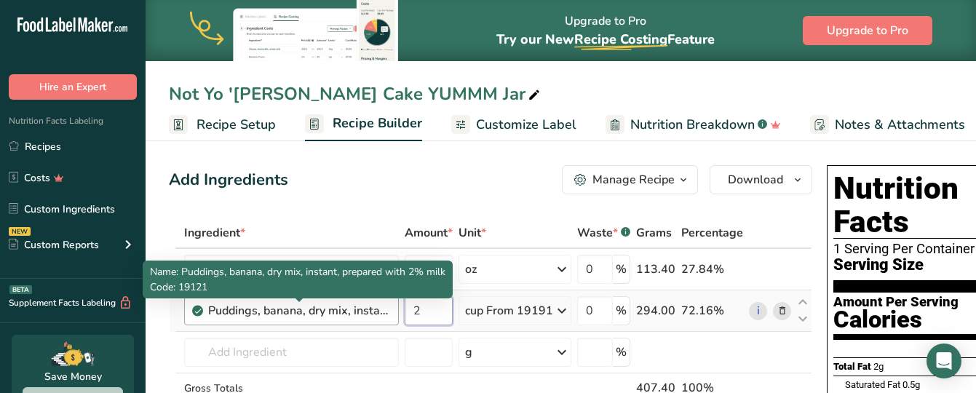
drag, startPoint x: 421, startPoint y: 313, endPoint x: 386, endPoint y: 308, distance: 35.2
click at [386, 308] on tr "Puddings, banana, dry mix, instant, prepared with 2% milk 2 cup From 19191 Port…" at bounding box center [491, 310] width 642 height 41
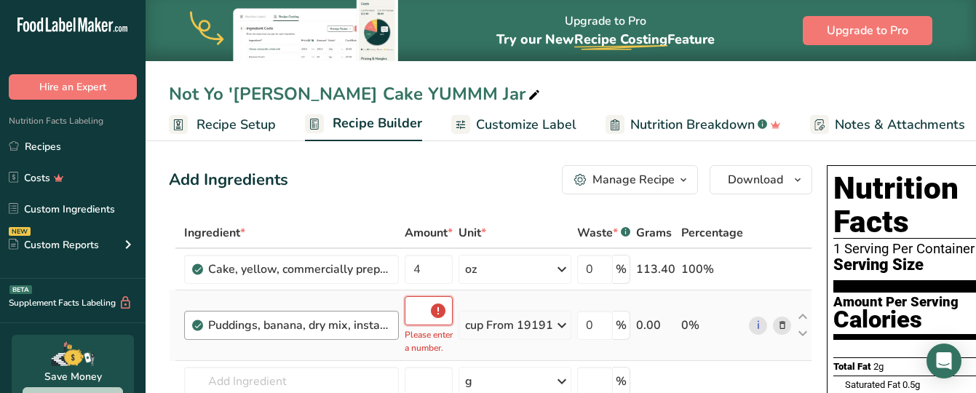
type input "0.5"
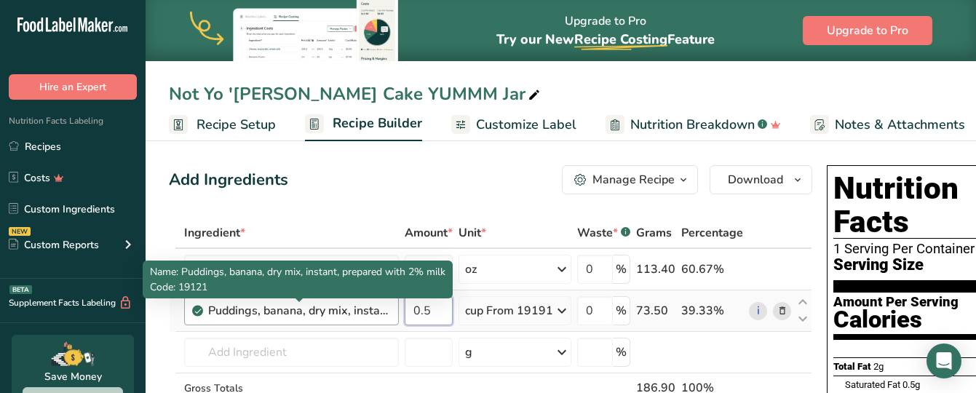
drag, startPoint x: 436, startPoint y: 309, endPoint x: 369, endPoint y: 307, distance: 67.0
click at [369, 307] on tr "Puddings, banana, dry mix, instant, prepared with 2% milk 0.5 cup From 19191 Po…" at bounding box center [491, 310] width 642 height 41
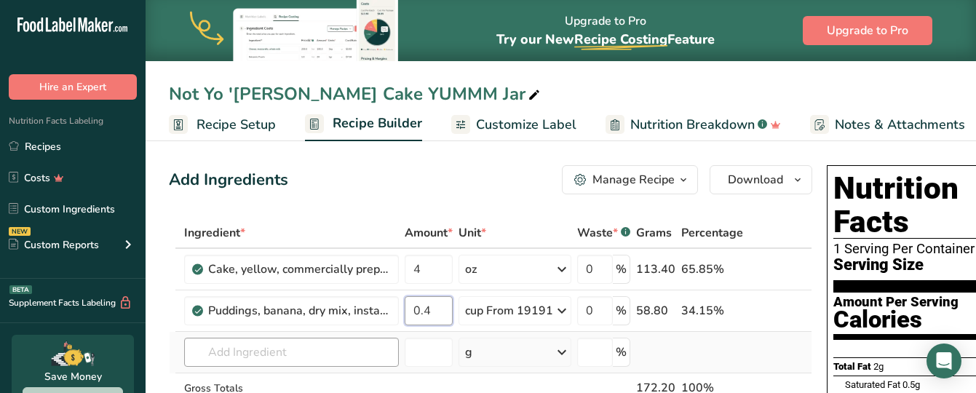
type input "0.4"
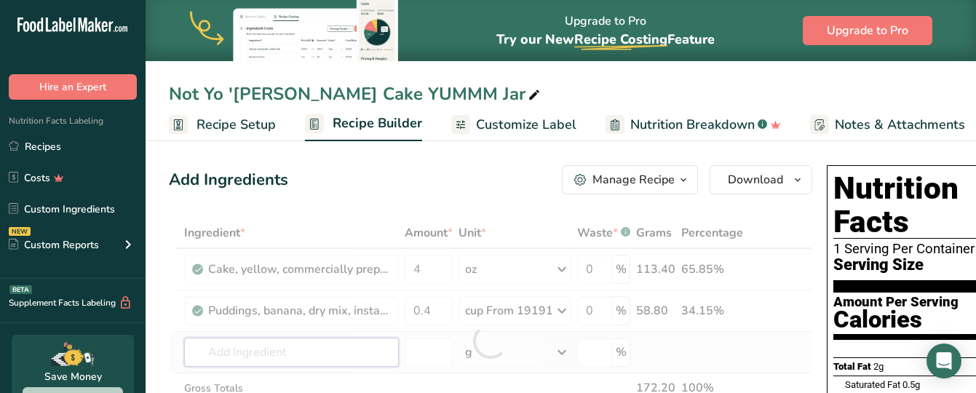
click at [362, 339] on div "Ingredient * Amount * Unit * Waste * .a-a{fill:#347362;}.b-a{fill:#fff;} Grams …" at bounding box center [490, 341] width 643 height 247
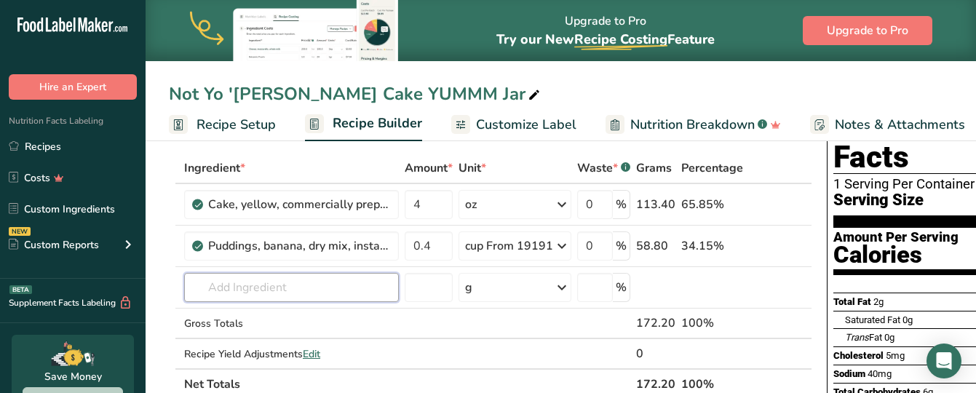
scroll to position [61, 0]
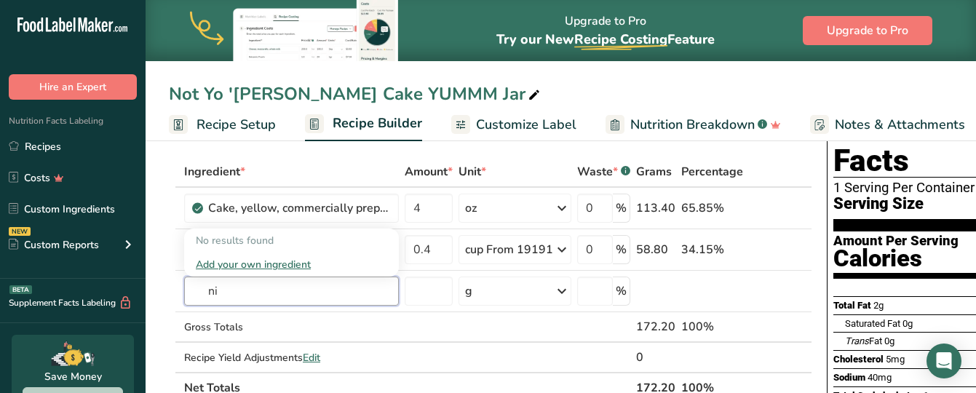
type input "n"
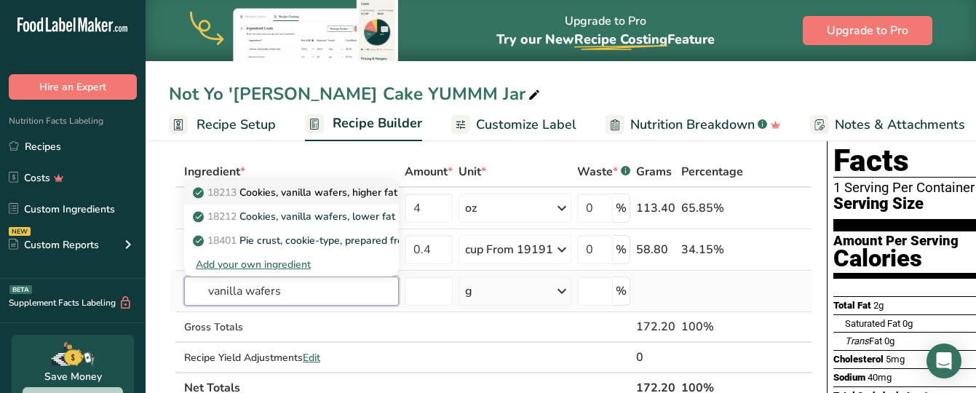
type input "vanilla wafers"
click at [339, 195] on p "18213 Cookies, vanilla wafers, higher fat" at bounding box center [297, 192] width 202 height 15
type input "Cookies, vanilla wafers, higher fat"
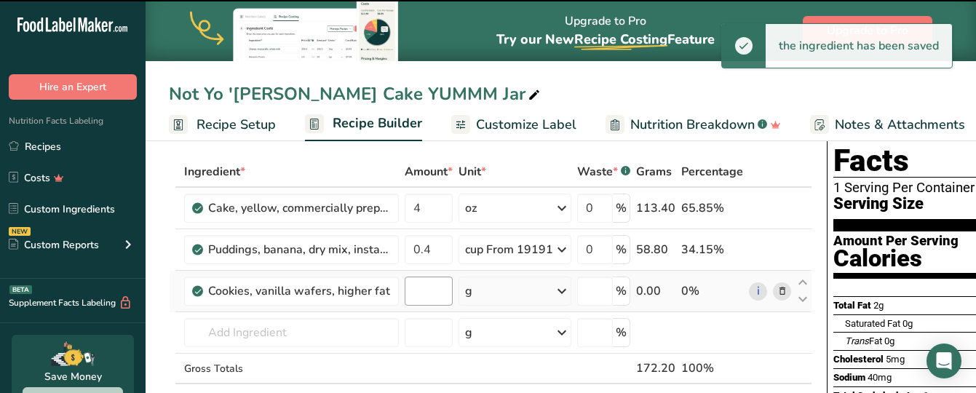
type input "0"
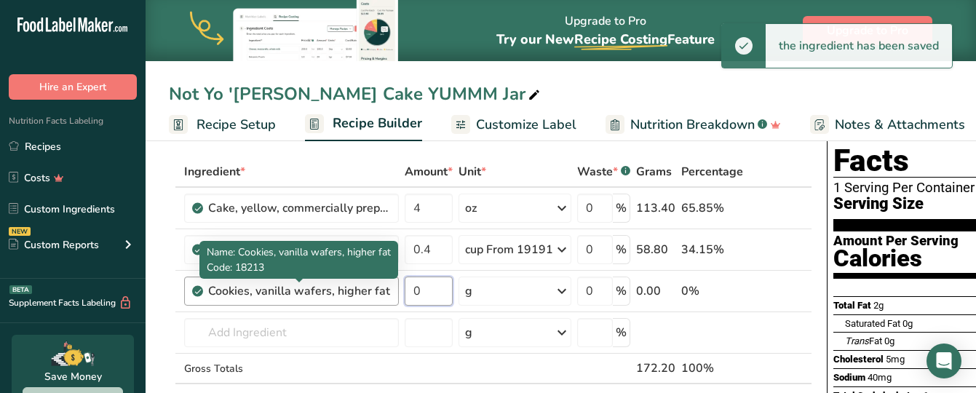
drag, startPoint x: 431, startPoint y: 291, endPoint x: 372, endPoint y: 286, distance: 59.9
click at [372, 286] on tr "Cookies, vanilla wafers, higher fat 0 g Portions 8 wafers 8 wafers mini wafers …" at bounding box center [491, 291] width 642 height 41
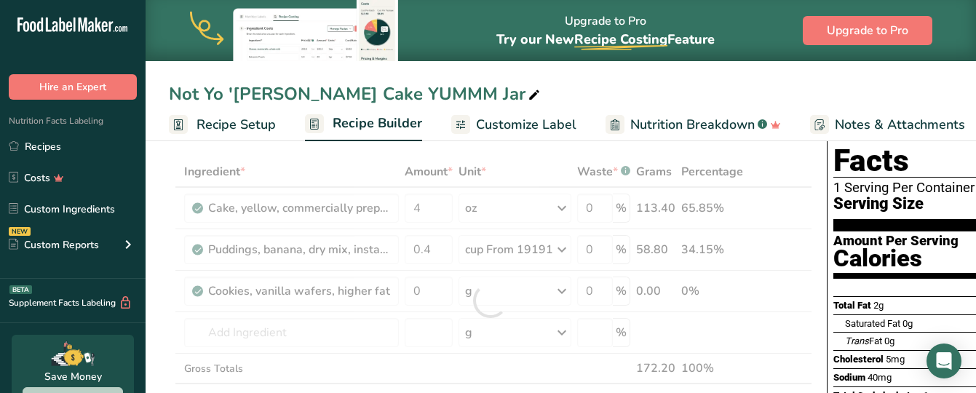
click at [491, 284] on div "Ingredient * Amount * Unit * Waste * .a-a{fill:#347362;}.b-a{fill:#fff;} Grams …" at bounding box center [490, 300] width 643 height 288
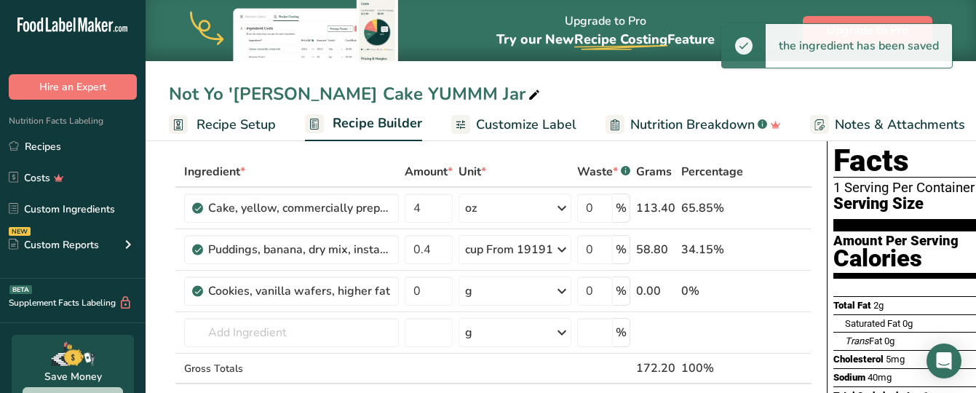
click at [488, 290] on div "g" at bounding box center [514, 290] width 113 height 29
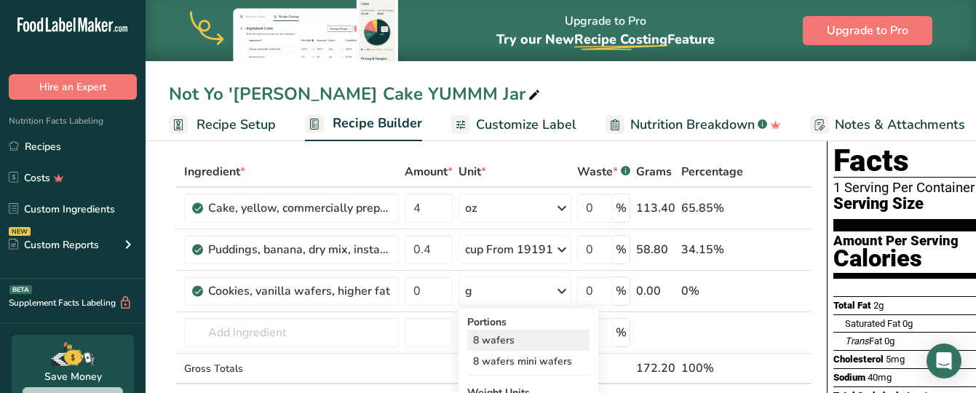
click at [485, 339] on div "8 wafers" at bounding box center [528, 340] width 122 height 21
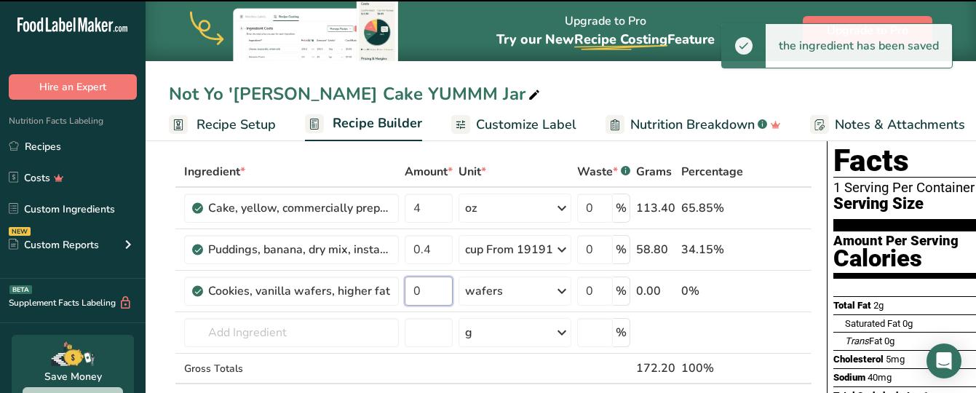
click at [423, 290] on input "0" at bounding box center [428, 290] width 48 height 29
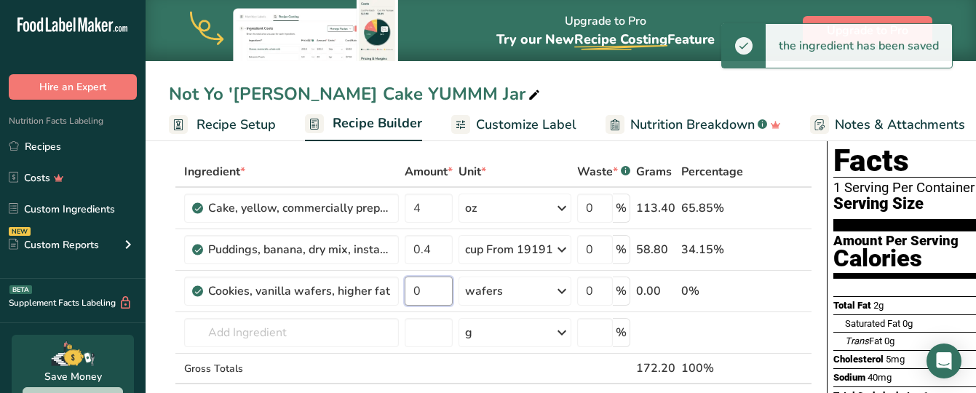
click at [423, 290] on input "0" at bounding box center [428, 290] width 48 height 29
drag, startPoint x: 423, startPoint y: 290, endPoint x: 379, endPoint y: 303, distance: 45.6
click at [379, 303] on tr "Cookies, vanilla wafers, higher fat 0 wafers Portions 8 wafers 8 wafers mini wa…" at bounding box center [491, 291] width 642 height 41
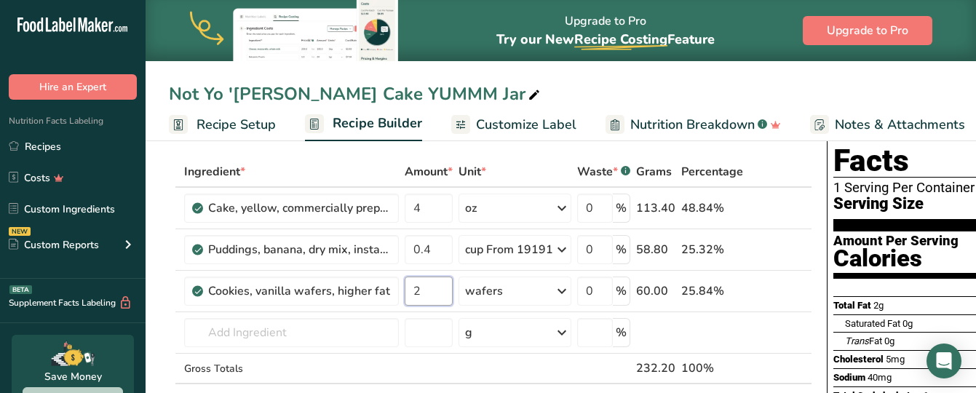
drag, startPoint x: 437, startPoint y: 284, endPoint x: 404, endPoint y: 292, distance: 33.0
click at [404, 292] on input "2" at bounding box center [428, 290] width 48 height 29
type input "1"
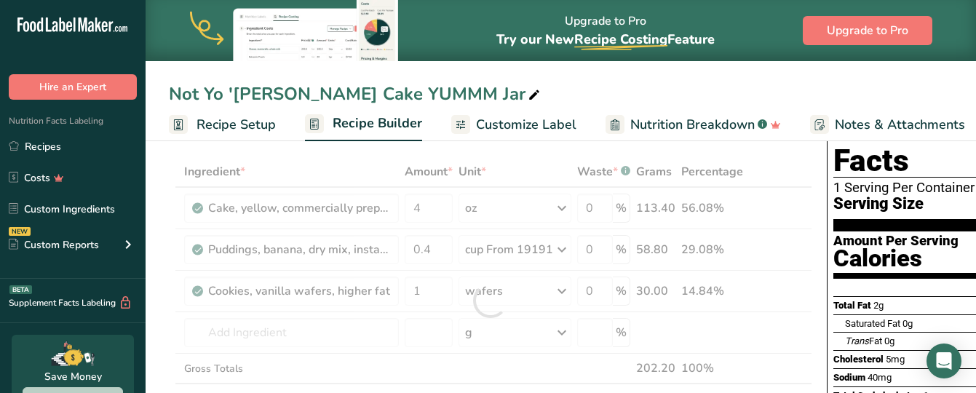
click at [250, 124] on span "Recipe Setup" at bounding box center [235, 125] width 79 height 20
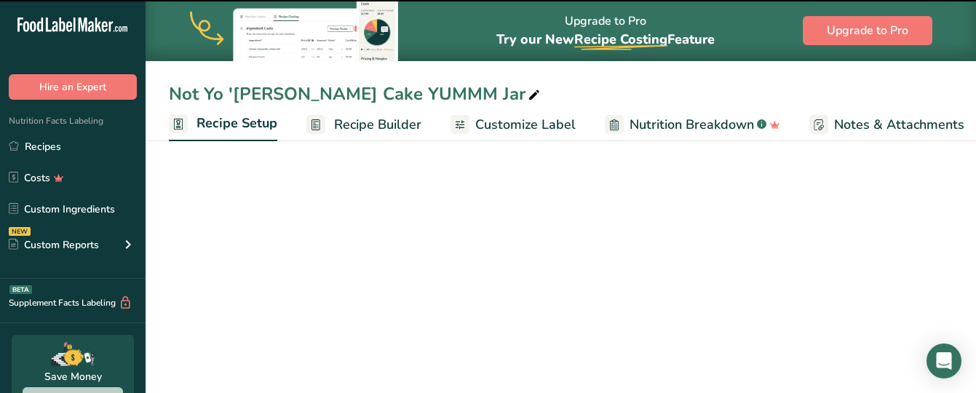
scroll to position [0, 5]
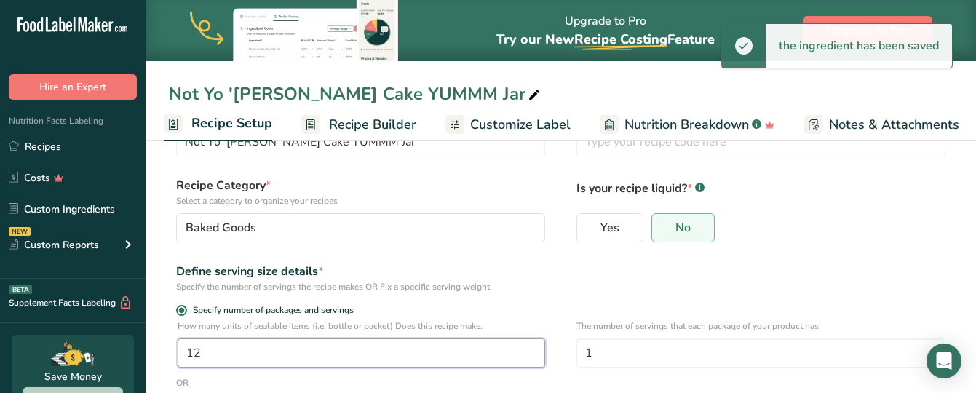
drag, startPoint x: 231, startPoint y: 356, endPoint x: 151, endPoint y: 341, distance: 82.1
click at [151, 341] on section "Recipe name * Not Yo '[PERSON_NAME] Cake YUMMM Jar Recipe code .a-a{fill:#34736…" at bounding box center [561, 338] width 830 height 527
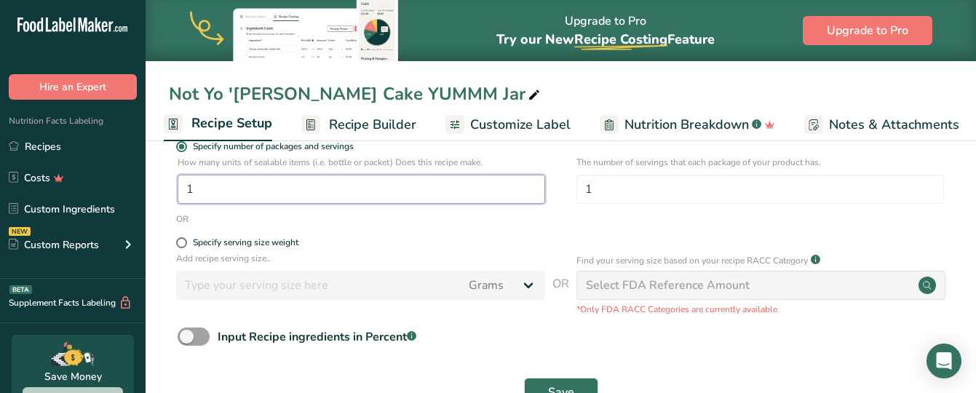
scroll to position [271, 0]
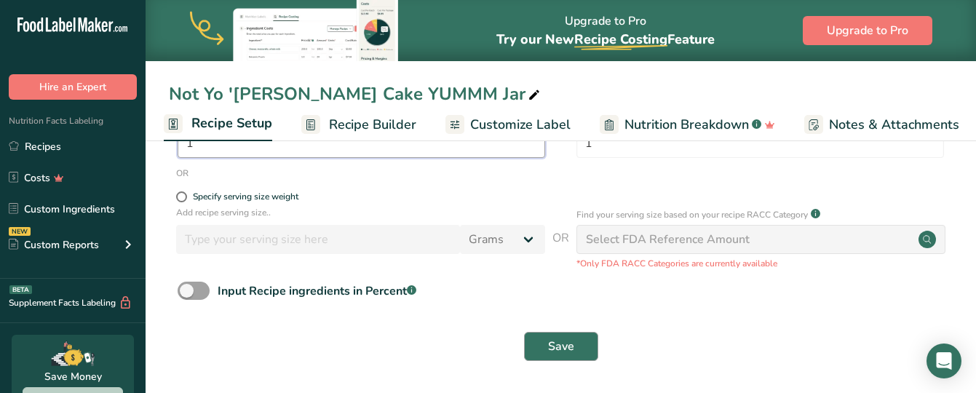
type input "1"
click at [540, 348] on button "Save" at bounding box center [561, 346] width 74 height 29
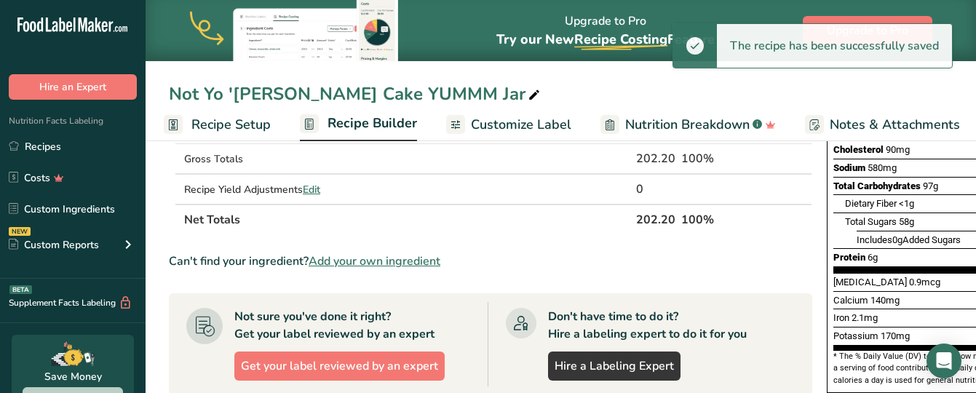
click at [370, 127] on span "Recipe Builder" at bounding box center [371, 123] width 89 height 20
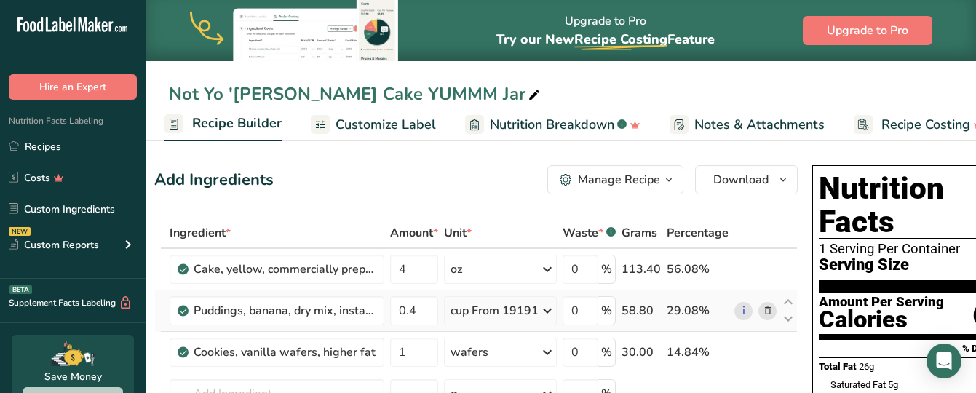
scroll to position [0, 21]
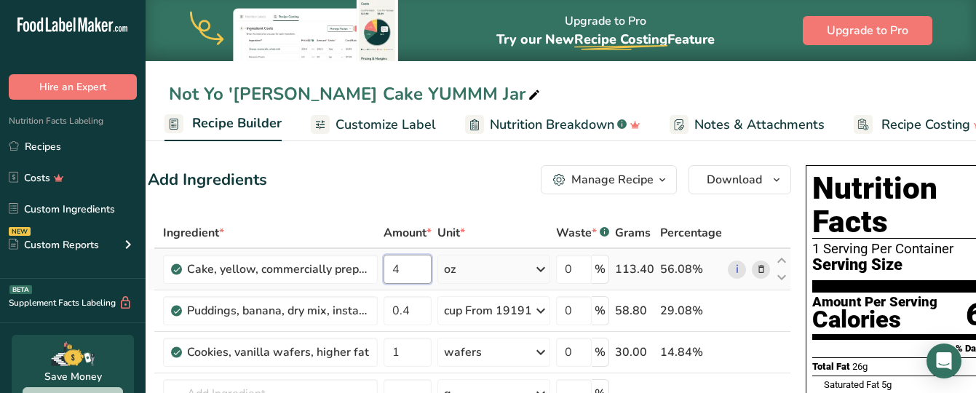
click at [400, 268] on input "4" at bounding box center [407, 269] width 48 height 29
drag, startPoint x: 405, startPoint y: 266, endPoint x: 391, endPoint y: 269, distance: 14.1
click at [391, 269] on input "4" at bounding box center [407, 269] width 48 height 29
type input "3"
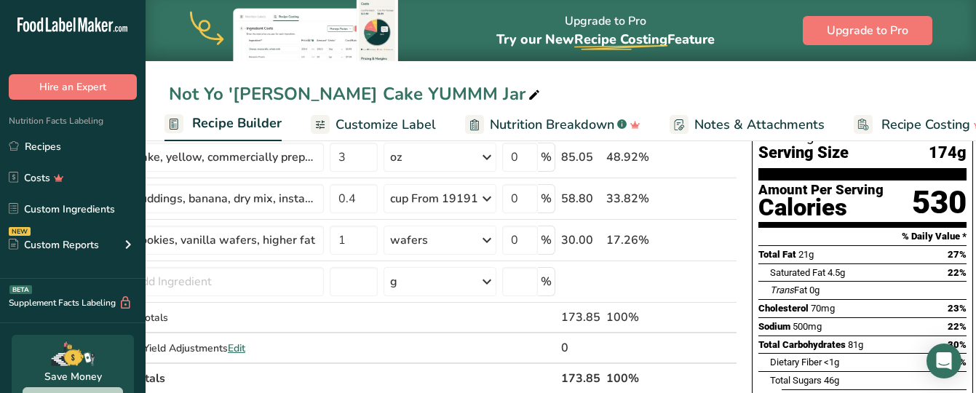
scroll to position [100, 0]
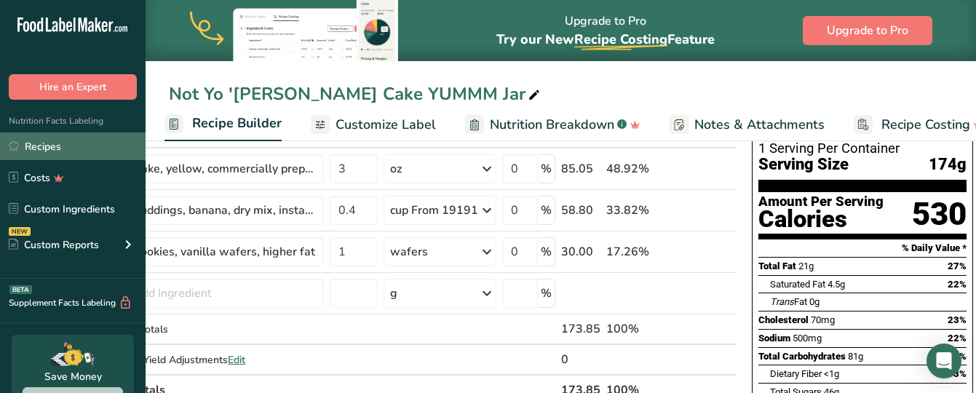
click at [47, 143] on link "Recipes" at bounding box center [73, 146] width 146 height 28
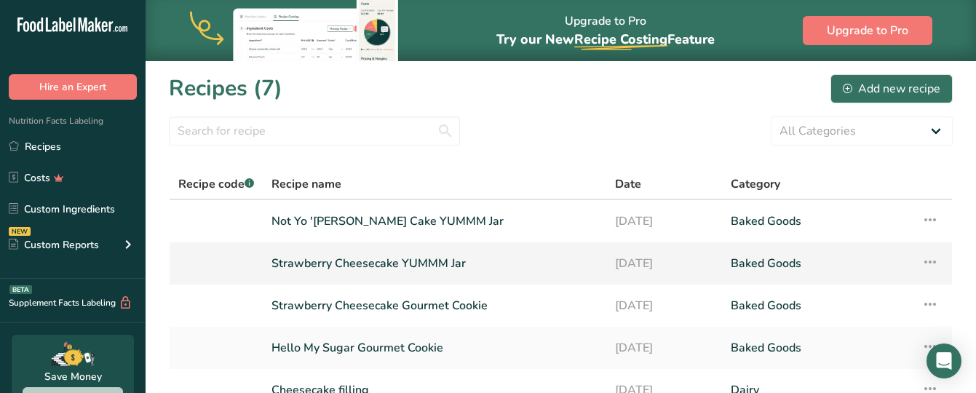
click at [355, 274] on link "Strawberry Cheesecake YUMMM Jar" at bounding box center [434, 263] width 326 height 31
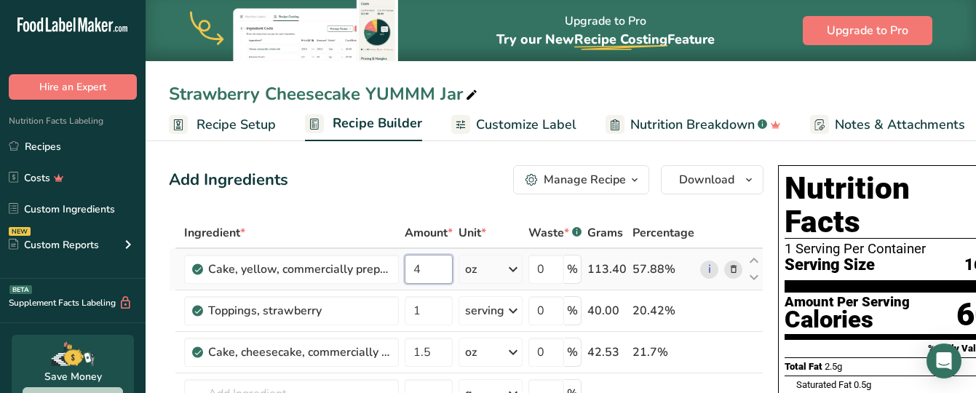
drag, startPoint x: 426, startPoint y: 270, endPoint x: 403, endPoint y: 270, distance: 23.3
click at [403, 270] on td "4" at bounding box center [429, 269] width 54 height 41
type input "3"
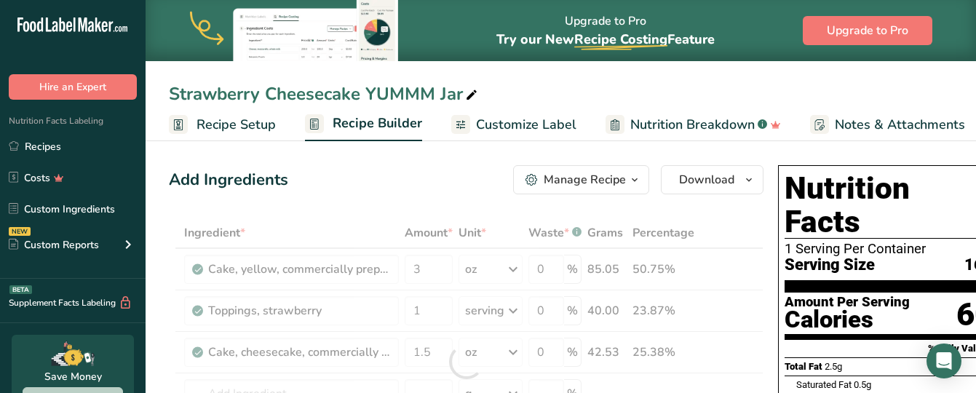
click at [260, 123] on span "Recipe Setup" at bounding box center [235, 125] width 79 height 20
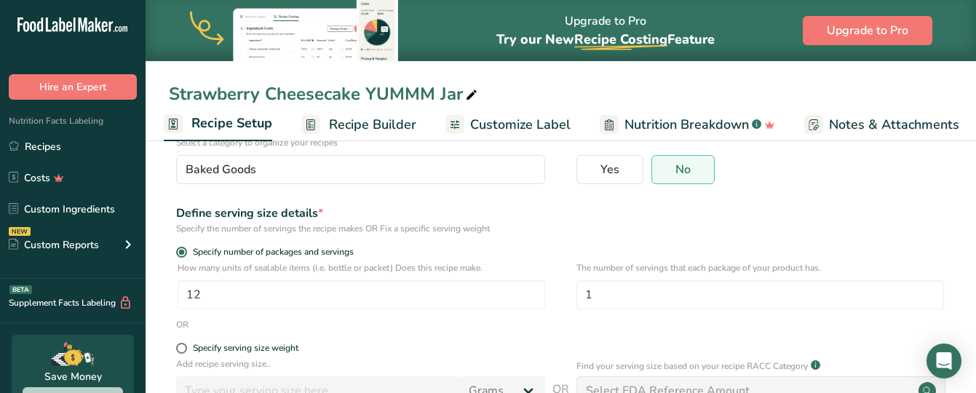
scroll to position [145, 0]
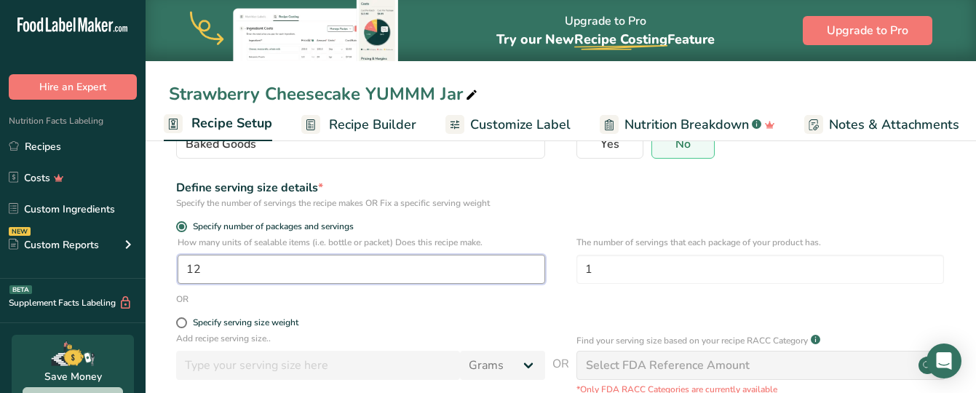
drag, startPoint x: 208, startPoint y: 266, endPoint x: 164, endPoint y: 269, distance: 44.5
click at [164, 269] on section "Recipe name * Strawberry Cheesecake YUMMM Jar Recipe code .a-a{fill:#347362;}.b…" at bounding box center [561, 254] width 830 height 527
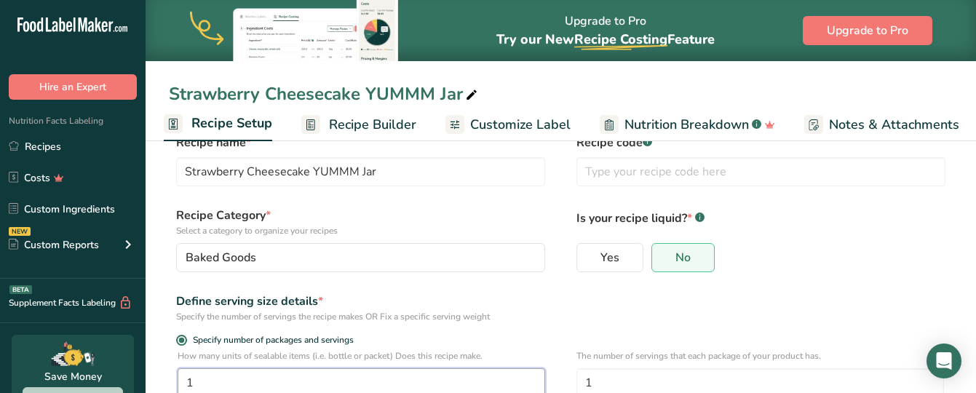
scroll to position [0, 0]
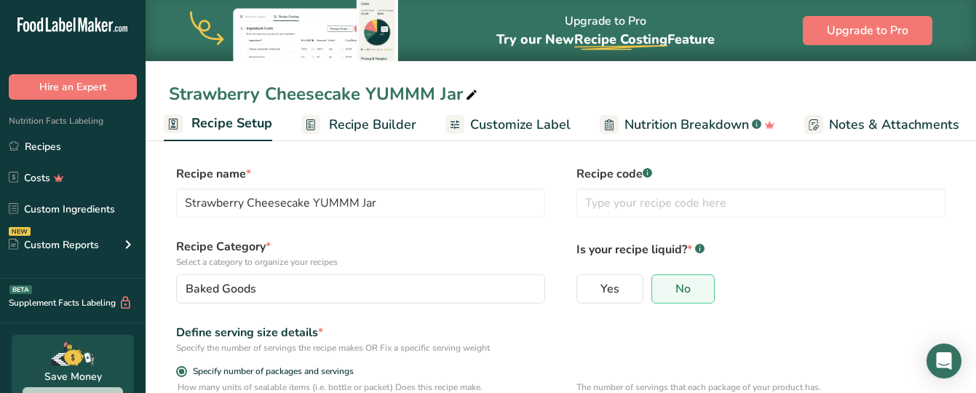
type input "1"
click at [372, 129] on span "Recipe Builder" at bounding box center [372, 125] width 87 height 20
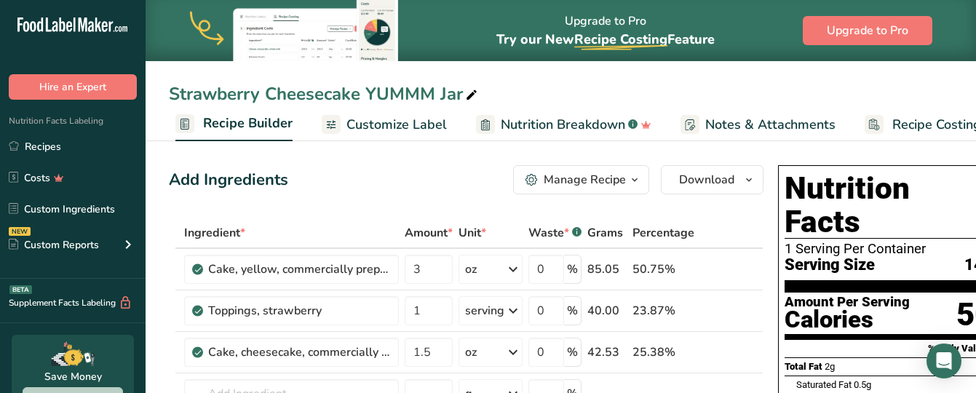
scroll to position [0, 140]
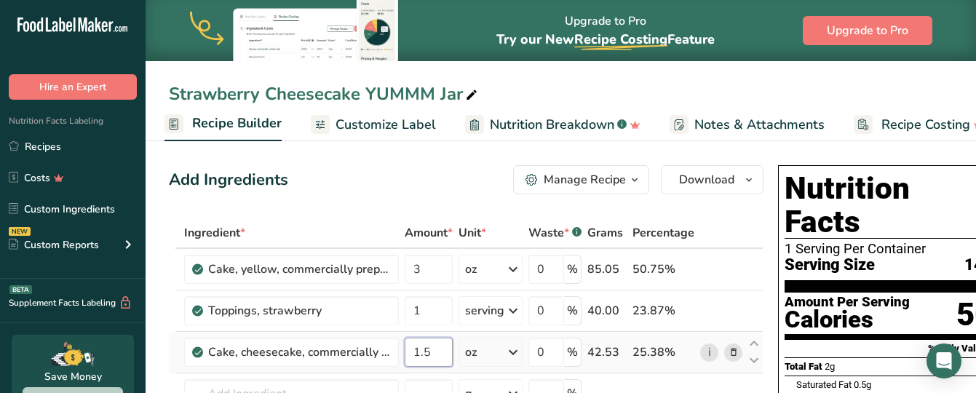
drag, startPoint x: 440, startPoint y: 352, endPoint x: 408, endPoint y: 355, distance: 32.1
click at [408, 355] on input "1.5" at bounding box center [428, 352] width 48 height 29
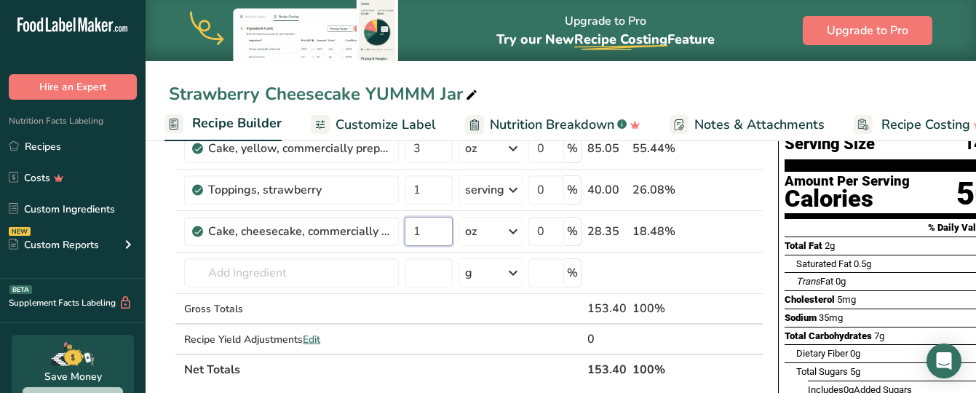
scroll to position [104, 0]
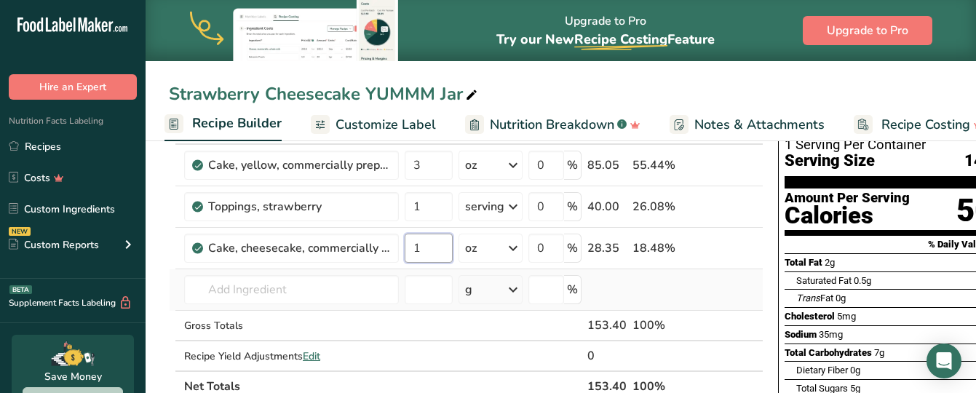
type input "1"
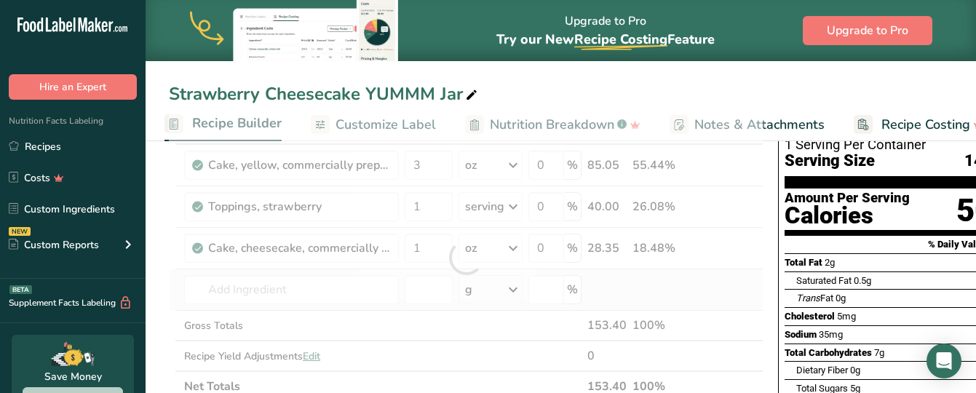
click at [657, 289] on div "Ingredient * Amount * Unit * Waste * .a-a{fill:#347362;}.b-a{fill:#fff;} Grams …" at bounding box center [466, 257] width 594 height 288
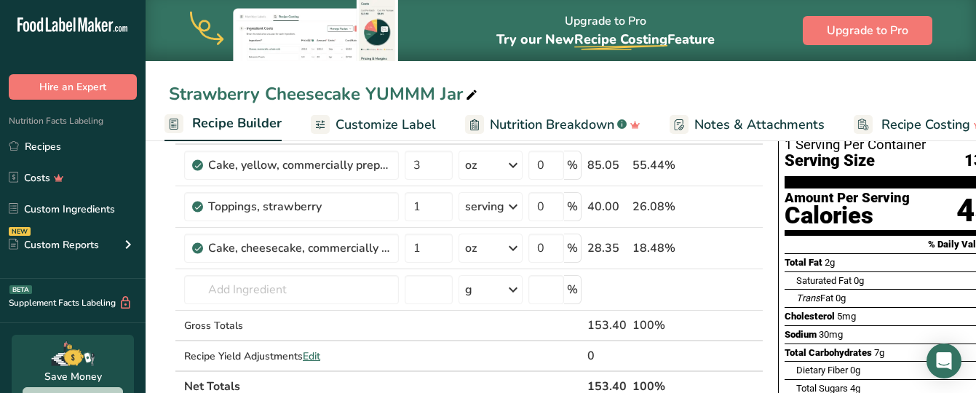
click at [917, 188] on section "Amount Per Serving Calories 45" at bounding box center [888, 211] width 208 height 47
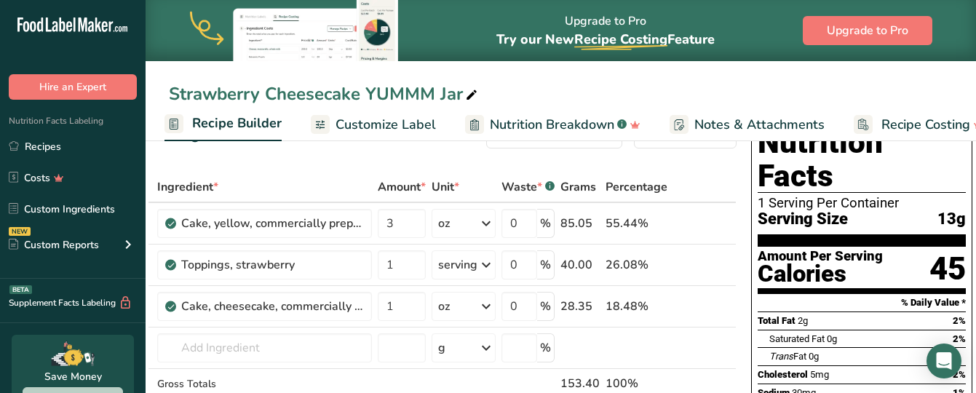
scroll to position [0, 0]
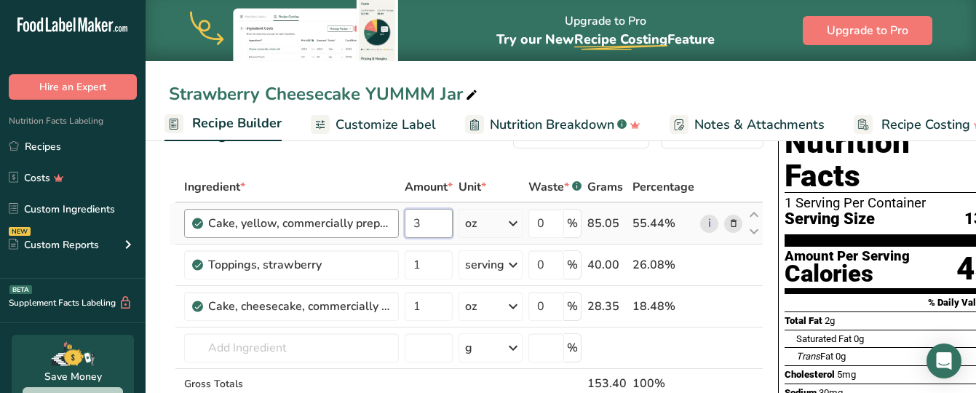
drag, startPoint x: 445, startPoint y: 221, endPoint x: 387, endPoint y: 210, distance: 59.4
click at [387, 210] on tr "Cake, yellow, commercially prepared, with vanilla frosting 3 oz Portions 1 serv…" at bounding box center [466, 223] width 593 height 41
type input "4"
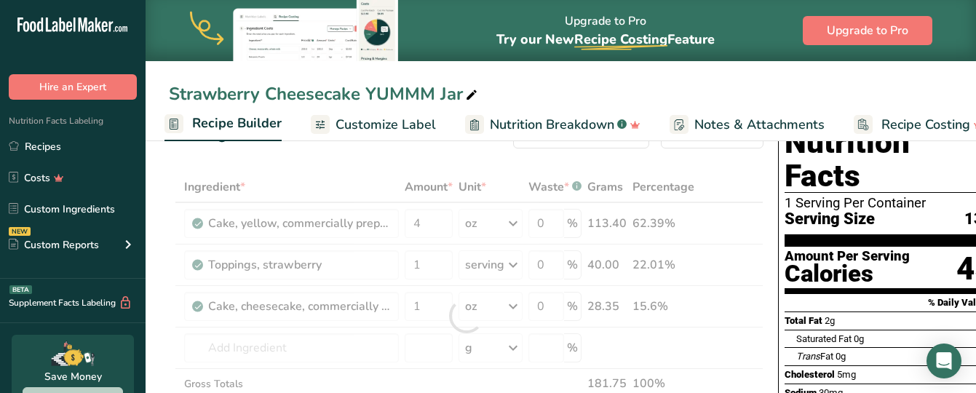
click at [243, 121] on span "Recipe Builder" at bounding box center [236, 123] width 89 height 20
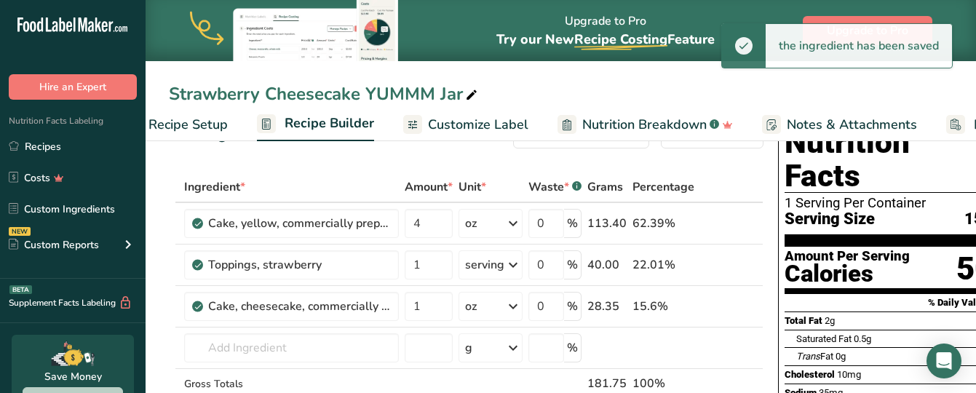
scroll to position [0, 44]
click at [210, 127] on span "Recipe Setup" at bounding box center [192, 125] width 79 height 20
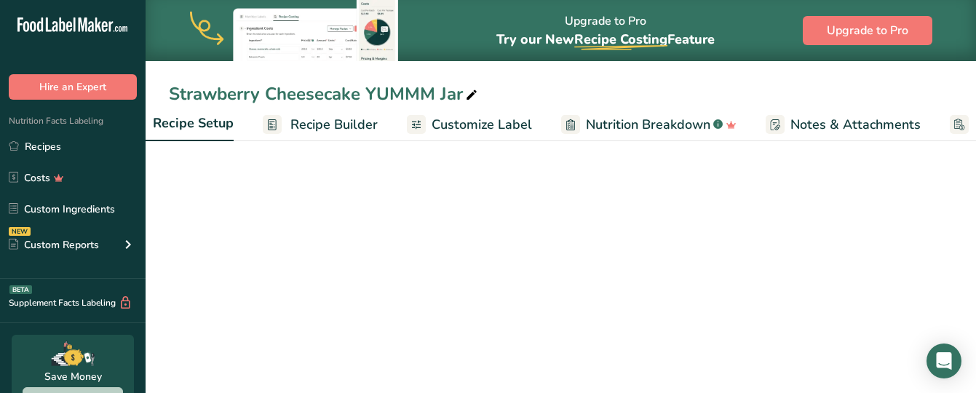
scroll to position [0, 5]
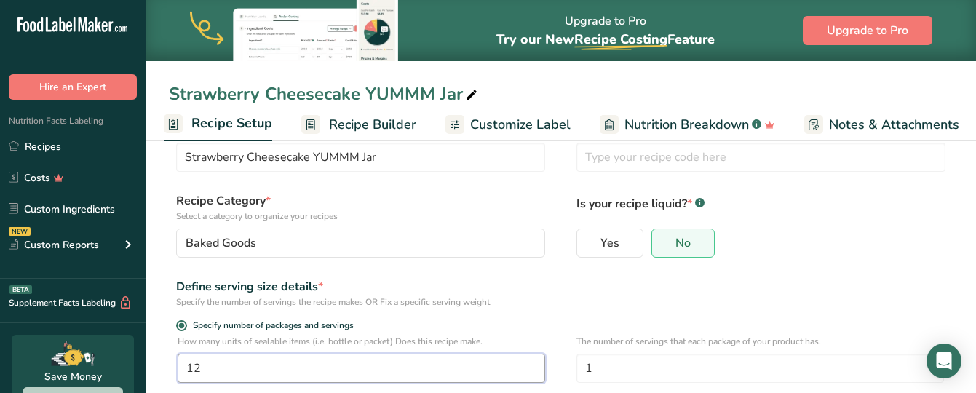
drag, startPoint x: 230, startPoint y: 367, endPoint x: 171, endPoint y: 370, distance: 59.0
click at [171, 370] on div "How many units of sealable items (i.e. bottle or packet) Does this recipe make.…" at bounding box center [561, 363] width 784 height 57
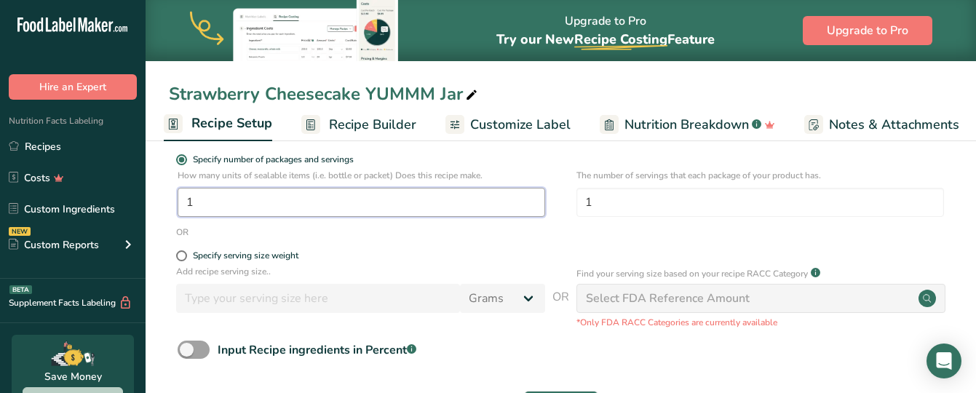
scroll to position [271, 0]
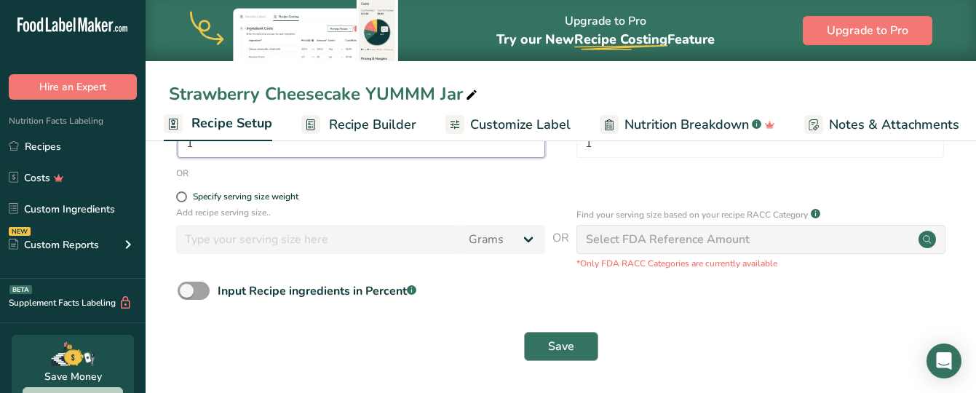
type input "1"
click at [549, 342] on span "Save" at bounding box center [561, 346] width 26 height 17
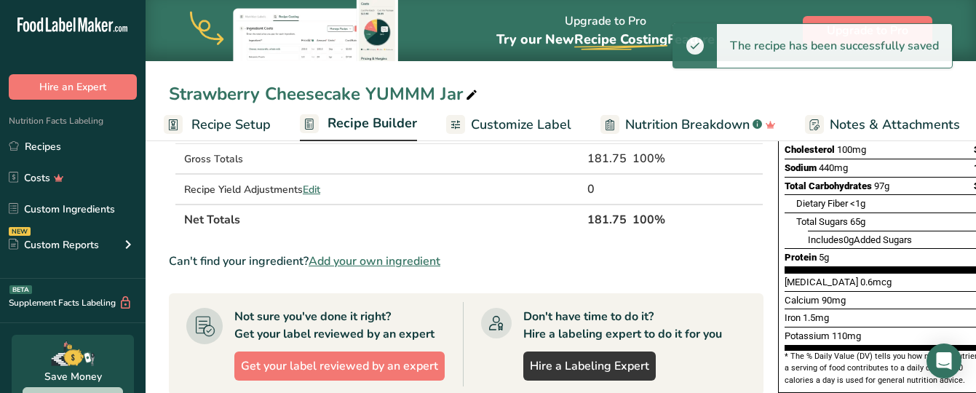
click at [354, 119] on span "Recipe Builder" at bounding box center [371, 123] width 89 height 20
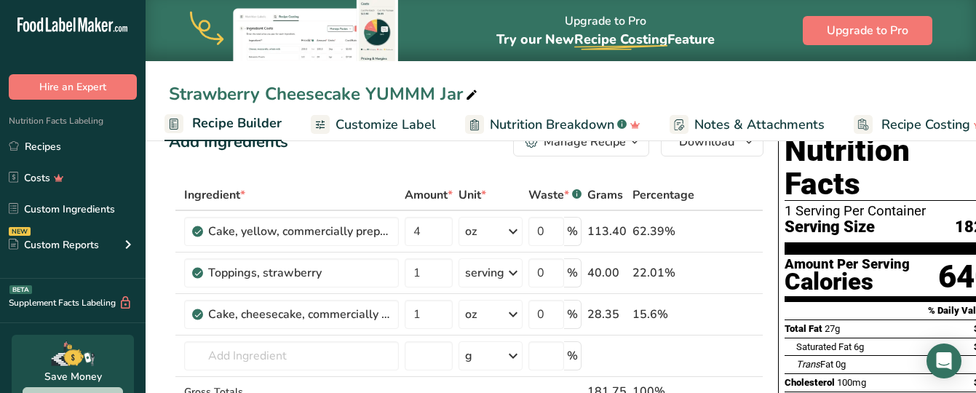
scroll to position [52, 0]
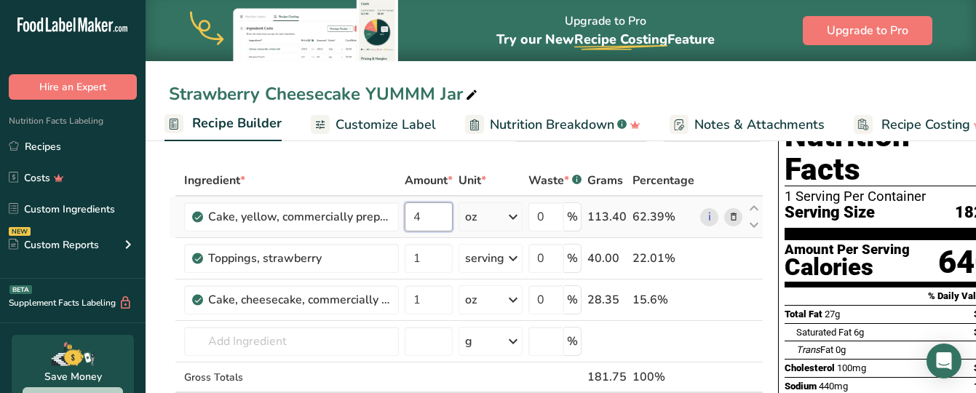
drag, startPoint x: 431, startPoint y: 218, endPoint x: 405, endPoint y: 219, distance: 26.2
click at [405, 219] on input "4" at bounding box center [428, 216] width 48 height 29
type input "3"
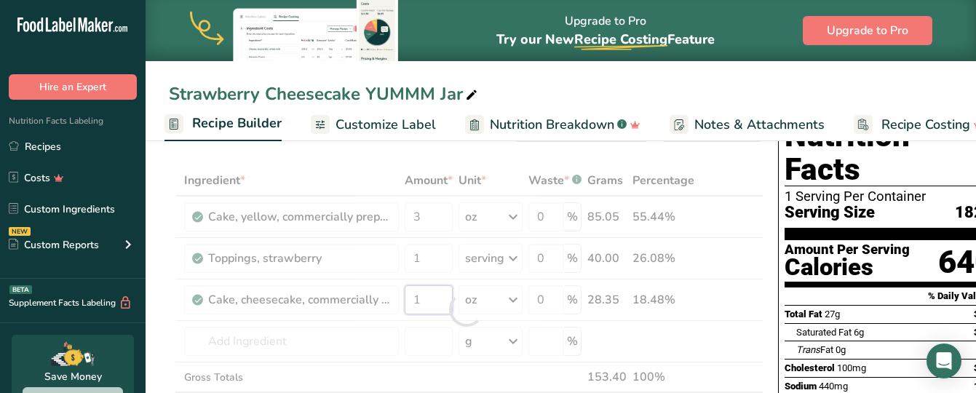
drag, startPoint x: 427, startPoint y: 291, endPoint x: 405, endPoint y: 295, distance: 22.1
click at [405, 295] on div "Ingredient * Amount * Unit * Waste * .a-a{fill:#347362;}.b-a{fill:#fff;} Grams …" at bounding box center [466, 309] width 594 height 288
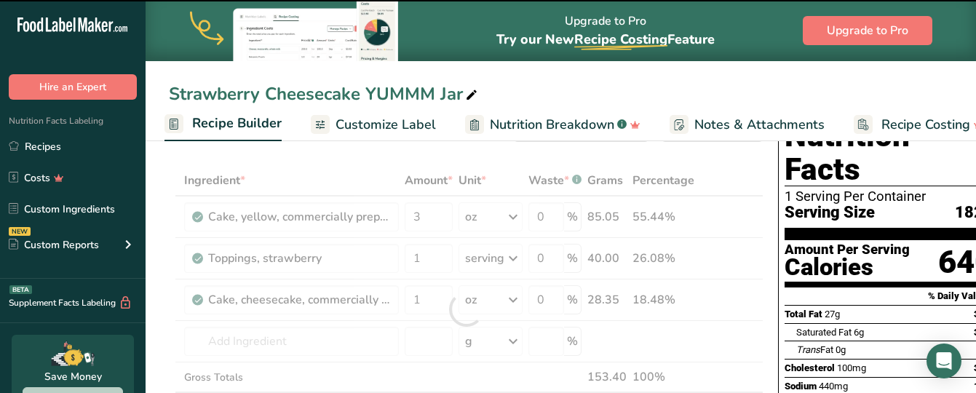
click at [405, 295] on div at bounding box center [466, 309] width 594 height 288
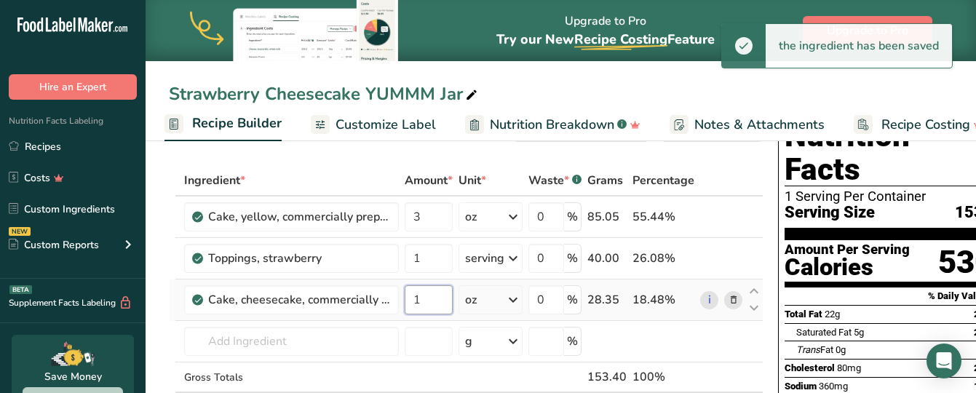
drag, startPoint x: 438, startPoint y: 299, endPoint x: 383, endPoint y: 282, distance: 57.1
click at [383, 282] on tr "Cake, cheesecake, commercially prepared 1 oz Portions 1 oz 1 piece (1/6 of 17 o…" at bounding box center [466, 299] width 593 height 41
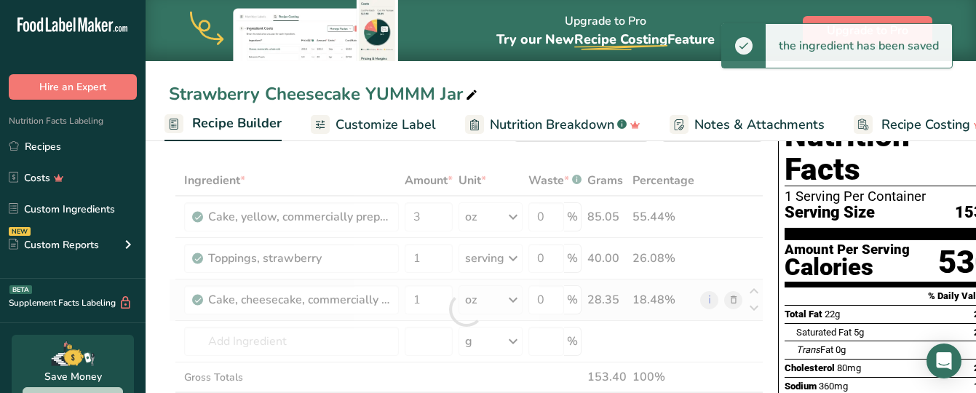
click at [383, 282] on div "Ingredient * Amount * Unit * Waste * .a-a{fill:#347362;}.b-a{fill:#fff;} Grams …" at bounding box center [466, 309] width 594 height 288
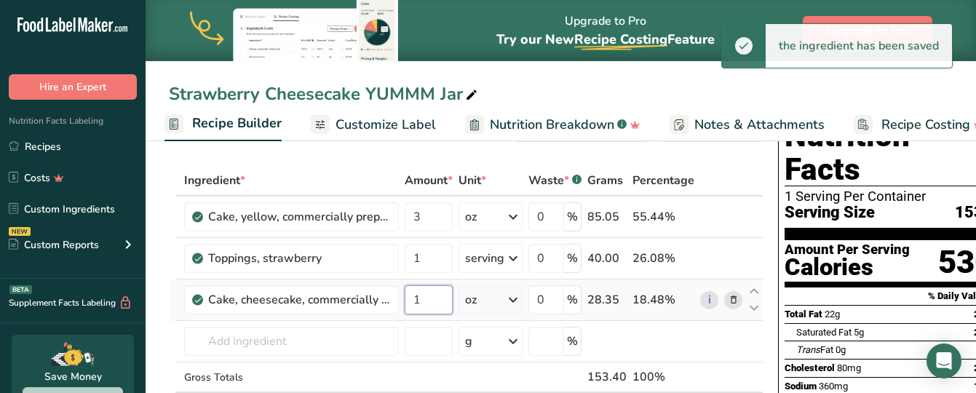
click at [420, 299] on input "1" at bounding box center [428, 299] width 48 height 29
drag, startPoint x: 404, startPoint y: 298, endPoint x: 410, endPoint y: 303, distance: 7.9
click at [410, 303] on input "1" at bounding box center [428, 299] width 48 height 29
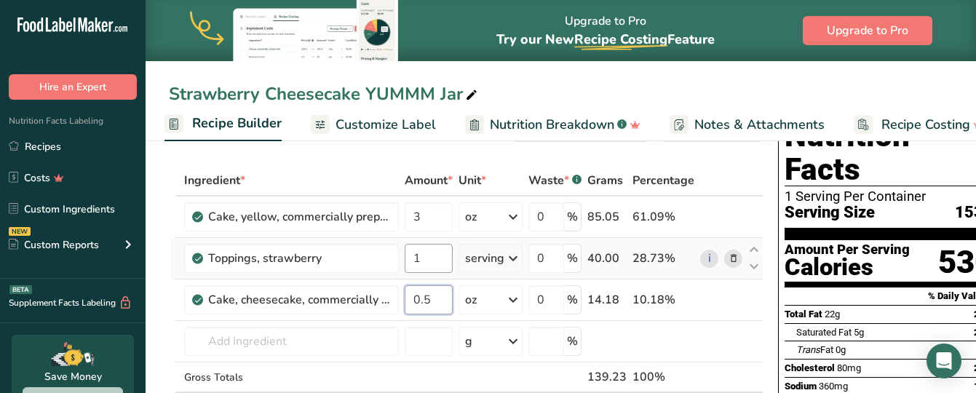
type input "0.5"
click at [427, 252] on div "Ingredient * Amount * Unit * Waste * .a-a{fill:#347362;}.b-a{fill:#fff;} Grams …" at bounding box center [466, 309] width 594 height 288
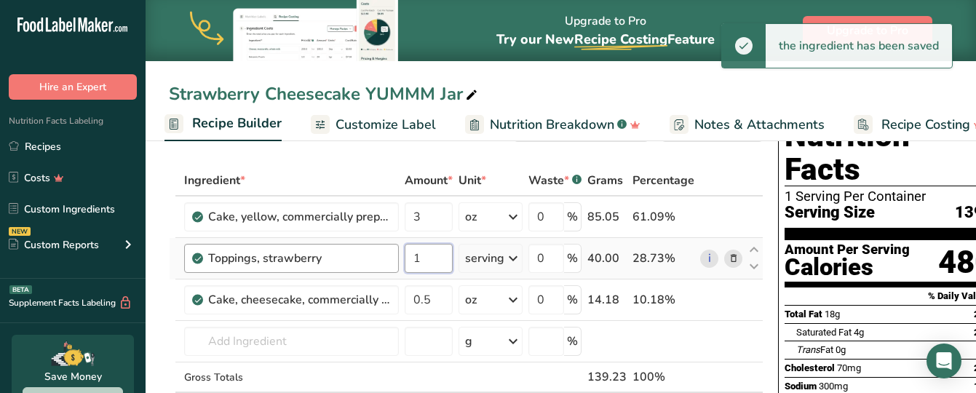
drag, startPoint x: 421, startPoint y: 258, endPoint x: 388, endPoint y: 255, distance: 32.9
click at [388, 255] on tr "Toppings, strawberry 1 serving Portions 2 tbsp 1 serving 1 cup Weight Units g k…" at bounding box center [466, 258] width 593 height 41
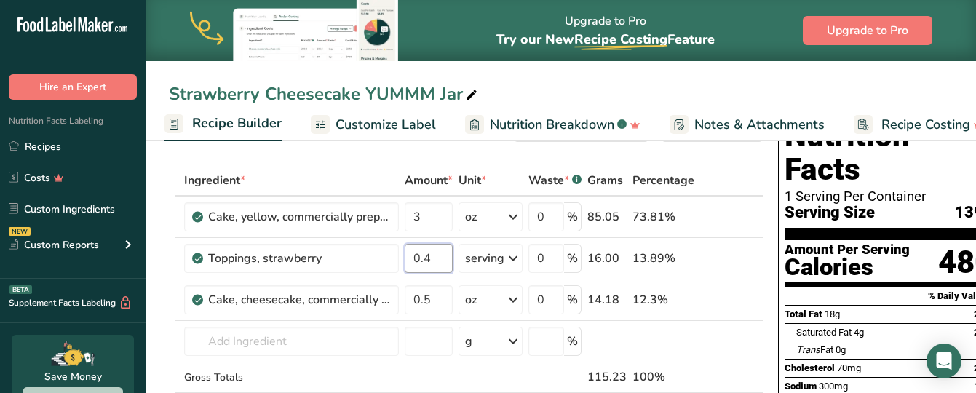
type input "0.4"
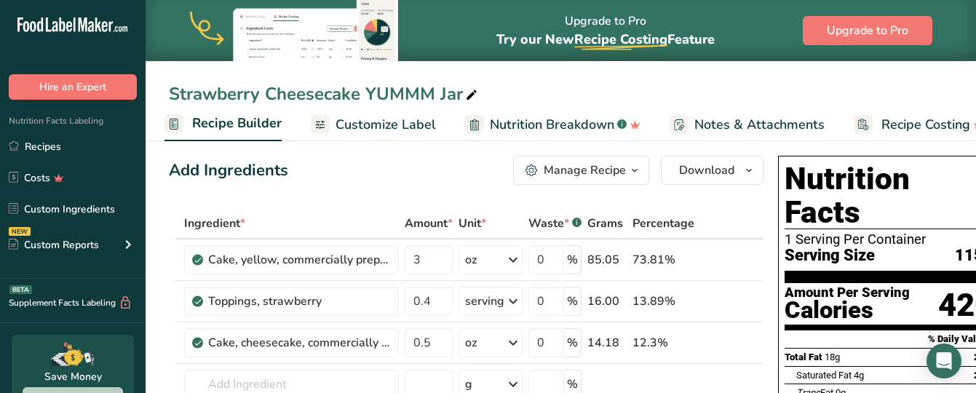
scroll to position [0, 0]
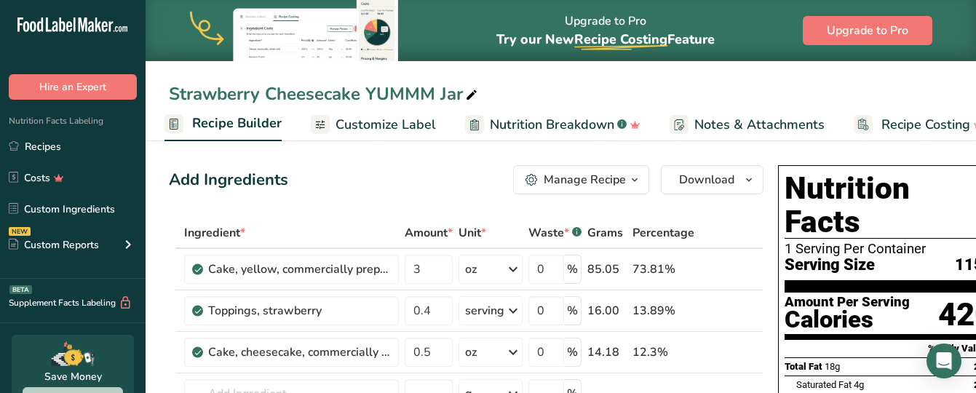
click at [244, 126] on span "Recipe Builder" at bounding box center [236, 123] width 89 height 20
click at [318, 124] on icon at bounding box center [320, 125] width 12 height 18
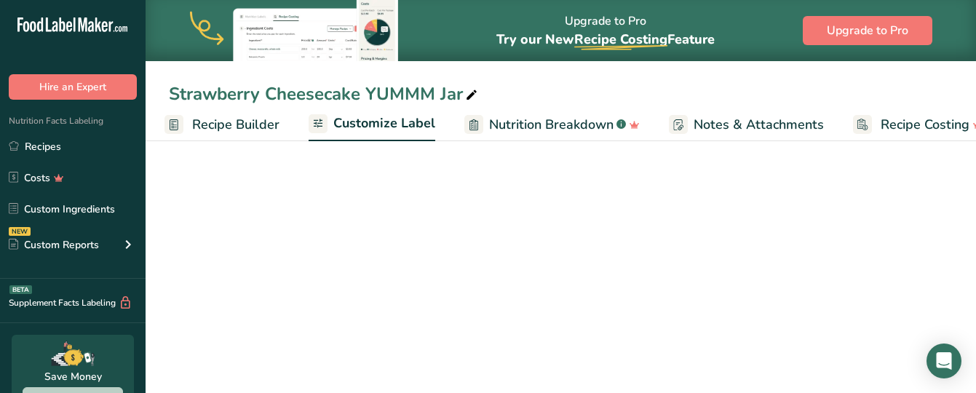
scroll to position [0, 171]
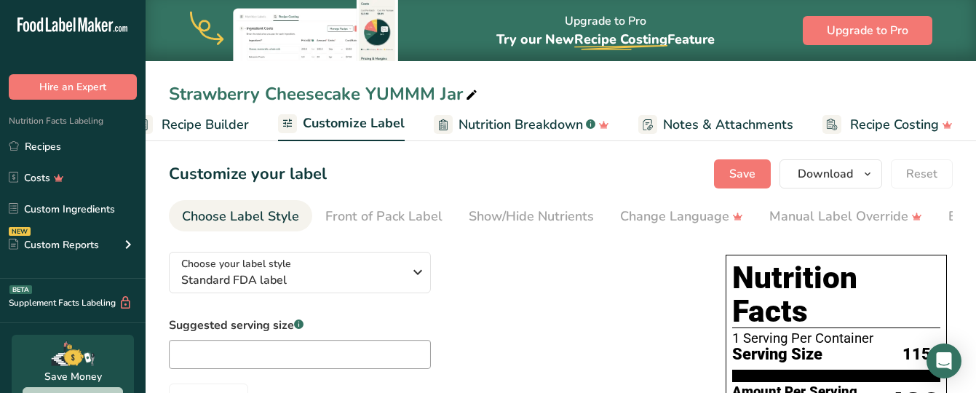
click at [201, 124] on span "Recipe Builder" at bounding box center [205, 125] width 87 height 20
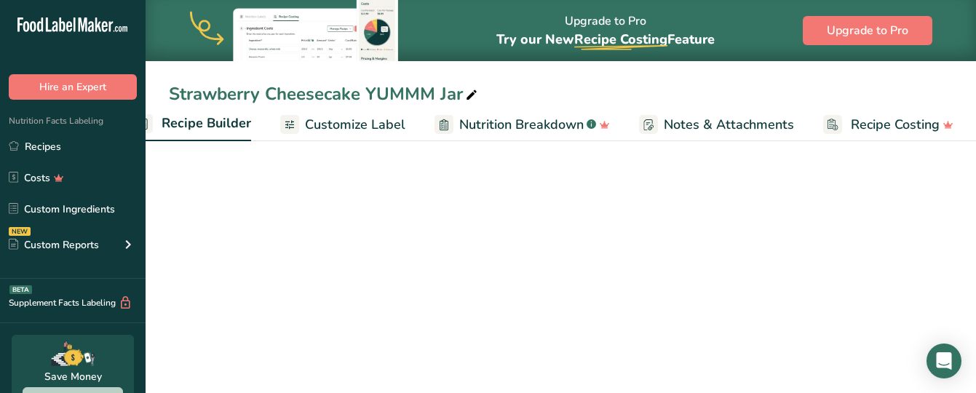
scroll to position [0, 140]
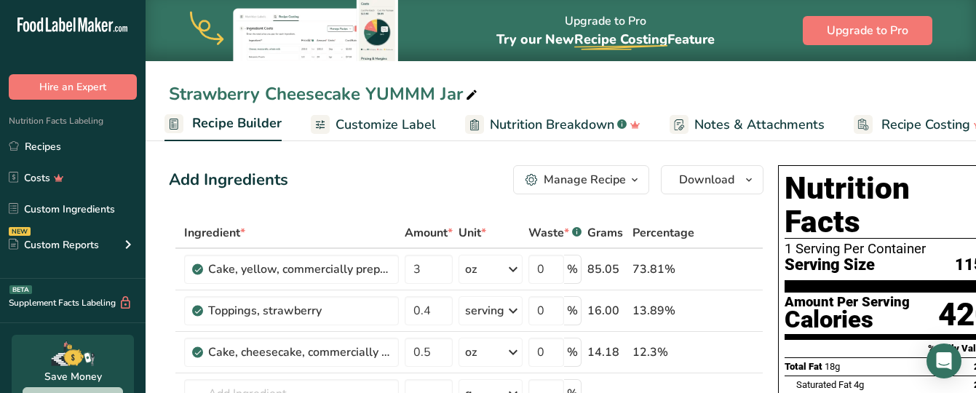
click at [350, 116] on span "Customize Label" at bounding box center [385, 125] width 100 height 20
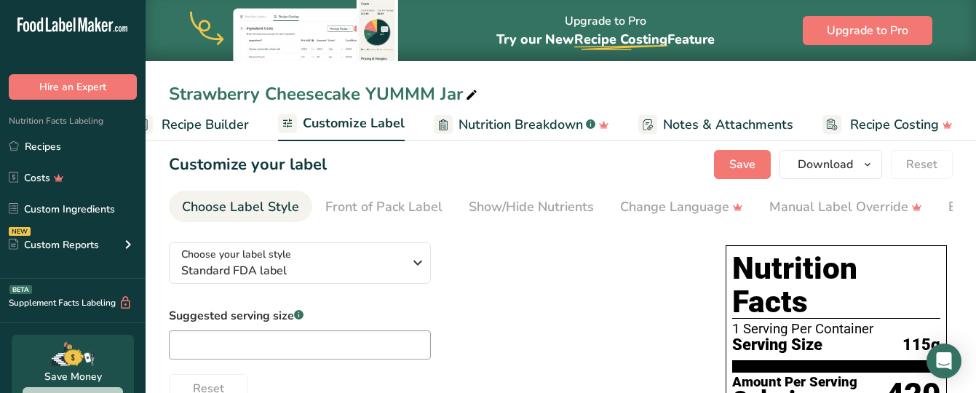
scroll to position [7, 0]
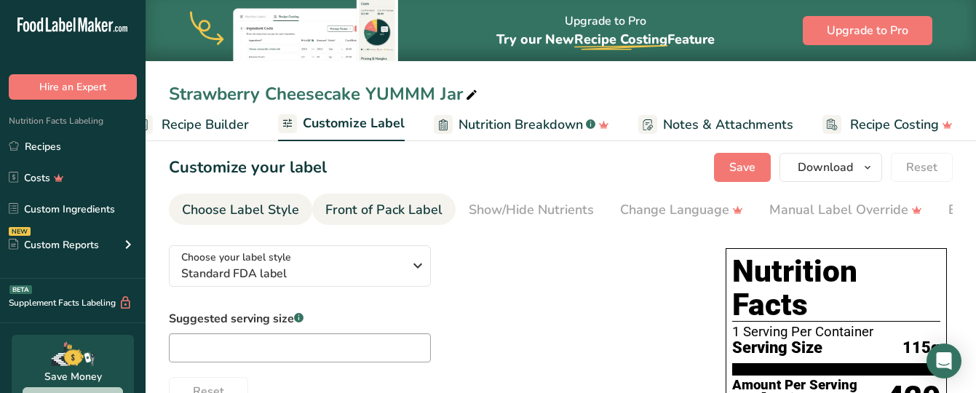
click at [419, 207] on div "Front of Pack Label" at bounding box center [383, 210] width 117 height 20
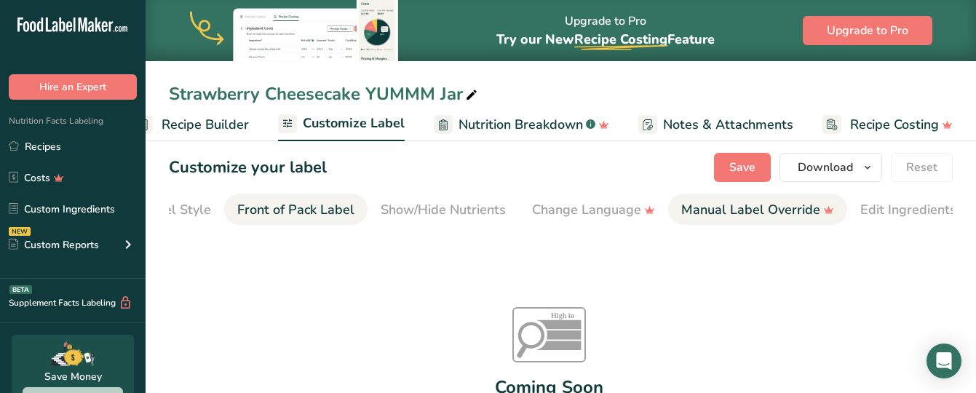
scroll to position [0, 141]
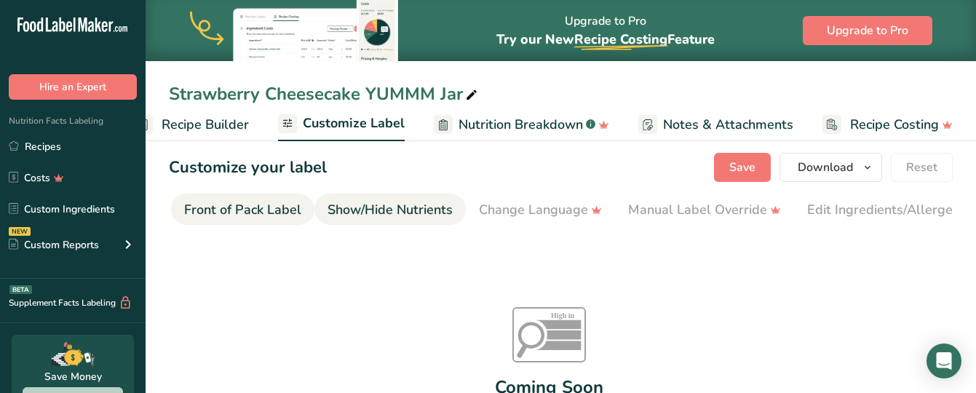
click at [367, 213] on div "Show/Hide Nutrients" at bounding box center [389, 210] width 125 height 20
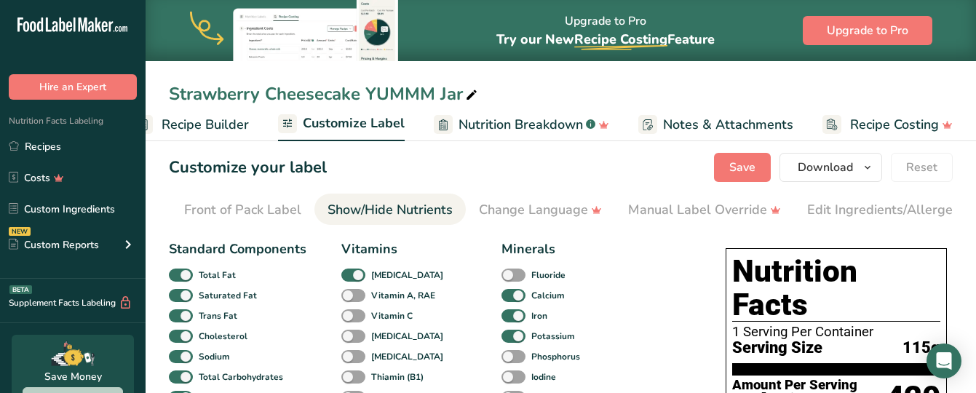
scroll to position [0, 282]
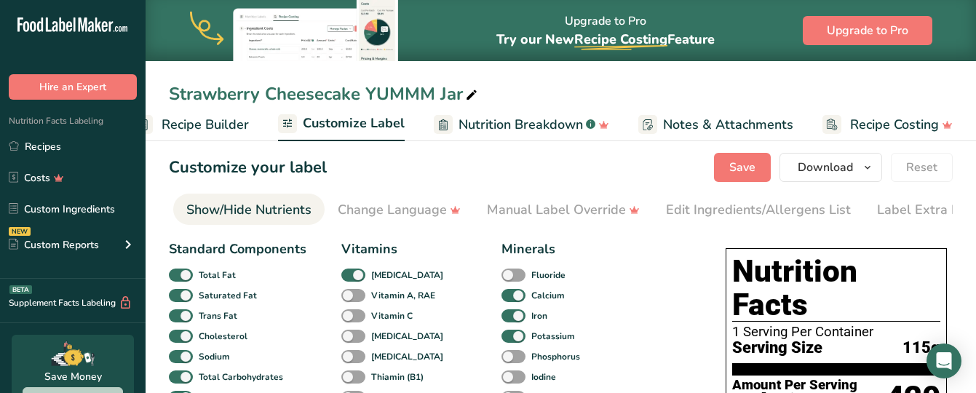
click at [226, 206] on div "Show/Hide Nutrients" at bounding box center [248, 210] width 125 height 20
click at [212, 128] on span "Recipe Builder" at bounding box center [205, 125] width 87 height 20
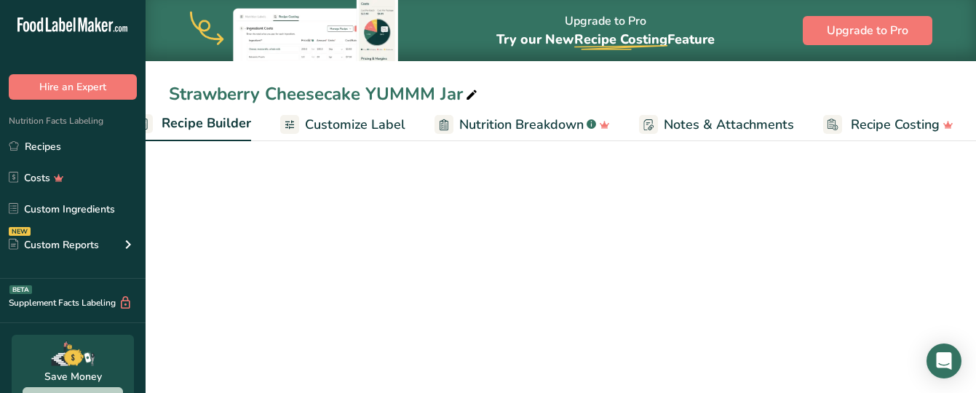
scroll to position [0, 140]
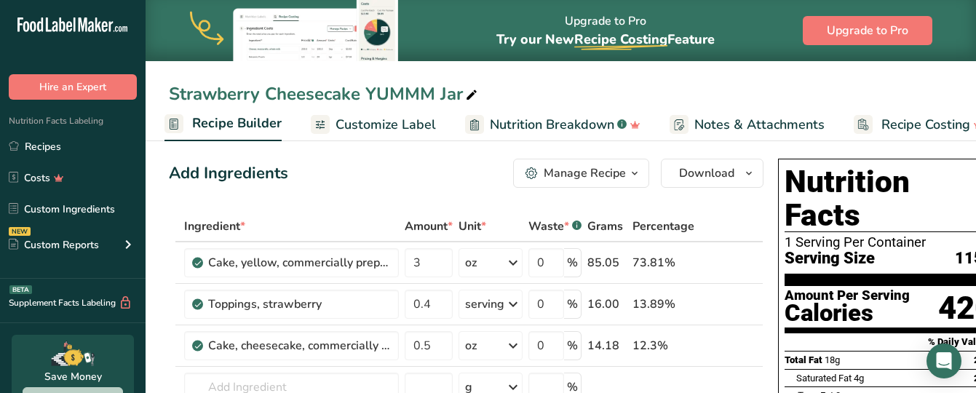
click at [213, 124] on span "Recipe Builder" at bounding box center [236, 123] width 89 height 20
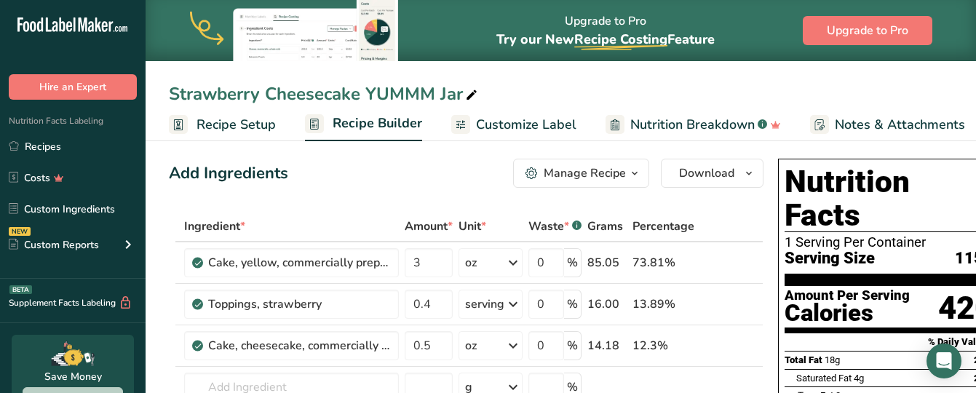
drag, startPoint x: 219, startPoint y: 141, endPoint x: 220, endPoint y: 127, distance: 14.6
click at [220, 127] on span "Recipe Setup" at bounding box center [235, 125] width 79 height 20
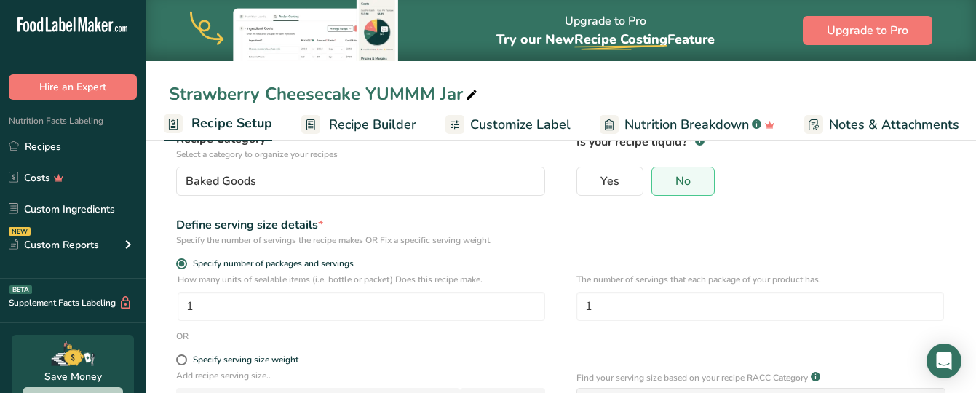
scroll to position [118, 0]
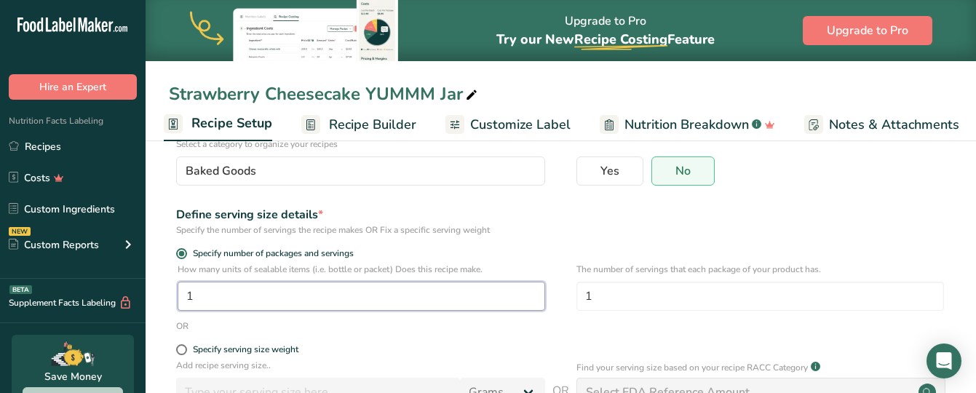
drag, startPoint x: 226, startPoint y: 287, endPoint x: 154, endPoint y: 299, distance: 73.1
click at [154, 299] on section "Recipe name * Strawberry Cheesecake YUMMM Jar Recipe code .a-a{fill:#347362;}.b…" at bounding box center [561, 281] width 830 height 527
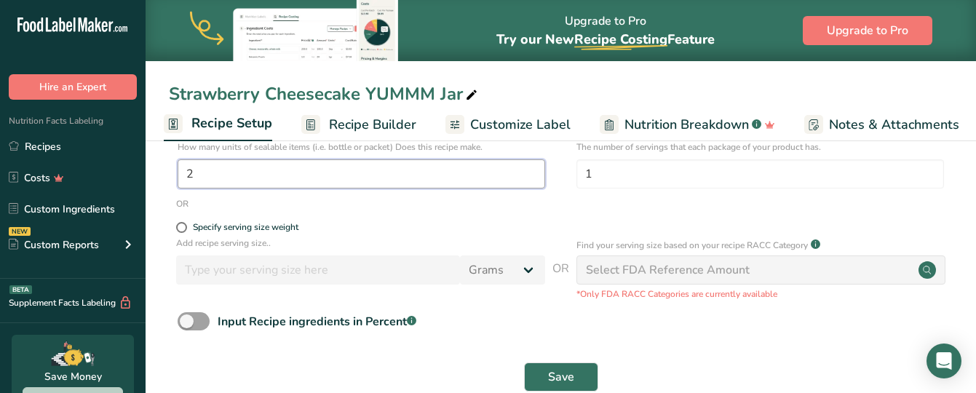
scroll to position [271, 0]
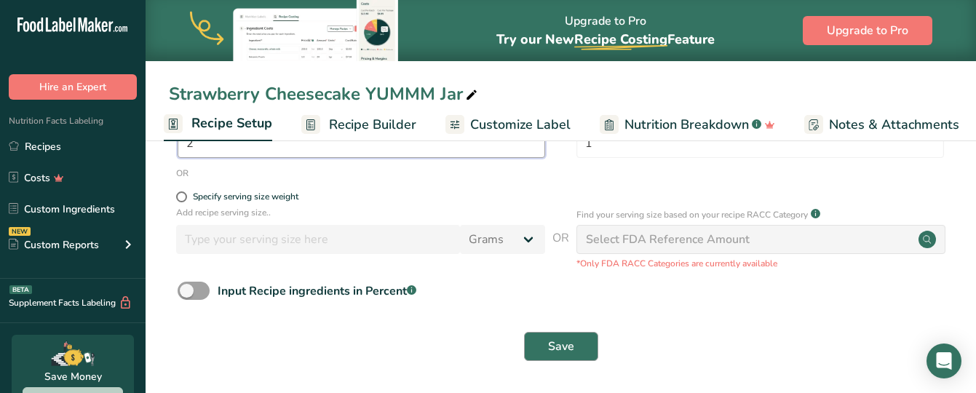
type input "2"
click at [566, 340] on span "Save" at bounding box center [561, 346] width 26 height 17
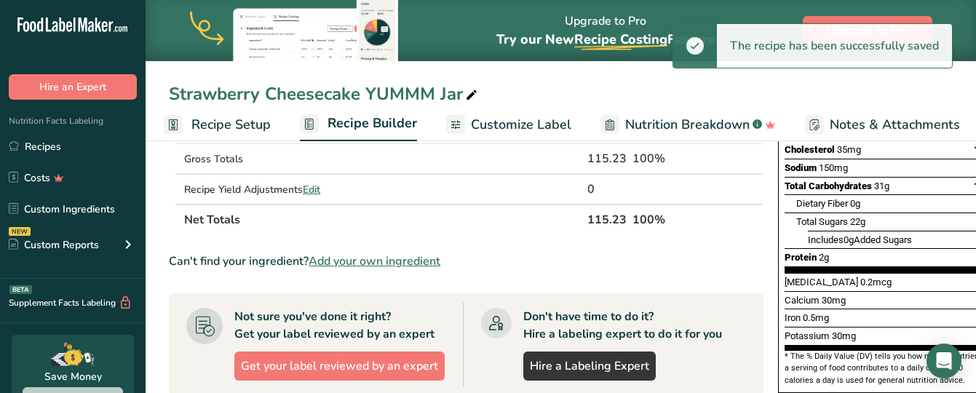
click at [231, 121] on span "Recipe Setup" at bounding box center [230, 125] width 79 height 20
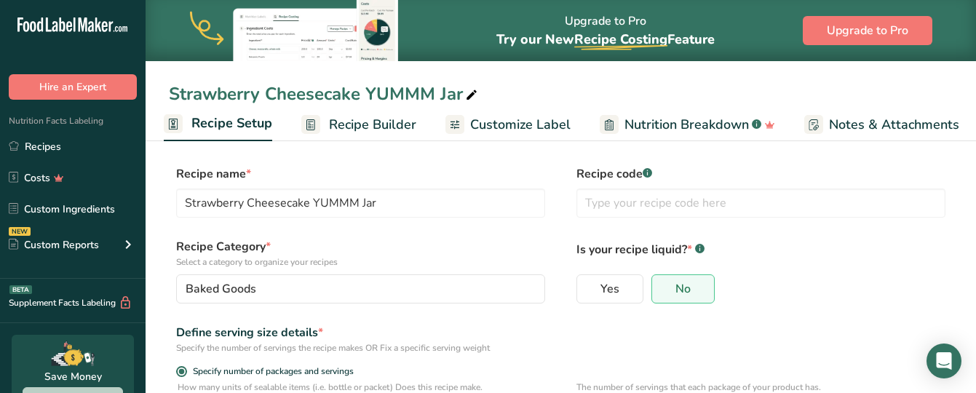
click at [372, 124] on span "Recipe Builder" at bounding box center [372, 125] width 87 height 20
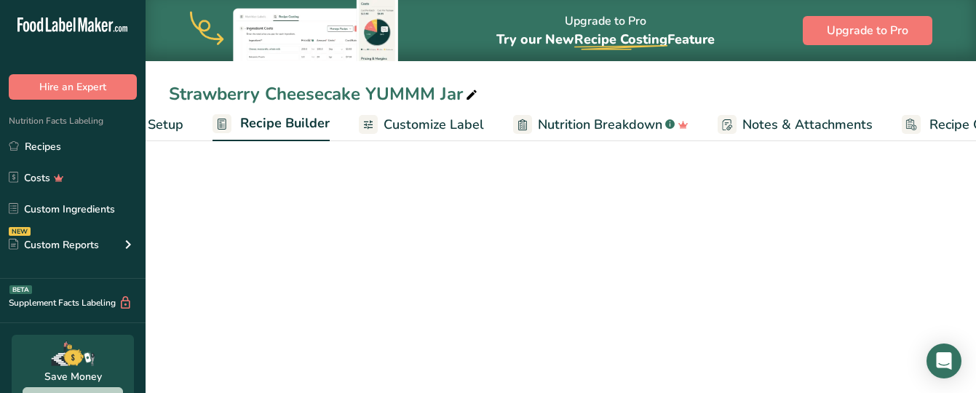
scroll to position [0, 140]
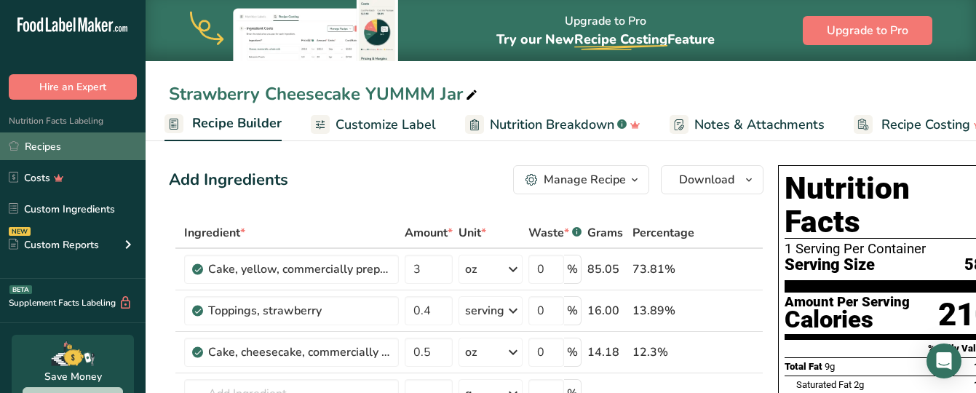
click at [93, 144] on link "Recipes" at bounding box center [73, 146] width 146 height 28
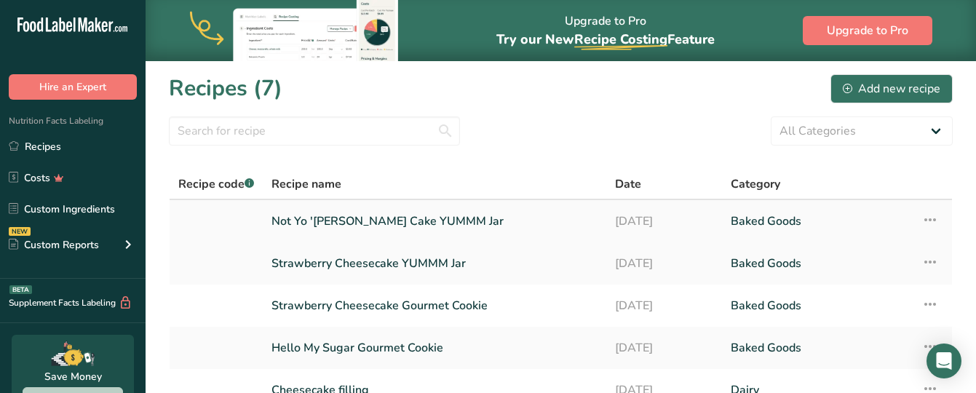
click at [341, 223] on link "Not Yo '[PERSON_NAME] Cake YUMMM Jar" at bounding box center [434, 221] width 326 height 31
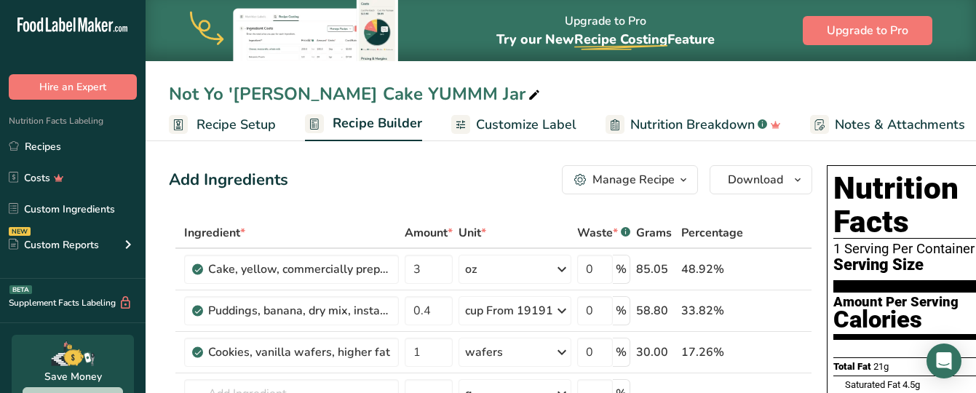
click at [215, 133] on span "Recipe Setup" at bounding box center [235, 125] width 79 height 20
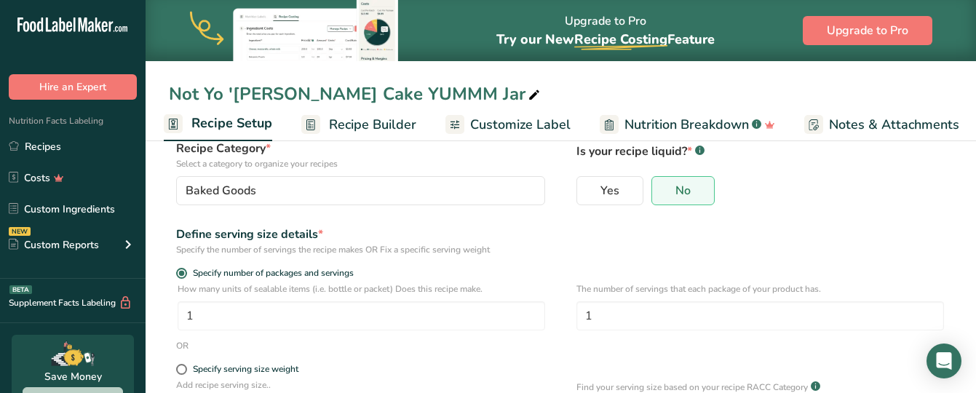
scroll to position [105, 0]
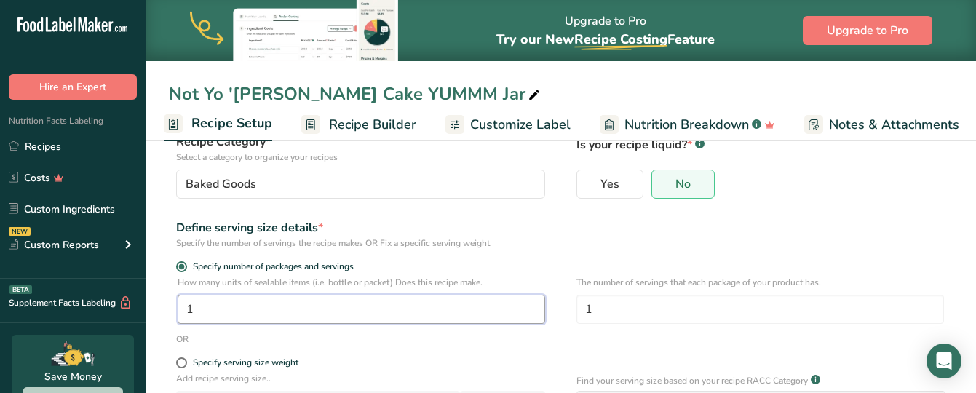
drag, startPoint x: 205, startPoint y: 306, endPoint x: 146, endPoint y: 298, distance: 60.1
click at [146, 298] on section "Recipe name * Not Yo '[PERSON_NAME] Cake YUMMM Jar Recipe code .a-a{fill:#34736…" at bounding box center [561, 294] width 830 height 527
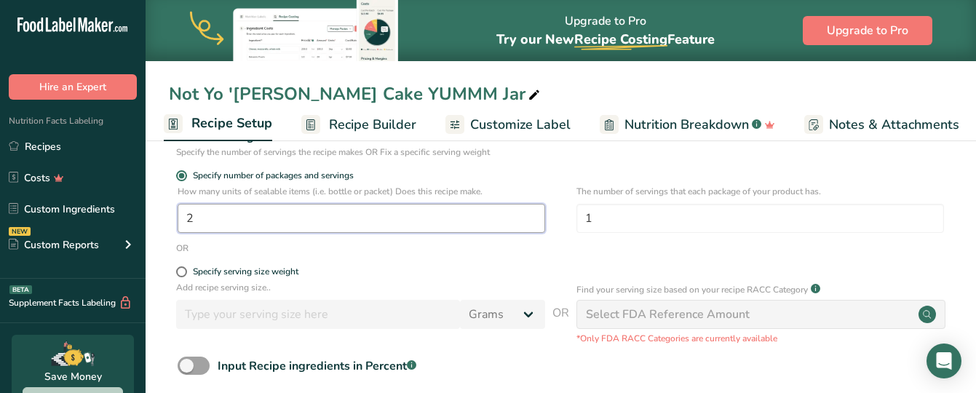
scroll to position [271, 0]
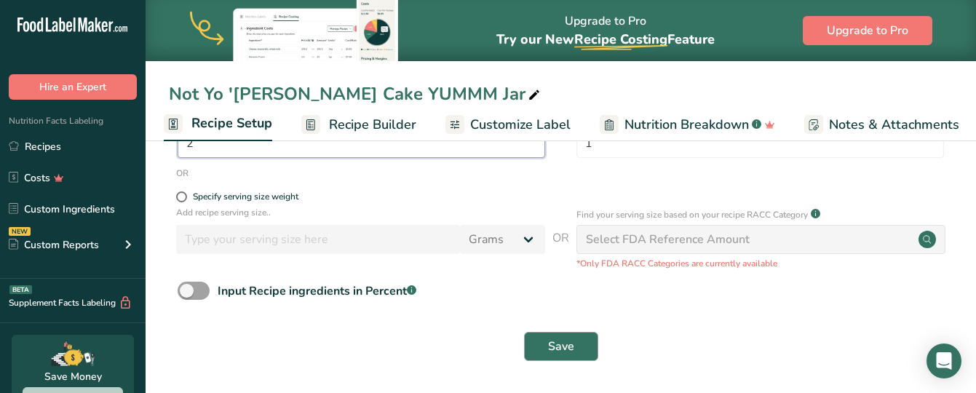
type input "2"
click at [553, 351] on span "Save" at bounding box center [561, 346] width 26 height 17
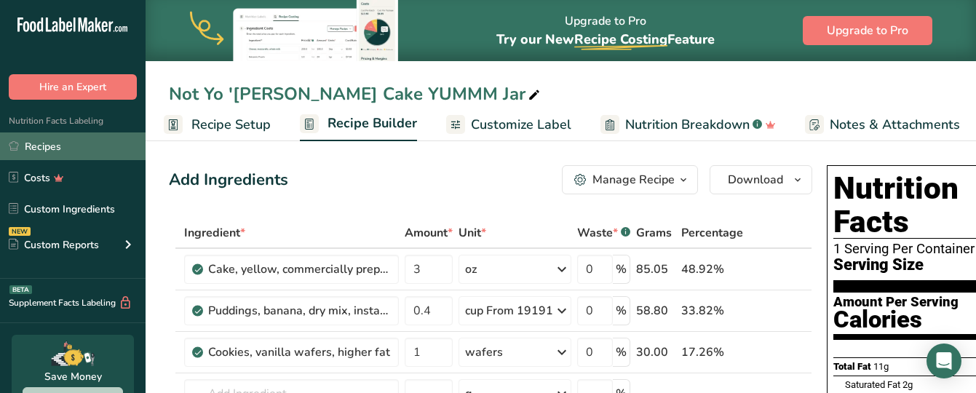
click at [60, 141] on link "Recipes" at bounding box center [73, 146] width 146 height 28
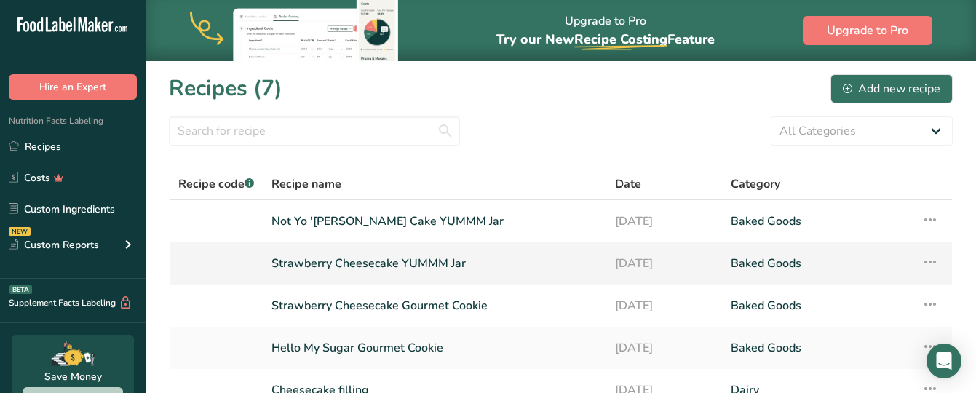
click at [933, 262] on icon at bounding box center [929, 262] width 17 height 26
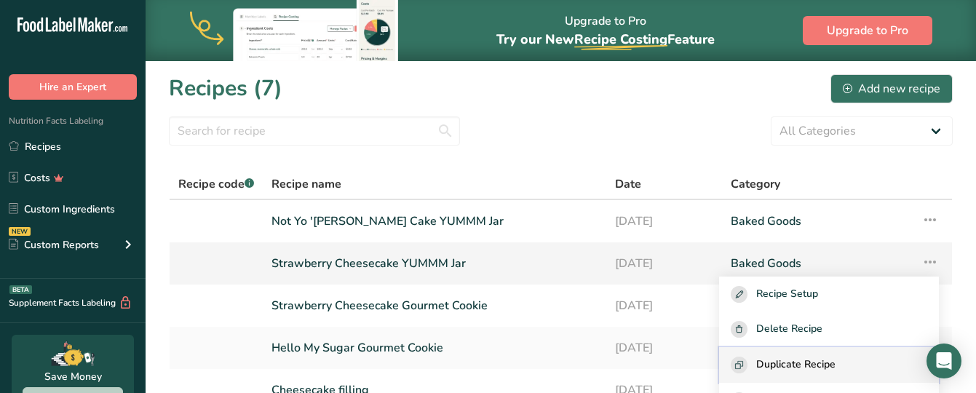
click at [792, 372] on span "Duplicate Recipe" at bounding box center [795, 364] width 79 height 17
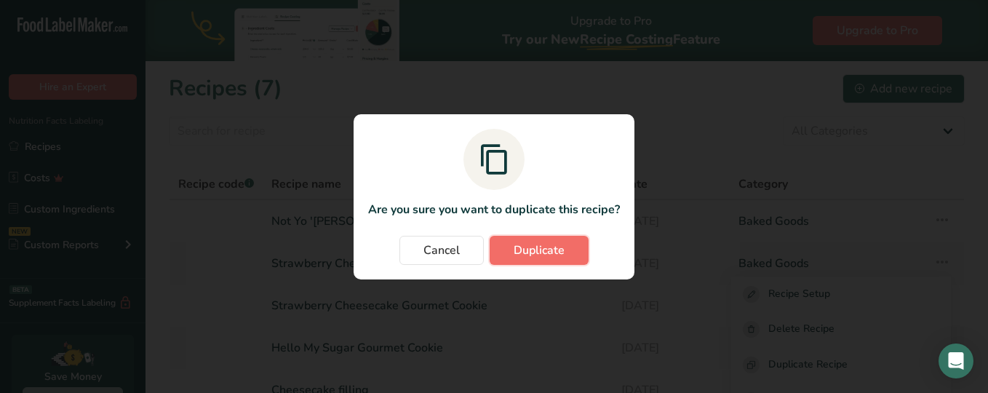
click at [562, 252] on span "Duplicate" at bounding box center [539, 250] width 51 height 17
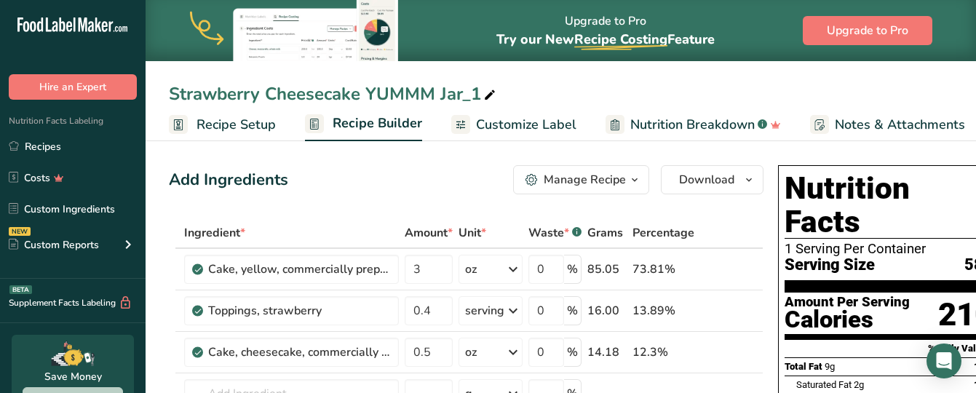
click at [477, 95] on div "Strawberry Cheesecake YUMMM Jar_1" at bounding box center [334, 94] width 330 height 26
drag, startPoint x: 359, startPoint y: 95, endPoint x: 146, endPoint y: 95, distance: 213.2
click at [146, 95] on div "Strawberry Cheesecake YUMMM Jar" at bounding box center [561, 94] width 830 height 26
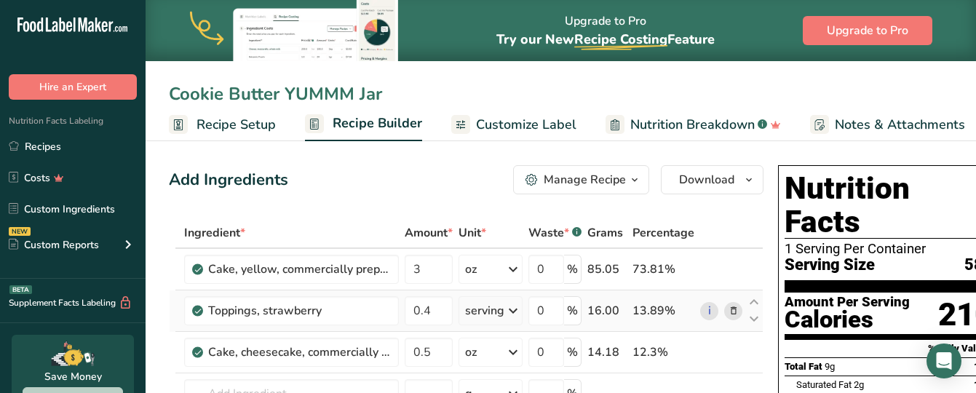
type input "Cookie Butter YUMMM Jar"
click at [731, 311] on icon at bounding box center [733, 310] width 10 height 15
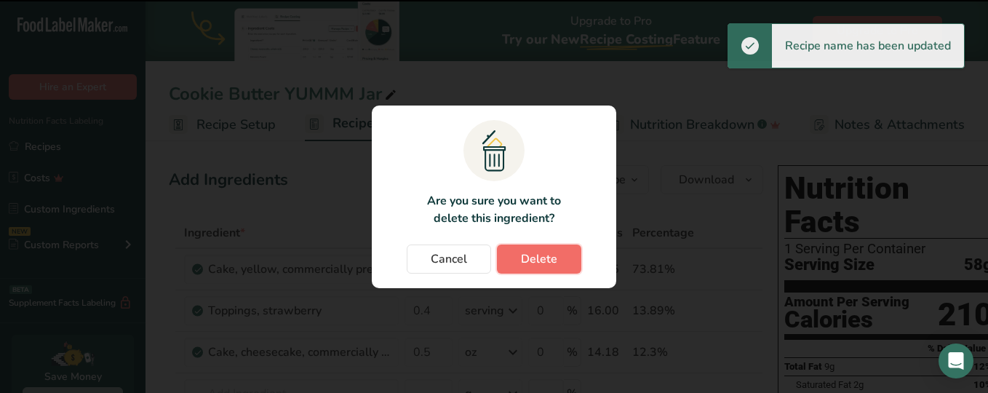
click at [525, 248] on button "Delete" at bounding box center [539, 258] width 84 height 29
type input "0.5"
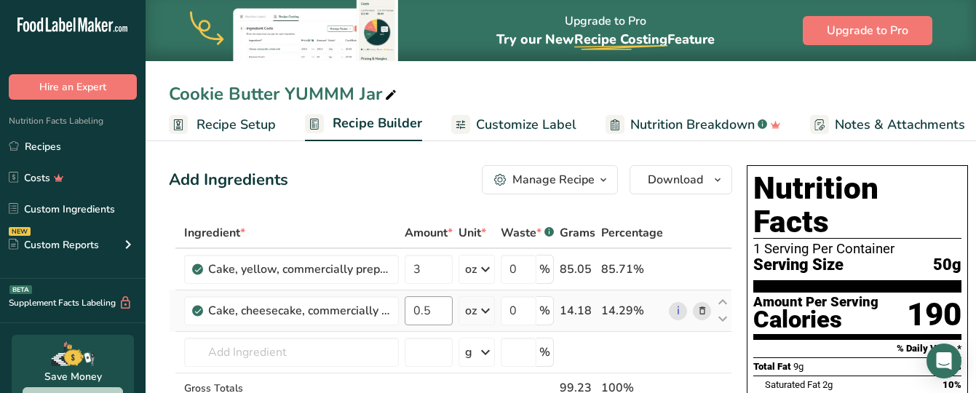
drag, startPoint x: 704, startPoint y: 308, endPoint x: 451, endPoint y: 310, distance: 253.2
click at [451, 310] on tr "Cake, cheesecake, commercially prepared 0.5 oz Portions 1 oz 1 piece (1/6 of 17…" at bounding box center [451, 310] width 562 height 41
click at [703, 311] on icon at bounding box center [702, 310] width 10 height 15
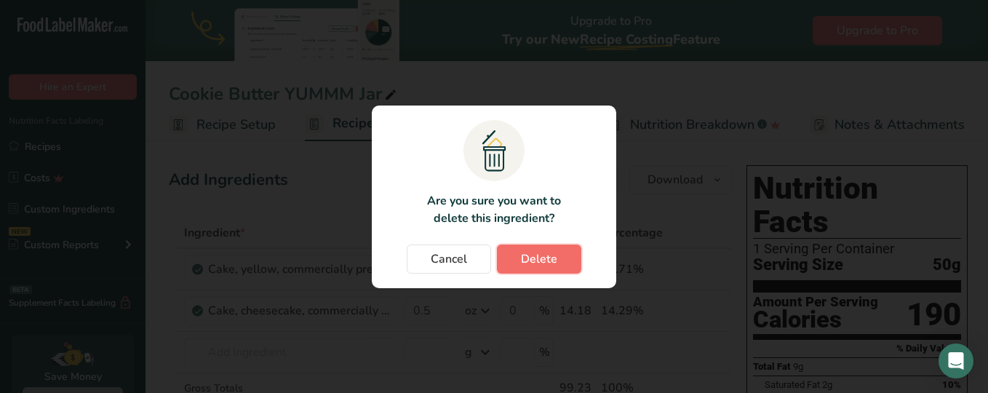
click at [541, 260] on span "Delete" at bounding box center [539, 258] width 36 height 17
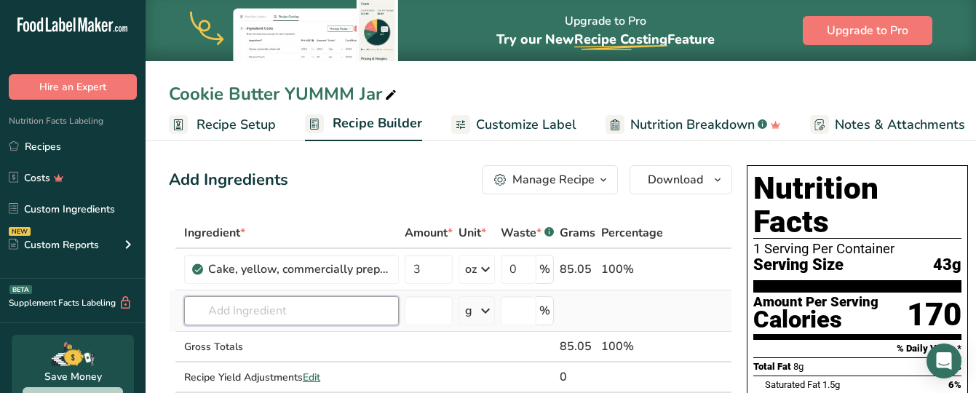
click at [228, 311] on input "text" at bounding box center [291, 310] width 215 height 29
type input "B"
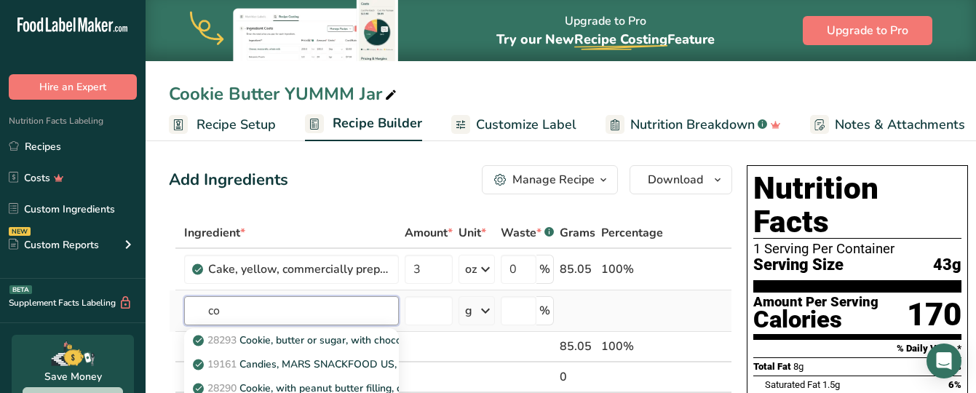
type input "c"
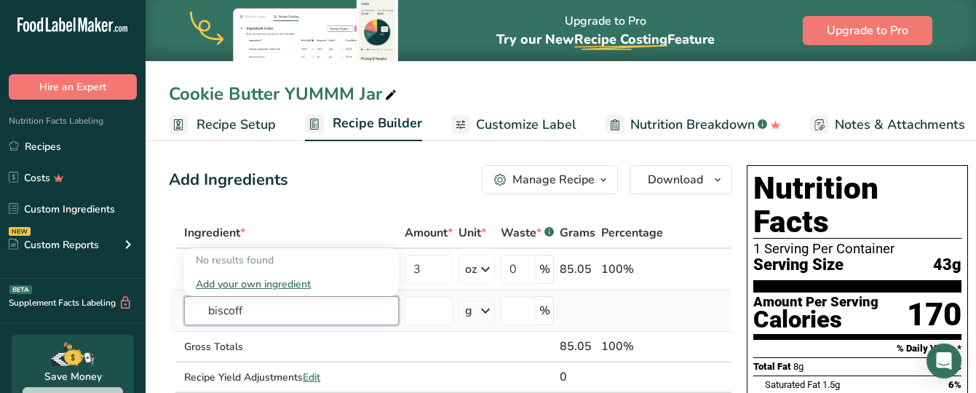
click at [263, 316] on input "biscoff" at bounding box center [291, 310] width 215 height 29
drag, startPoint x: 263, startPoint y: 316, endPoint x: 138, endPoint y: 280, distance: 130.8
type input "cookiebutter"
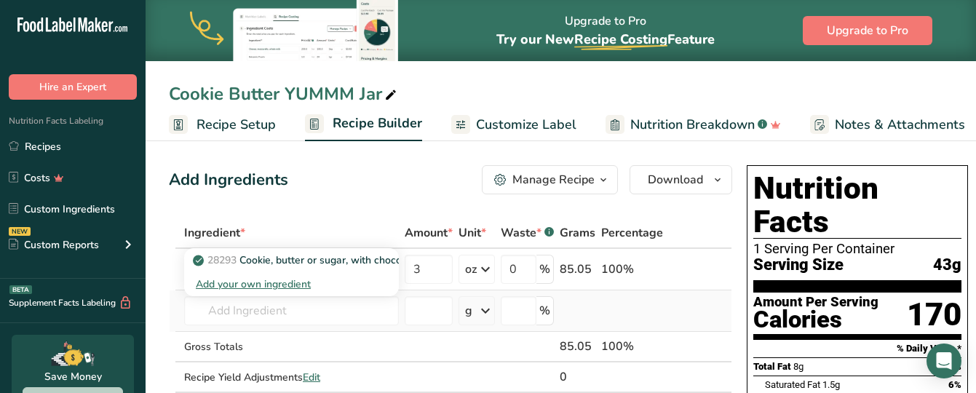
click at [265, 282] on div "Add your own ingredient" at bounding box center [291, 283] width 191 height 15
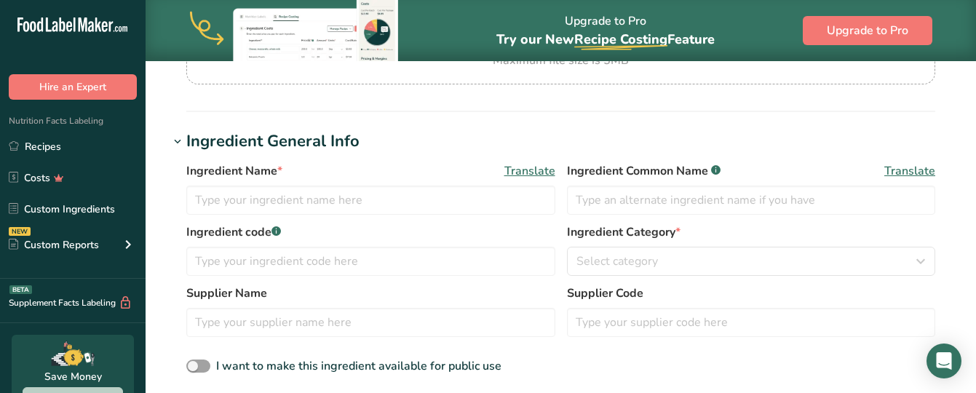
scroll to position [218, 0]
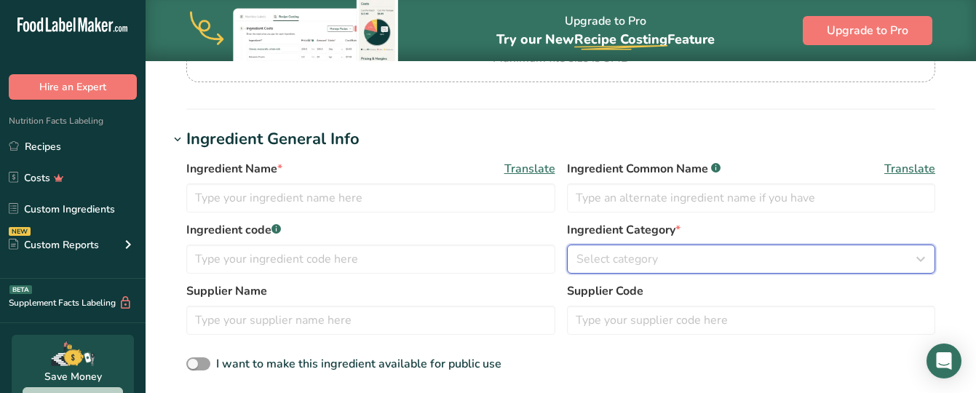
click at [685, 262] on div "Select category" at bounding box center [746, 258] width 341 height 17
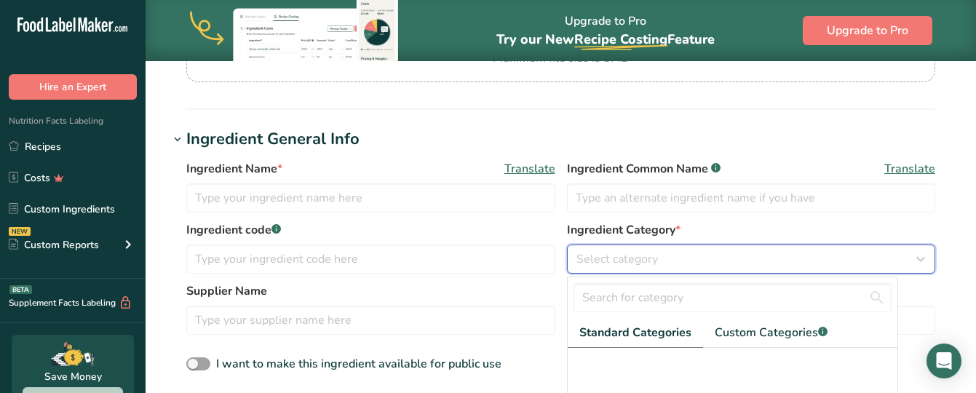
click at [685, 262] on div "Select category" at bounding box center [746, 258] width 341 height 17
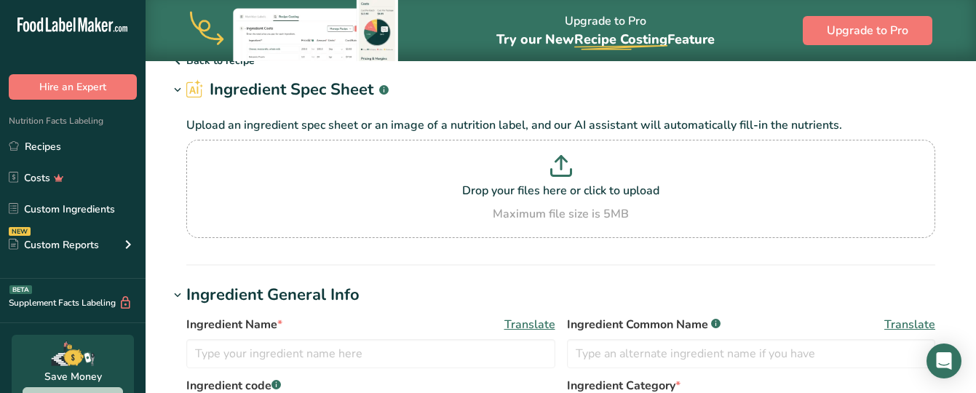
scroll to position [0, 0]
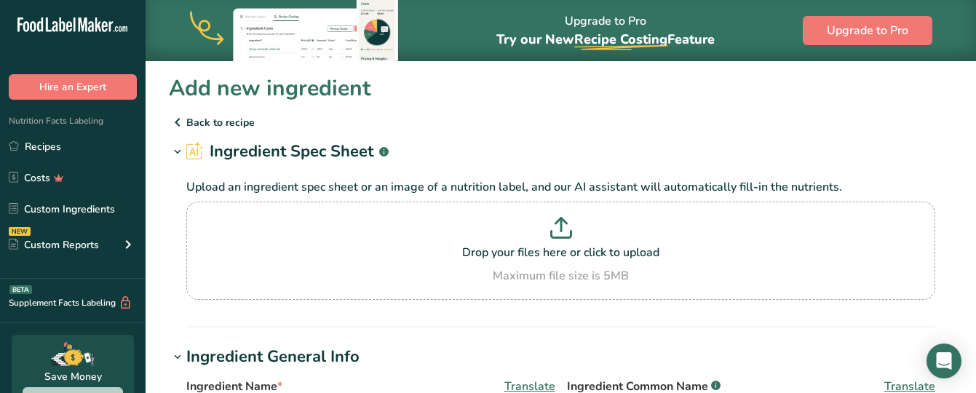
click at [219, 122] on p "Back to recipe" at bounding box center [561, 121] width 784 height 17
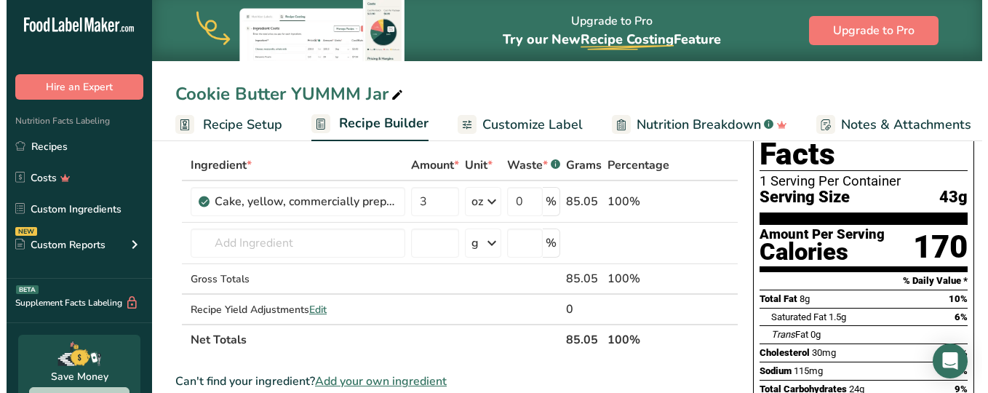
scroll to position [77, 0]
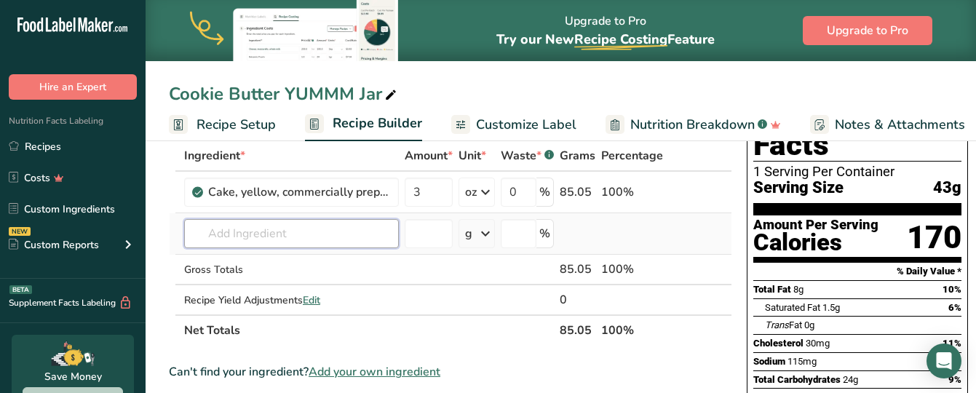
click at [258, 228] on input "text" at bounding box center [291, 233] width 215 height 29
type input "b"
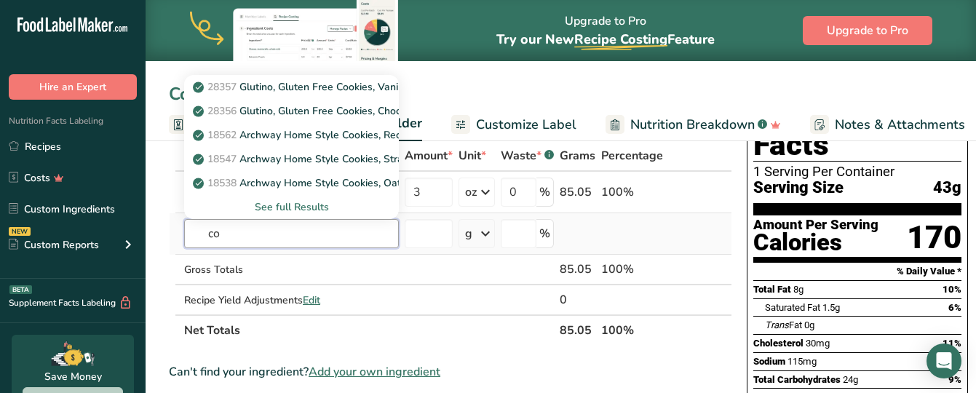
type input "c"
type input "cookie butter"
click at [303, 202] on div "See full Results" at bounding box center [291, 206] width 191 height 15
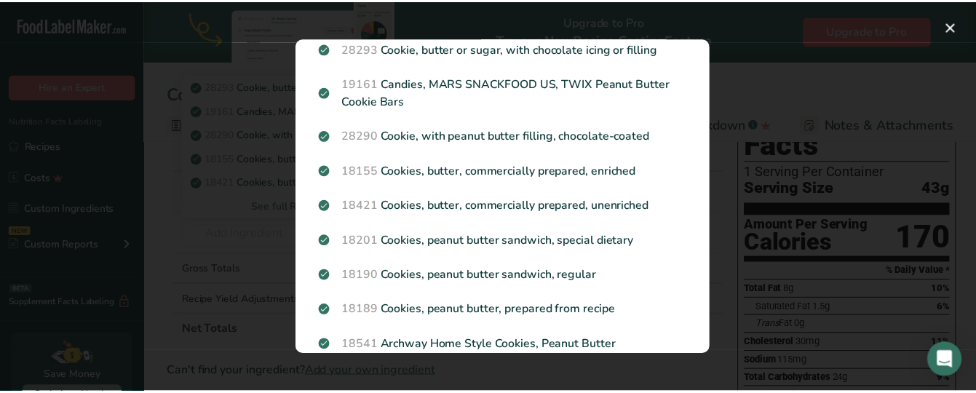
scroll to position [42, 0]
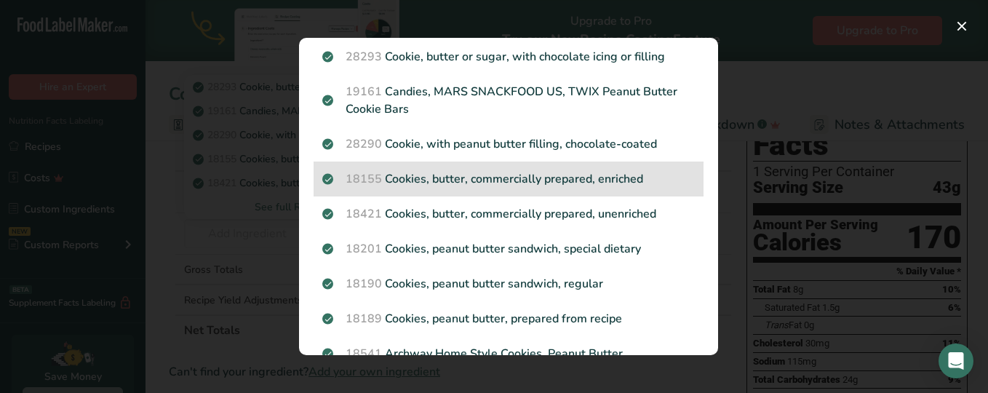
click at [566, 172] on p "18155 Cookies, butter, commercially prepared, enriched" at bounding box center [508, 178] width 372 height 17
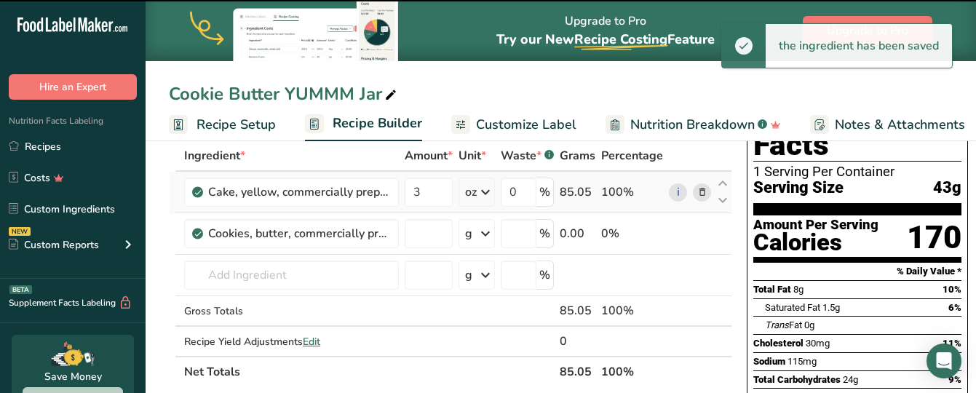
type input "0"
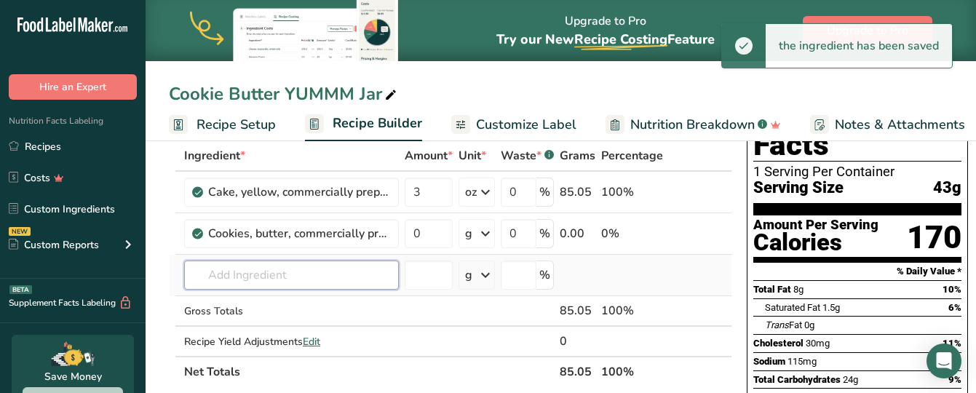
click at [235, 276] on input "text" at bounding box center [291, 274] width 215 height 29
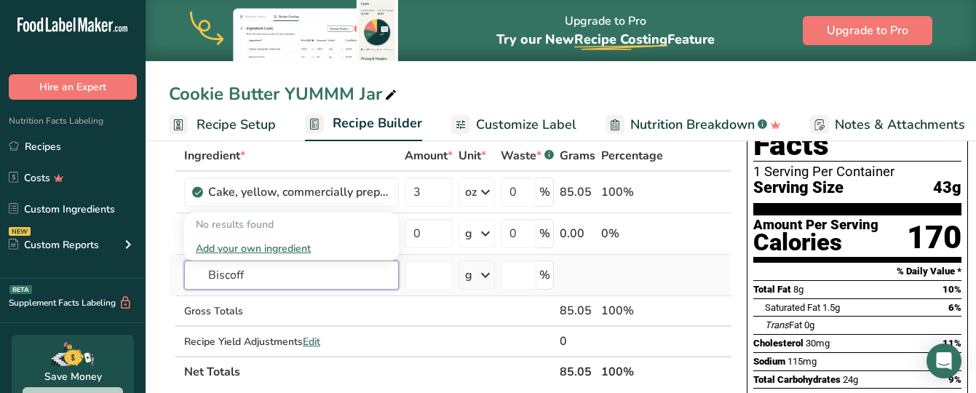
type input "Biscoff"
click at [239, 244] on div "Add your own ingredient" at bounding box center [291, 248] width 191 height 15
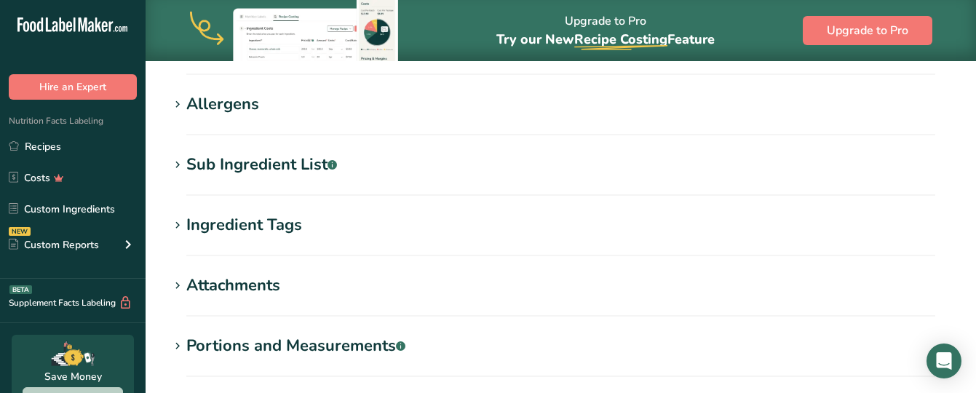
scroll to position [598, 0]
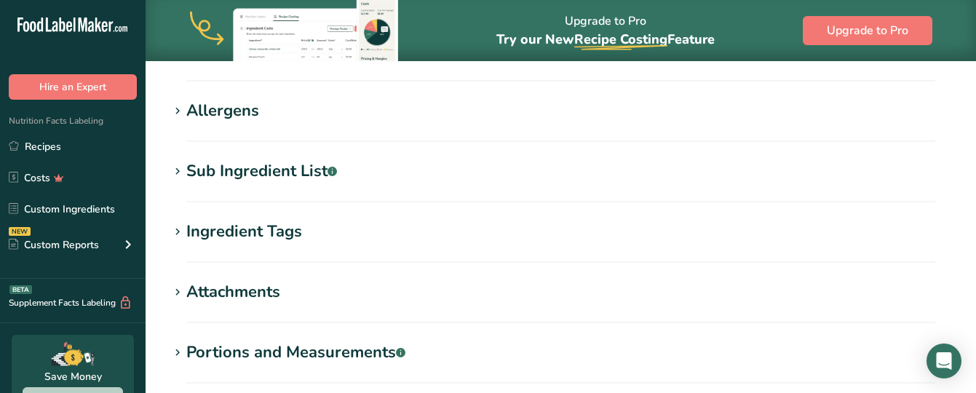
click at [236, 107] on div "Allergens" at bounding box center [222, 111] width 73 height 24
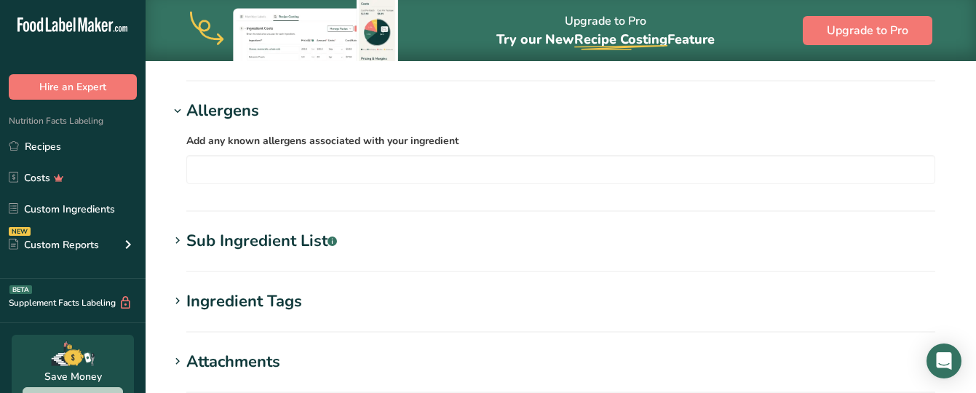
click at [236, 107] on div "Allergens" at bounding box center [222, 111] width 73 height 24
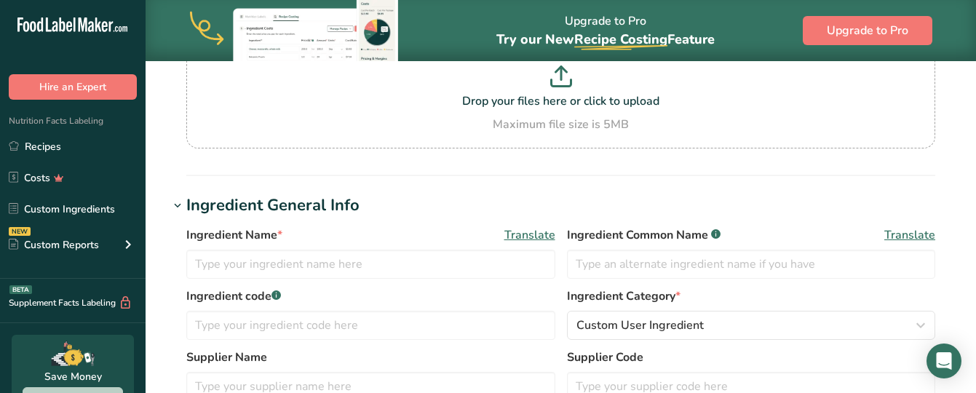
scroll to position [149, 0]
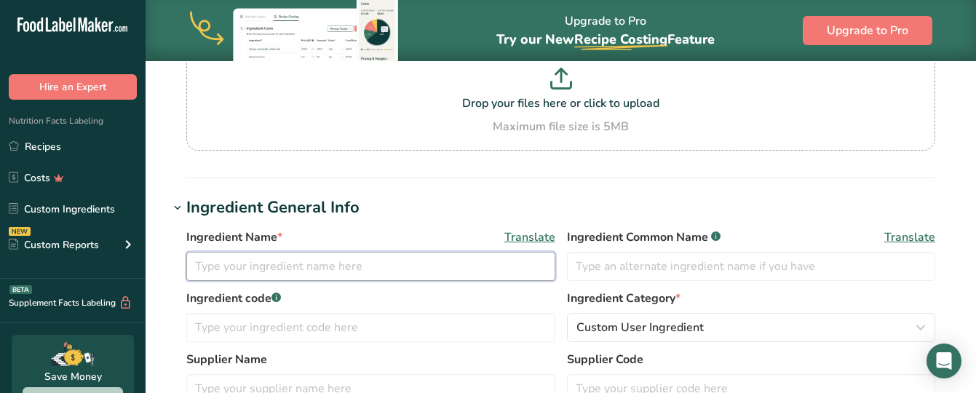
click at [419, 261] on input "text" at bounding box center [370, 266] width 369 height 29
type input "Biscoff Cookie Butter"
click at [638, 261] on input "text" at bounding box center [751, 266] width 369 height 29
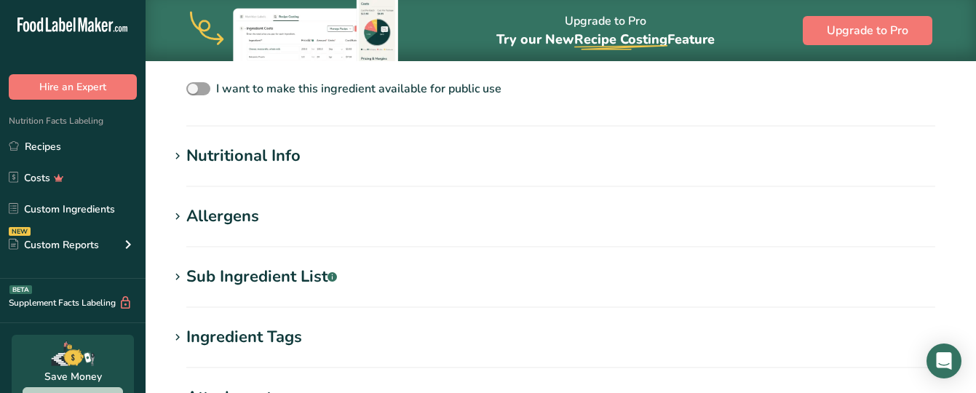
type input "biscoff"
click at [282, 153] on div "Nutritional Info" at bounding box center [243, 156] width 114 height 24
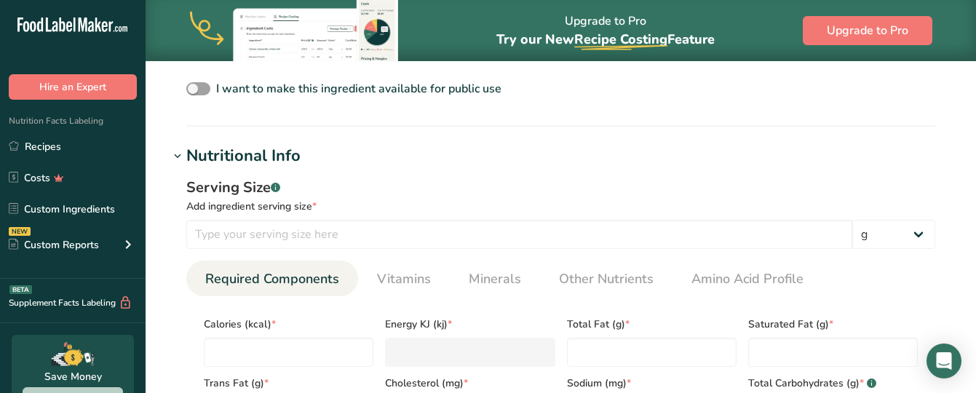
click at [282, 153] on div "Nutritional Info" at bounding box center [243, 156] width 114 height 24
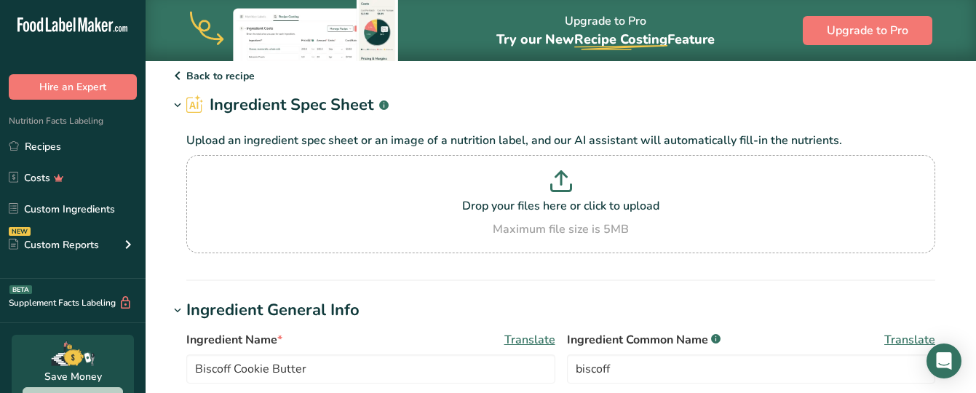
scroll to position [0, 0]
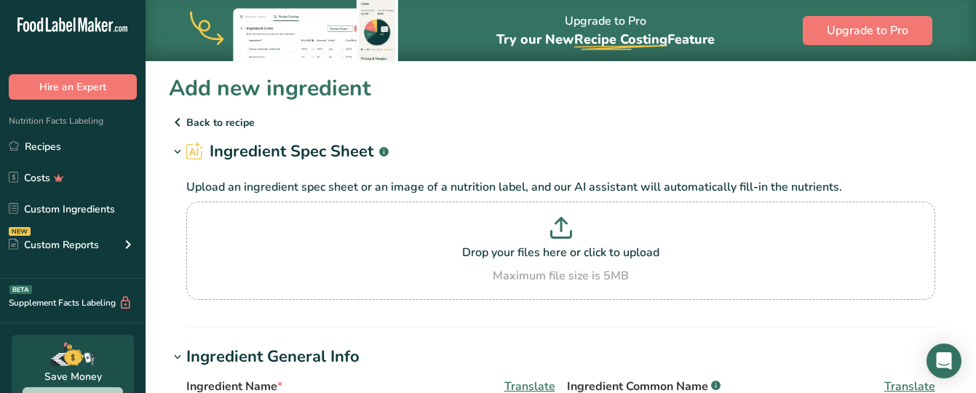
click at [218, 123] on p "Back to recipe" at bounding box center [561, 121] width 784 height 17
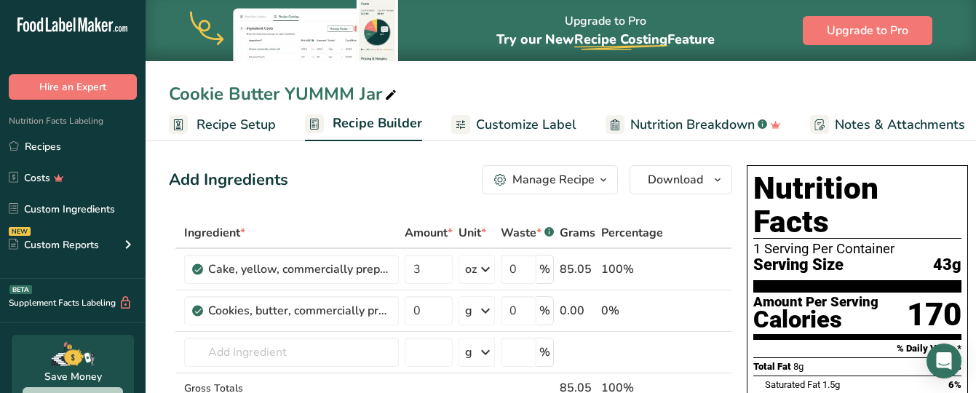
click at [522, 173] on div "Manage Recipe" at bounding box center [553, 179] width 82 height 17
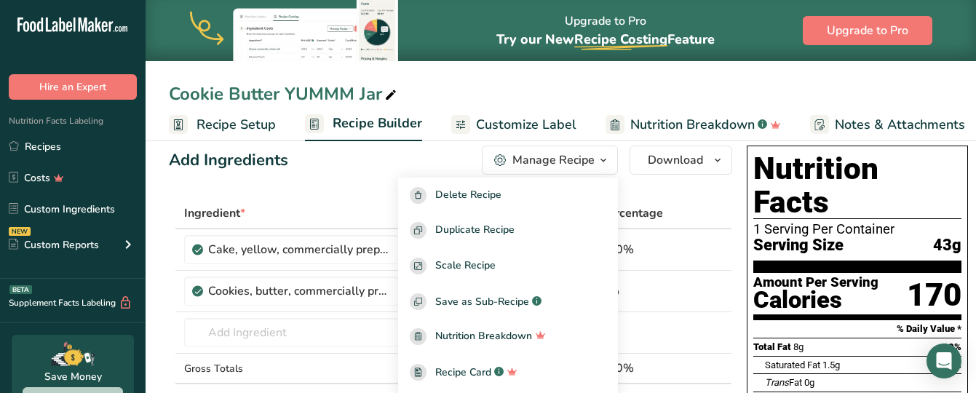
scroll to position [14, 0]
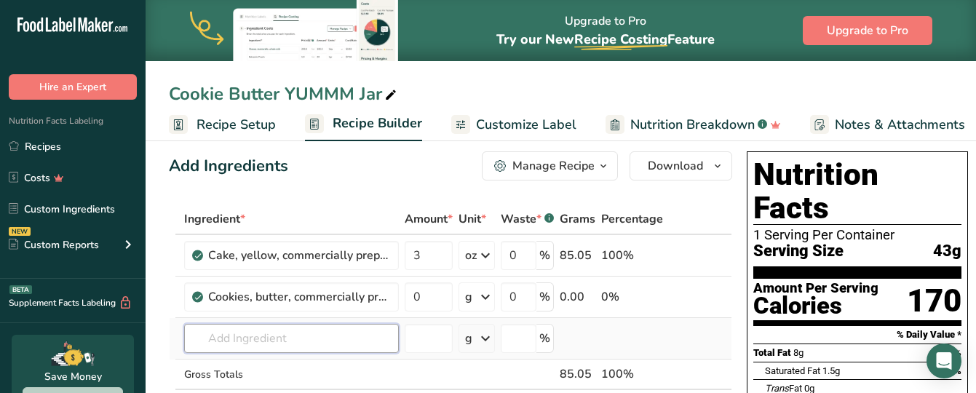
click at [274, 345] on input "text" at bounding box center [291, 338] width 215 height 29
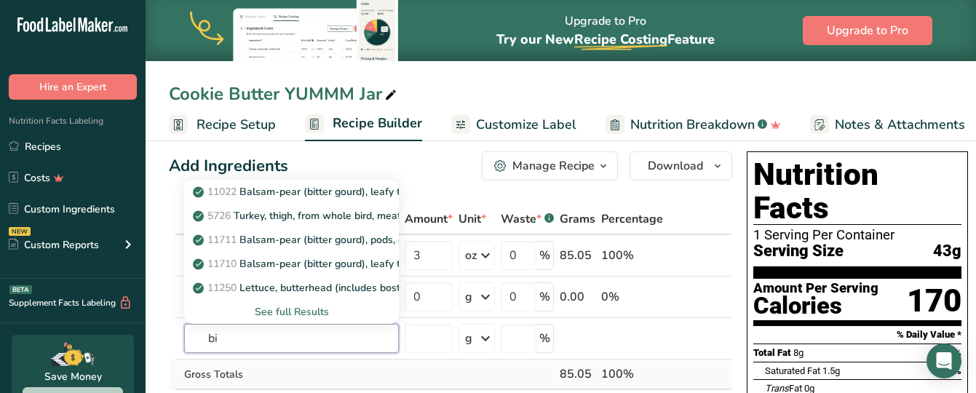
type input "b"
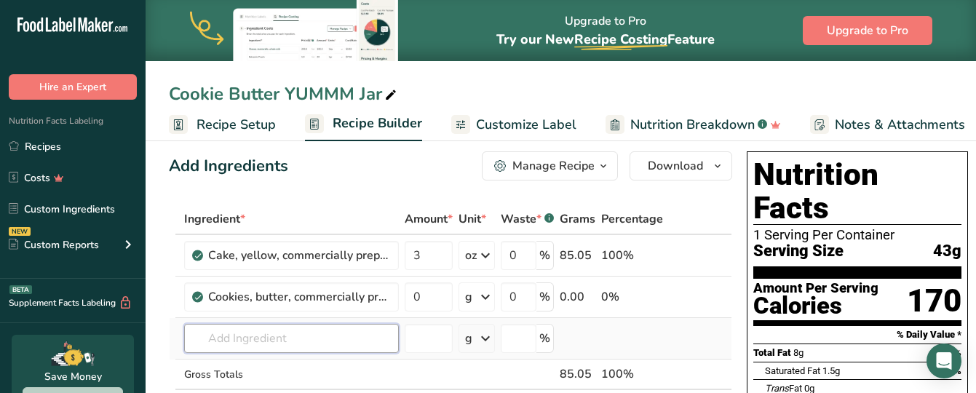
click at [224, 338] on input "text" at bounding box center [291, 338] width 215 height 29
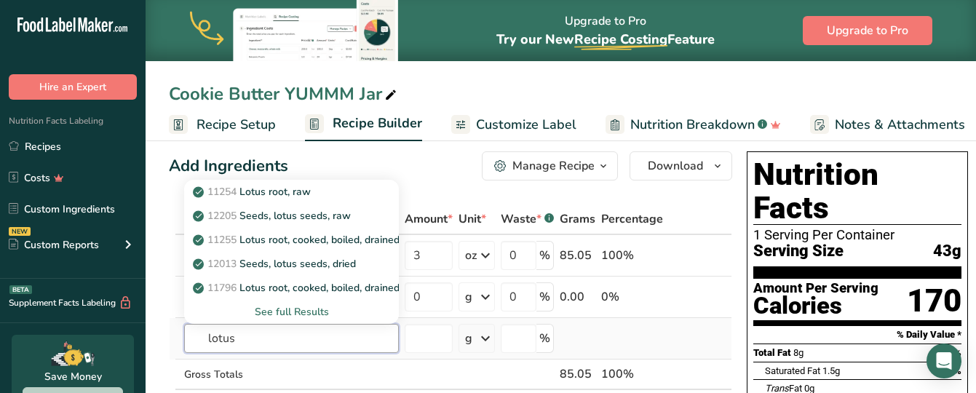
type input "lotus"
click at [284, 311] on div "See full Results" at bounding box center [291, 311] width 191 height 15
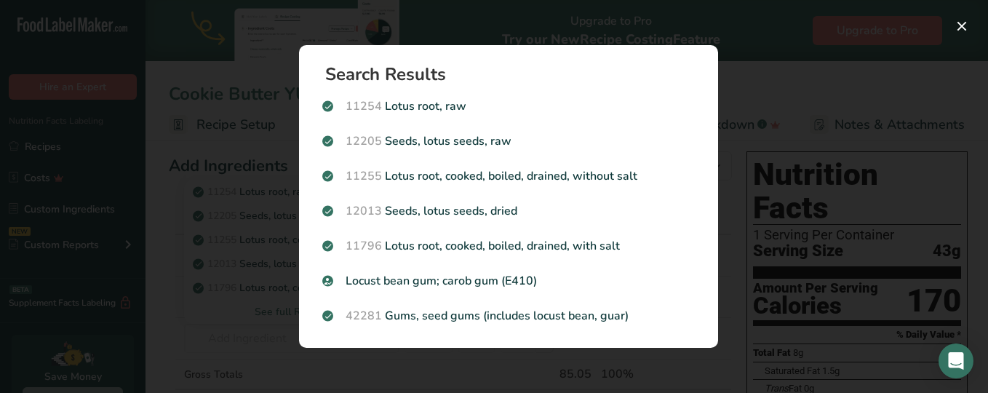
click at [263, 360] on div "Search results modal" at bounding box center [494, 196] width 988 height 393
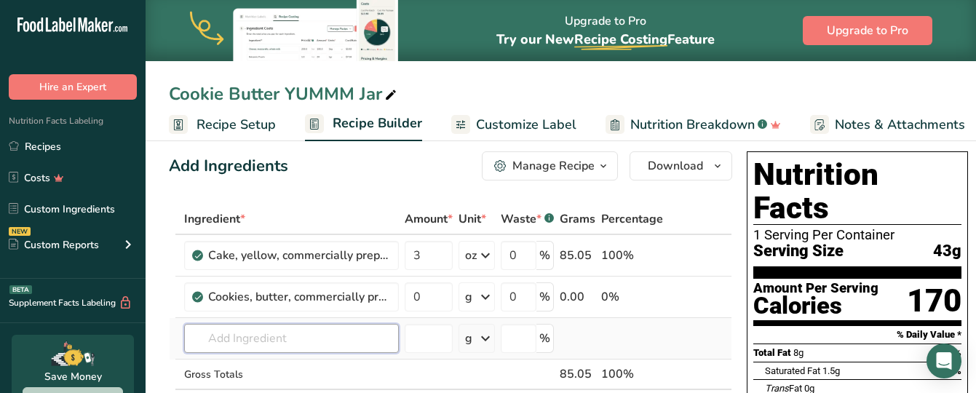
click at [259, 342] on input "text" at bounding box center [291, 338] width 215 height 29
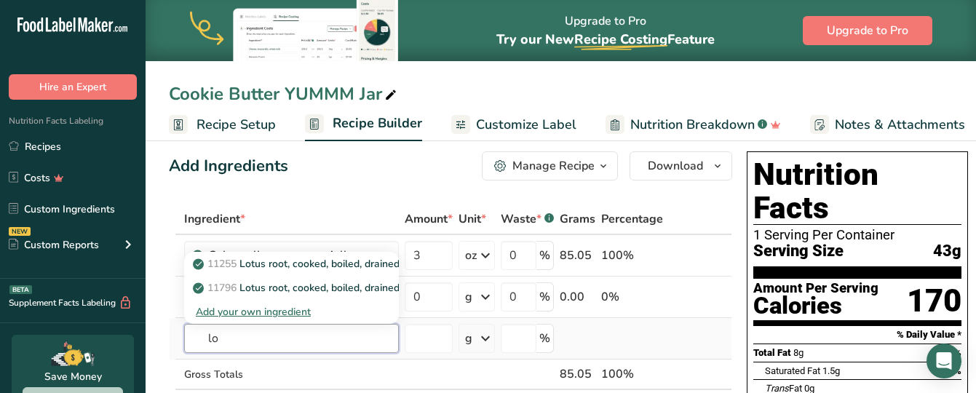
type input "l"
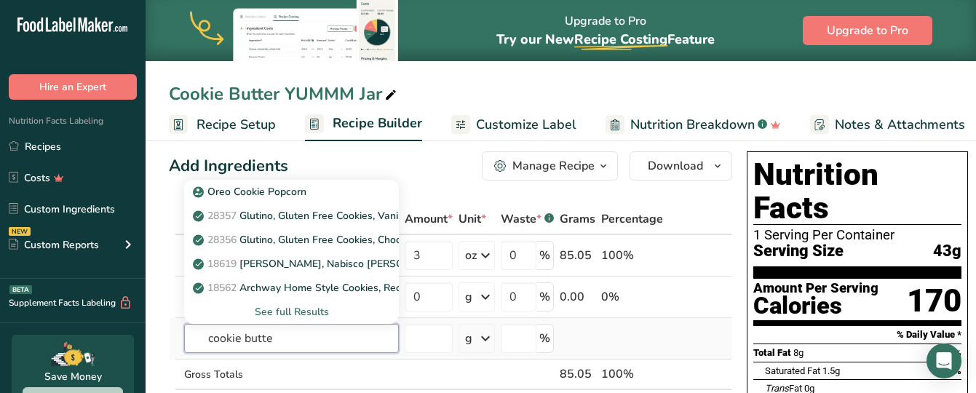
type input "cookie butter"
drag, startPoint x: 300, startPoint y: 331, endPoint x: 183, endPoint y: 349, distance: 119.3
click at [183, 349] on td "cookie butter 28293 Cookie, butter or sugar, with chocolate icing or filling 19…" at bounding box center [291, 338] width 220 height 41
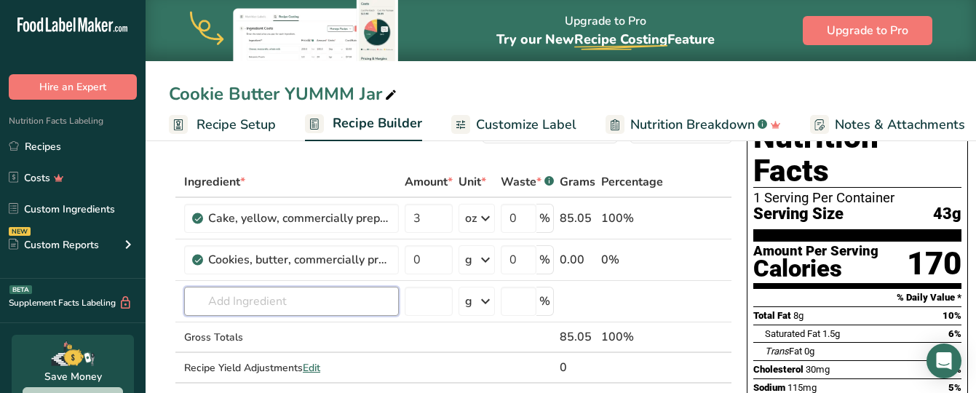
scroll to position [0, 0]
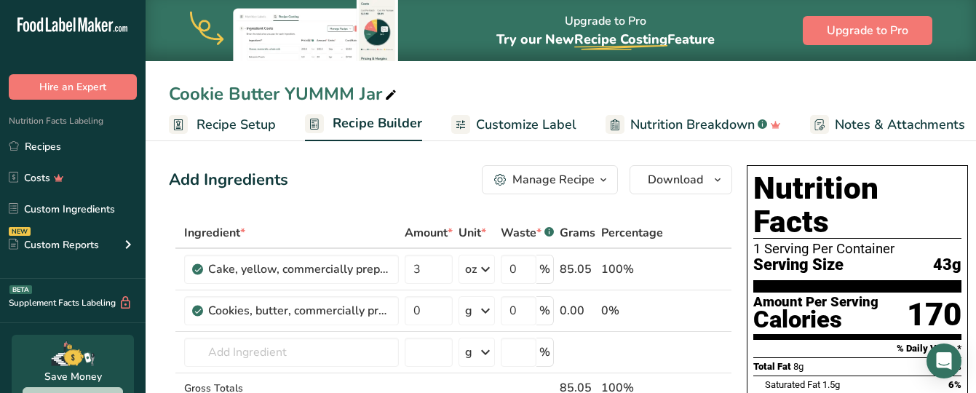
click at [224, 119] on span "Recipe Setup" at bounding box center [235, 125] width 79 height 20
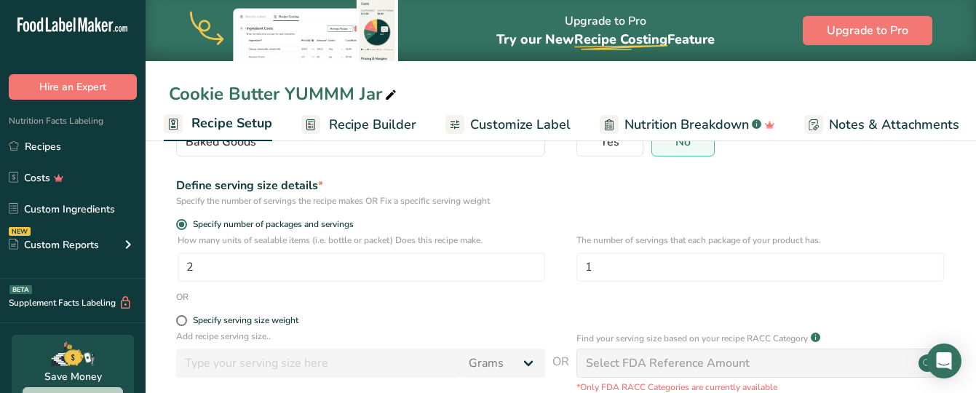
scroll to position [148, 0]
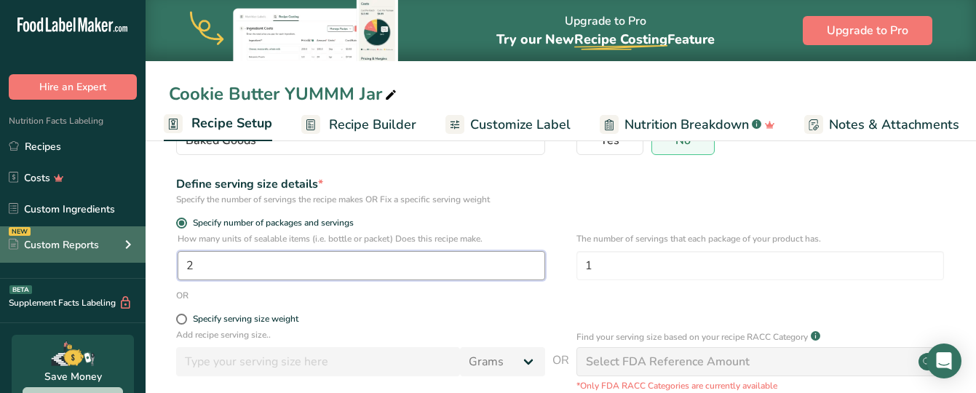
drag, startPoint x: 211, startPoint y: 267, endPoint x: 142, endPoint y: 258, distance: 69.7
click at [142, 258] on div ".a-20{fill:#fff;} Hire an Expert Nutrition Facts Labeling Recipes Costs Custom …" at bounding box center [488, 183] width 976 height 663
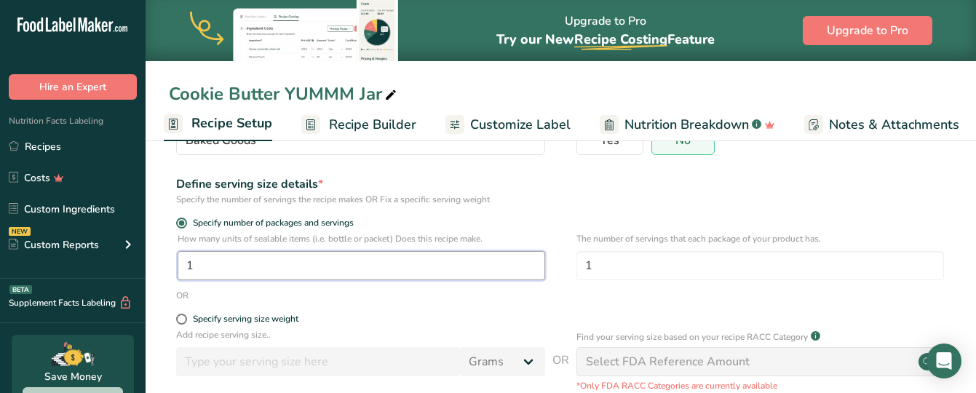
type input "1"
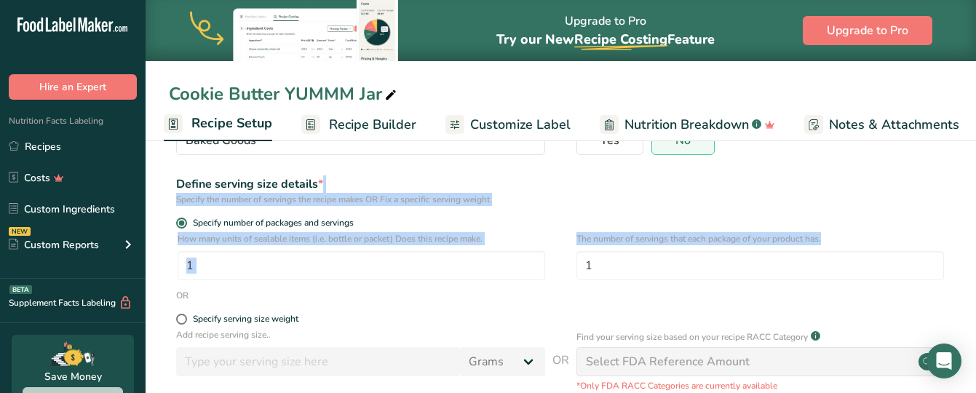
drag, startPoint x: 973, startPoint y: 171, endPoint x: 984, endPoint y: 266, distance: 95.1
click at [975, 266] on html ".a-20{fill:#fff;} Hire an Expert Nutrition Facts Labeling Recipes Costs Custom …" at bounding box center [488, 183] width 976 height 663
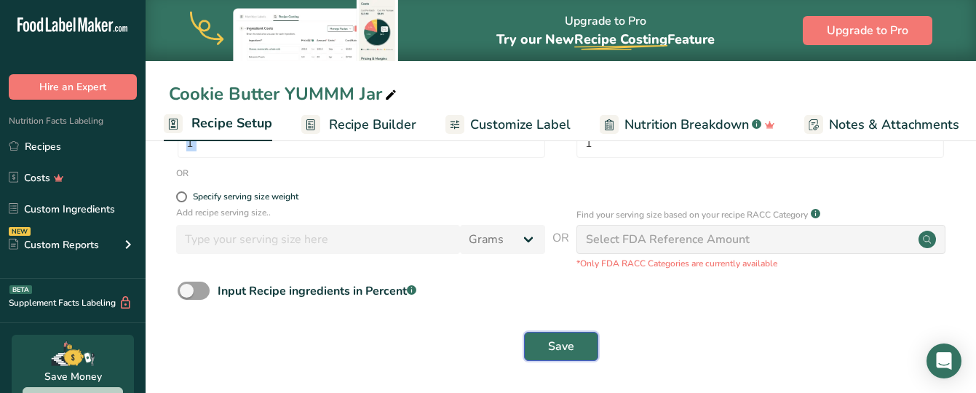
click at [541, 348] on button "Save" at bounding box center [561, 346] width 74 height 29
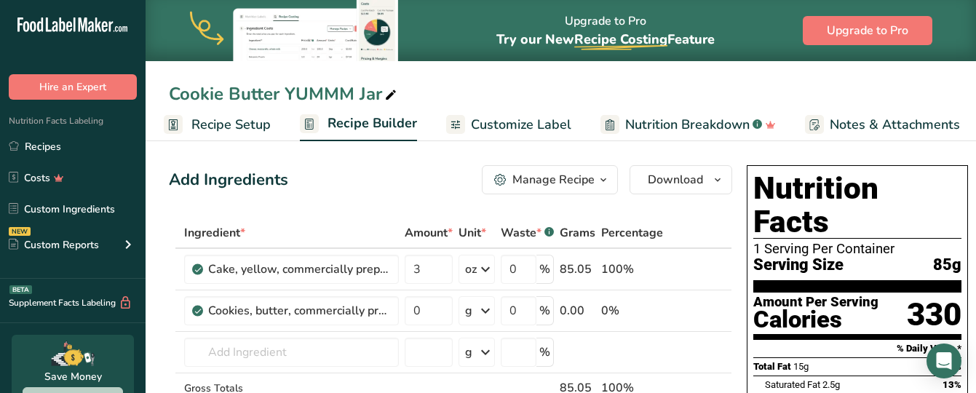
click at [249, 124] on span "Recipe Setup" at bounding box center [230, 125] width 79 height 20
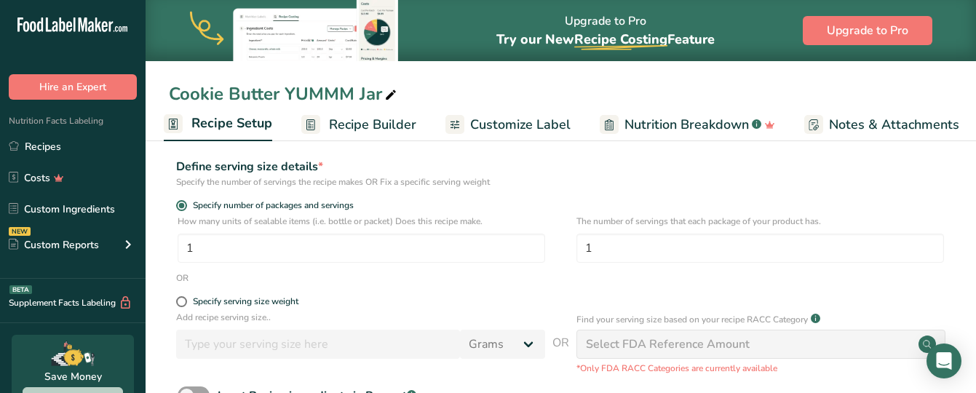
scroll to position [167, 0]
drag, startPoint x: 244, startPoint y: 251, endPoint x: 177, endPoint y: 239, distance: 67.9
click at [177, 239] on div "How many units of sealable items (i.e. bottle or packet) Does this recipe make.…" at bounding box center [561, 242] width 784 height 57
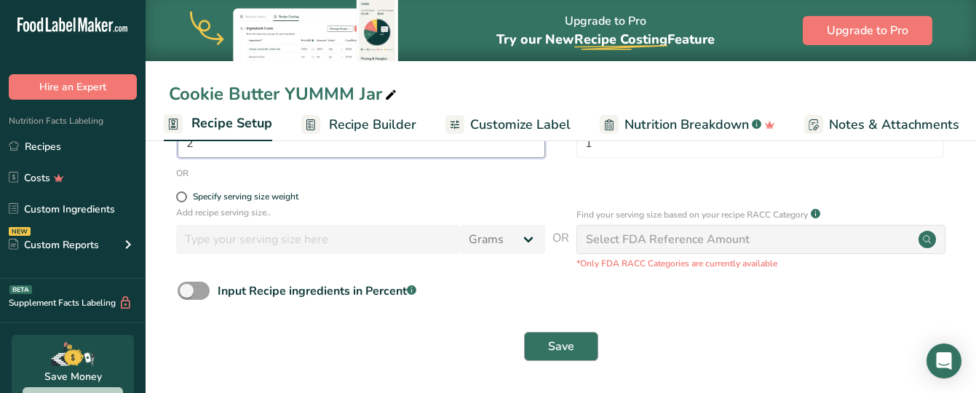
type input "2"
click at [534, 336] on button "Save" at bounding box center [561, 346] width 74 height 29
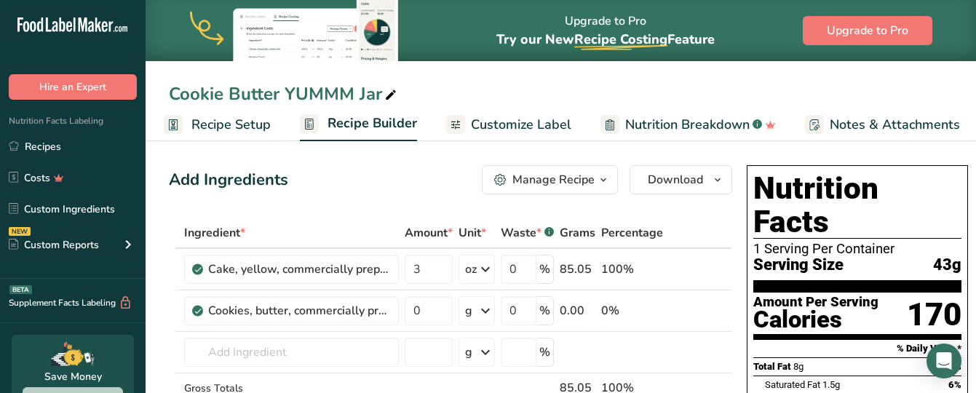
click at [215, 118] on span "Recipe Setup" at bounding box center [230, 125] width 79 height 20
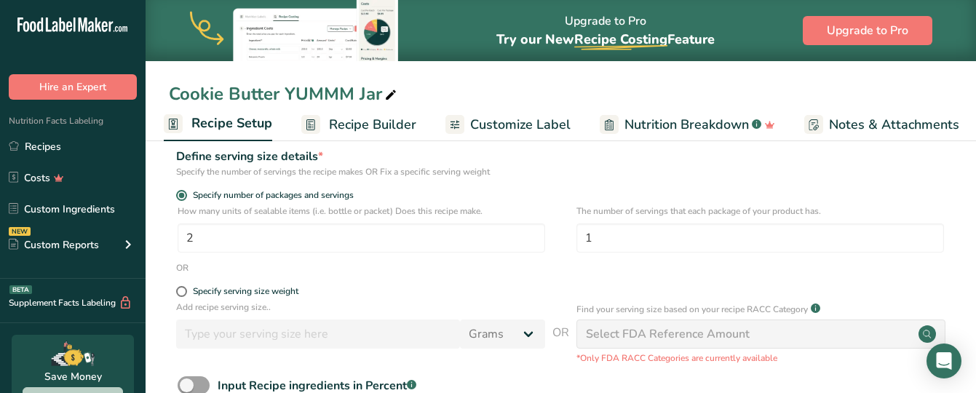
scroll to position [181, 0]
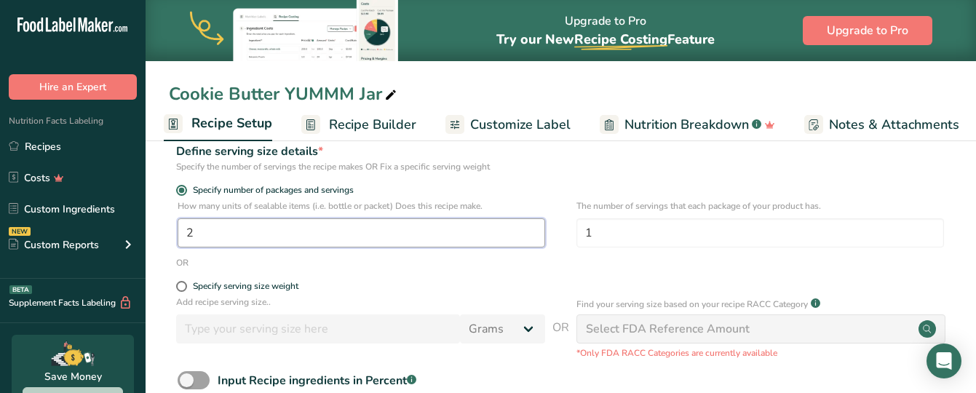
drag, startPoint x: 194, startPoint y: 235, endPoint x: 149, endPoint y: 231, distance: 45.3
click at [149, 231] on section "Recipe name * Cookie Butter YUMMM Jar Recipe code .a-a{fill:#347362;}.b-a{fill:…" at bounding box center [561, 218] width 830 height 527
type input "1"
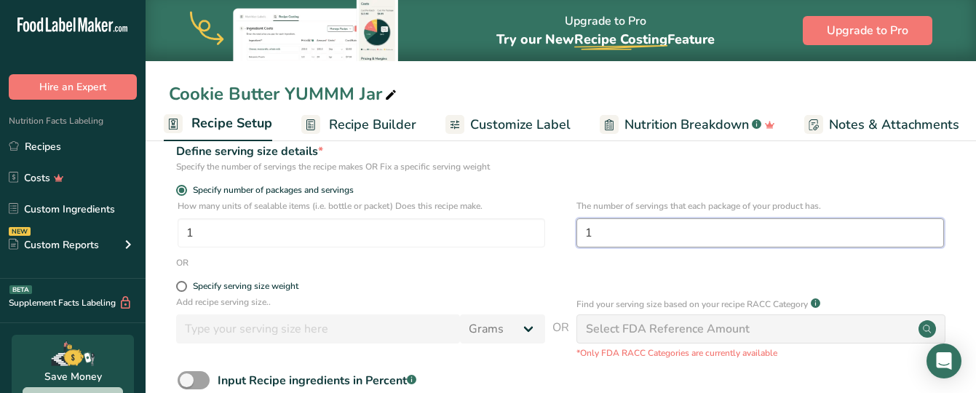
drag, startPoint x: 628, startPoint y: 234, endPoint x: 557, endPoint y: 228, distance: 70.8
click at [557, 228] on div "How many units of sealable items (i.e. bottle or packet) Does this recipe make.…" at bounding box center [561, 227] width 784 height 57
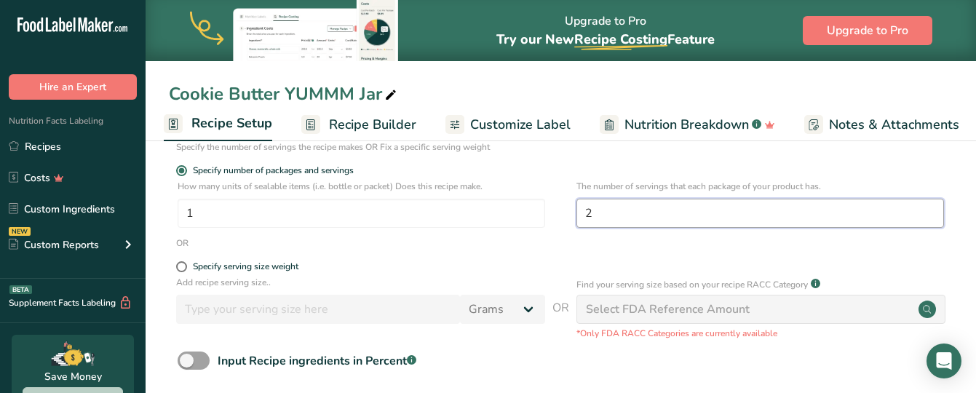
scroll to position [271, 0]
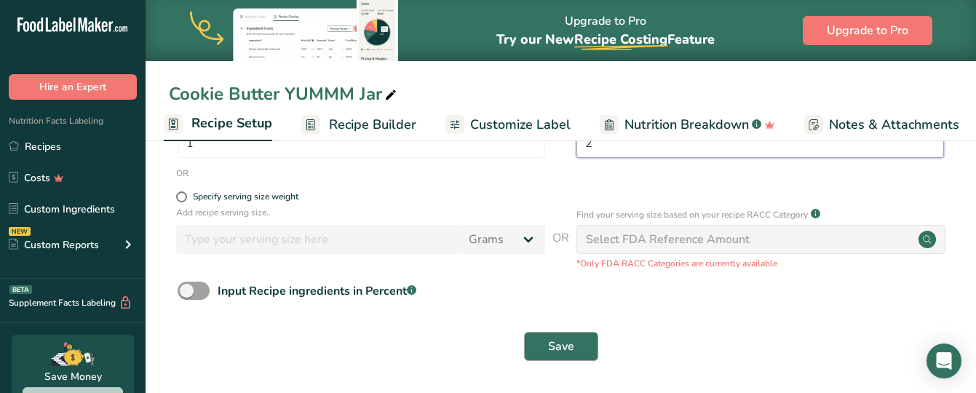
type input "2"
click at [541, 349] on button "Save" at bounding box center [561, 346] width 74 height 29
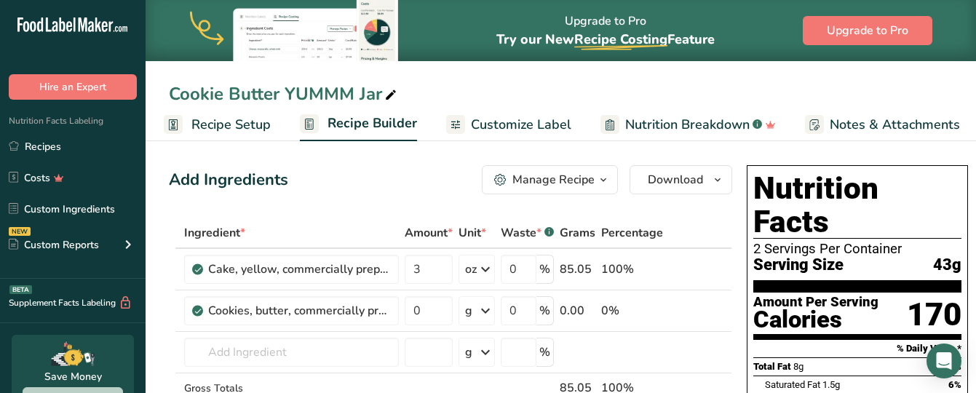
click at [282, 92] on div "Cookie Butter YUMMM Jar" at bounding box center [284, 94] width 231 height 26
click at [282, 92] on input "Cookie Butter YUMMM Jar" at bounding box center [561, 94] width 784 height 26
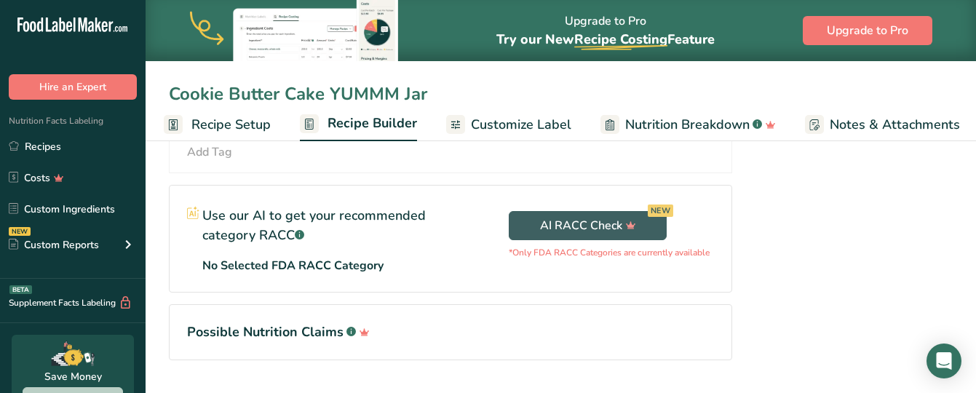
scroll to position [573, 0]
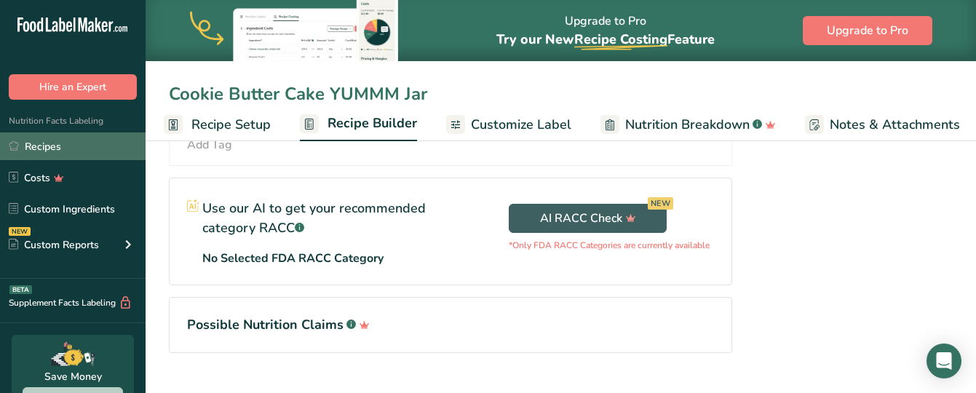
type input "Cookie Butter Cake YUMMM Jar"
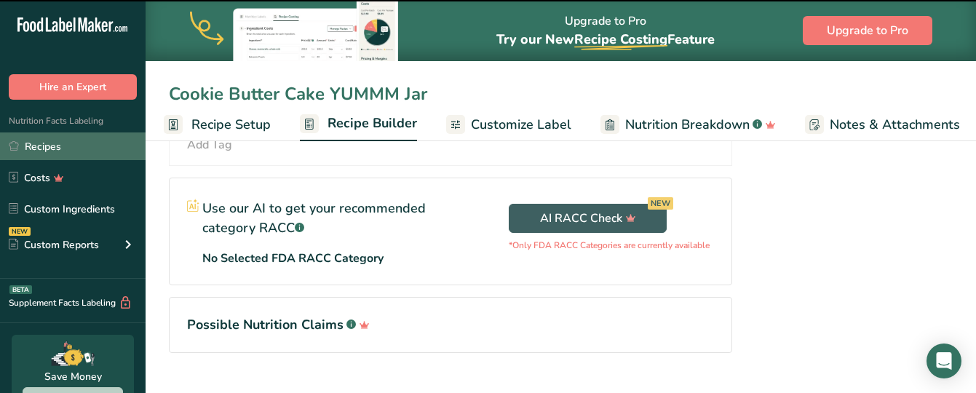
click at [46, 143] on link "Recipes" at bounding box center [73, 146] width 146 height 28
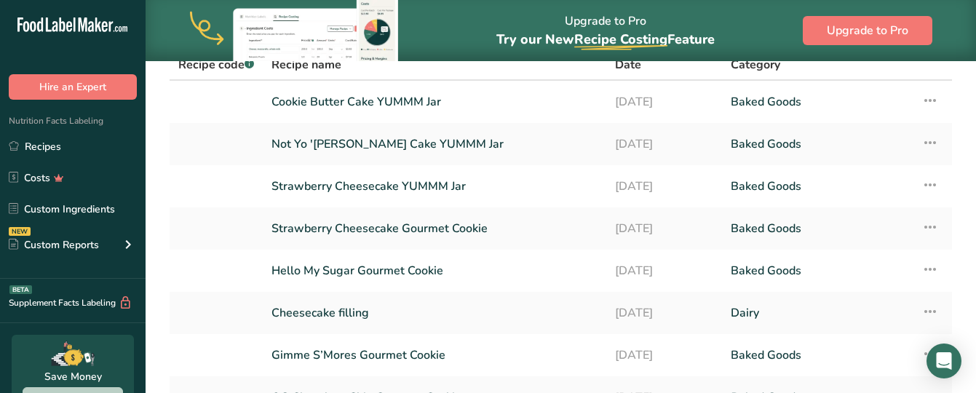
scroll to position [121, 0]
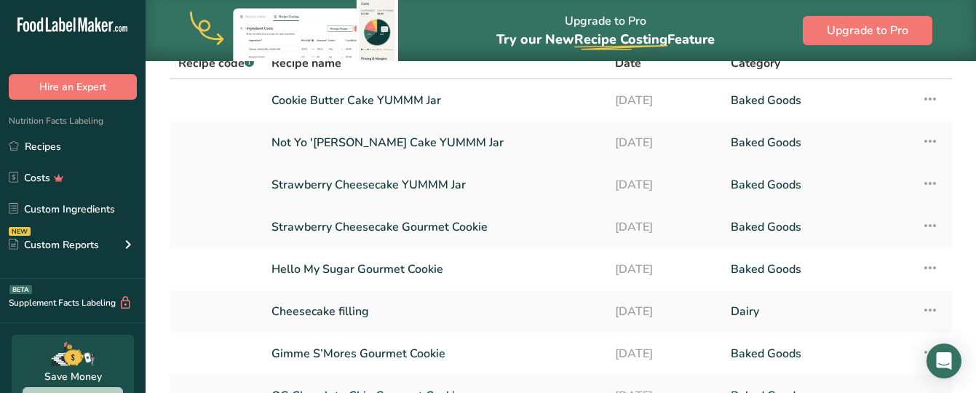
click at [932, 183] on icon at bounding box center [929, 183] width 17 height 26
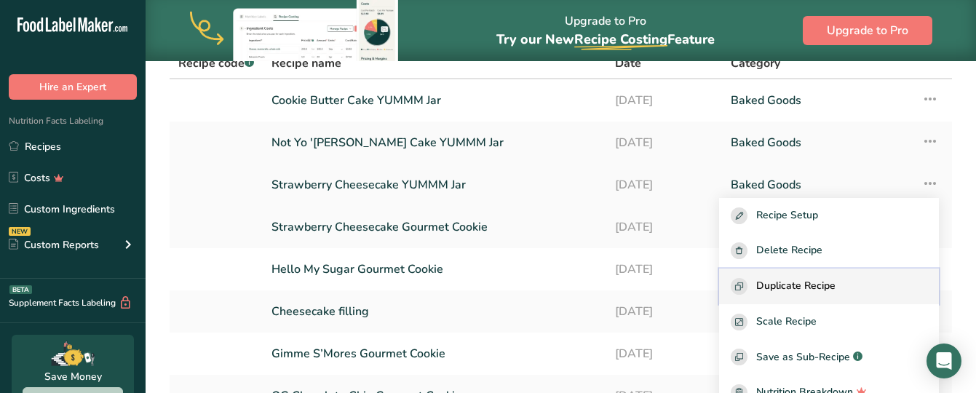
click at [816, 290] on span "Duplicate Recipe" at bounding box center [795, 286] width 79 height 17
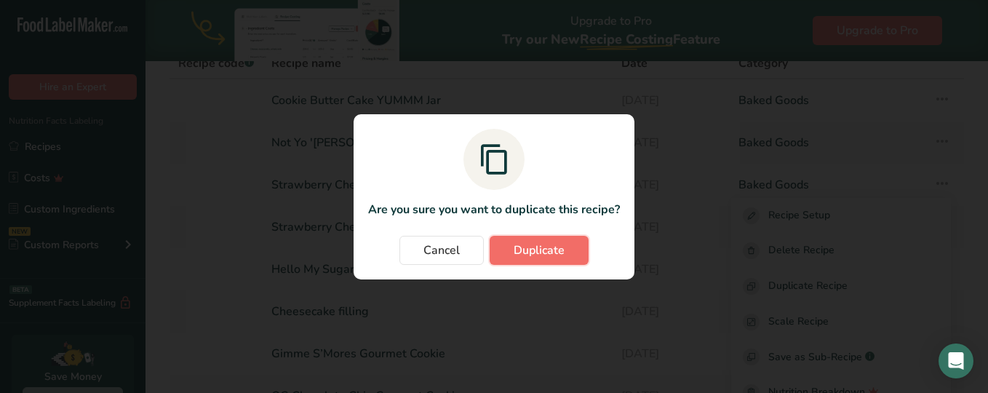
click at [535, 252] on span "Duplicate" at bounding box center [539, 250] width 51 height 17
